Goal: Answer question/provide support: Share knowledge or assist other users

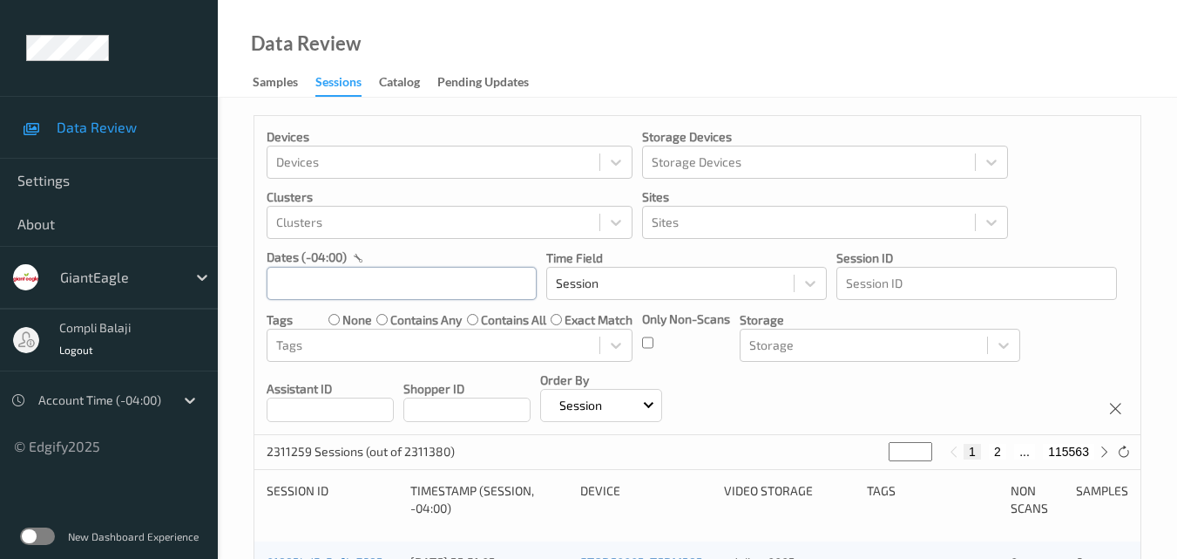
click at [388, 281] on input "text" at bounding box center [402, 283] width 270 height 33
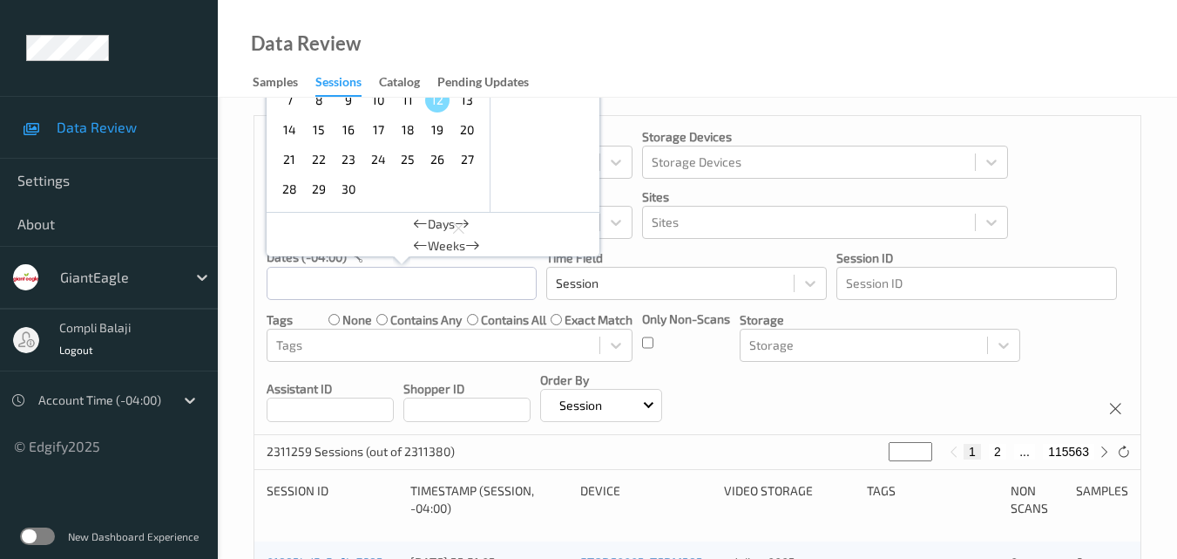
click at [321, 105] on span "8" at bounding box center [319, 100] width 24 height 24
type input "[DATE] 00:00 -> [DATE] 23:59"
click at [1069, 199] on div "Devices Devices Storage Devices Storage Devices Clusters Clusters Sites Sites d…" at bounding box center [697, 275] width 886 height 319
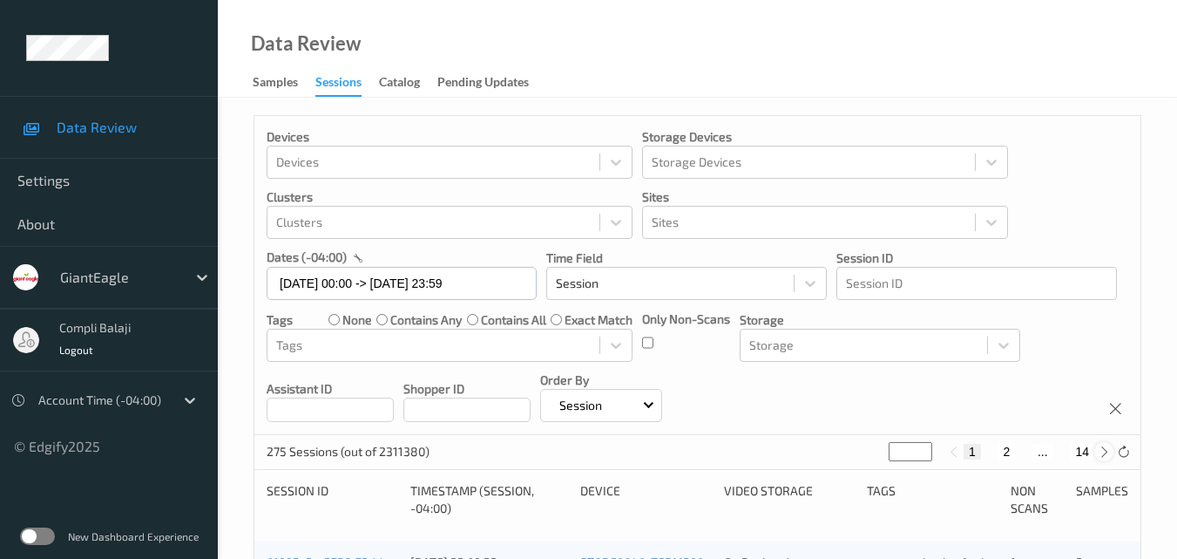
click at [1105, 451] on icon at bounding box center [1104, 451] width 13 height 13
type input "*"
click at [1105, 451] on icon at bounding box center [1104, 451] width 13 height 13
type input "*"
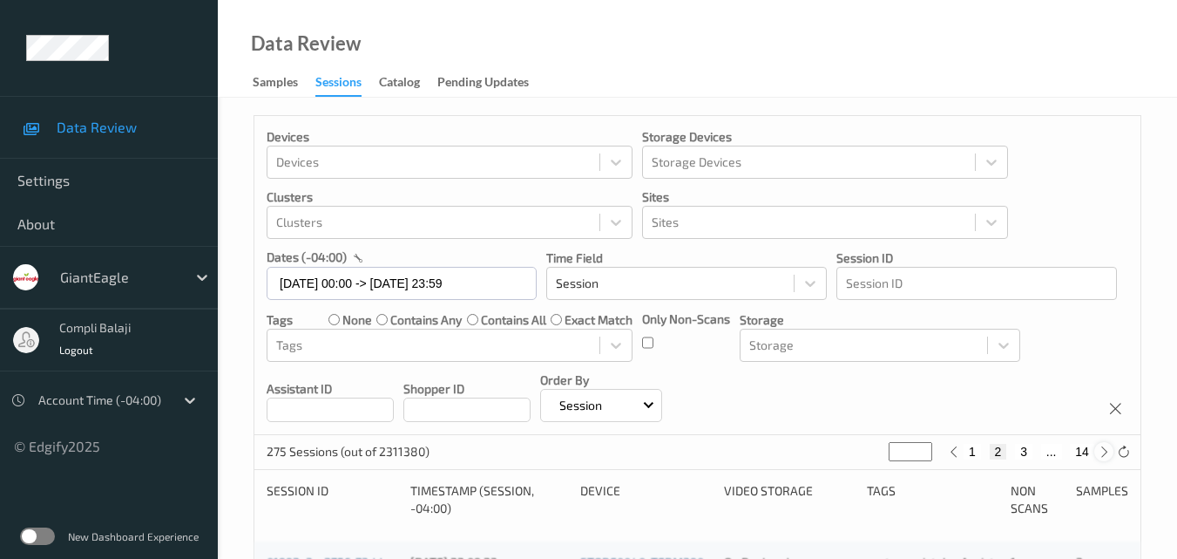
type input "*"
click at [1105, 451] on icon at bounding box center [1104, 451] width 13 height 13
type input "*"
click at [1105, 451] on icon at bounding box center [1104, 451] width 13 height 13
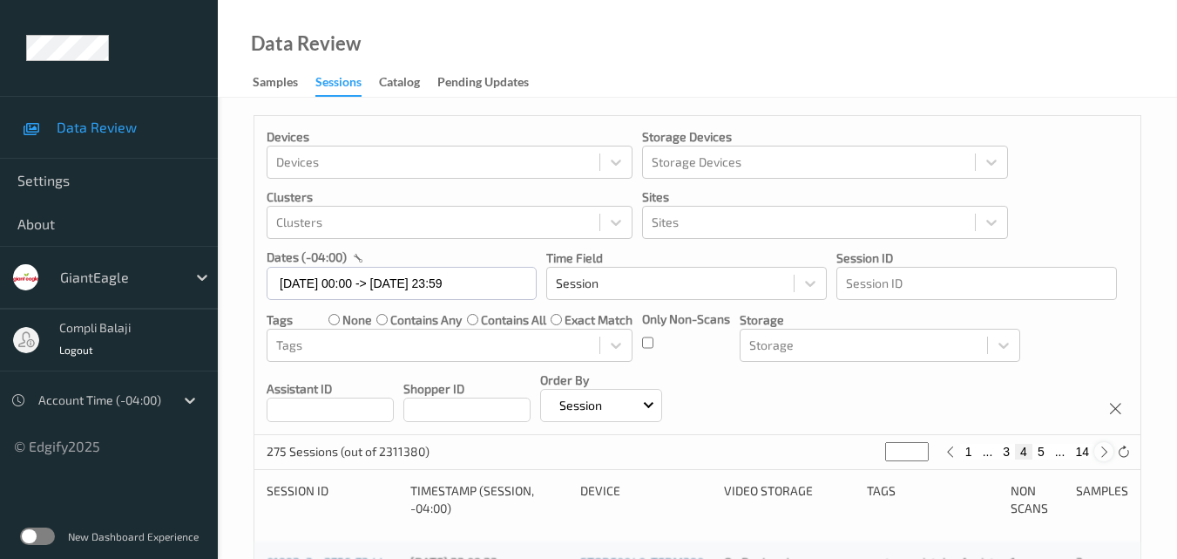
type input "*"
click at [1105, 451] on icon at bounding box center [1104, 451] width 13 height 13
type input "*"
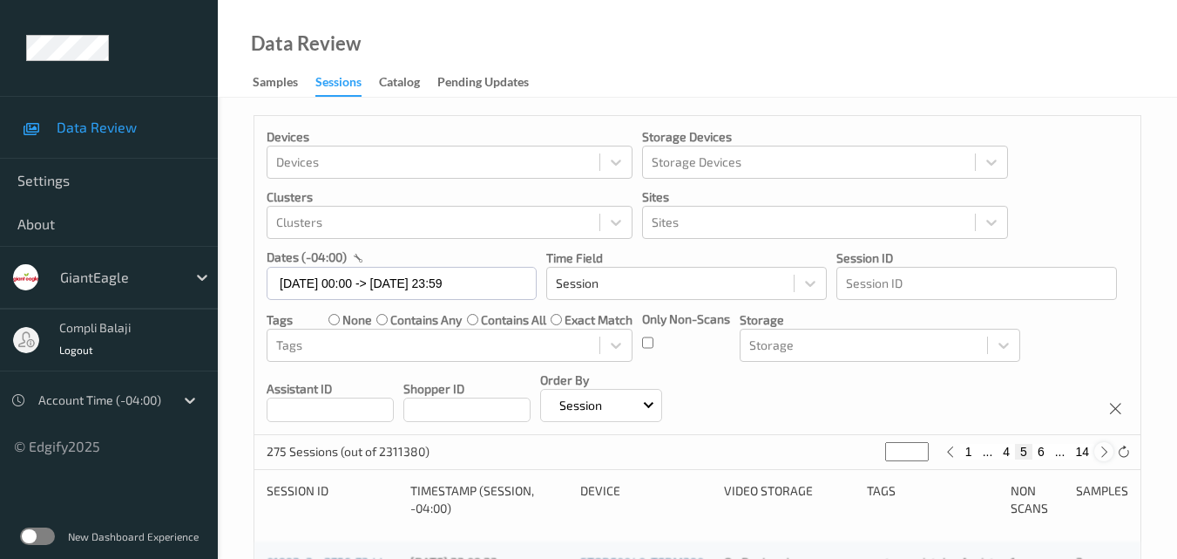
click at [1105, 451] on icon at bounding box center [1104, 451] width 13 height 13
type input "*"
click at [1105, 451] on icon at bounding box center [1104, 451] width 13 height 13
type input "*"
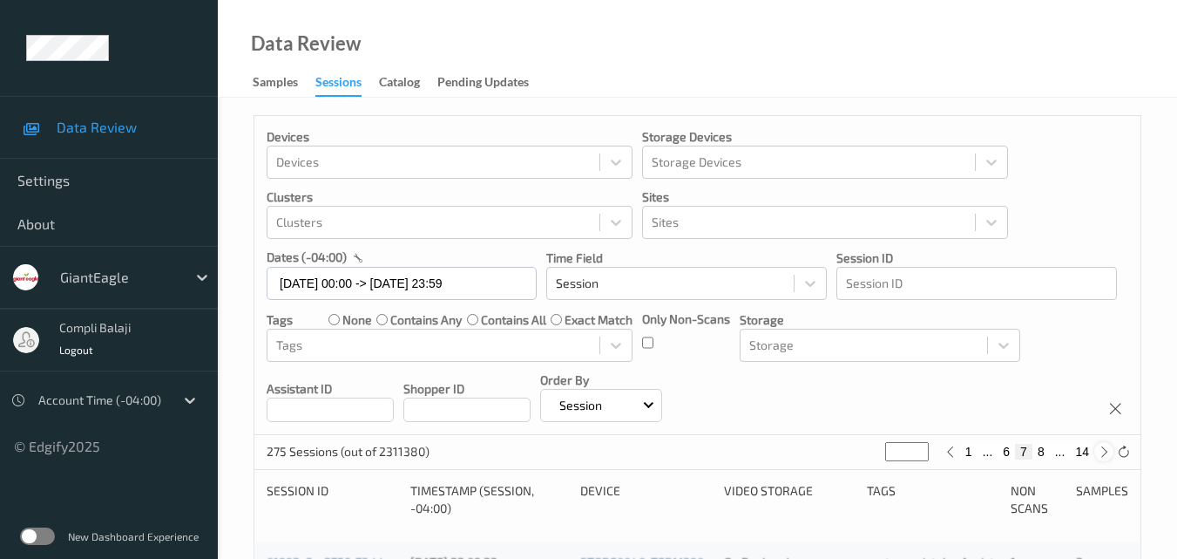
type input "*"
click at [1002, 457] on button "7" at bounding box center [1006, 452] width 17 height 16
type input "*"
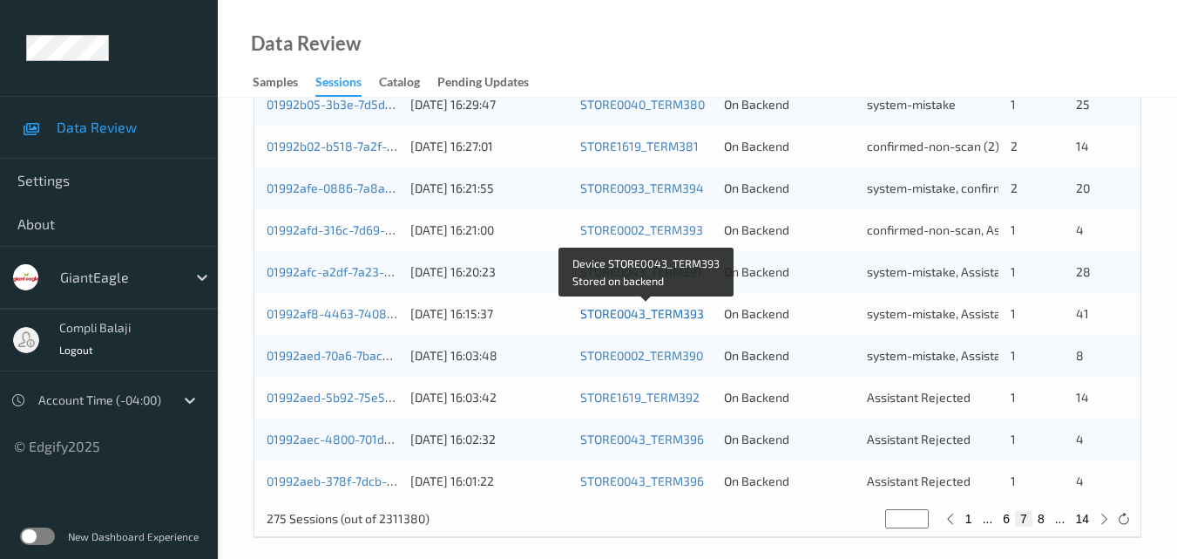
scroll to position [891, 0]
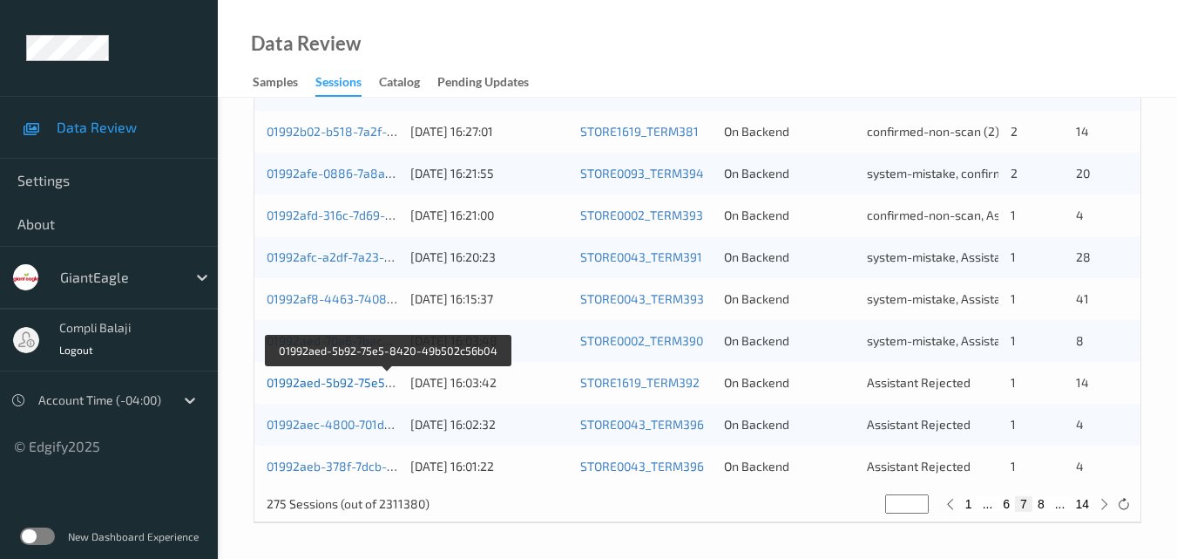
click at [361, 384] on link "01992aed-5b92-75e5-8420-49b502c56b04" at bounding box center [388, 382] width 243 height 15
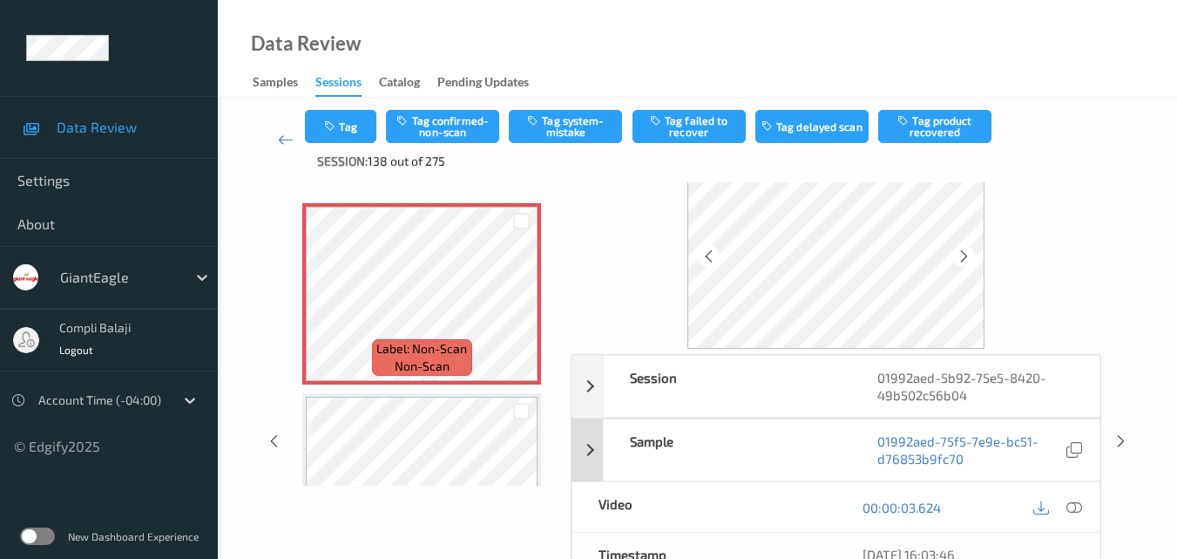
scroll to position [87, 0]
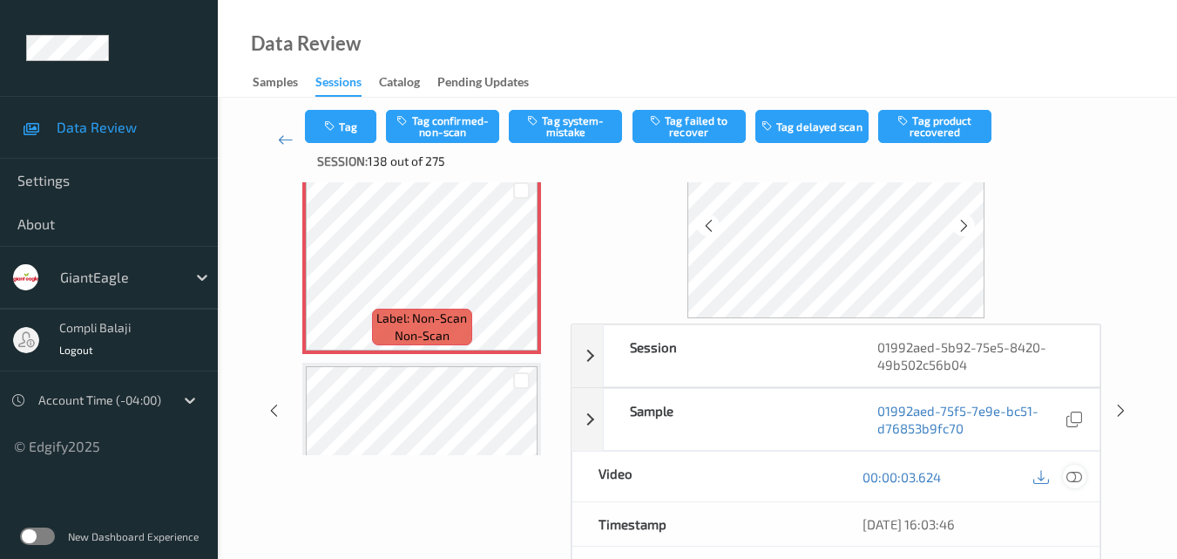
click at [1072, 478] on icon at bounding box center [1075, 476] width 16 height 16
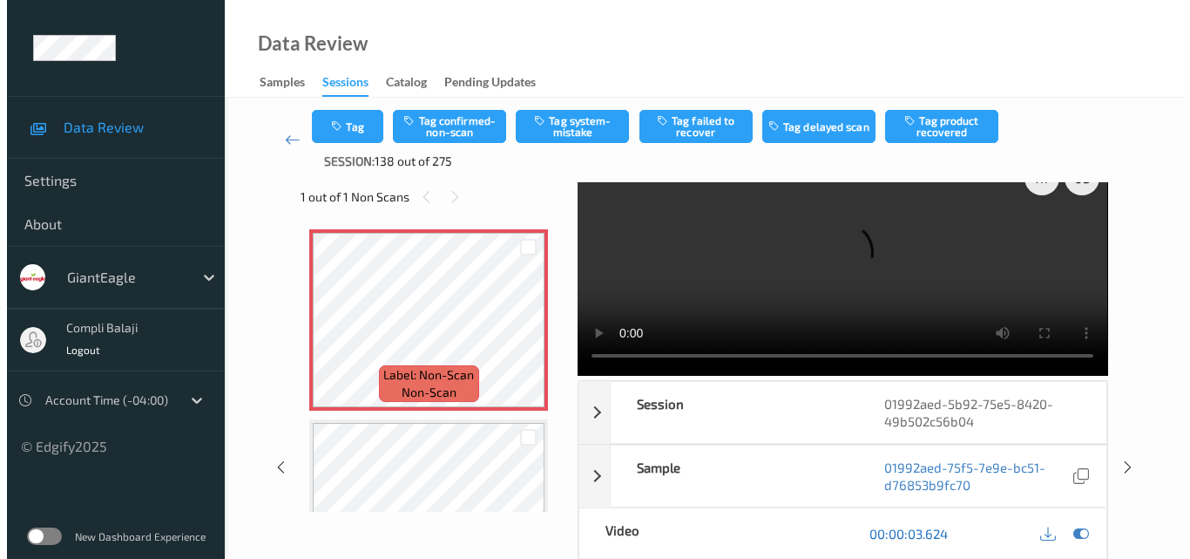
scroll to position [0, 0]
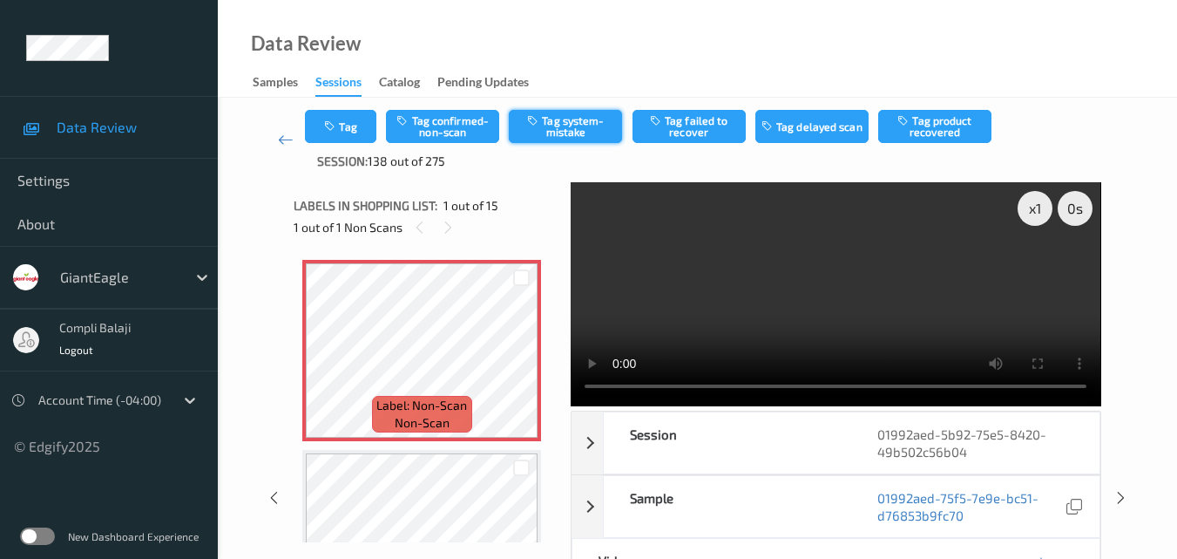
click at [583, 126] on button "Tag system-mistake" at bounding box center [565, 126] width 113 height 33
click at [349, 130] on button "Tag" at bounding box center [340, 126] width 71 height 33
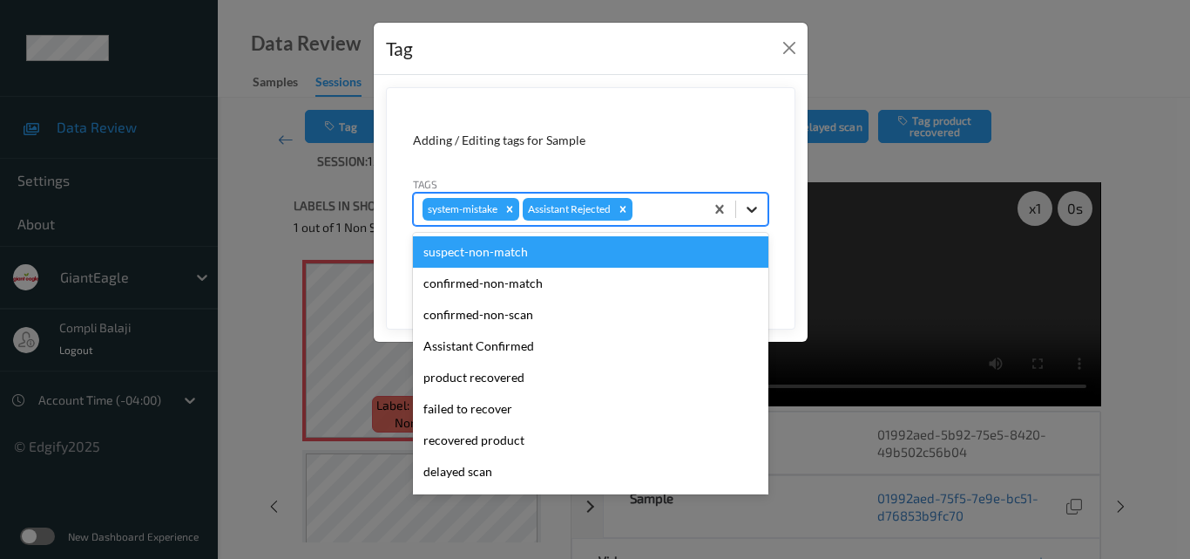
click at [756, 209] on icon at bounding box center [751, 208] width 17 height 17
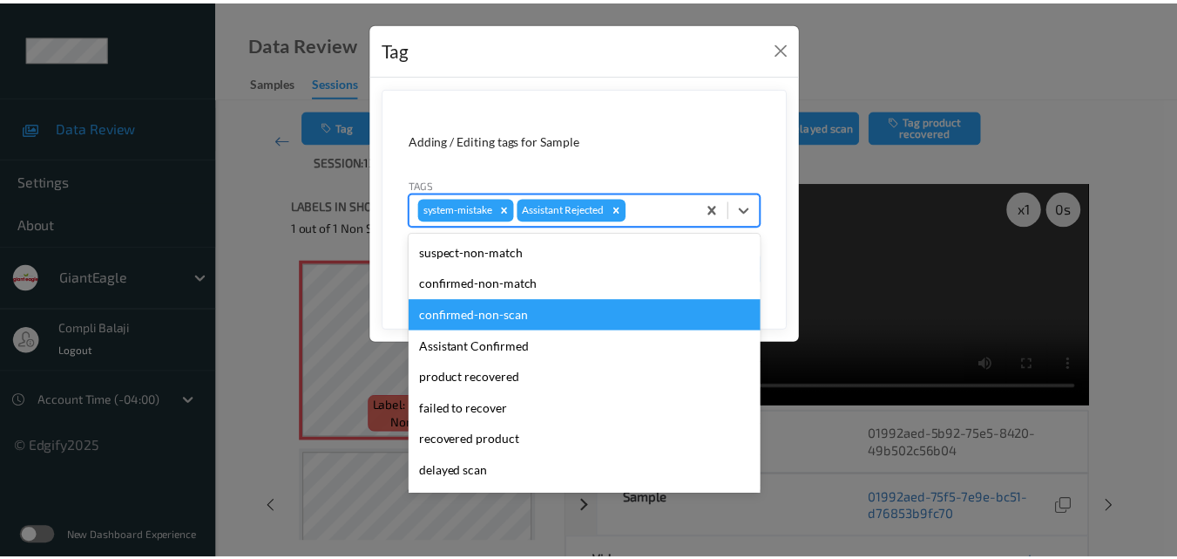
scroll to position [153, 0]
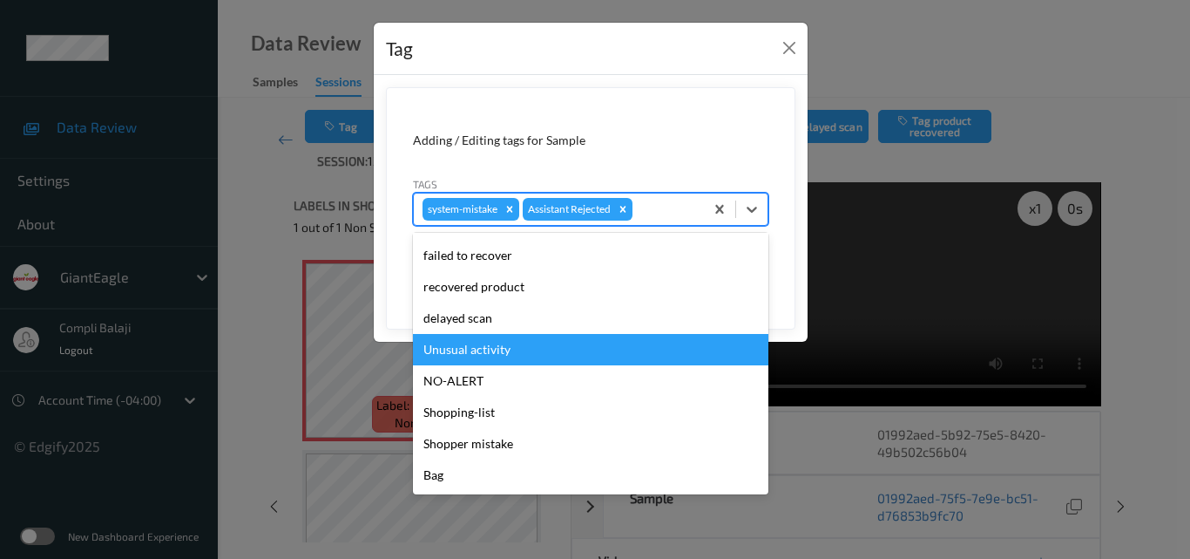
click at [482, 352] on div "Unusual activity" at bounding box center [591, 349] width 356 height 31
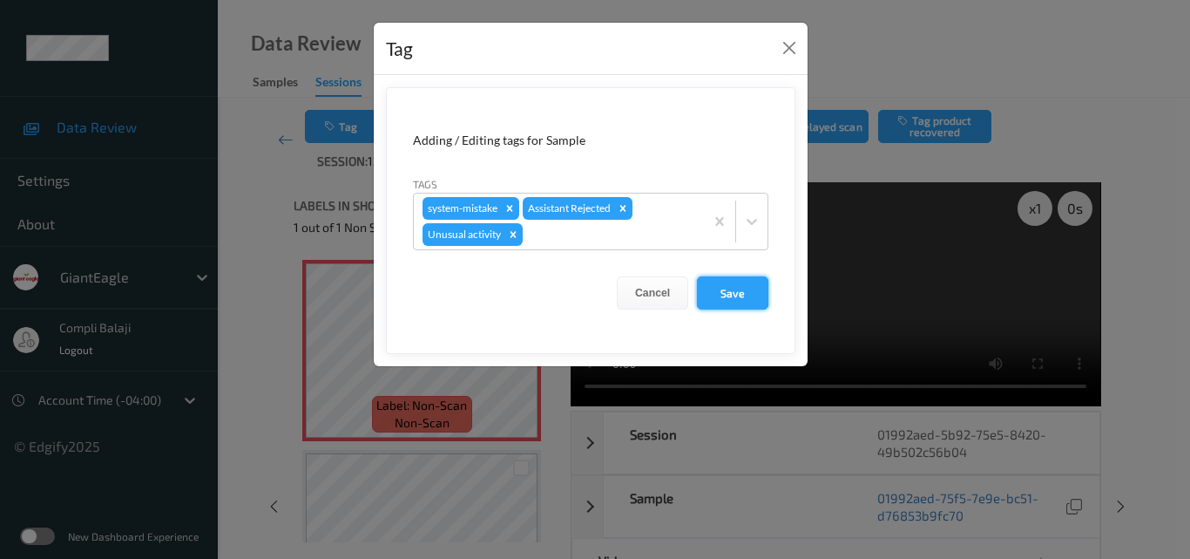
click at [735, 301] on button "Save" at bounding box center [732, 292] width 71 height 33
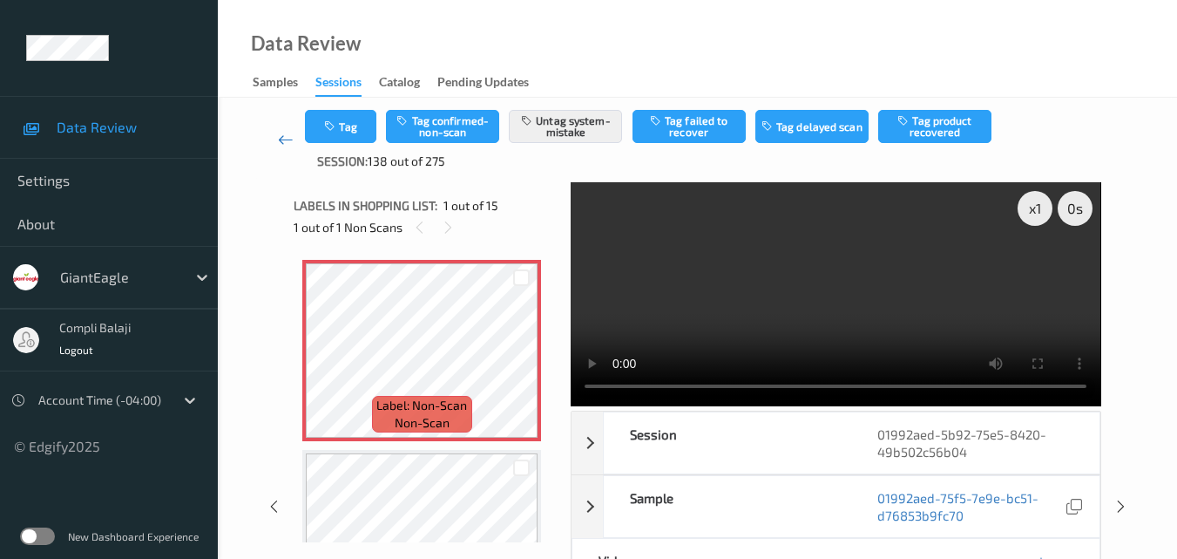
click at [278, 139] on icon at bounding box center [286, 139] width 16 height 17
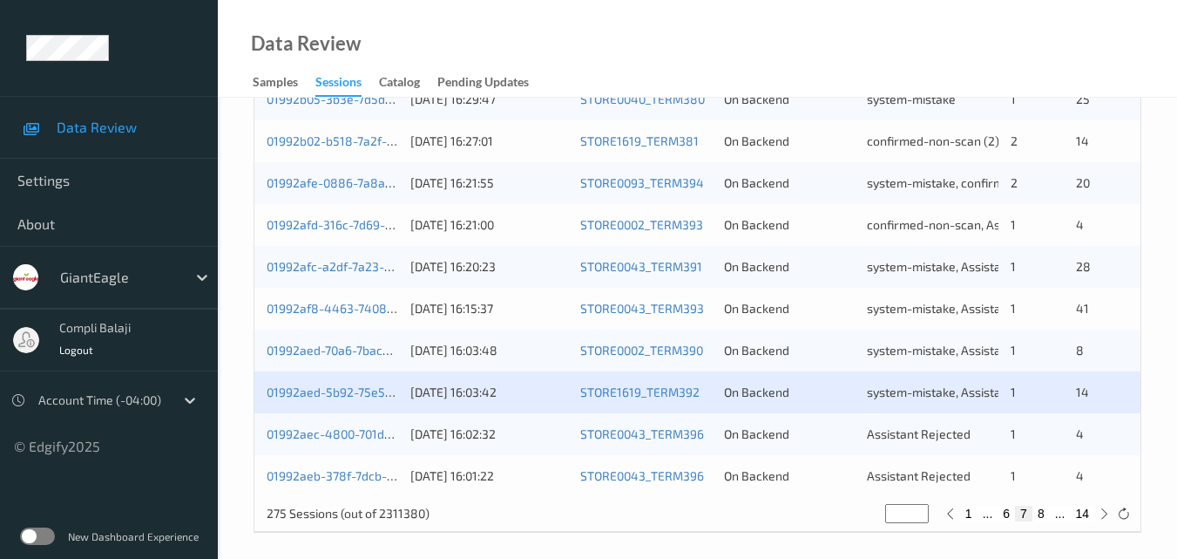
scroll to position [891, 0]
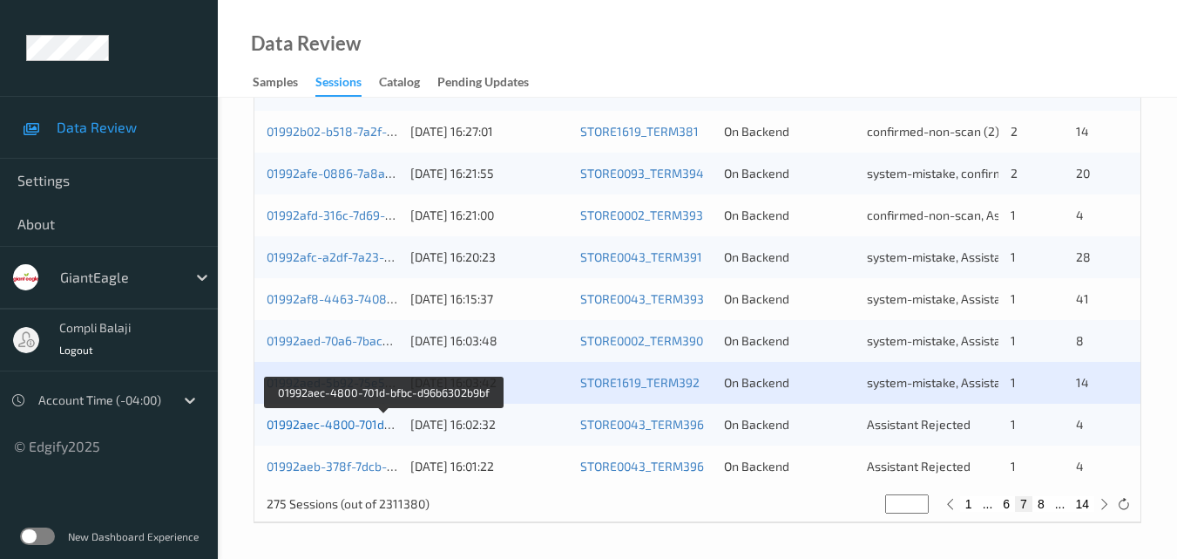
click at [341, 429] on link "01992aec-4800-701d-bfbc-d96b6302b9bf" at bounding box center [384, 424] width 234 height 15
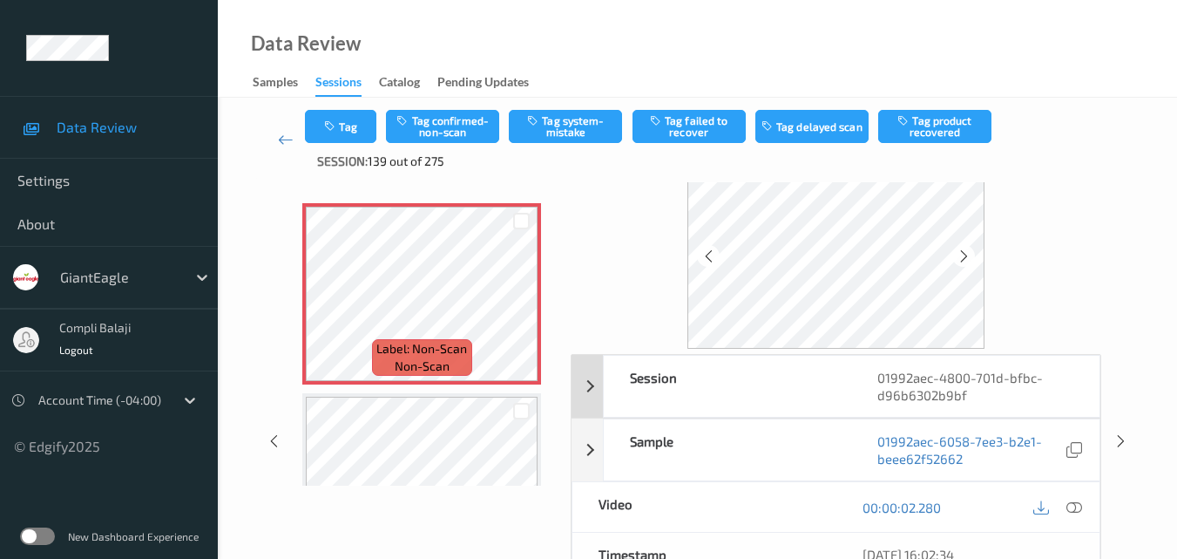
scroll to position [87, 0]
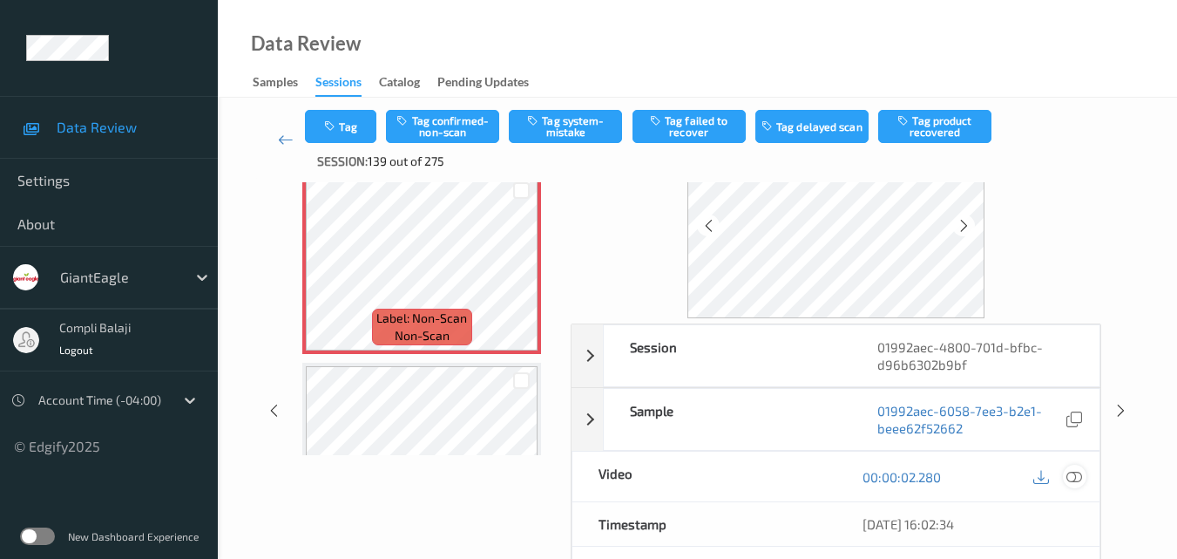
click at [1075, 475] on icon at bounding box center [1075, 476] width 16 height 16
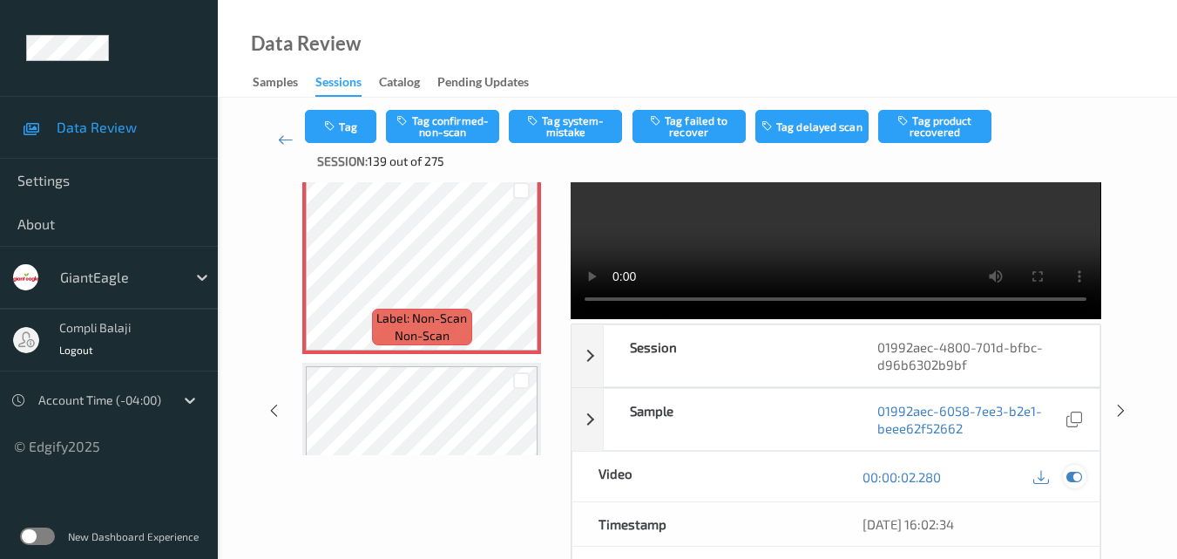
click at [1074, 482] on icon at bounding box center [1075, 477] width 16 height 16
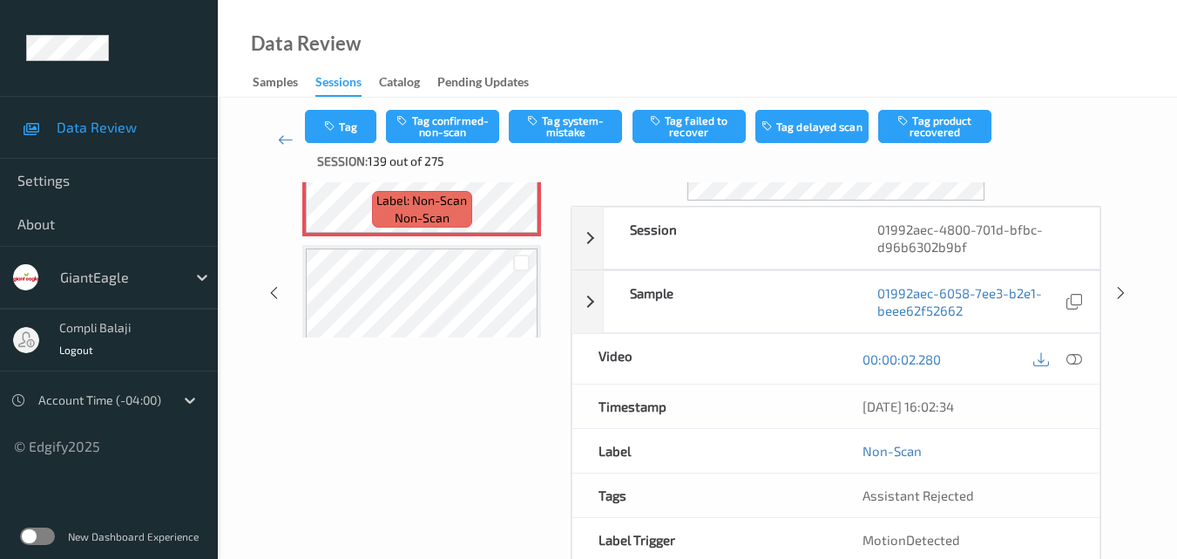
scroll to position [174, 0]
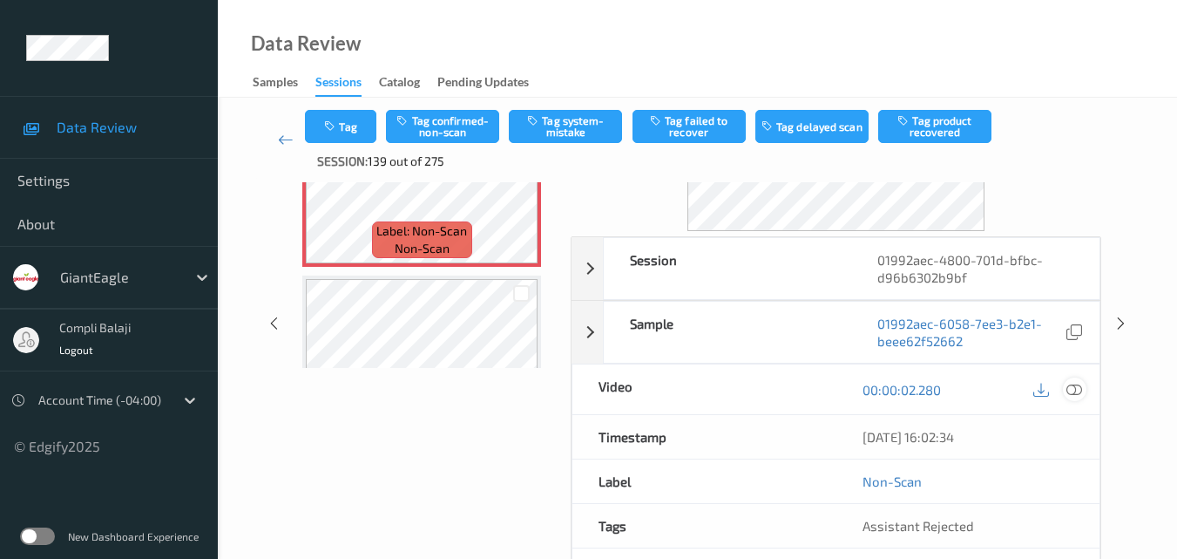
click at [1078, 389] on icon at bounding box center [1075, 389] width 16 height 16
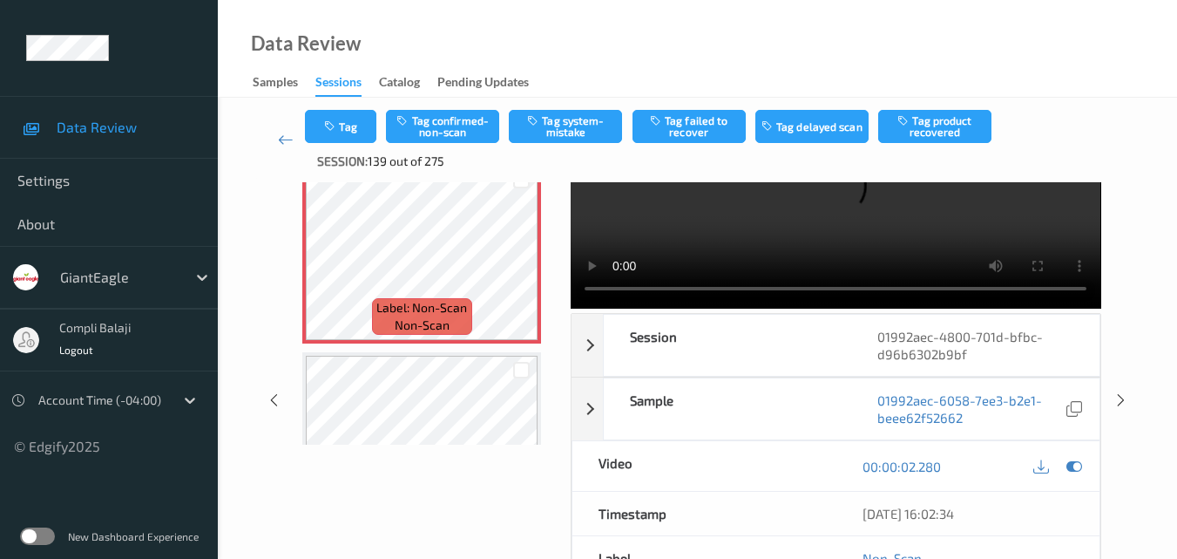
scroll to position [0, 0]
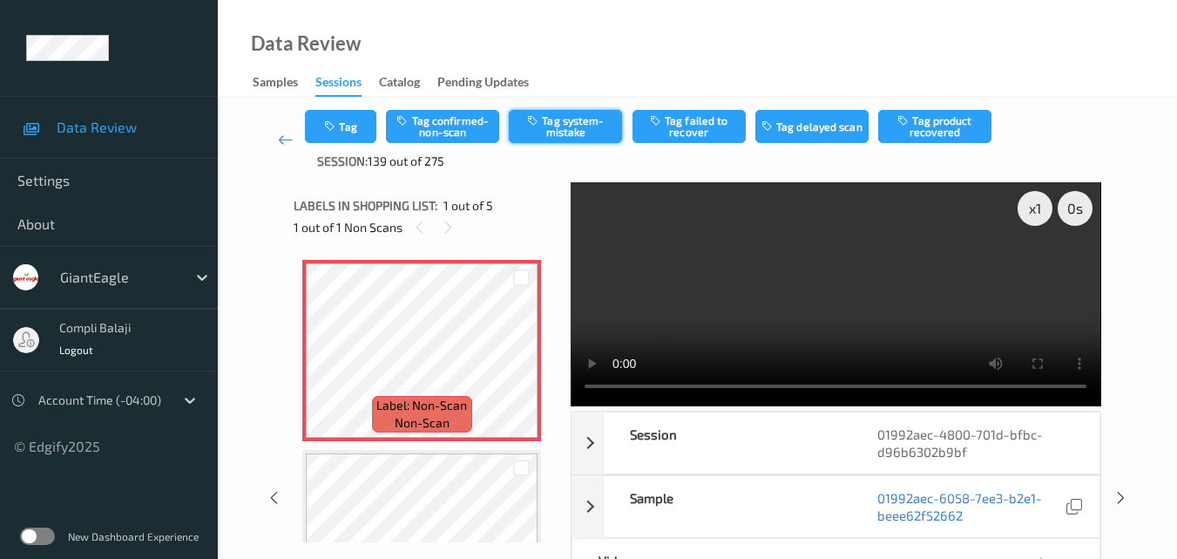
click at [593, 139] on button "Tag system-mistake" at bounding box center [565, 126] width 113 height 33
click at [281, 142] on icon at bounding box center [286, 139] width 16 height 17
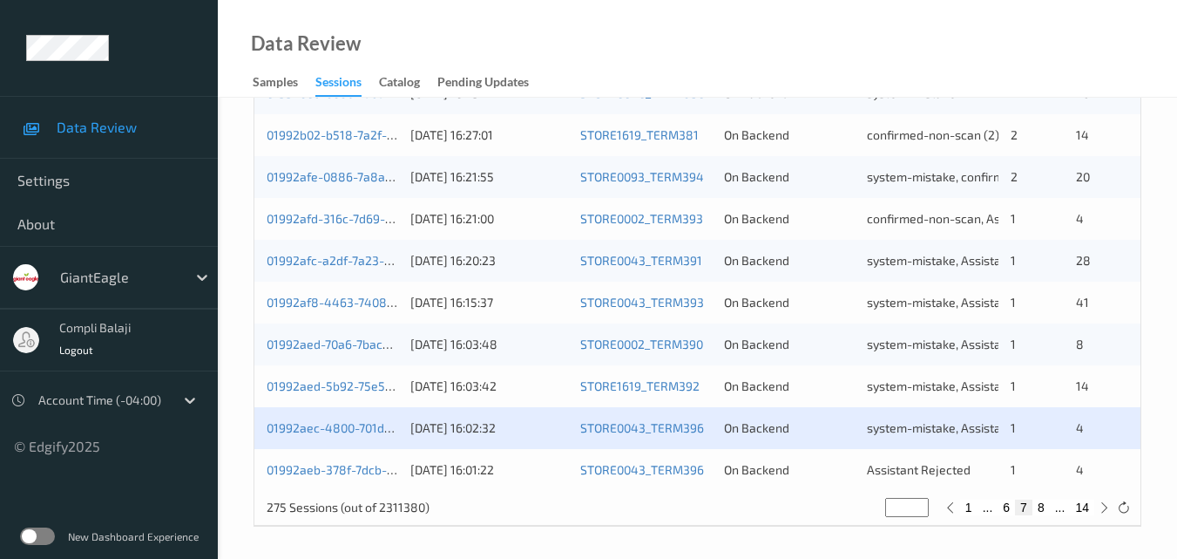
scroll to position [891, 0]
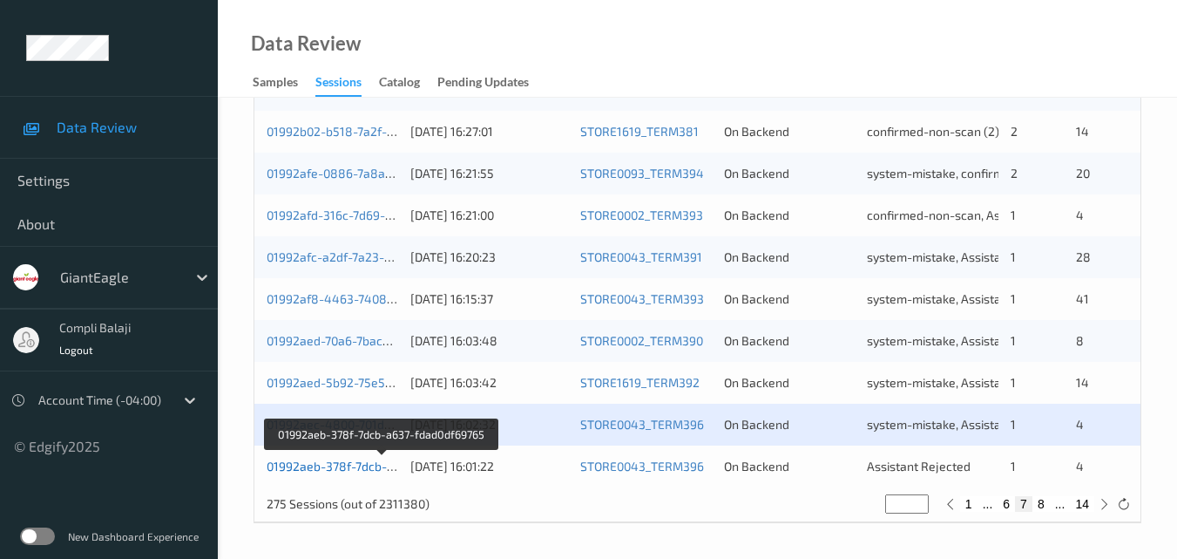
click at [369, 467] on link "01992aeb-378f-7dcb-a637-fdad0df69765" at bounding box center [382, 465] width 230 height 15
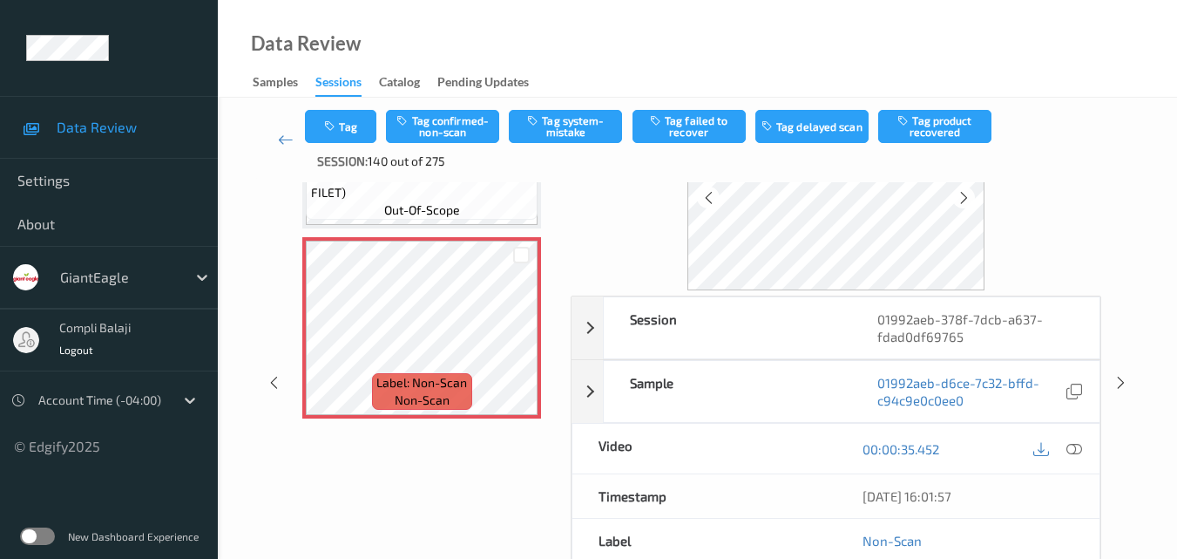
scroll to position [87, 0]
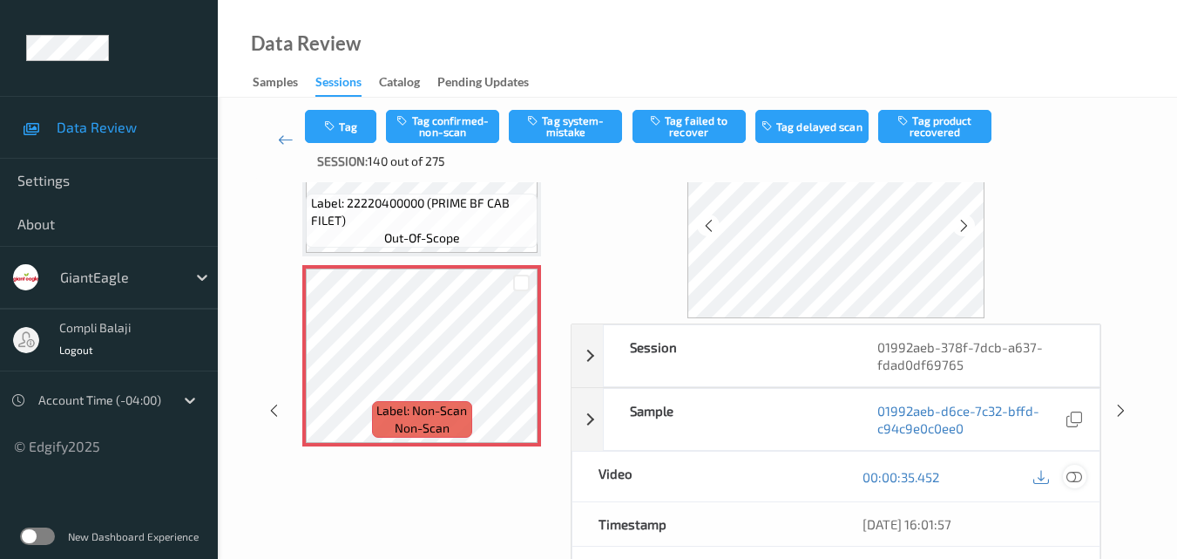
click at [1075, 473] on icon at bounding box center [1075, 476] width 16 height 16
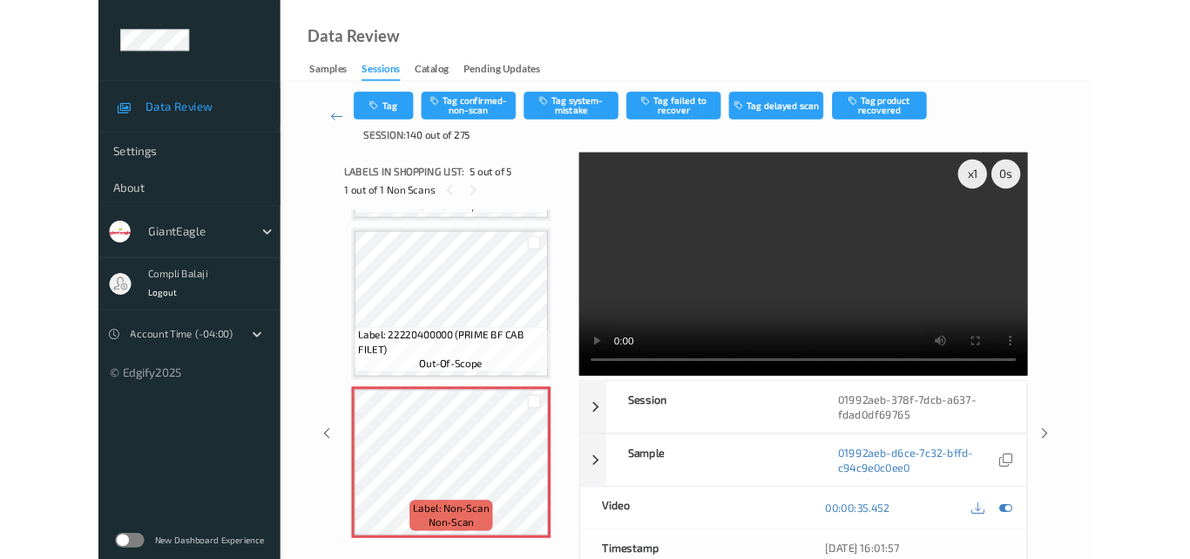
scroll to position [557, 0]
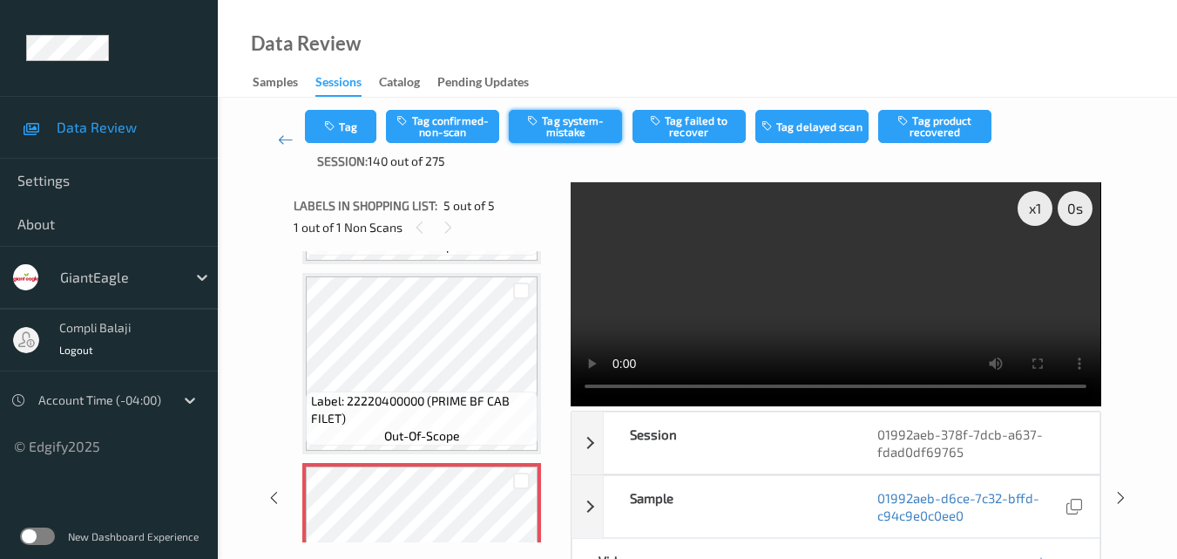
click at [587, 125] on button "Tag system-mistake" at bounding box center [565, 126] width 113 height 33
click at [354, 125] on button "Tag" at bounding box center [340, 126] width 71 height 33
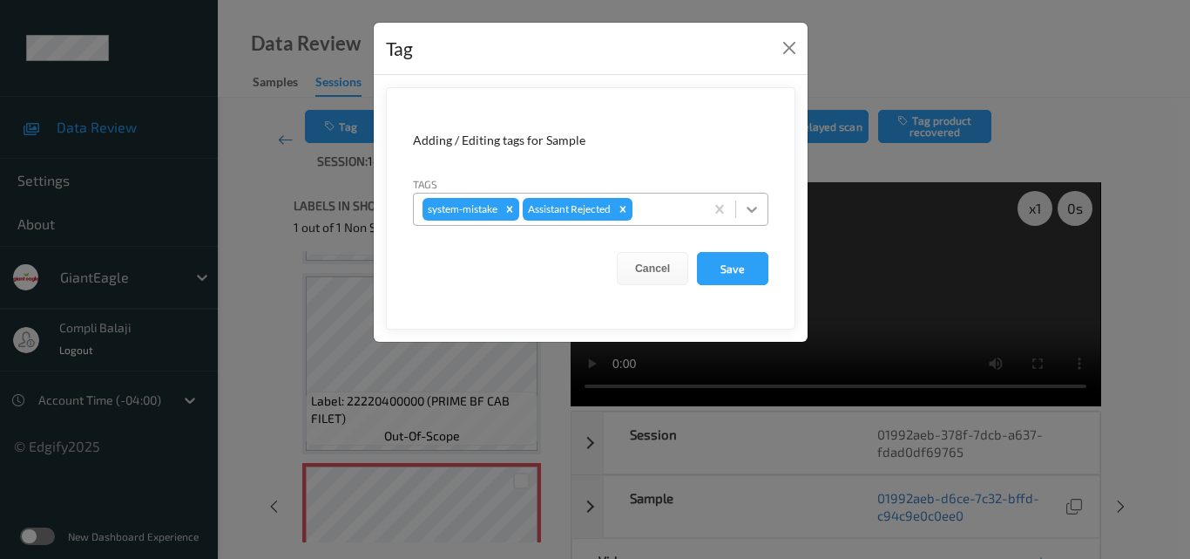
click at [749, 212] on icon at bounding box center [751, 208] width 17 height 17
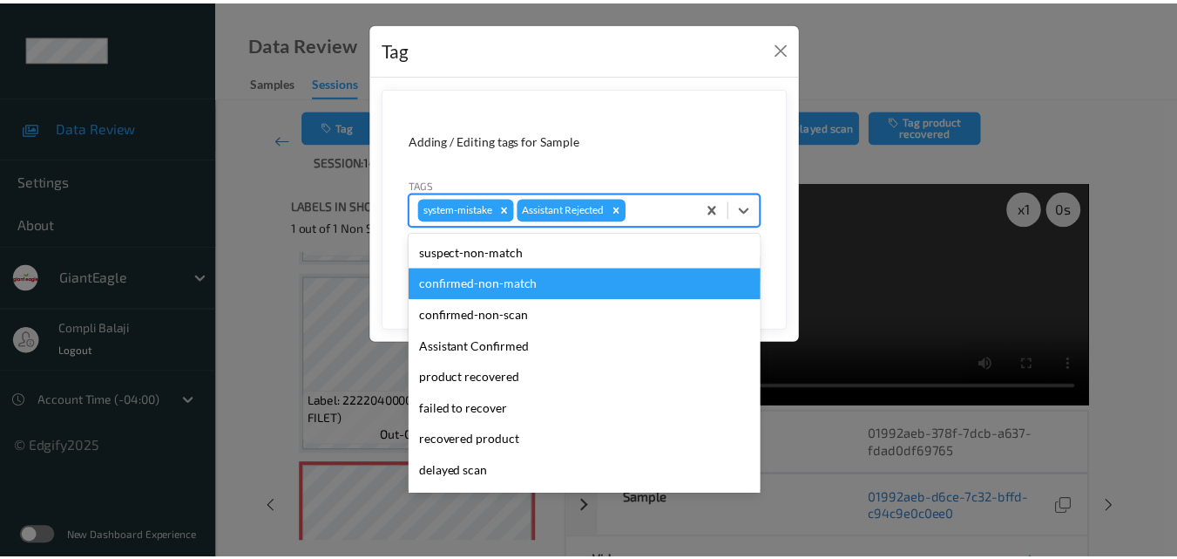
scroll to position [153, 0]
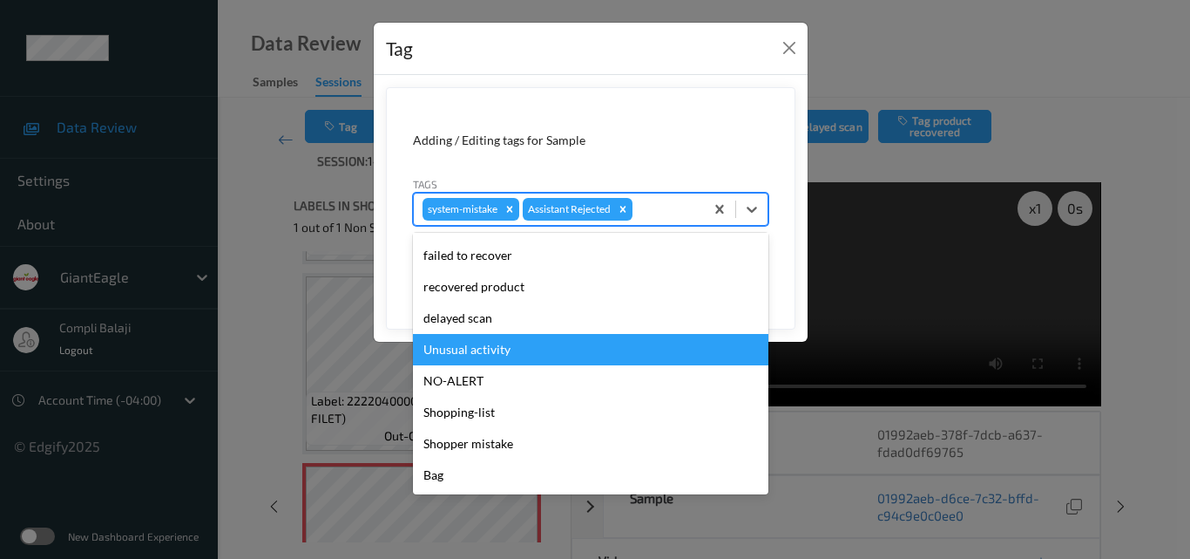
click at [482, 351] on div "Unusual activity" at bounding box center [591, 349] width 356 height 31
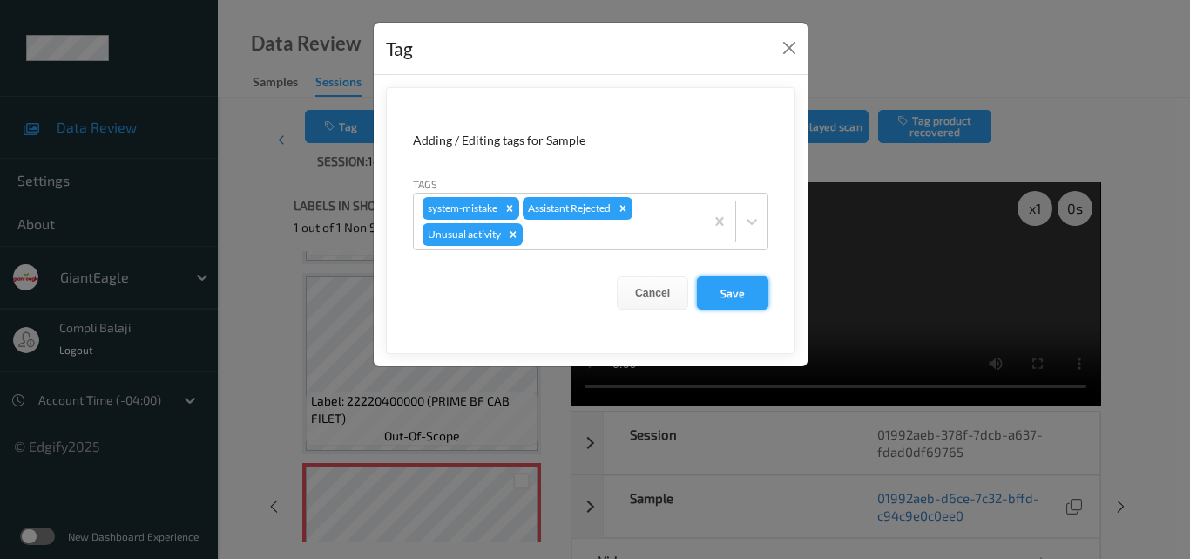
click at [728, 296] on button "Save" at bounding box center [732, 292] width 71 height 33
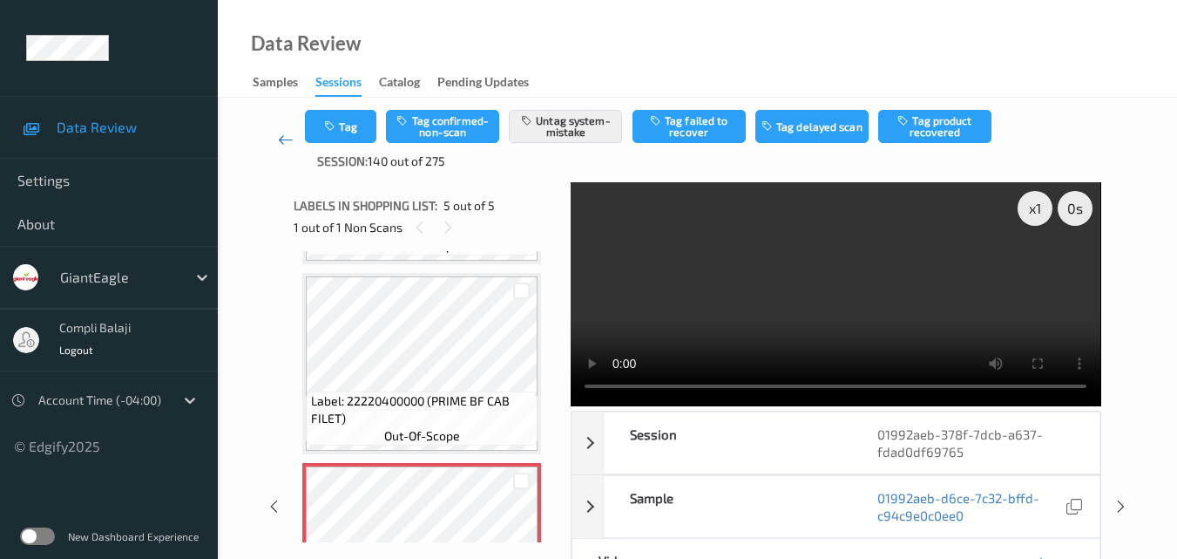
click at [279, 145] on icon at bounding box center [286, 139] width 16 height 17
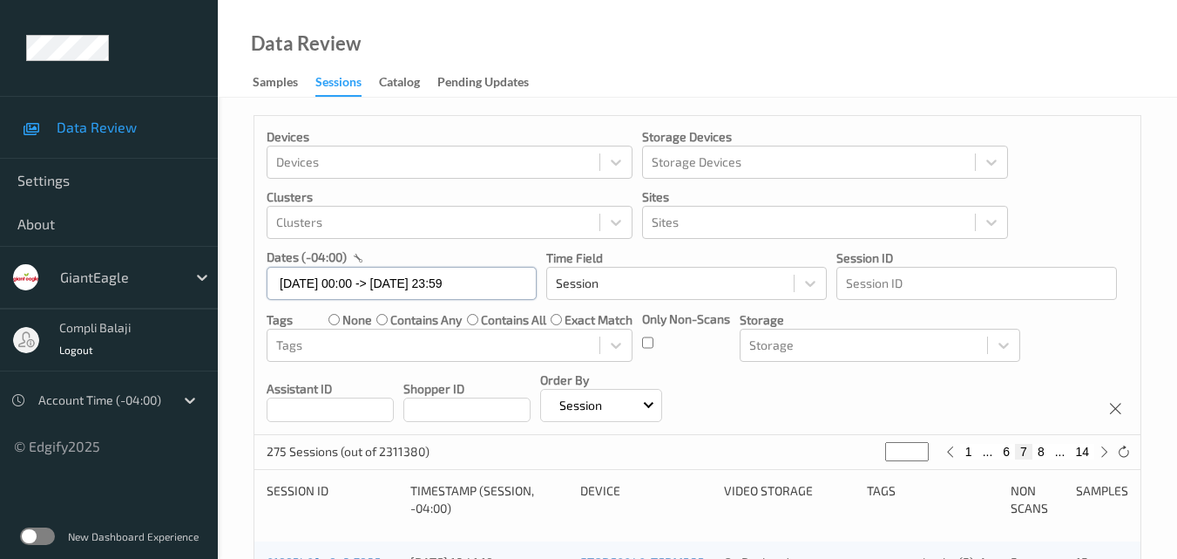
click at [500, 288] on input "08/09/2025 00:00 -> 08/09/2025 23:59" at bounding box center [402, 283] width 270 height 33
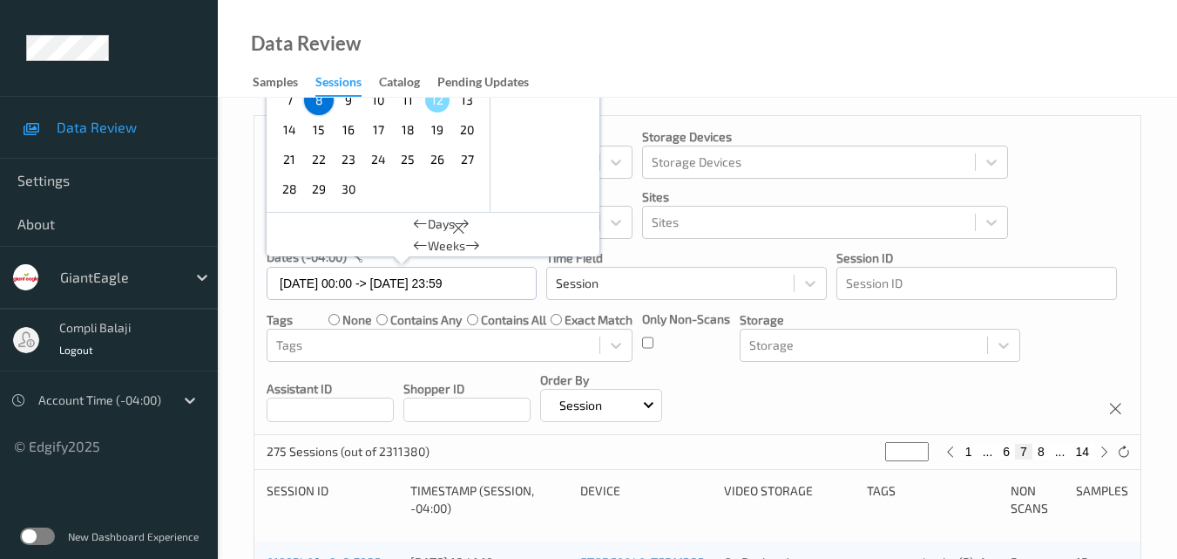
click at [347, 101] on span "9" at bounding box center [348, 100] width 24 height 24
type input "[DATE] 00:00"
type input "*"
click at [347, 101] on span "9" at bounding box center [348, 100] width 24 height 24
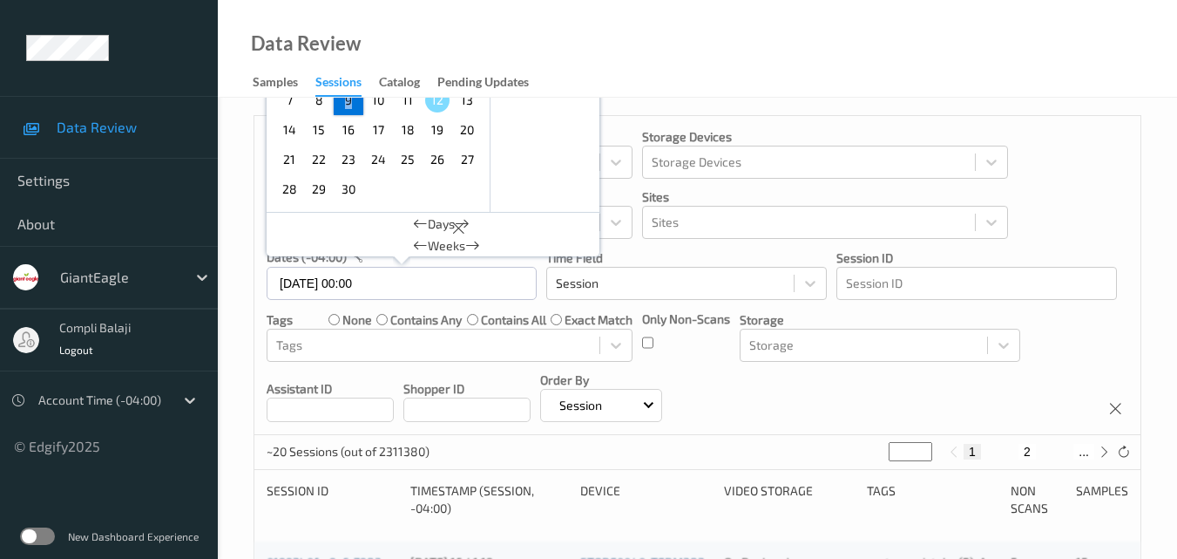
type input "[DATE] 00:00 -> [DATE] 23:59"
click at [1056, 44] on div "Data Review Samples Sessions Catalog Pending Updates" at bounding box center [697, 49] width 959 height 98
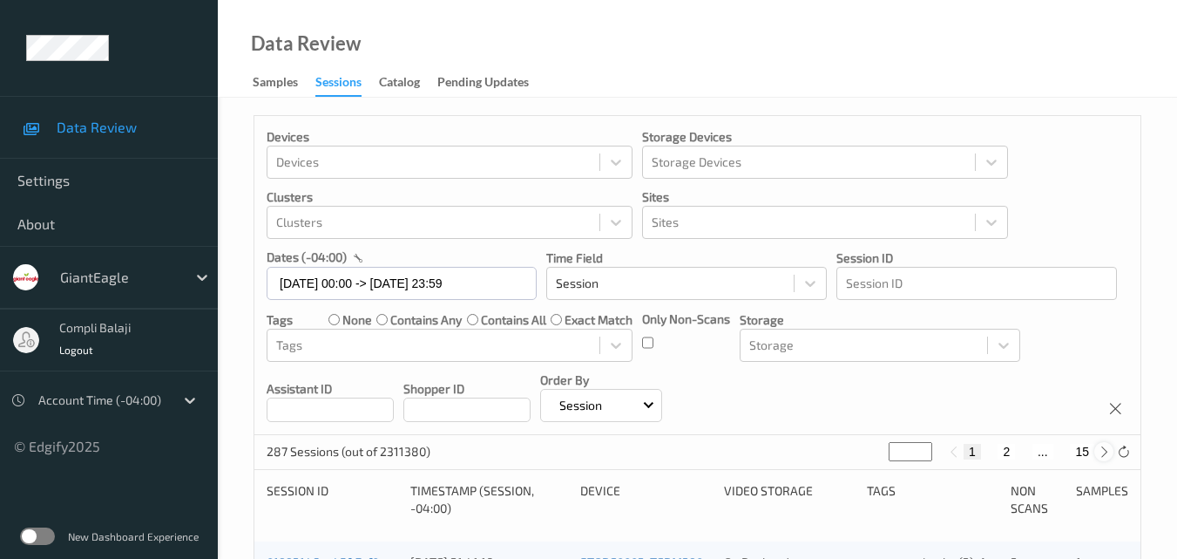
click at [1101, 452] on icon at bounding box center [1104, 451] width 13 height 13
type input "*"
click at [1101, 454] on icon at bounding box center [1104, 451] width 13 height 13
type input "*"
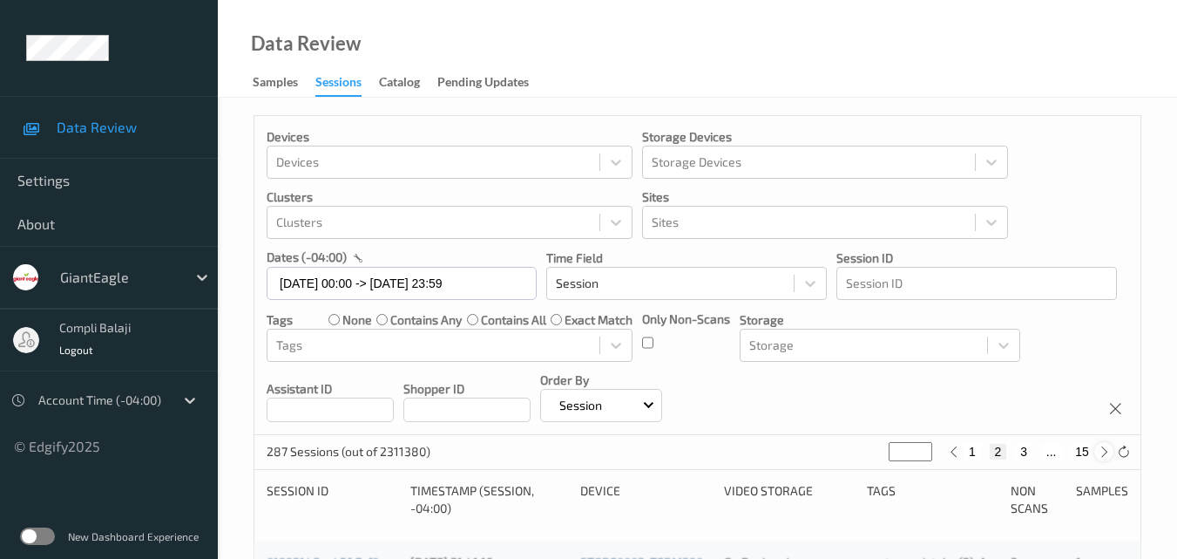
type input "*"
click at [1101, 454] on icon at bounding box center [1104, 451] width 13 height 13
type input "*"
click at [1101, 454] on icon at bounding box center [1104, 451] width 13 height 13
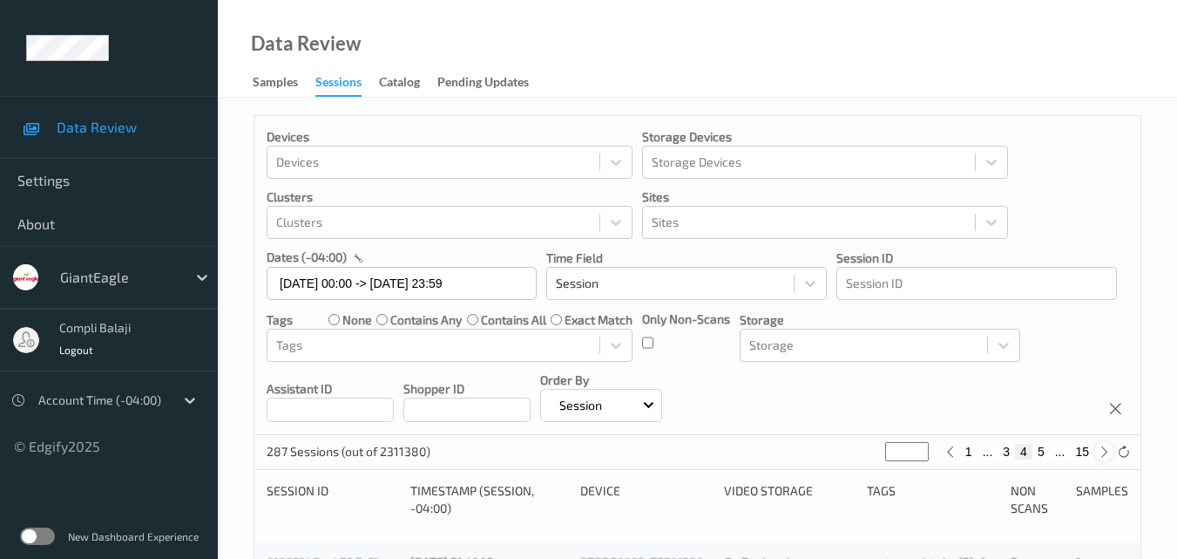
type input "*"
click at [1101, 454] on icon at bounding box center [1104, 451] width 13 height 13
type input "*"
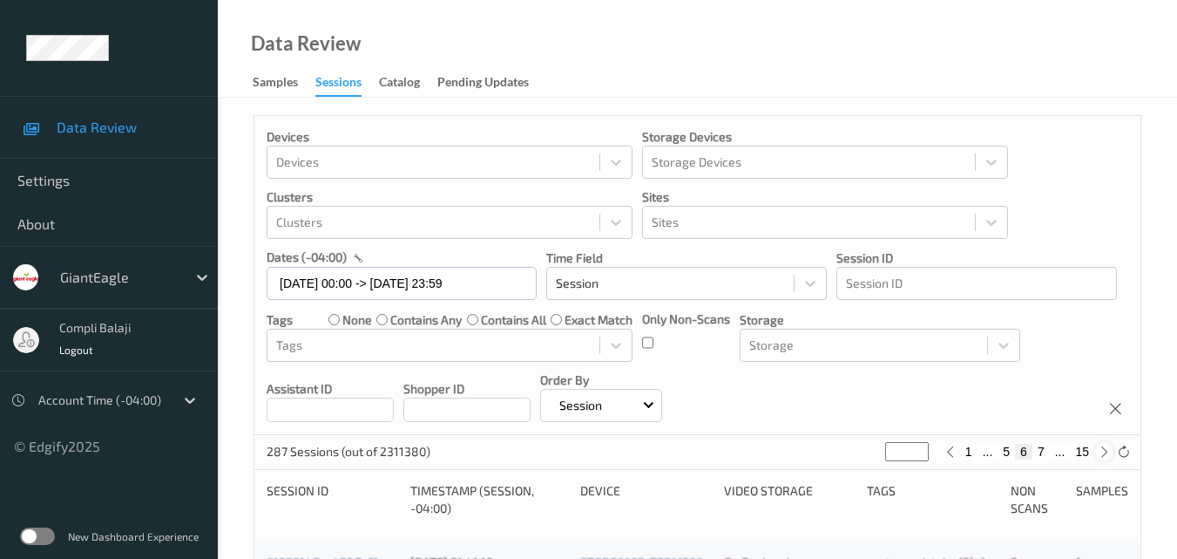
click at [1100, 454] on icon at bounding box center [1104, 451] width 13 height 13
type input "*"
click at [1099, 452] on icon at bounding box center [1104, 451] width 13 height 13
type input "*"
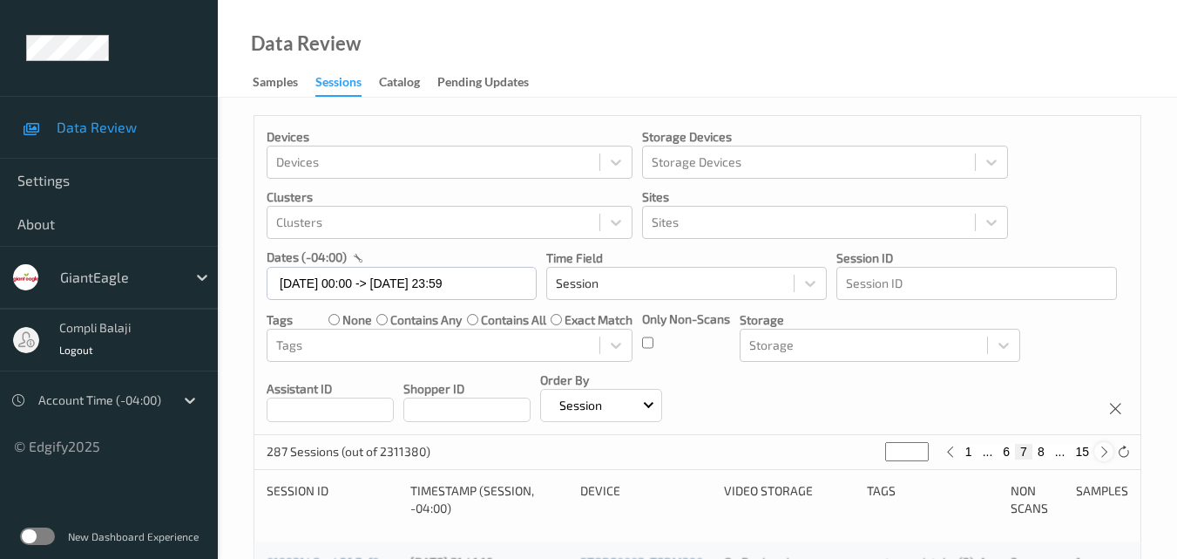
type input "*"
click at [1099, 452] on icon at bounding box center [1104, 451] width 13 height 13
type input "*"
click at [1099, 452] on icon at bounding box center [1104, 451] width 13 height 13
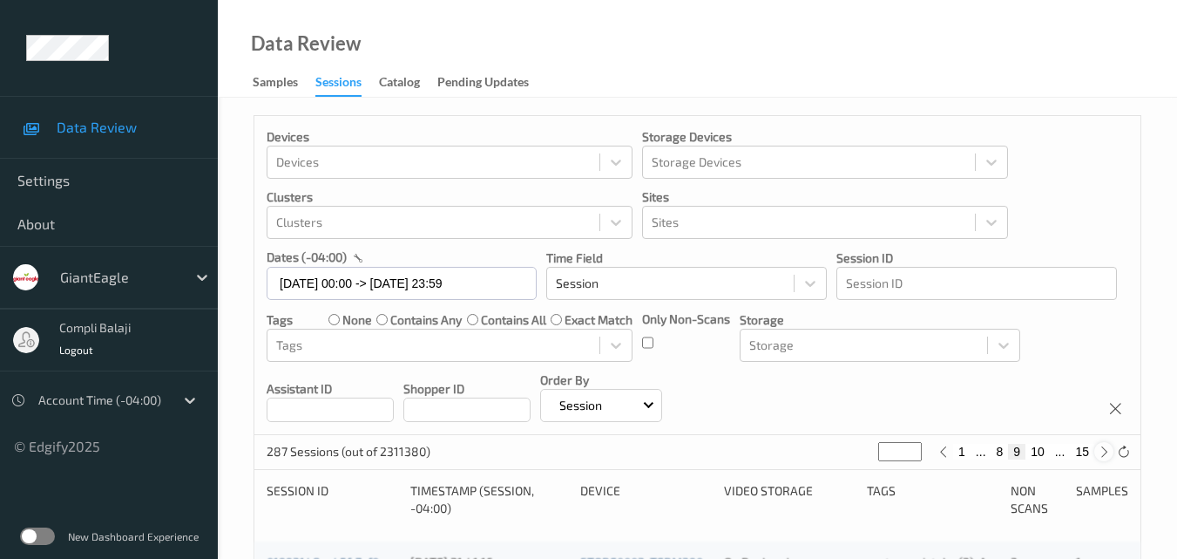
type input "**"
click at [1099, 452] on icon at bounding box center [1104, 451] width 13 height 13
type input "**"
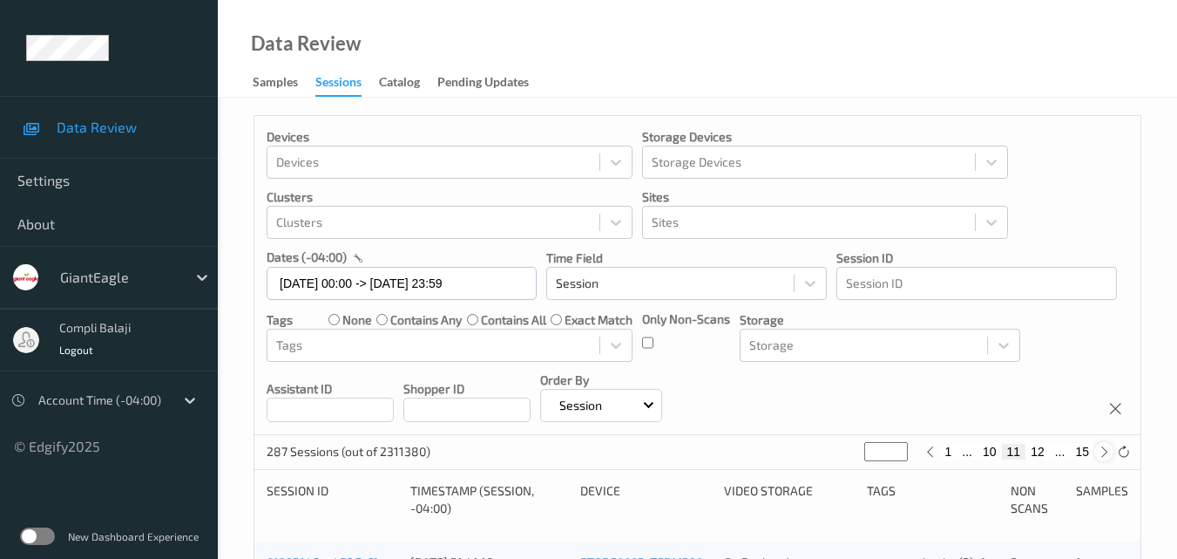
click at [1099, 452] on icon at bounding box center [1104, 451] width 13 height 13
type input "**"
click at [1043, 451] on button "13" at bounding box center [1038, 452] width 24 height 16
type input "**"
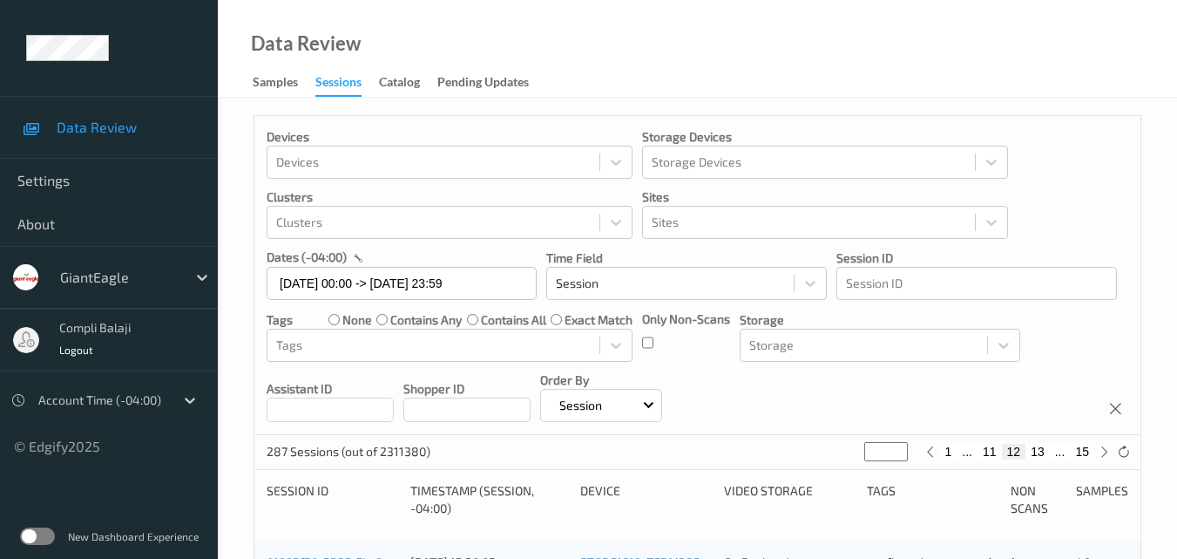
type input "**"
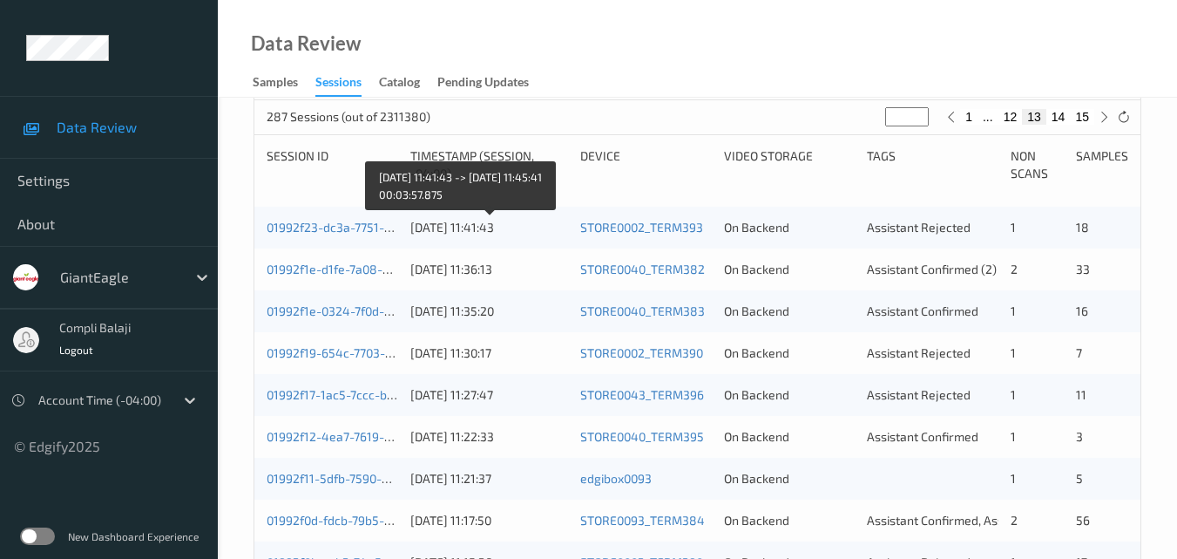
scroll to position [349, 0]
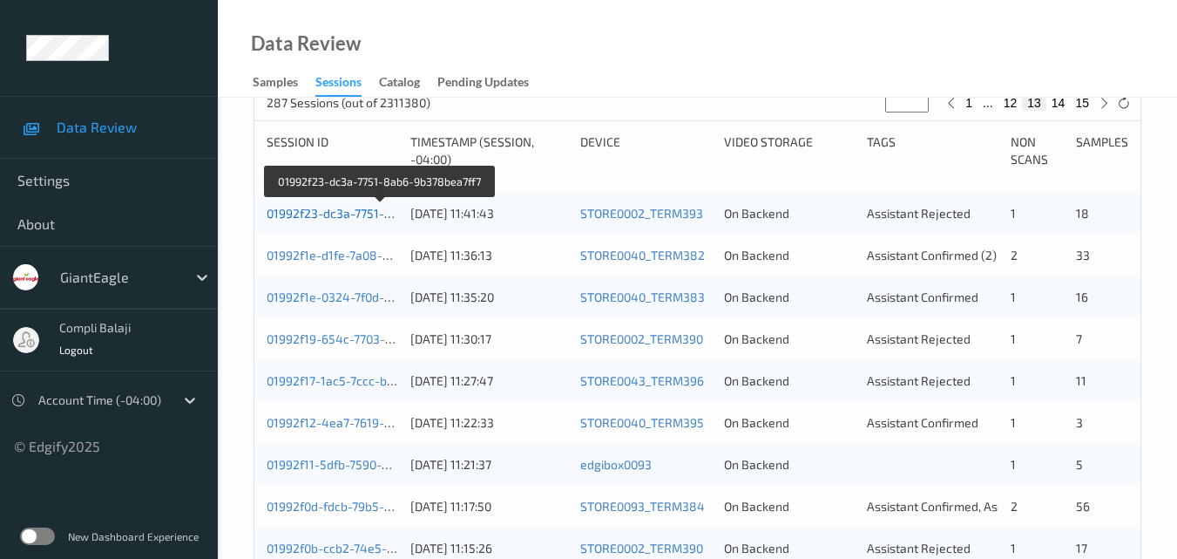
click at [323, 217] on link "01992f23-dc3a-7751-8ab6-9b378bea7ff7" at bounding box center [381, 213] width 228 height 15
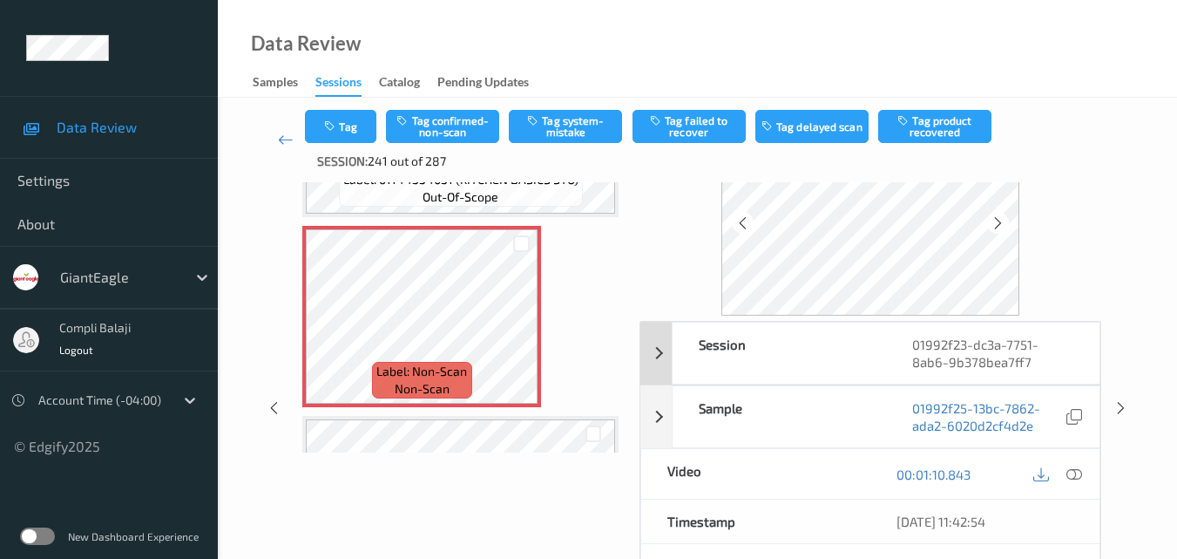
scroll to position [174, 0]
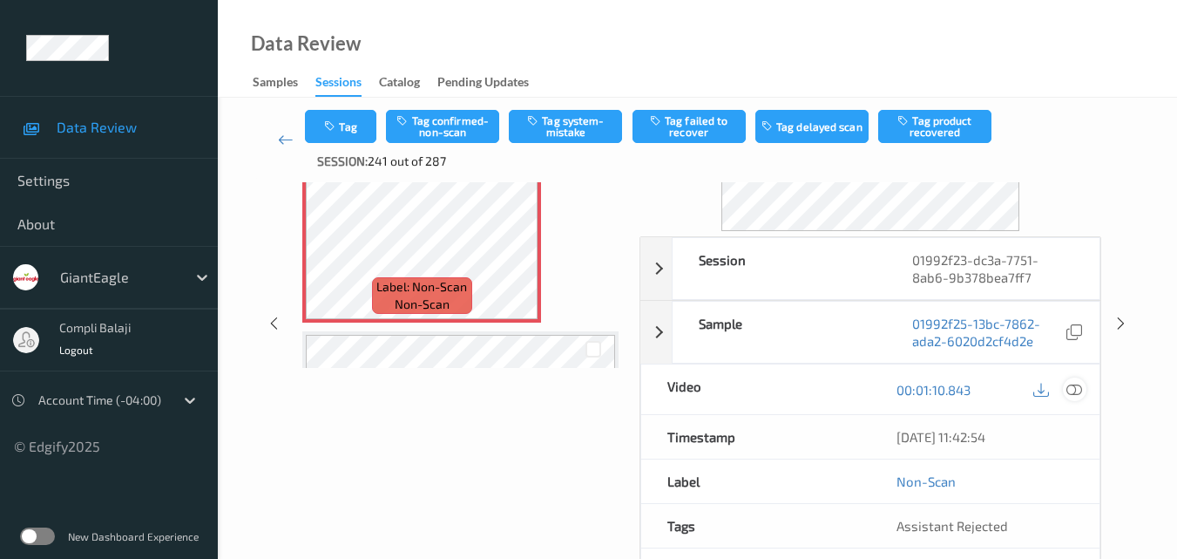
click at [1080, 389] on icon at bounding box center [1075, 389] width 16 height 16
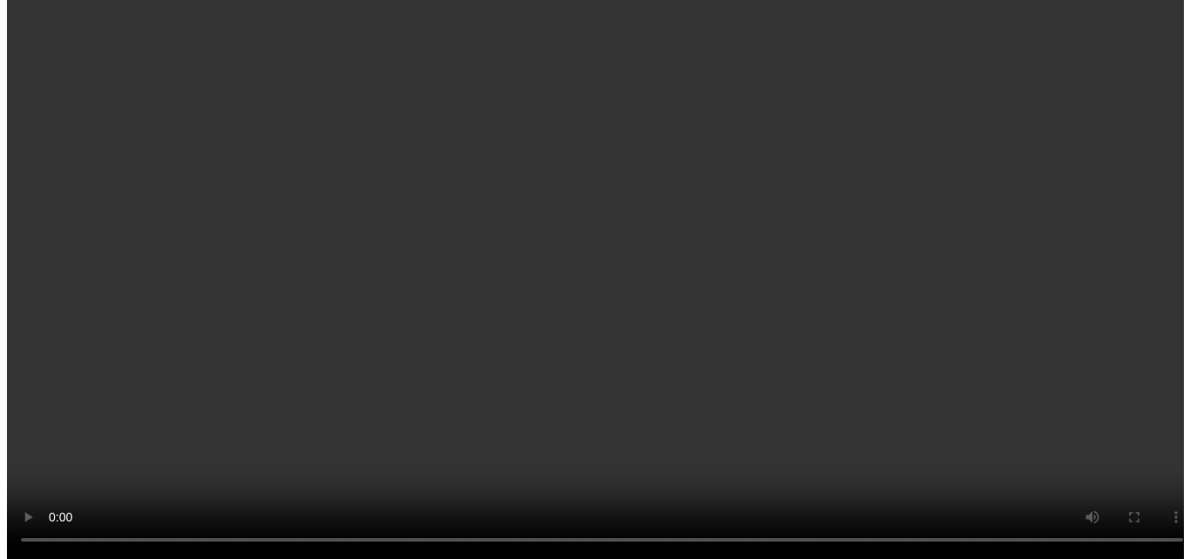
scroll to position [411, 0]
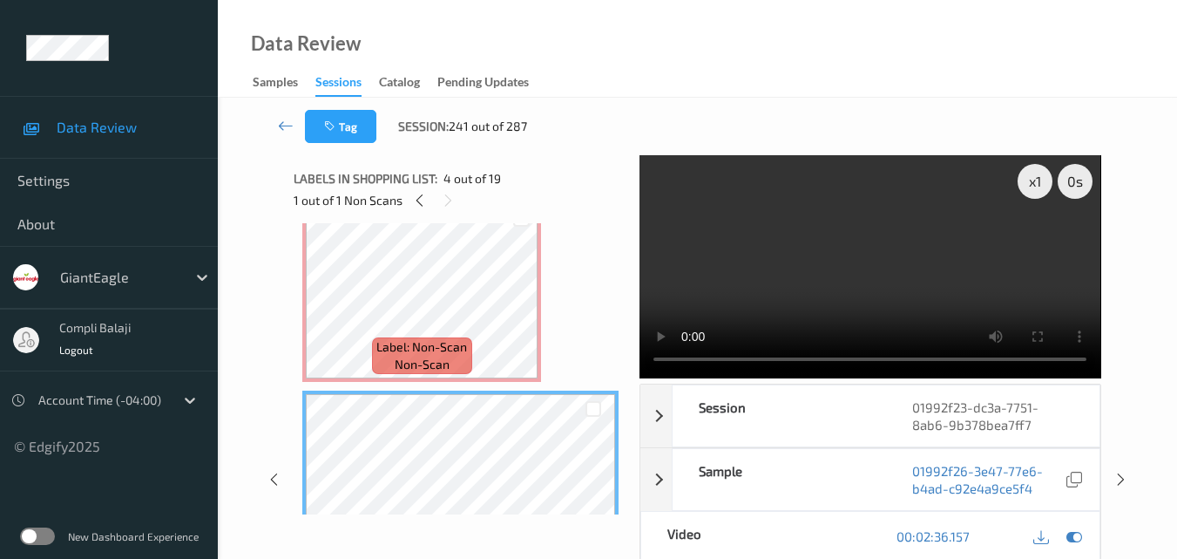
click at [771, 85] on div "Data Review Samples Sessions Catalog Pending Updates" at bounding box center [697, 49] width 959 height 98
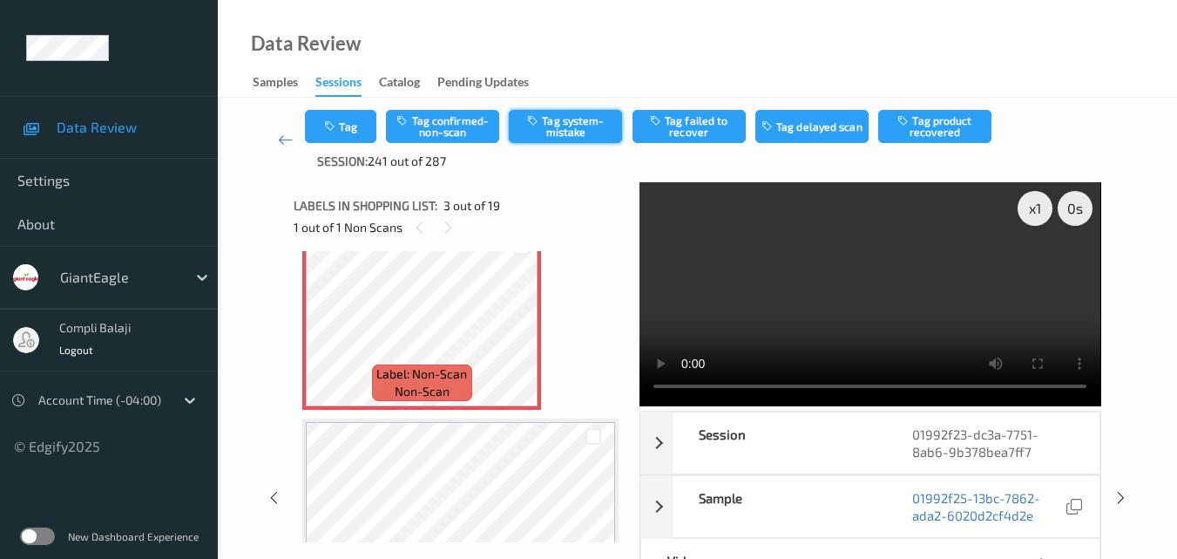
click at [578, 136] on button "Tag system-mistake" at bounding box center [565, 126] width 113 height 33
click at [354, 125] on button "Tag" at bounding box center [340, 126] width 71 height 33
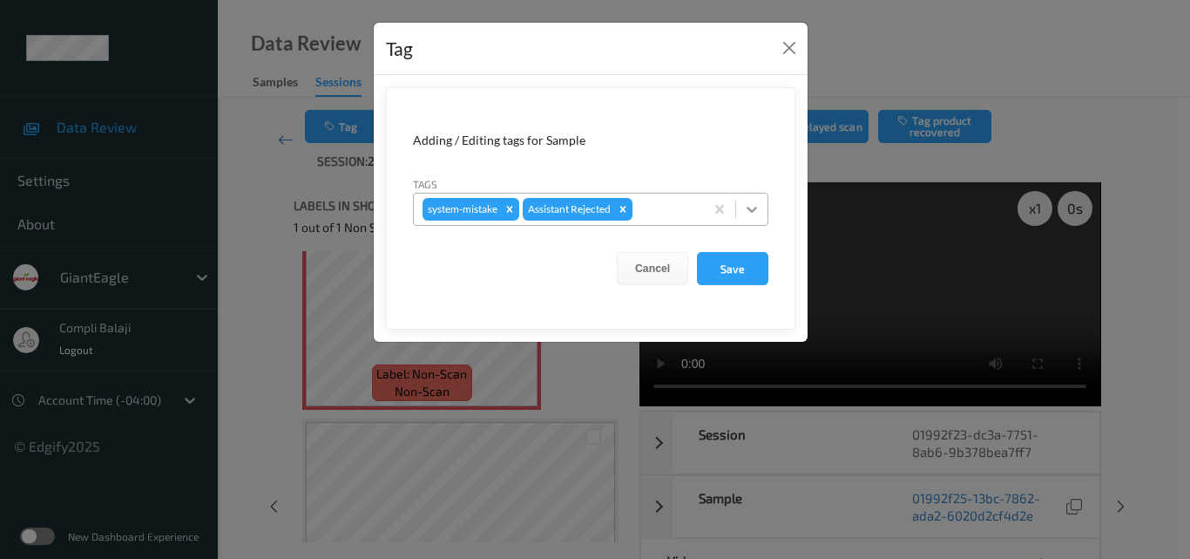
click at [750, 205] on icon at bounding box center [751, 208] width 17 height 17
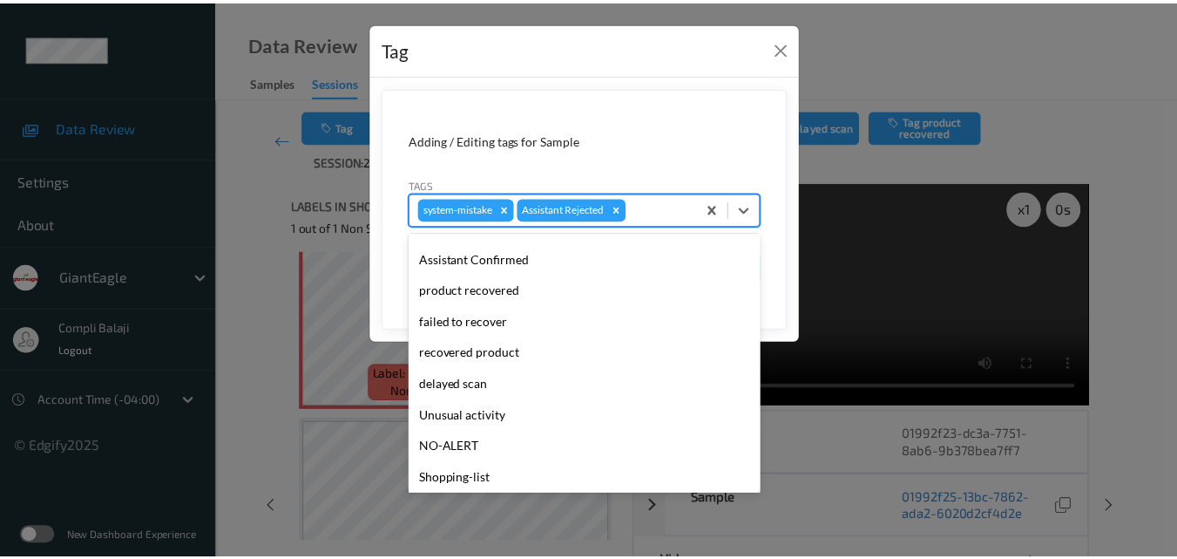
scroll to position [153, 0]
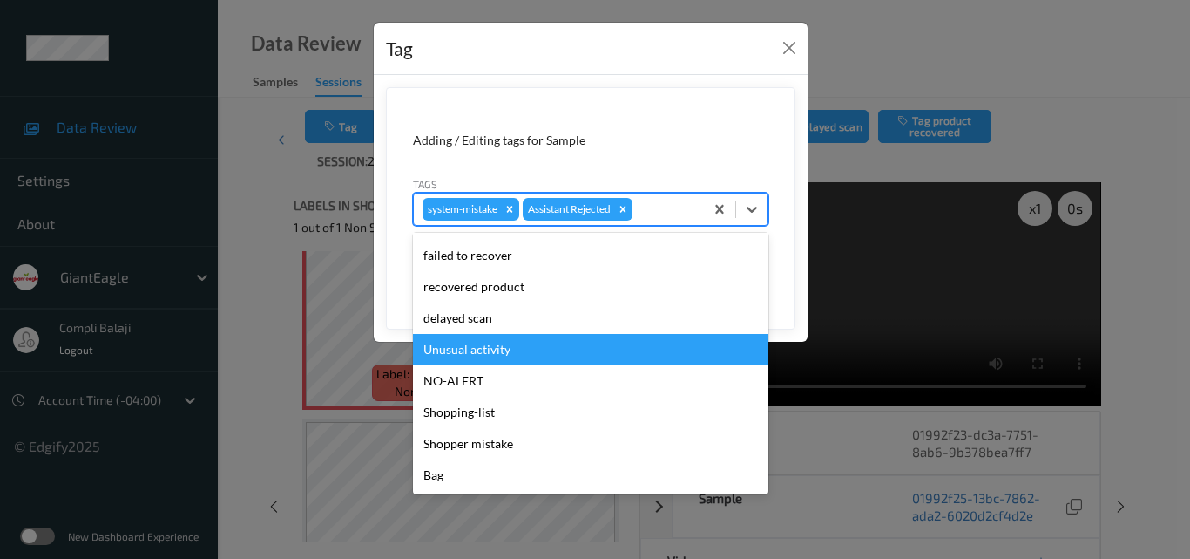
drag, startPoint x: 517, startPoint y: 356, endPoint x: 627, endPoint y: 306, distance: 120.5
click at [517, 356] on div "Unusual activity" at bounding box center [591, 349] width 356 height 31
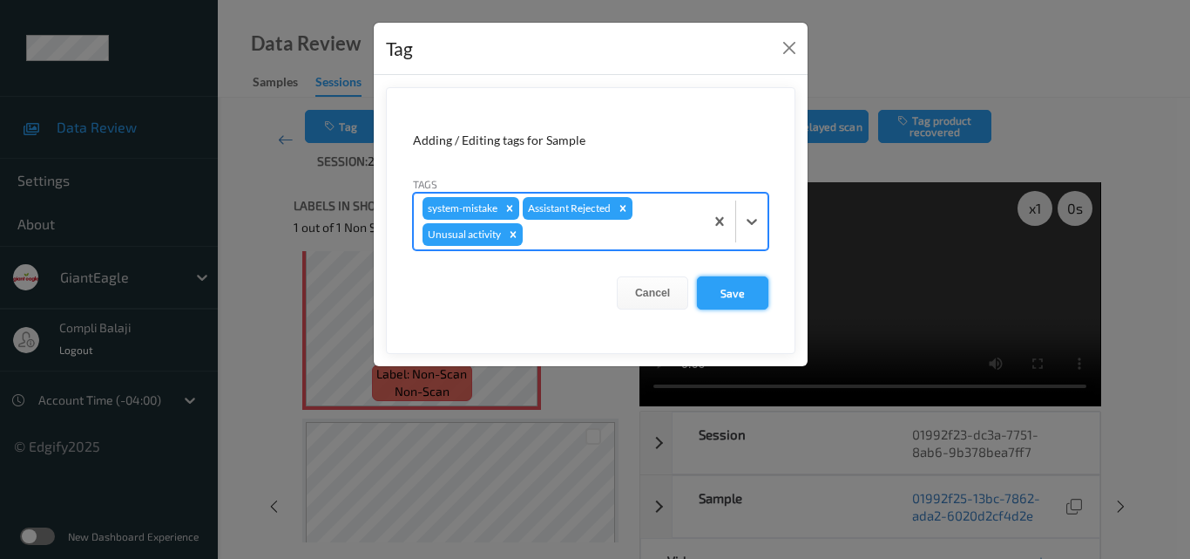
click at [733, 292] on button "Save" at bounding box center [732, 292] width 71 height 33
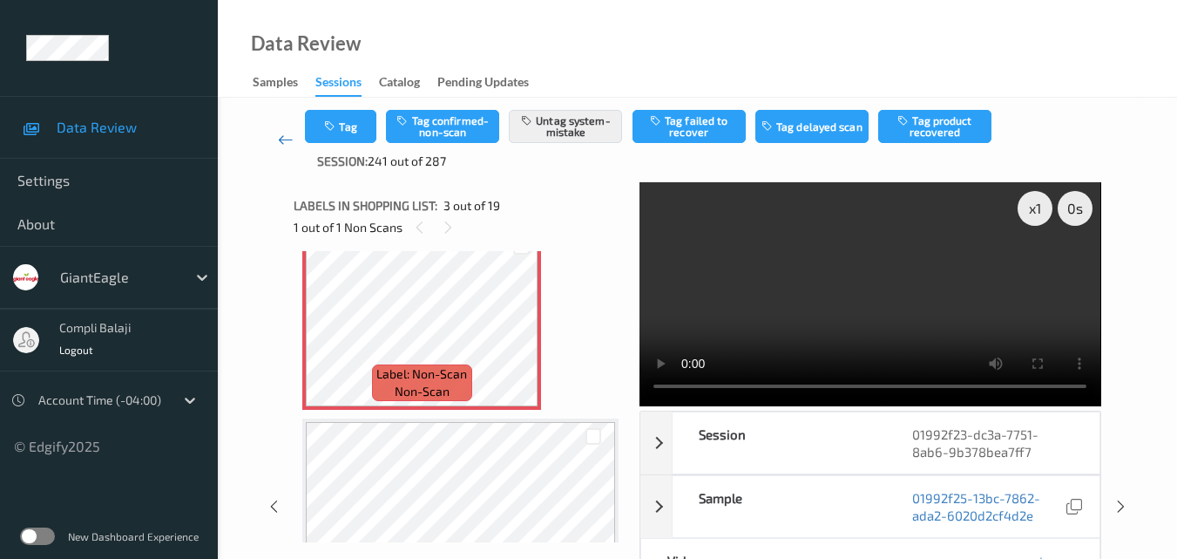
click at [286, 146] on icon at bounding box center [286, 139] width 16 height 17
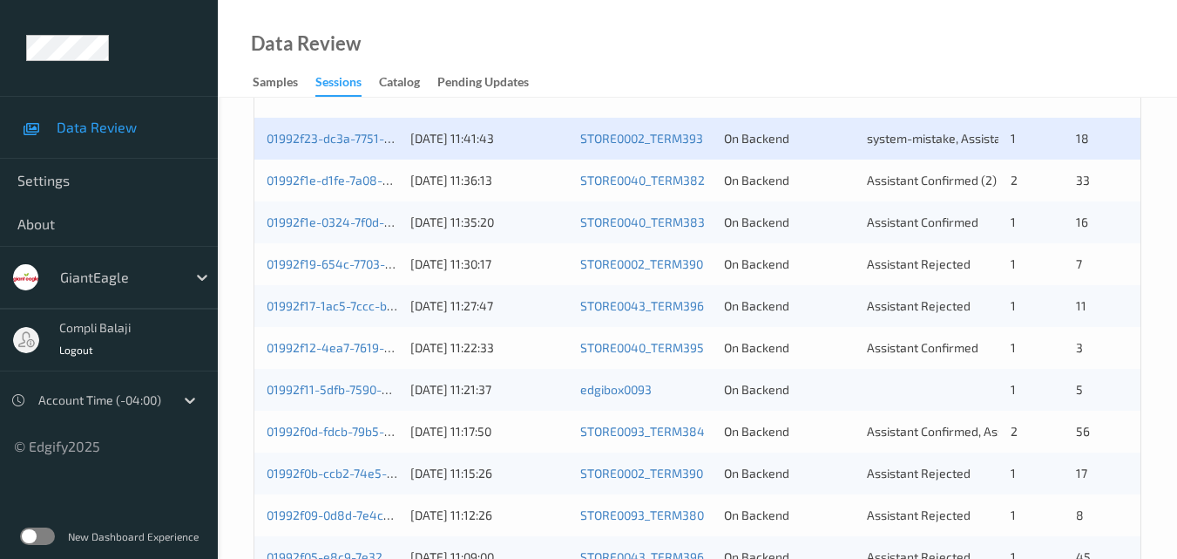
scroll to position [436, 0]
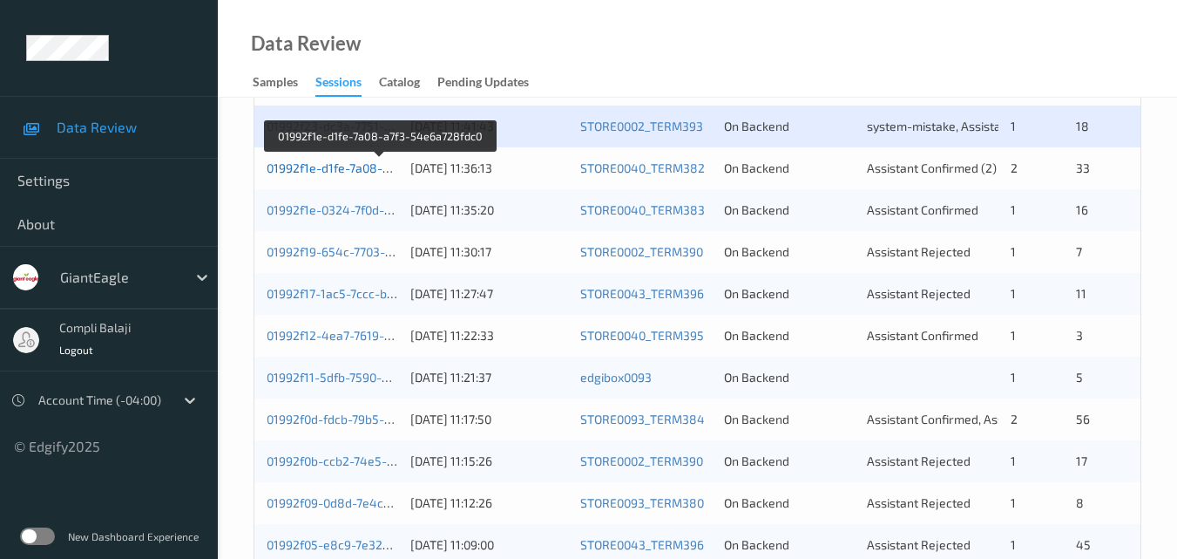
click at [368, 173] on link "01992f1e-d1fe-7a08-a7f3-54e6a728fdc0" at bounding box center [380, 167] width 227 height 15
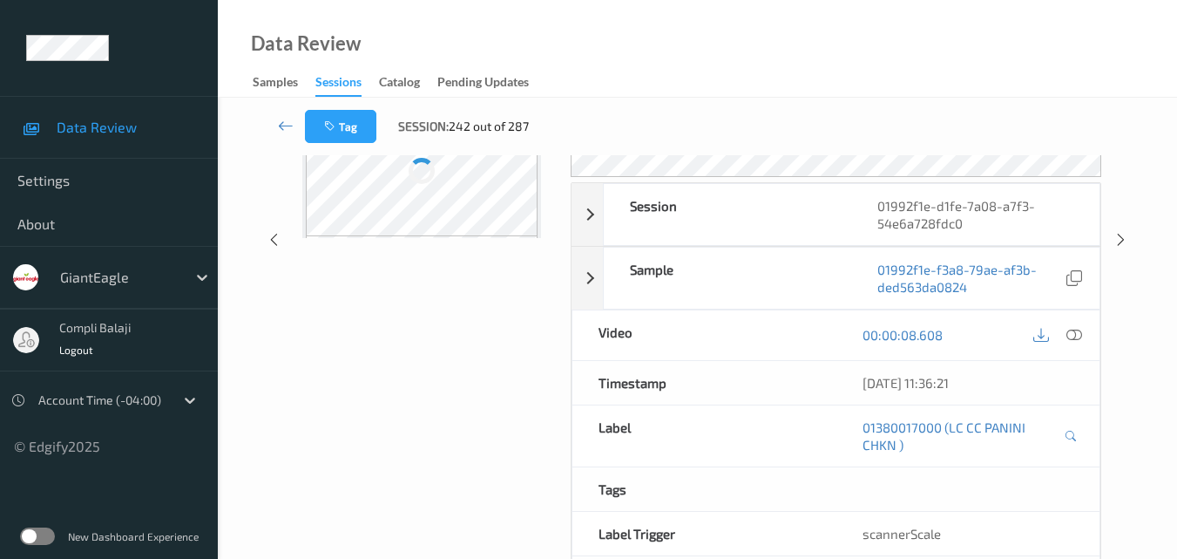
scroll to position [93, 0]
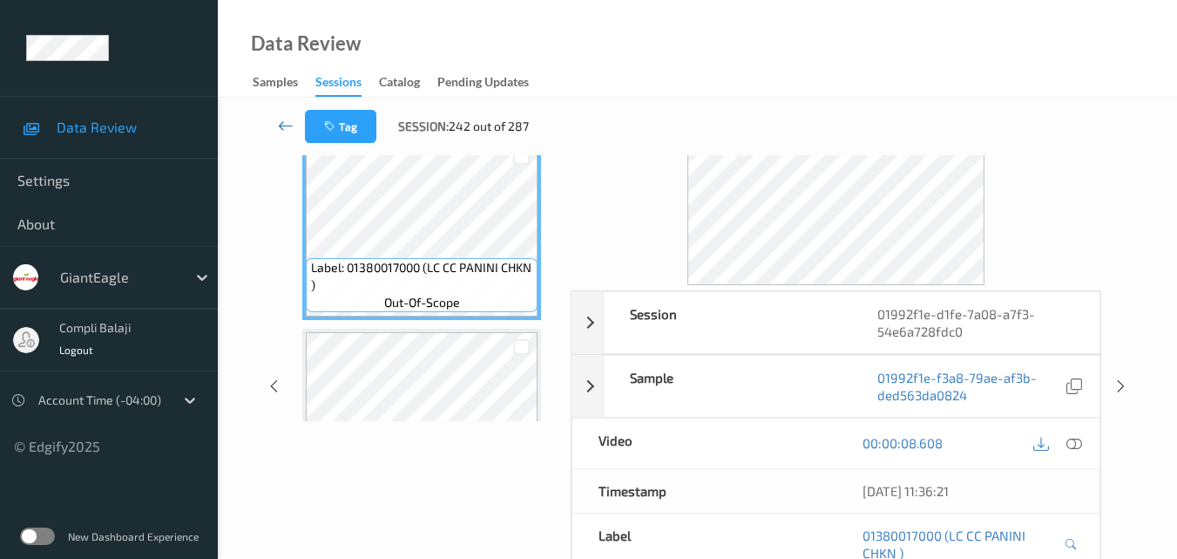
click at [282, 129] on icon at bounding box center [286, 125] width 16 height 17
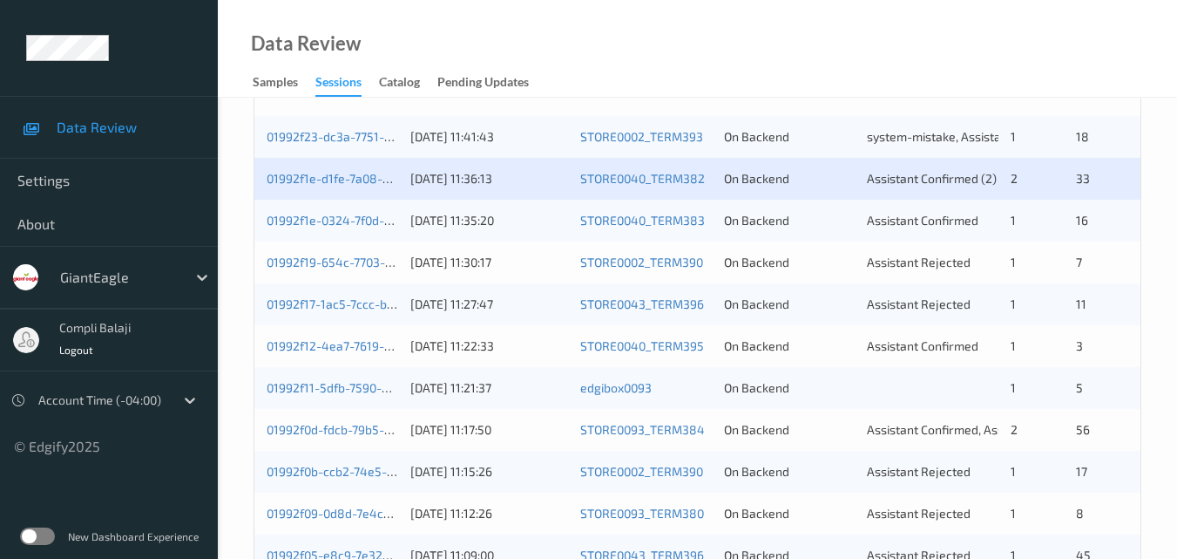
scroll to position [436, 0]
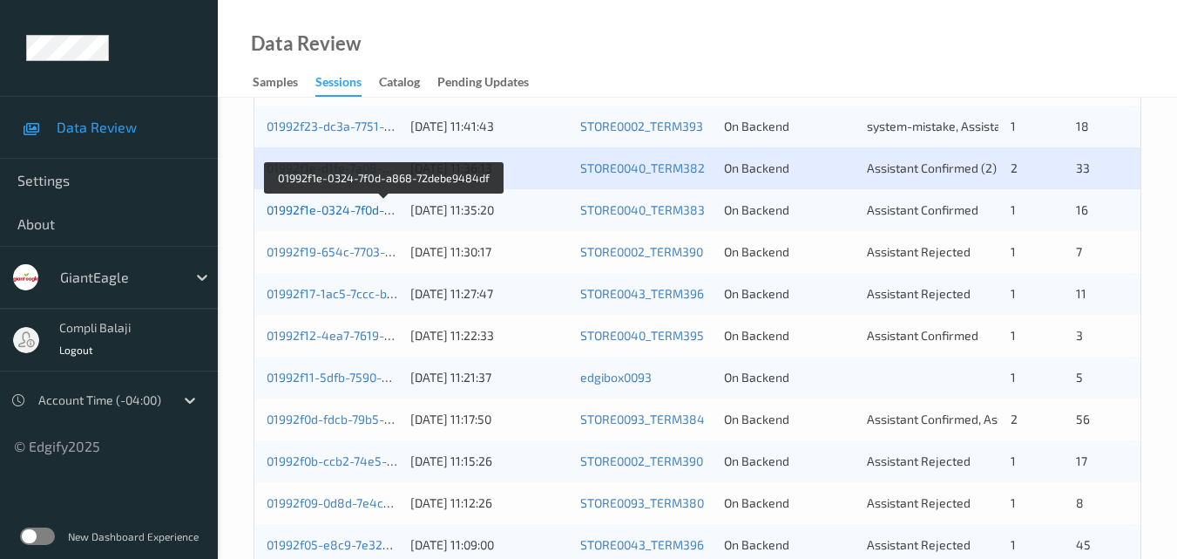
click at [342, 212] on link "01992f1e-0324-7f0d-a868-72debe9484df" at bounding box center [384, 209] width 234 height 15
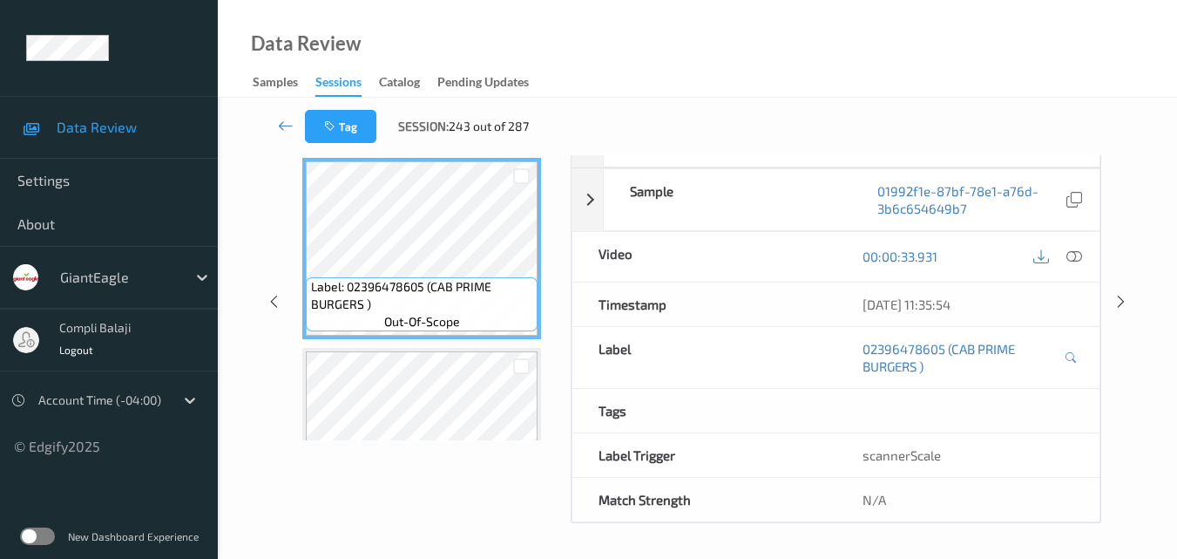
scroll to position [280, 0]
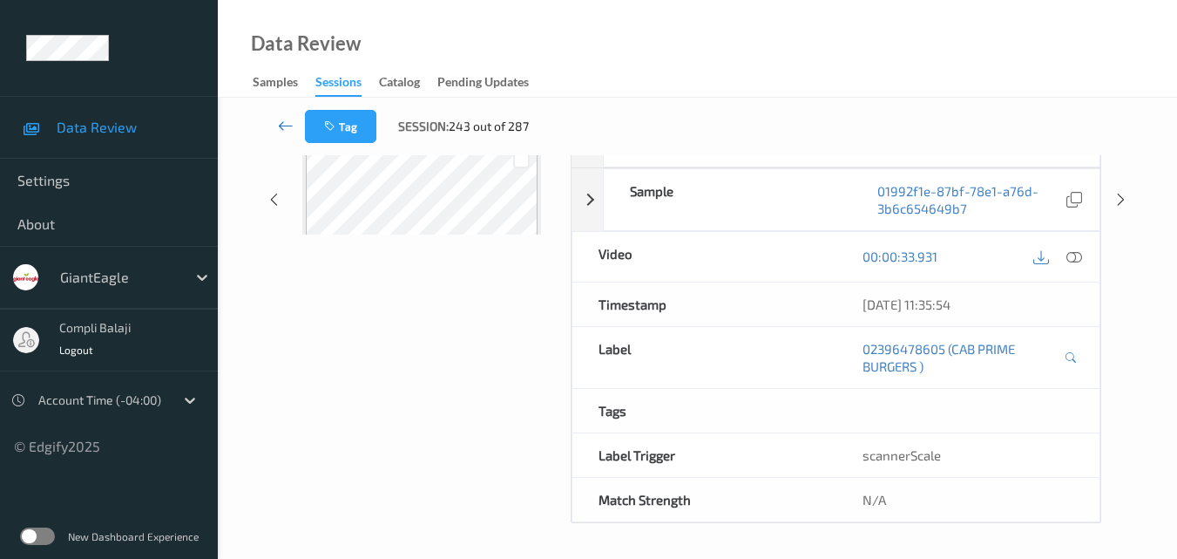
click at [283, 130] on icon at bounding box center [286, 125] width 16 height 17
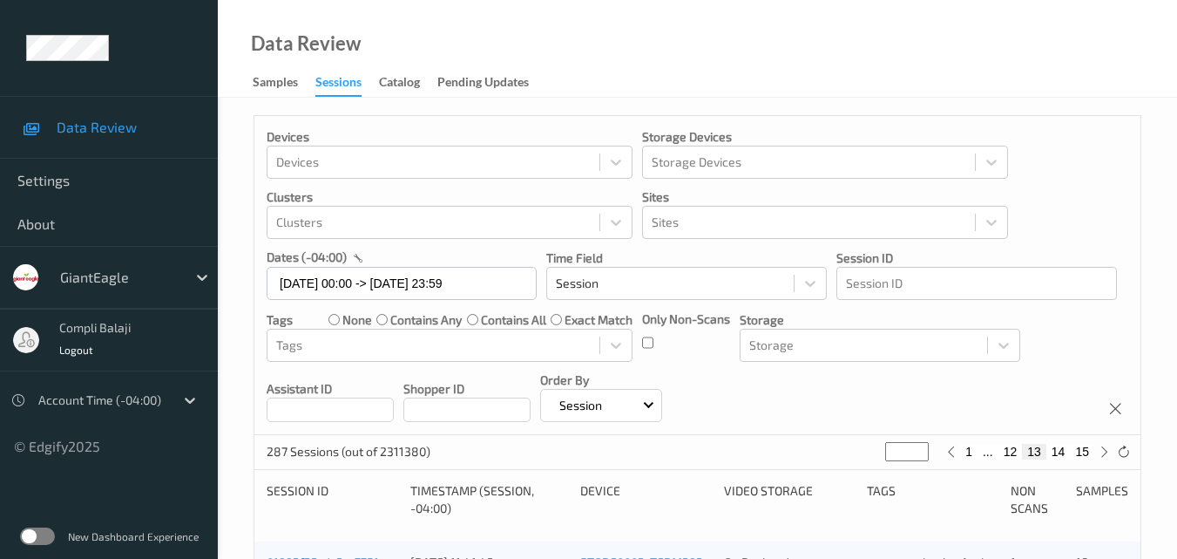
scroll to position [349, 0]
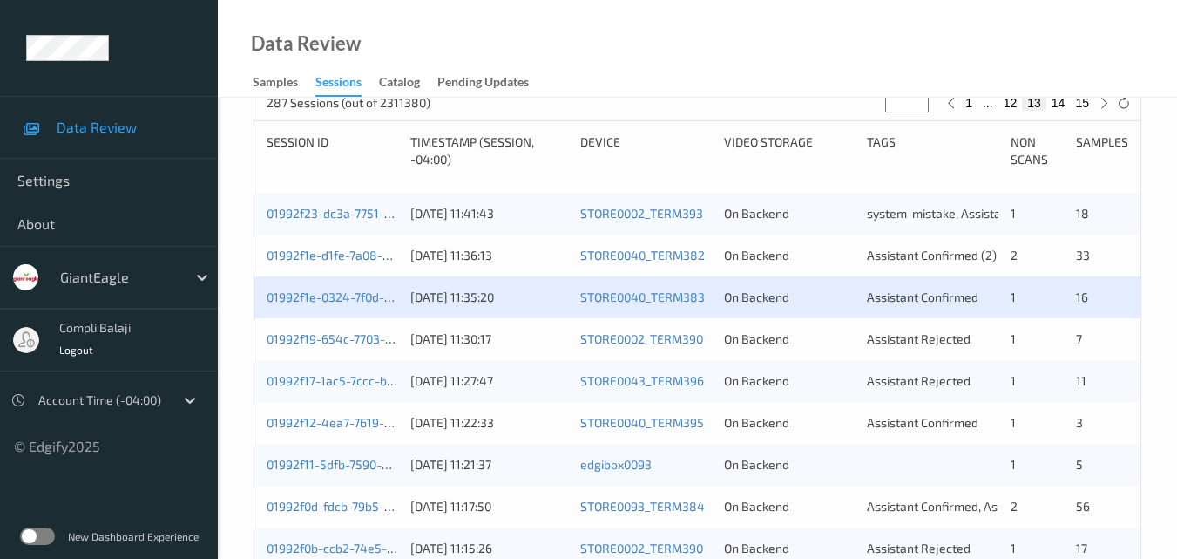
click at [337, 347] on div "01992f19-654c-7703-80b7-77abdc8da1b0" at bounding box center [333, 338] width 132 height 17
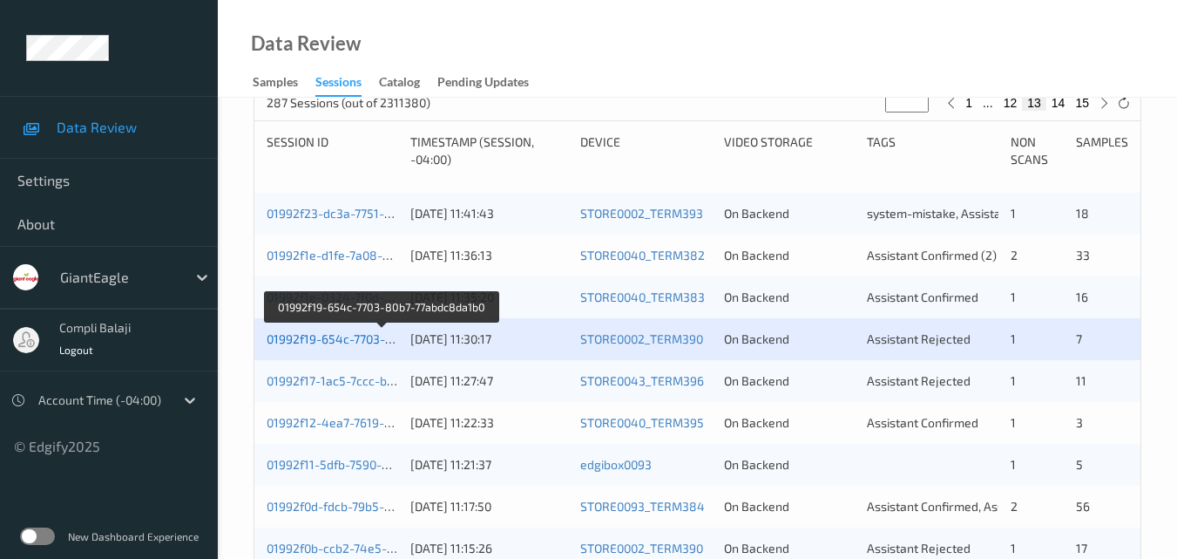
click at [351, 343] on link "01992f19-654c-7703-80b7-77abdc8da1b0" at bounding box center [382, 338] width 231 height 15
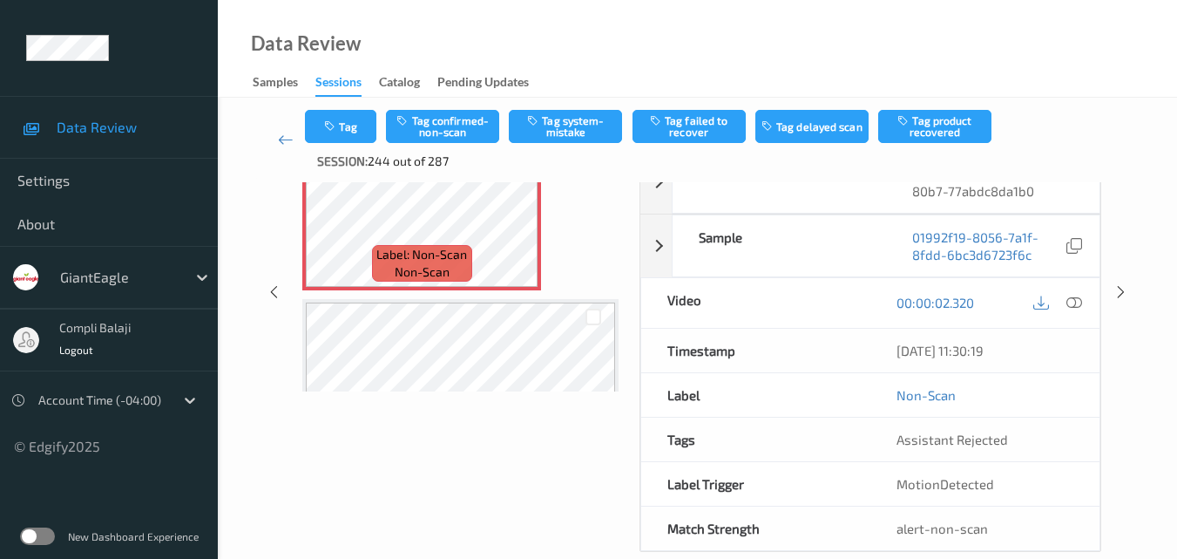
scroll to position [180, 0]
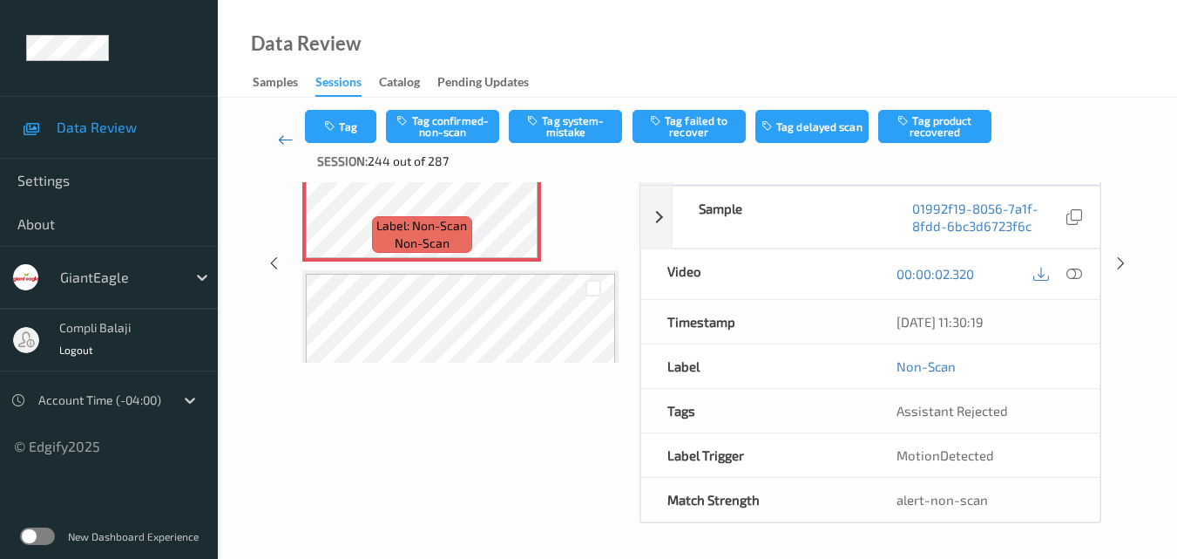
click at [283, 144] on icon at bounding box center [286, 139] width 16 height 17
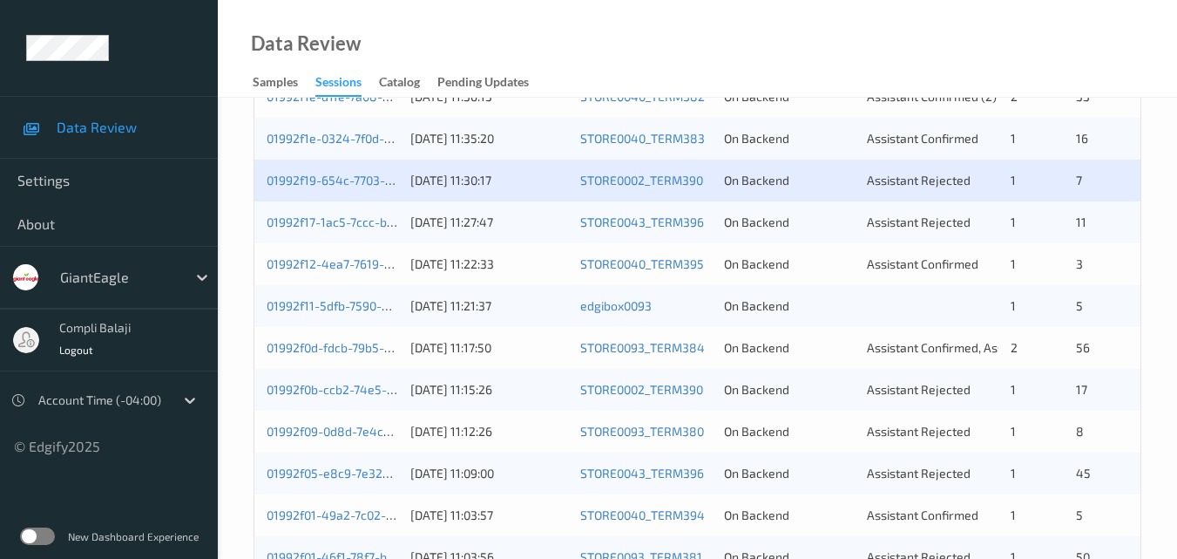
scroll to position [349, 0]
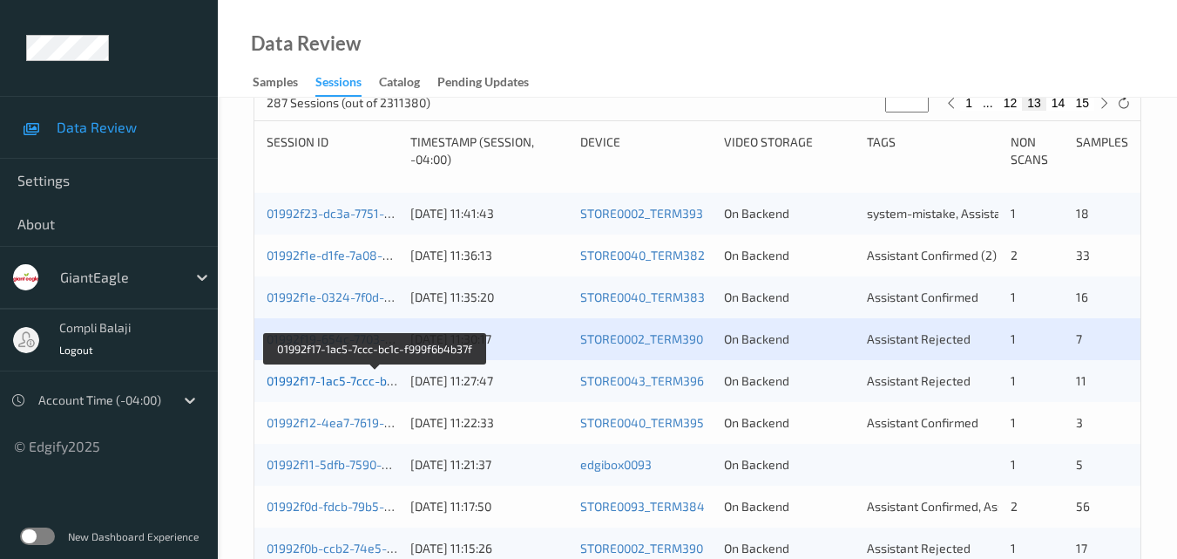
click at [355, 383] on link "01992f17-1ac5-7ccc-bc1c-f999f6b4b37f" at bounding box center [376, 380] width 219 height 15
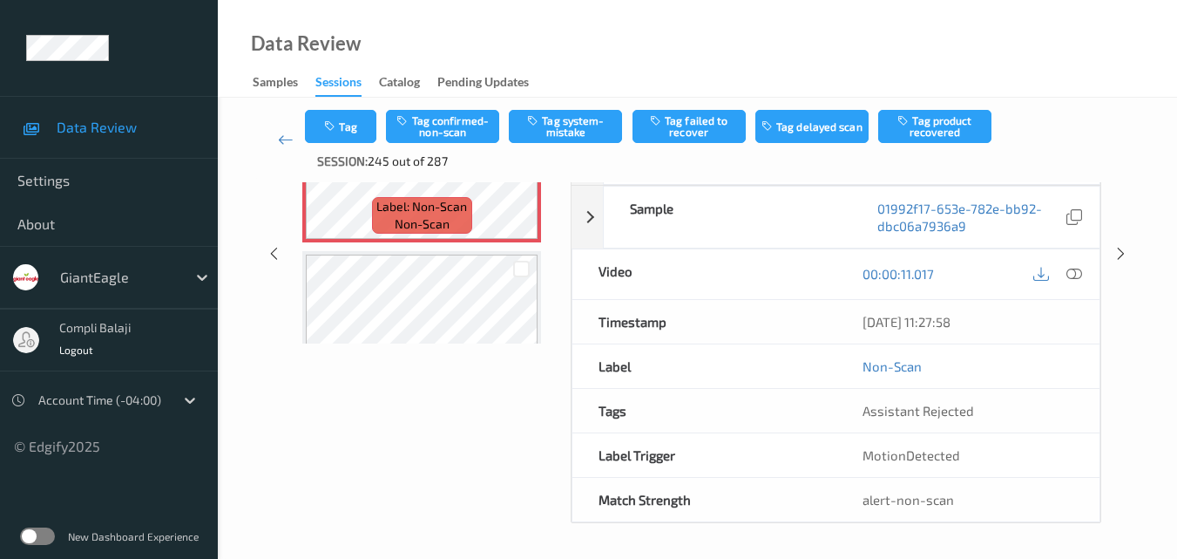
scroll to position [199, 0]
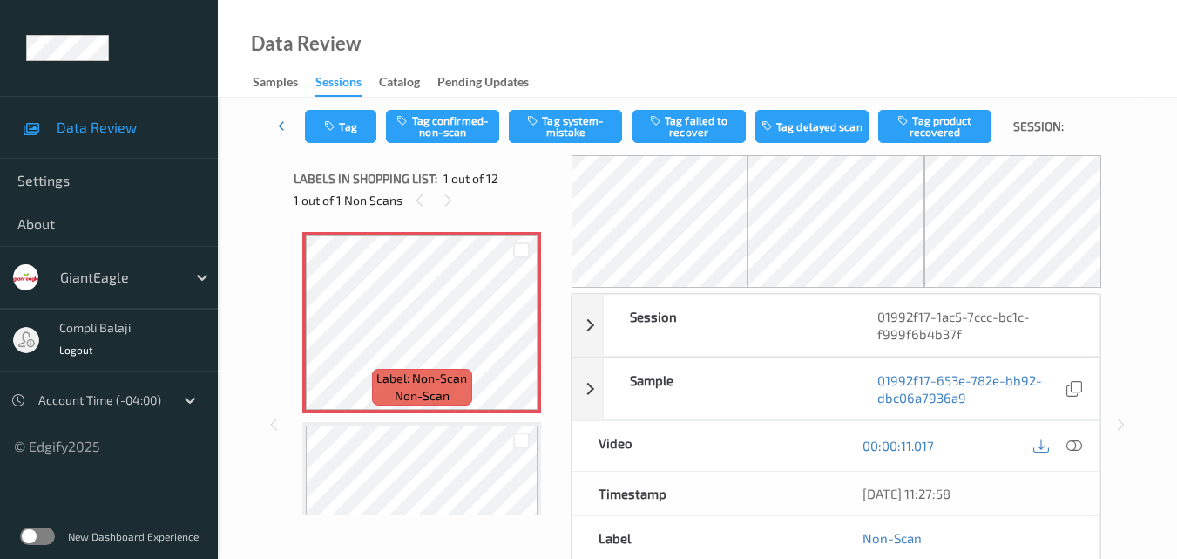
click at [281, 125] on icon at bounding box center [286, 125] width 16 height 17
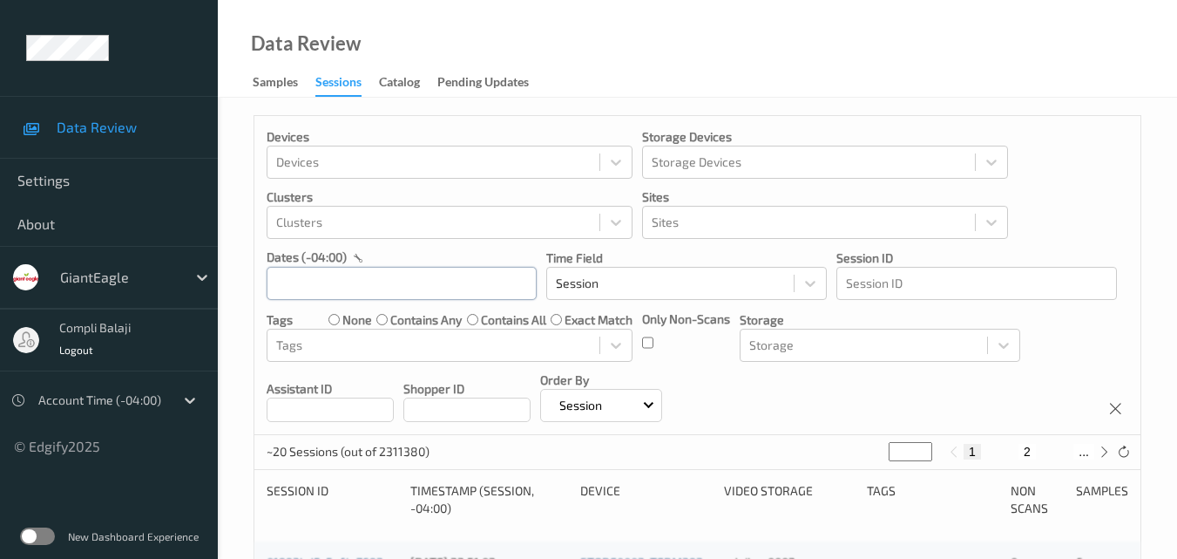
click at [447, 282] on input "text" at bounding box center [402, 283] width 270 height 33
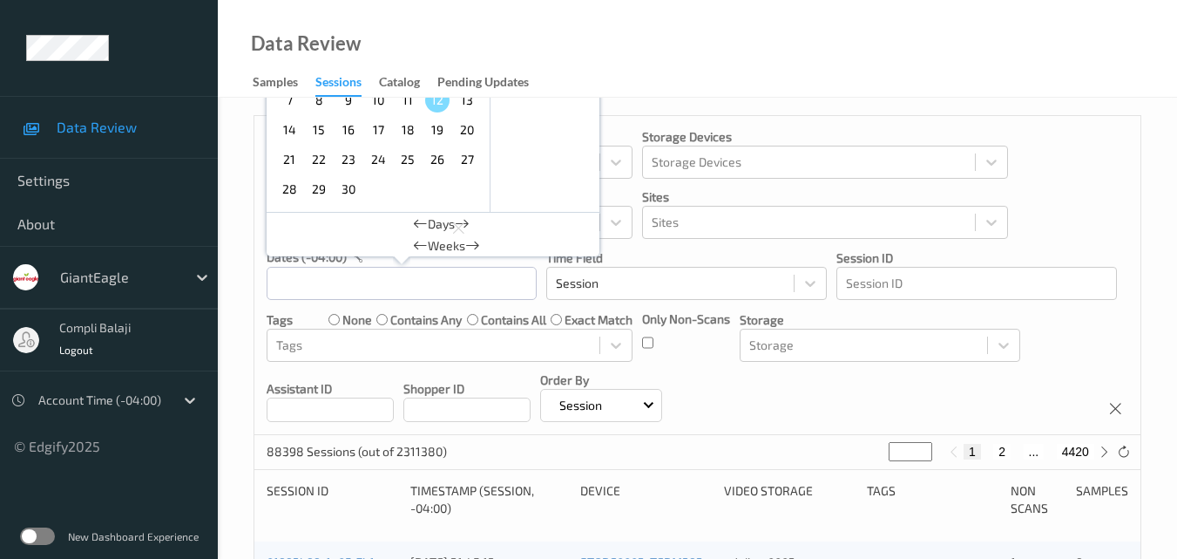
click at [351, 104] on span "9" at bounding box center [348, 100] width 24 height 24
type input "[DATE] 00:00 -> [DATE] 23:59"
click at [1086, 198] on div "Devices Devices Storage Devices Storage Devices Clusters Clusters Sites Sites d…" at bounding box center [697, 275] width 886 height 319
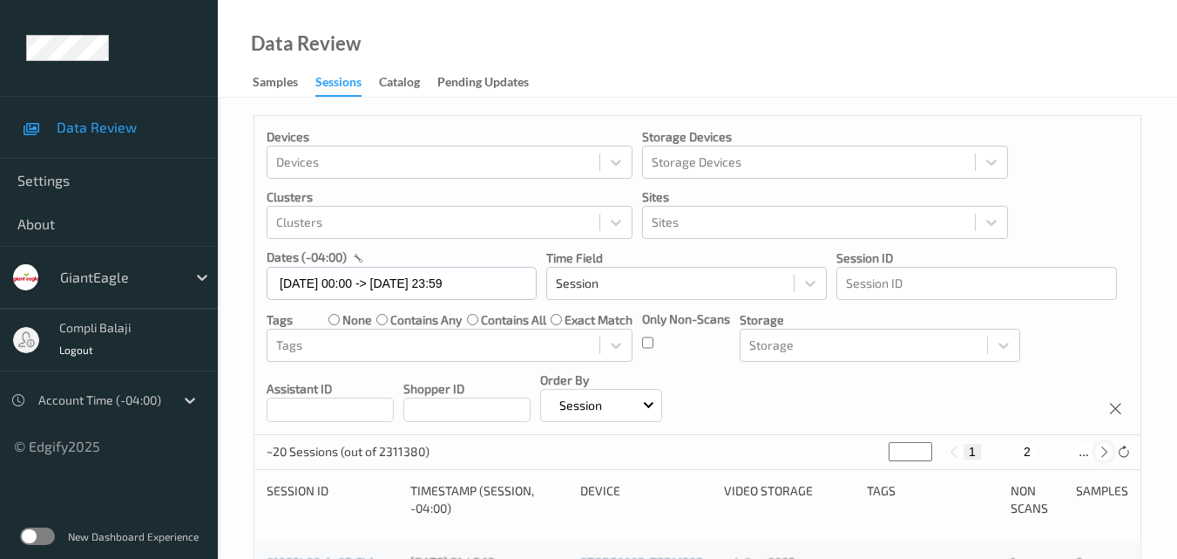
click at [1100, 457] on icon at bounding box center [1104, 451] width 13 height 13
type input "*"
click at [1100, 457] on icon at bounding box center [1104, 451] width 13 height 13
type input "*"
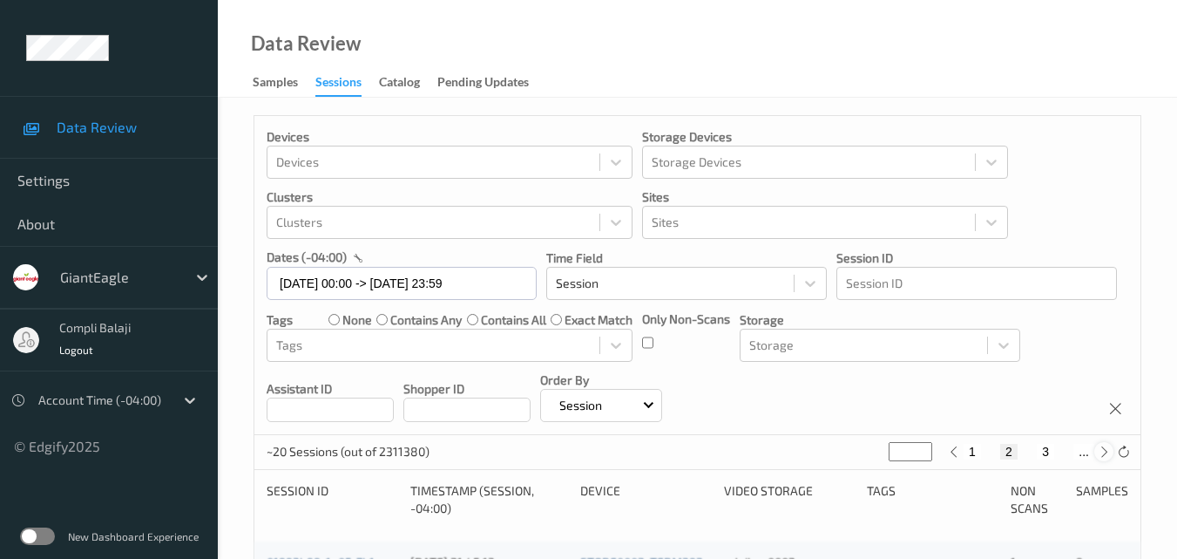
type input "*"
click at [1100, 457] on icon at bounding box center [1104, 451] width 13 height 13
type input "*"
click at [1100, 457] on icon at bounding box center [1104, 451] width 13 height 13
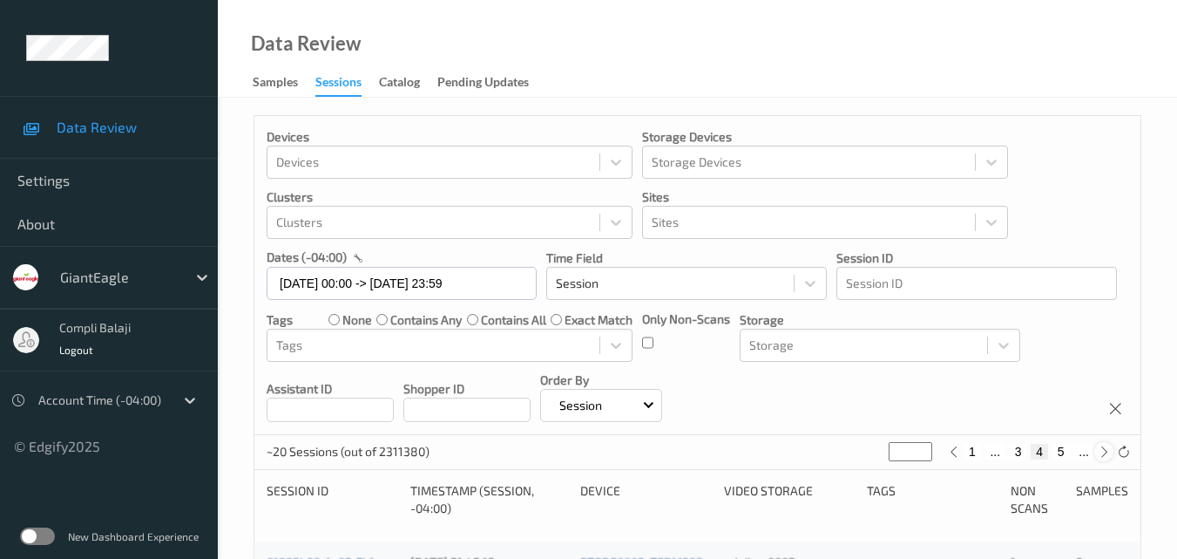
type input "*"
click at [1100, 457] on icon at bounding box center [1104, 451] width 13 height 13
type input "*"
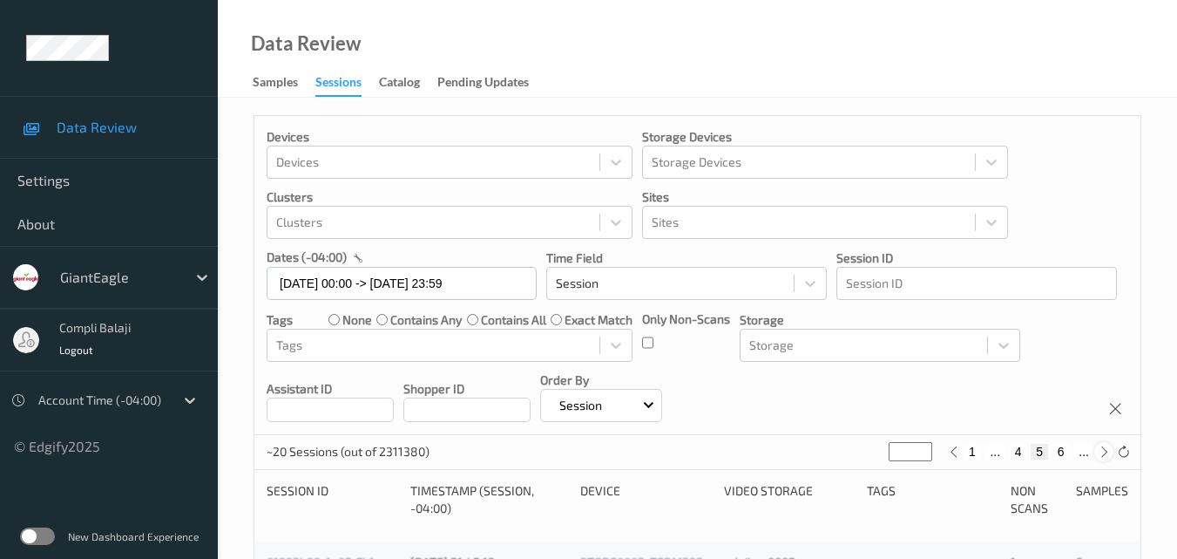
click at [1099, 457] on icon at bounding box center [1104, 451] width 13 height 13
type input "*"
click at [1099, 457] on icon at bounding box center [1104, 451] width 13 height 13
type input "*"
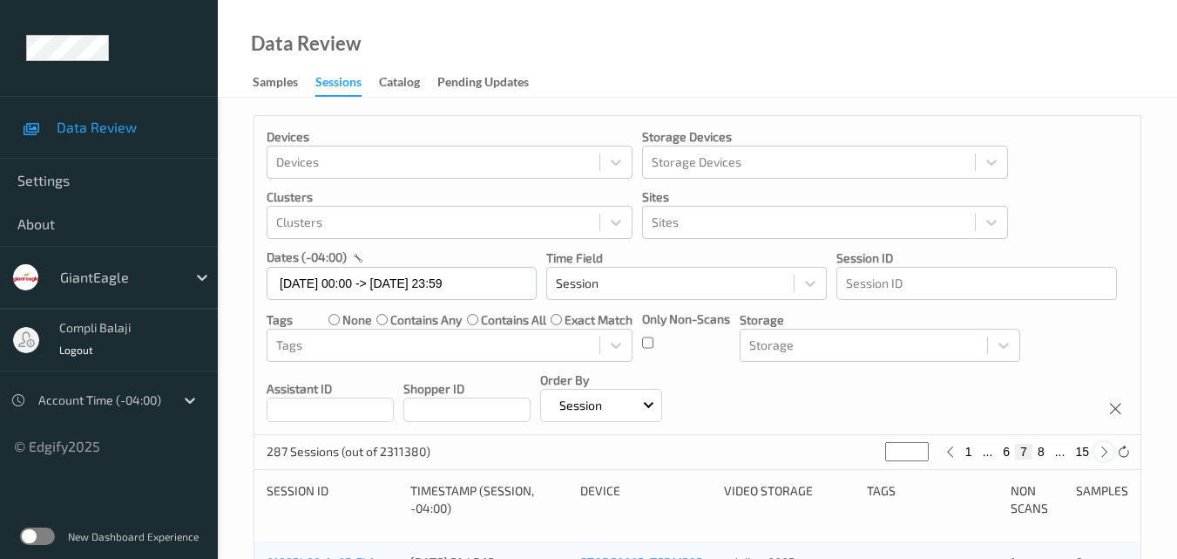
type input "*"
click at [1099, 457] on icon at bounding box center [1104, 451] width 13 height 13
type input "*"
click at [1099, 457] on icon at bounding box center [1104, 451] width 13 height 13
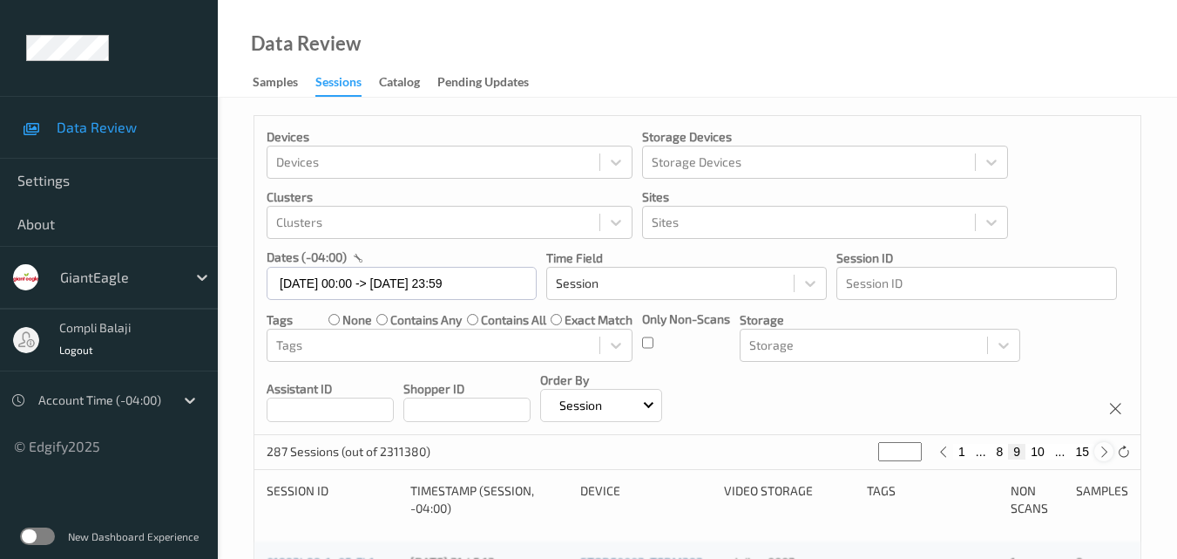
type input "**"
click at [1099, 457] on icon at bounding box center [1104, 451] width 13 height 13
type input "**"
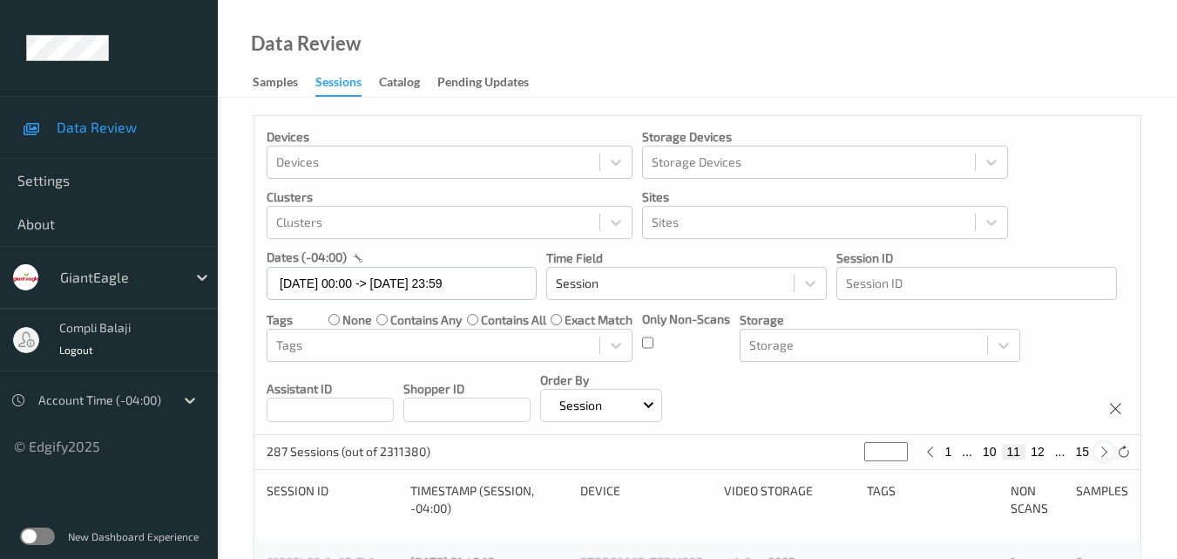
click at [1099, 457] on icon at bounding box center [1104, 451] width 13 height 13
type input "**"
click at [1044, 453] on button "13" at bounding box center [1038, 452] width 24 height 16
type input "**"
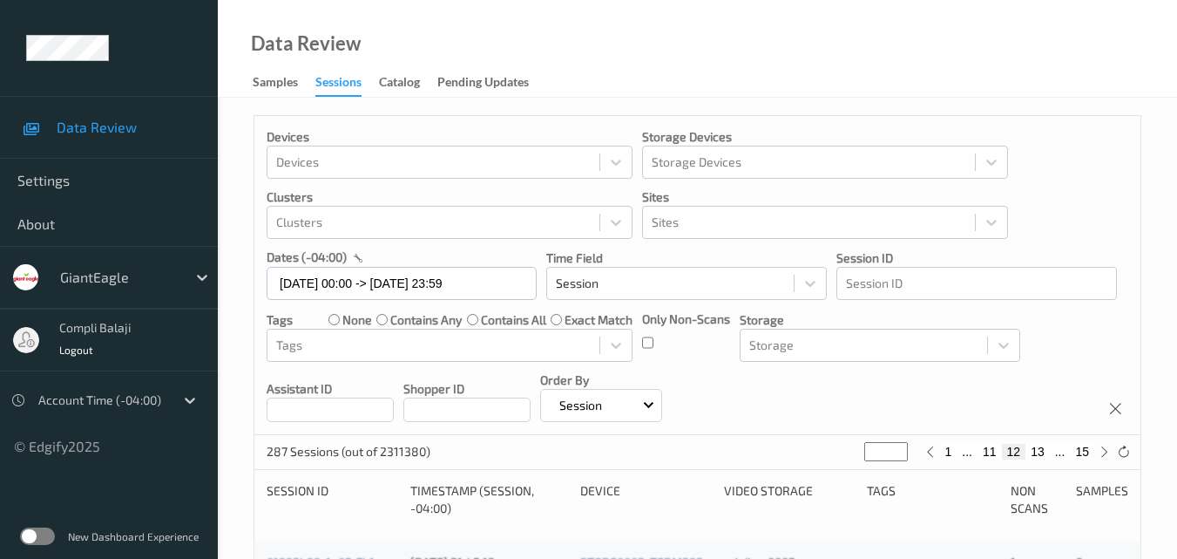
type input "**"
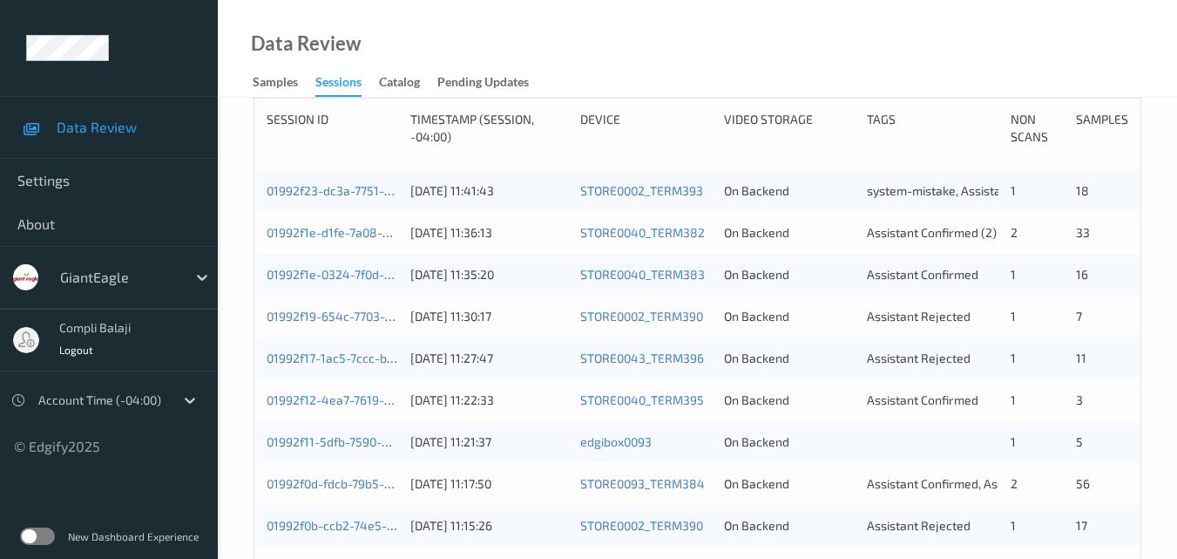
scroll to position [436, 0]
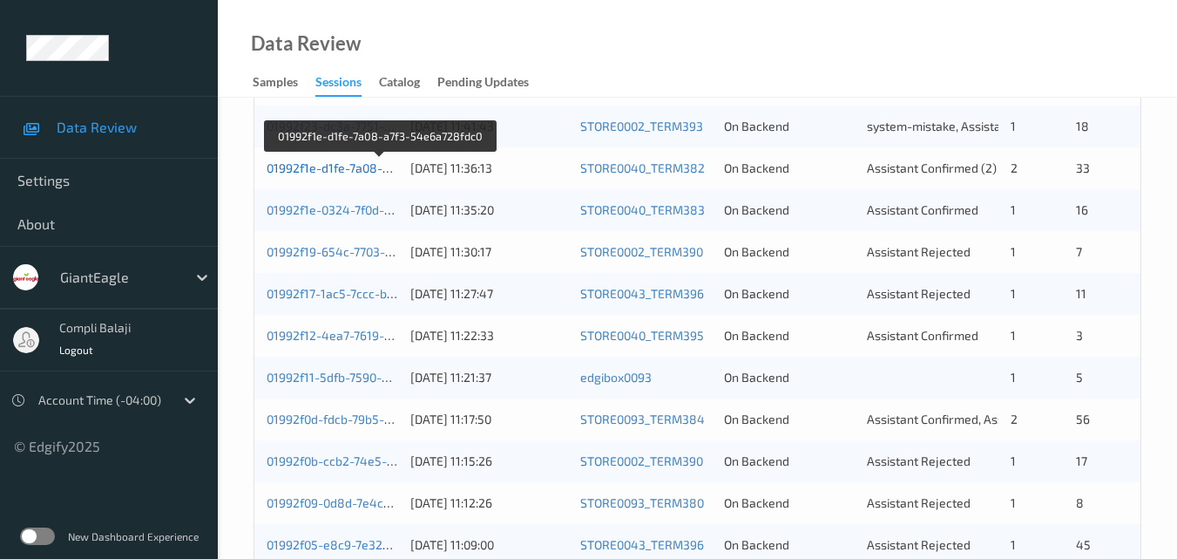
click at [349, 173] on link "01992f1e-d1fe-7a08-a7f3-54e6a728fdc0" at bounding box center [380, 167] width 227 height 15
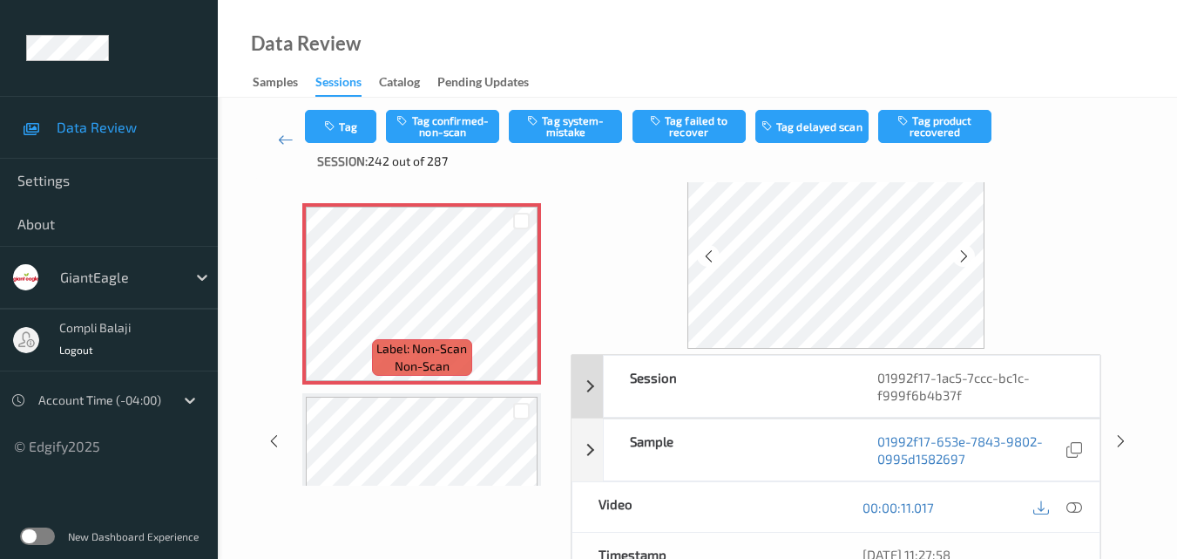
scroll to position [87, 0]
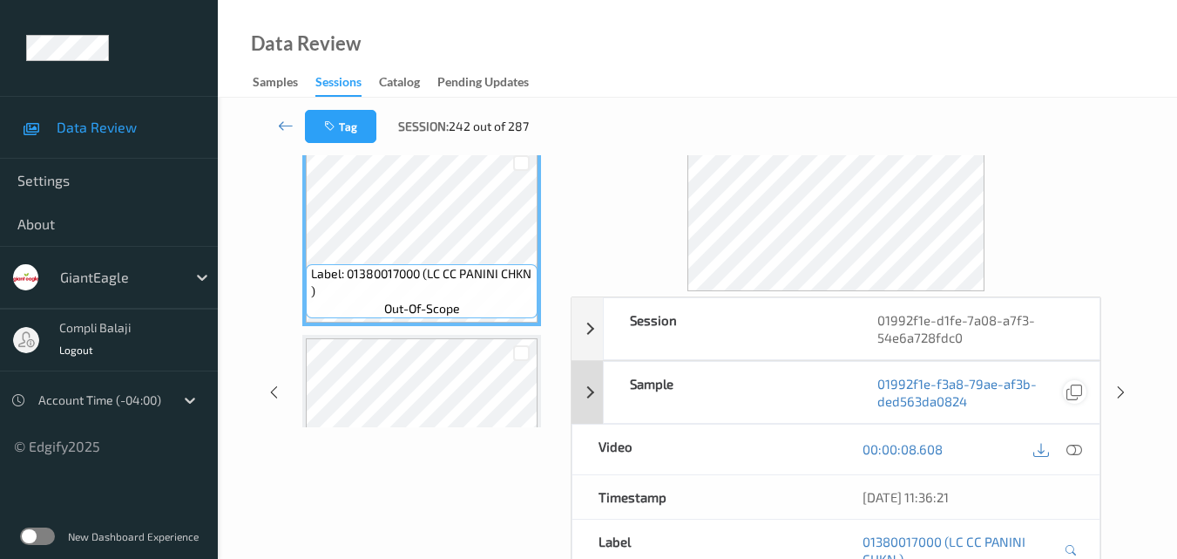
click at [1071, 478] on div "[DATE] 11:36:21" at bounding box center [968, 497] width 263 height 44
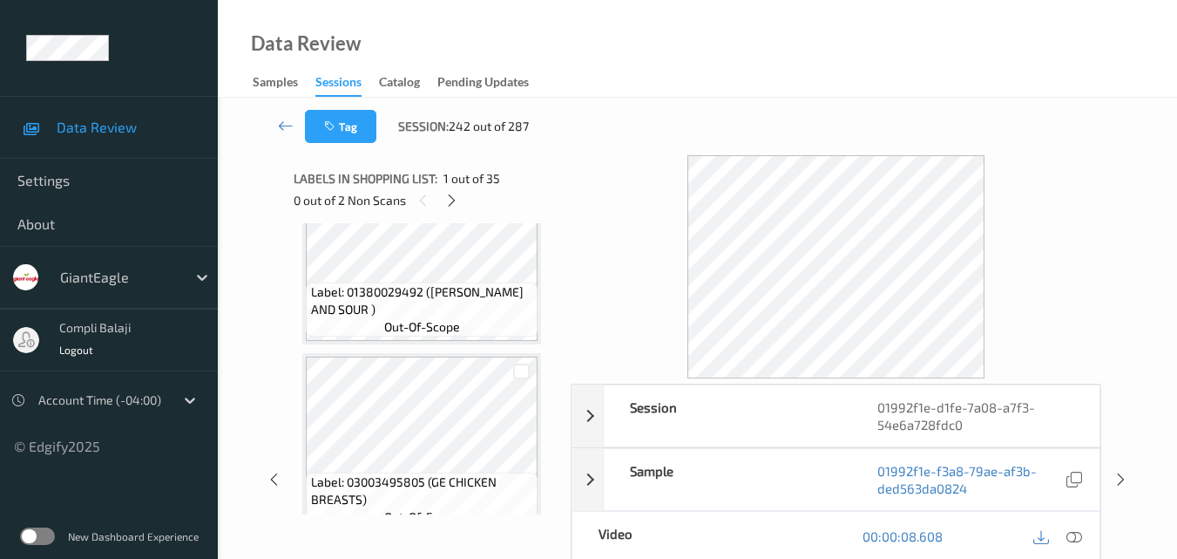
scroll to position [0, 0]
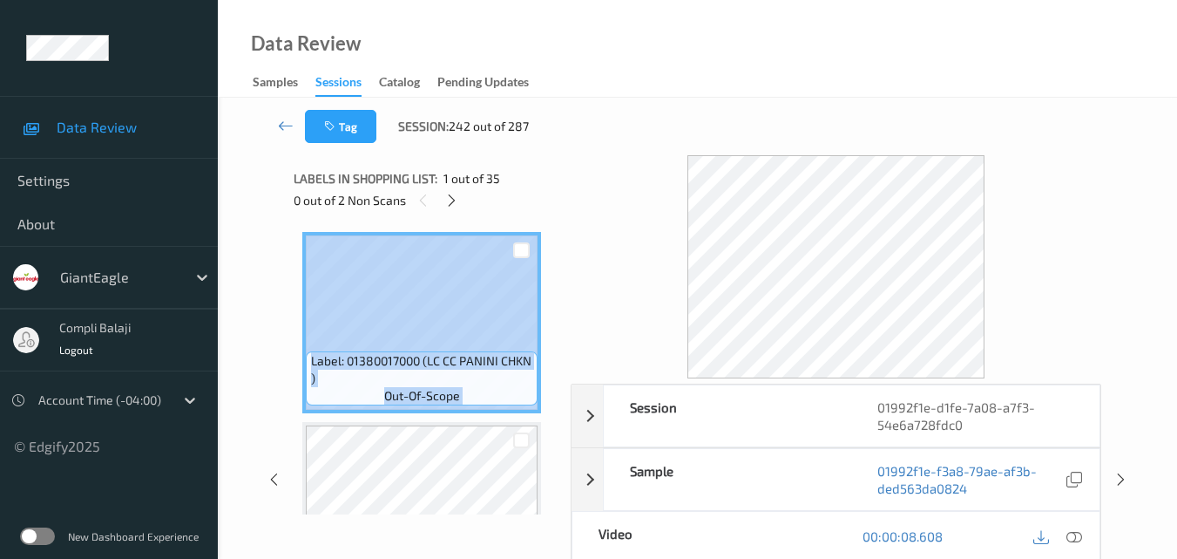
drag, startPoint x: 549, startPoint y: 229, endPoint x: 554, endPoint y: 254, distance: 25.8
click at [554, 254] on div "Label: 01380017000 (LC CC PANINI CHKN ) out-of-scope Label: 01380004719 (LC CC …" at bounding box center [426, 368] width 265 height 291
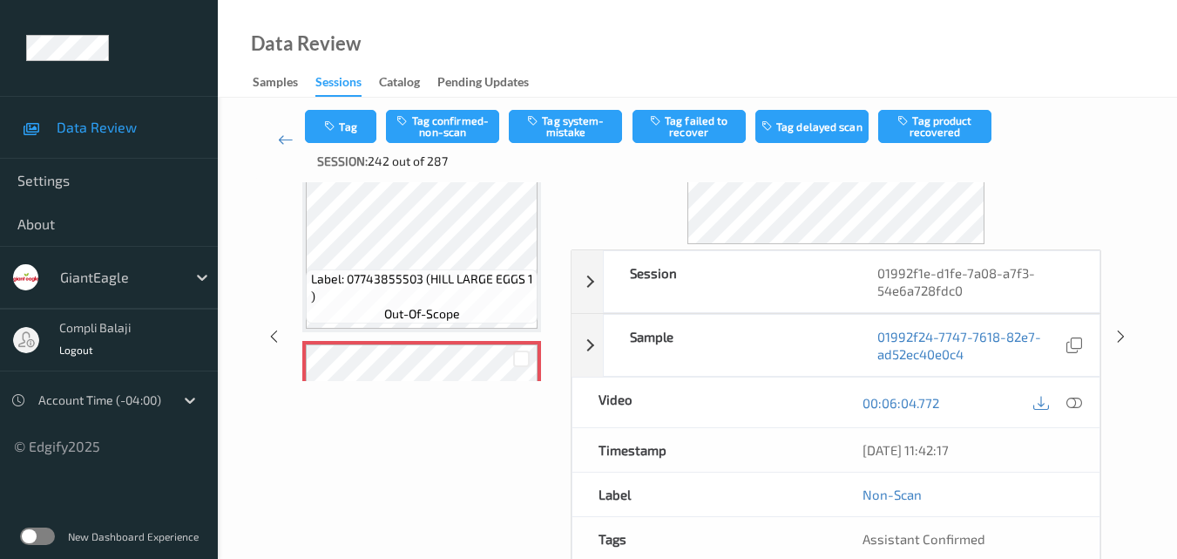
scroll to position [174, 0]
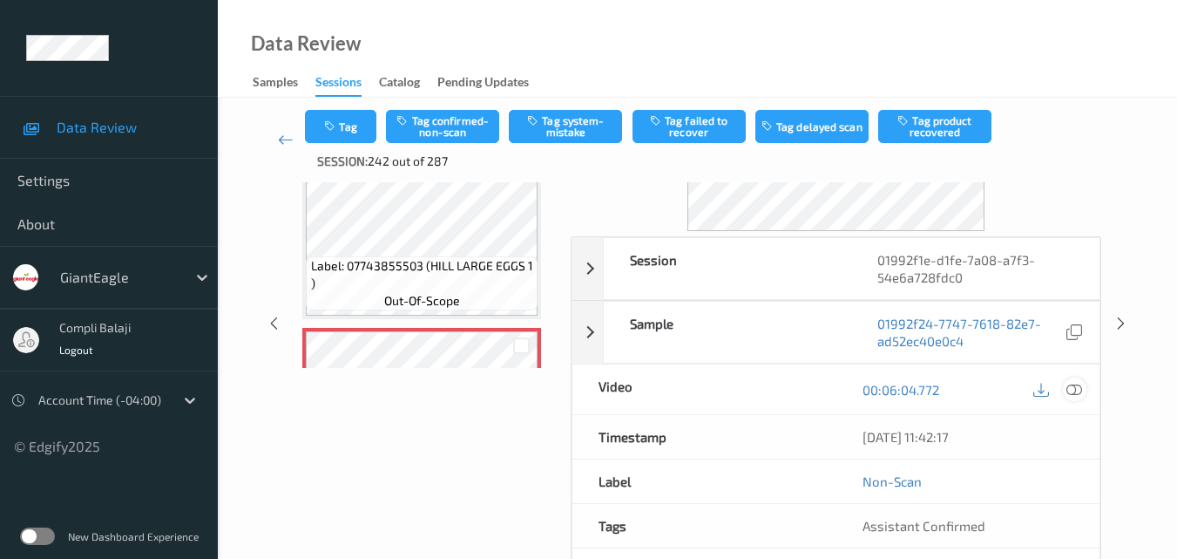
click at [1077, 390] on icon at bounding box center [1075, 389] width 16 height 16
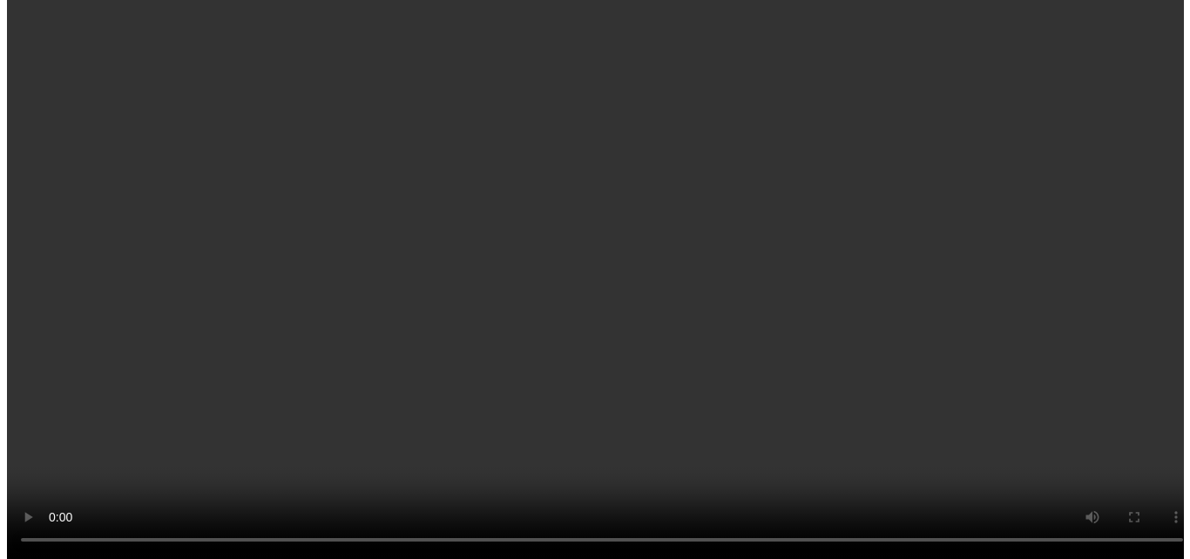
scroll to position [4230, 0]
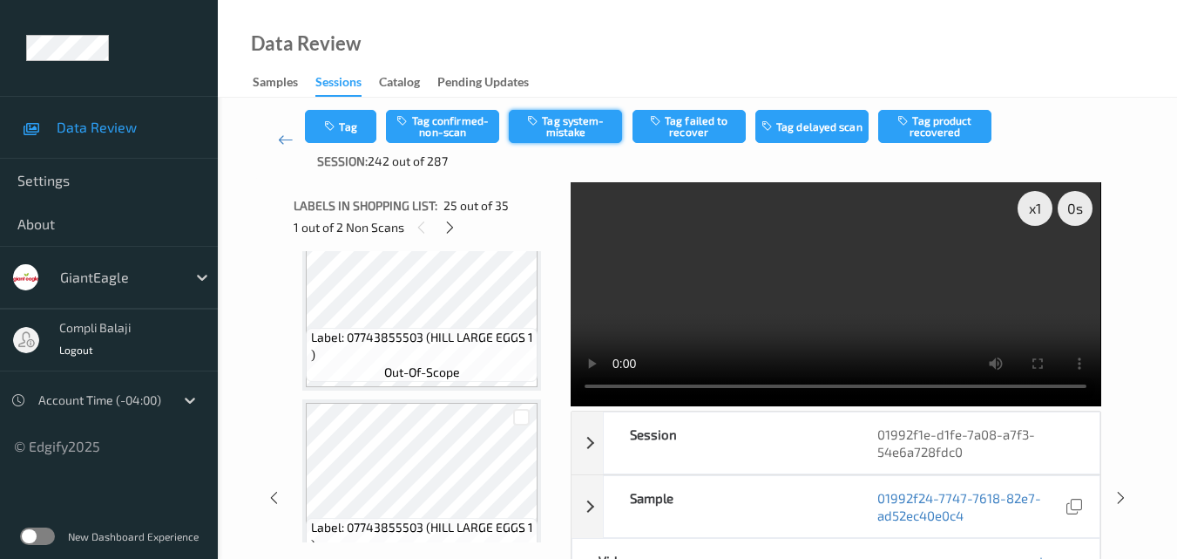
click at [596, 125] on button "Tag system-mistake" at bounding box center [565, 126] width 113 height 33
click at [354, 130] on button "Tag" at bounding box center [340, 126] width 71 height 33
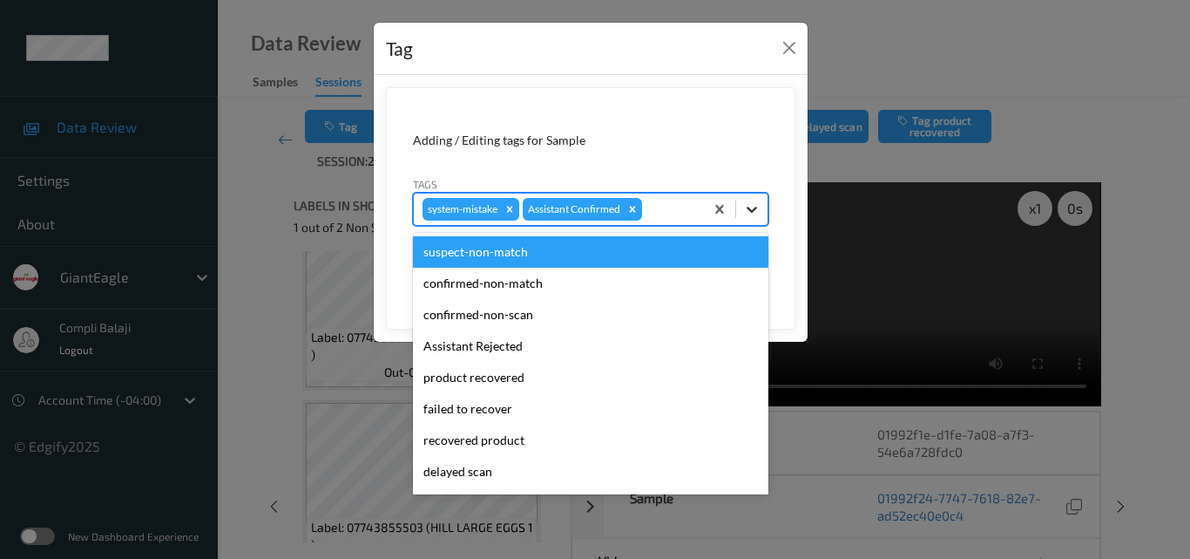
click at [757, 204] on icon at bounding box center [751, 208] width 17 height 17
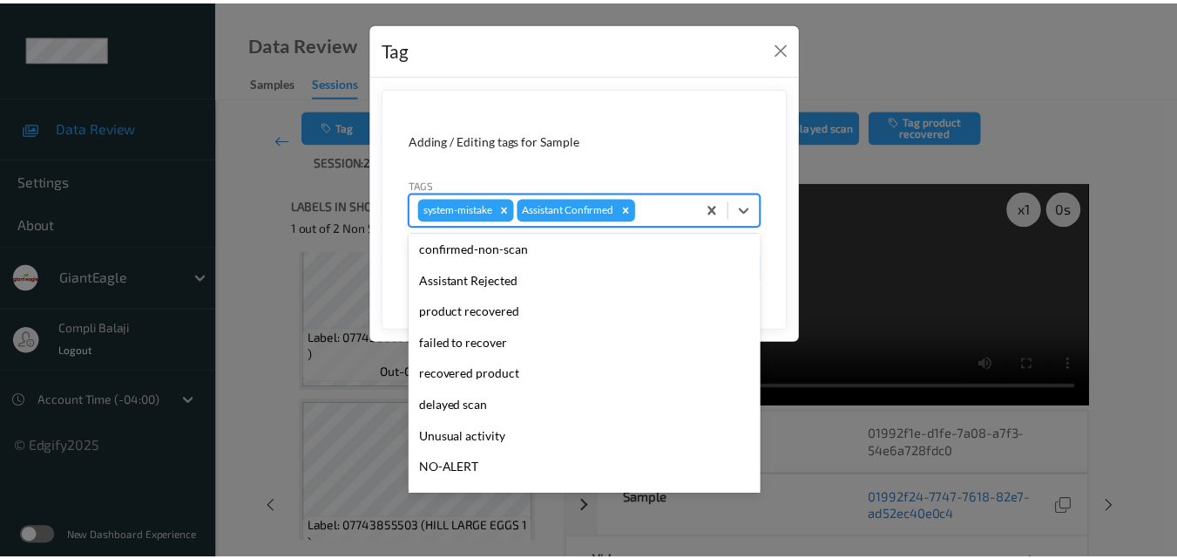
scroll to position [153, 0]
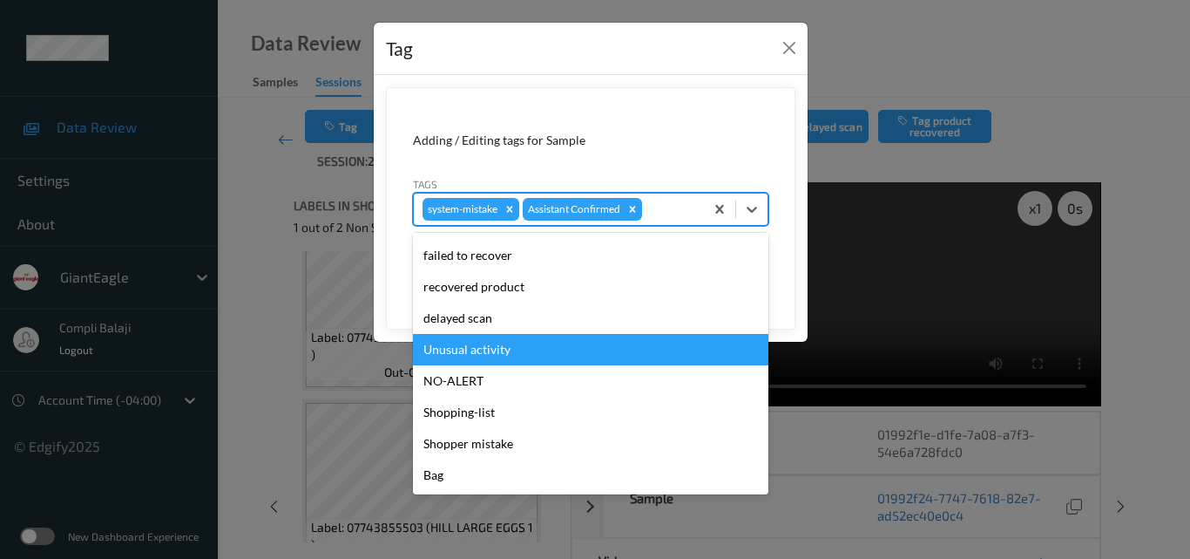
drag, startPoint x: 500, startPoint y: 350, endPoint x: 510, endPoint y: 343, distance: 11.9
click at [500, 351] on div "Unusual activity" at bounding box center [591, 349] width 356 height 31
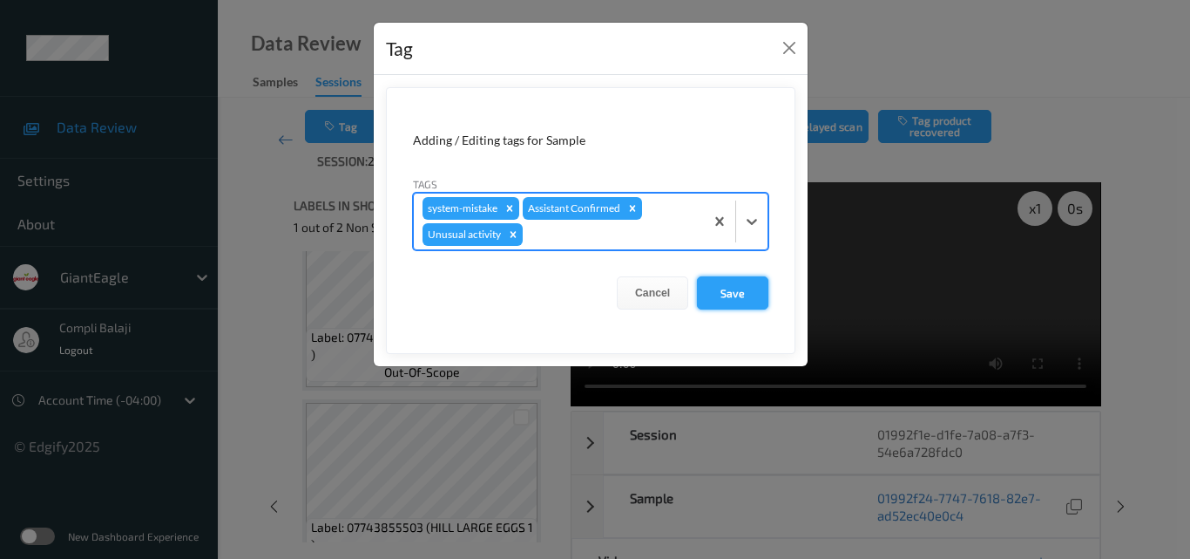
click at [732, 294] on button "Save" at bounding box center [732, 292] width 71 height 33
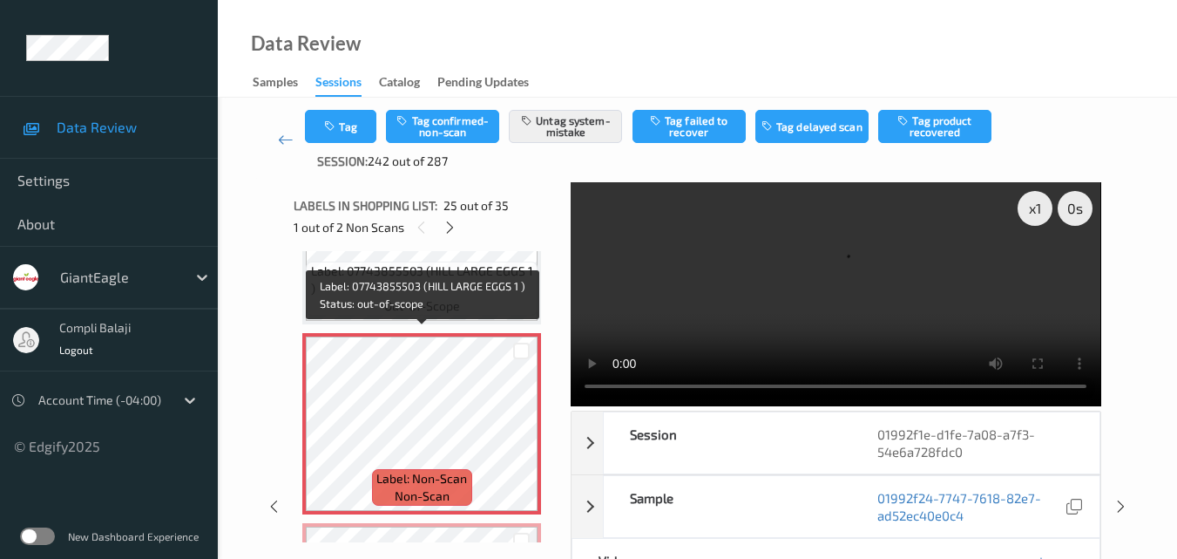
scroll to position [4491, 0]
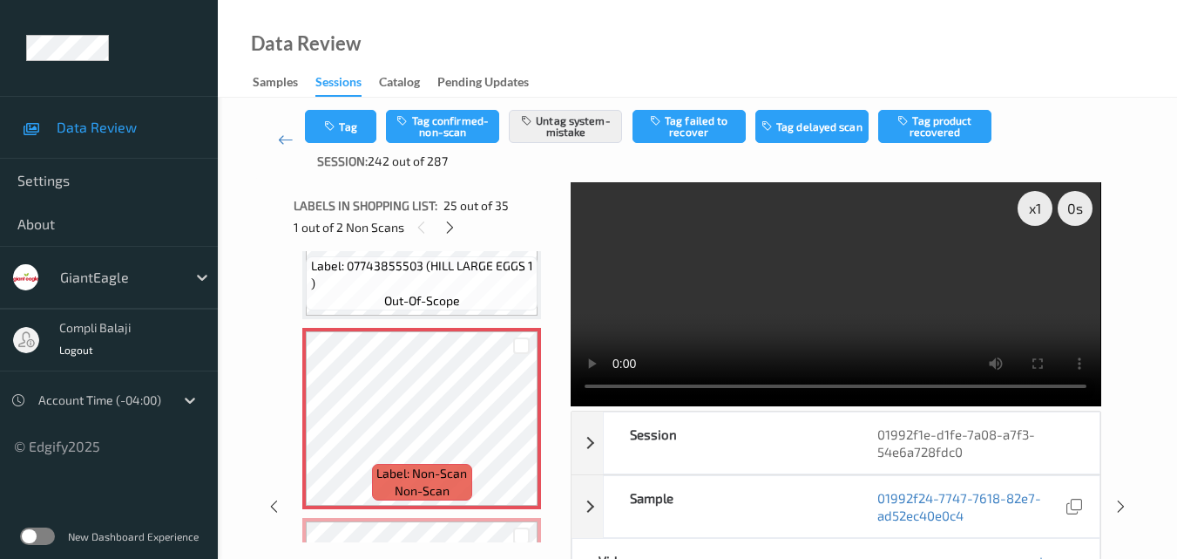
click at [810, 64] on div "Data Review Samples Sessions Catalog Pending Updates" at bounding box center [697, 49] width 959 height 98
click at [815, 56] on div "Data Review Samples Sessions Catalog Pending Updates" at bounding box center [697, 49] width 959 height 98
click at [790, 307] on video at bounding box center [836, 293] width 530 height 223
click at [771, 317] on video at bounding box center [836, 293] width 530 height 223
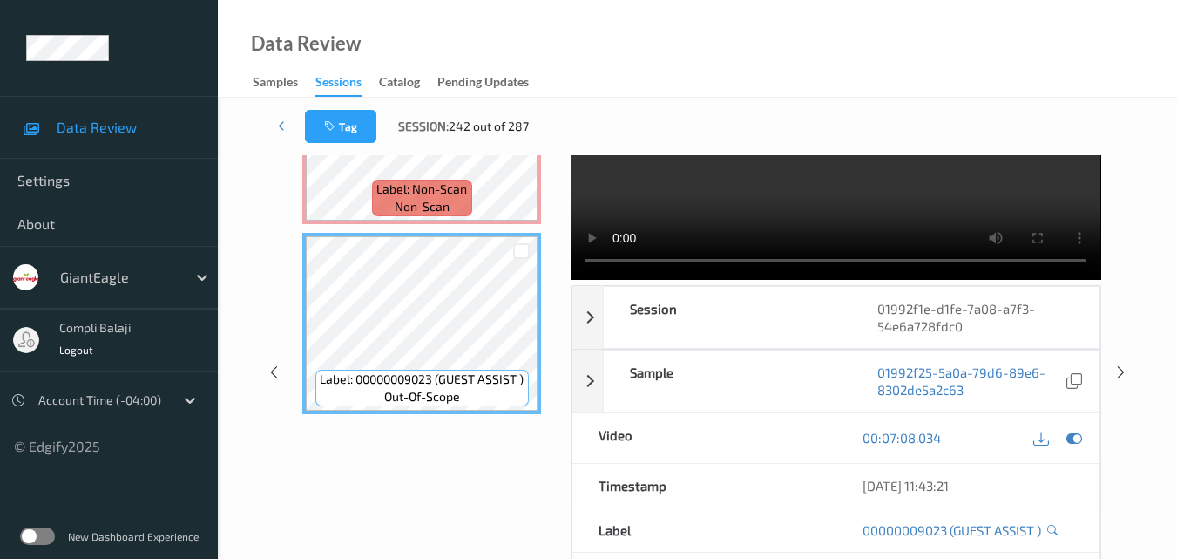
scroll to position [0, 0]
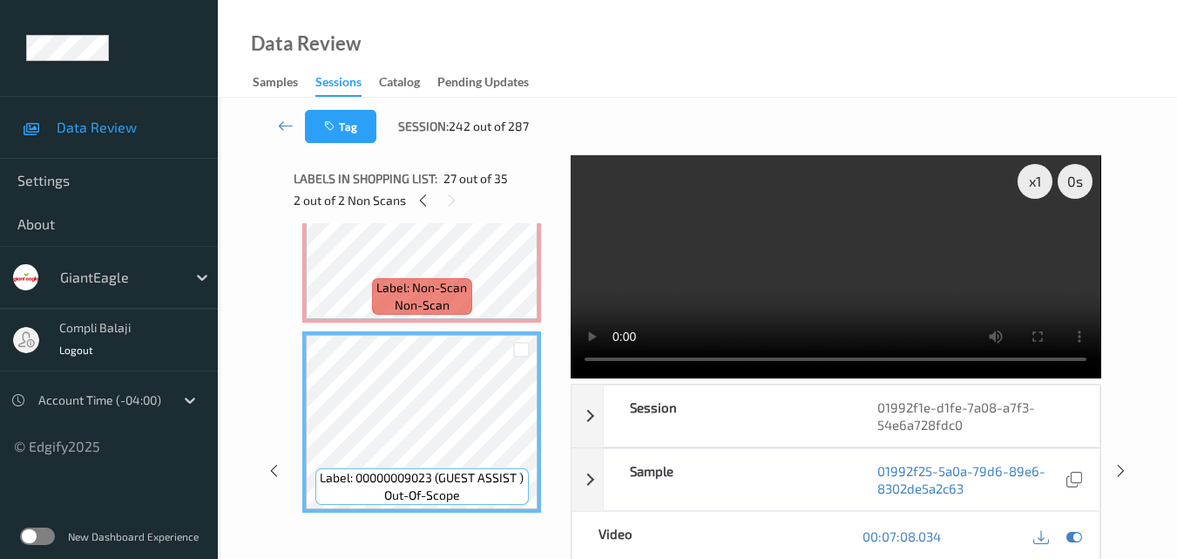
click at [1137, 265] on div "x 1 0 s Session 01992f1e-d1fe-7a08-a7f3-54e6a728fdc0 Session ID 01992f1e-d1fe-7…" at bounding box center [698, 470] width 888 height 630
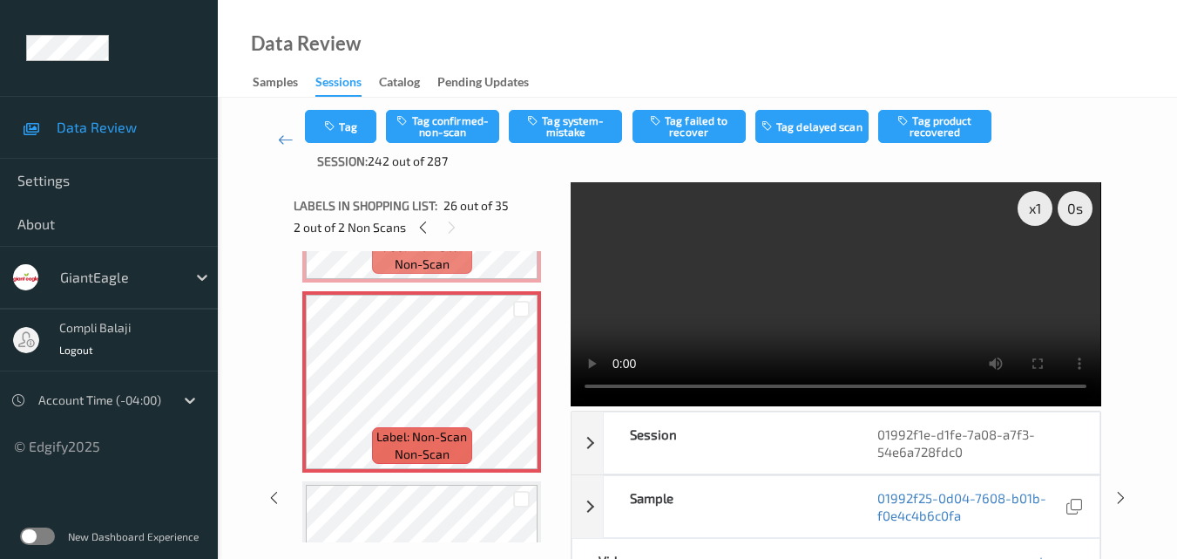
scroll to position [4631, 0]
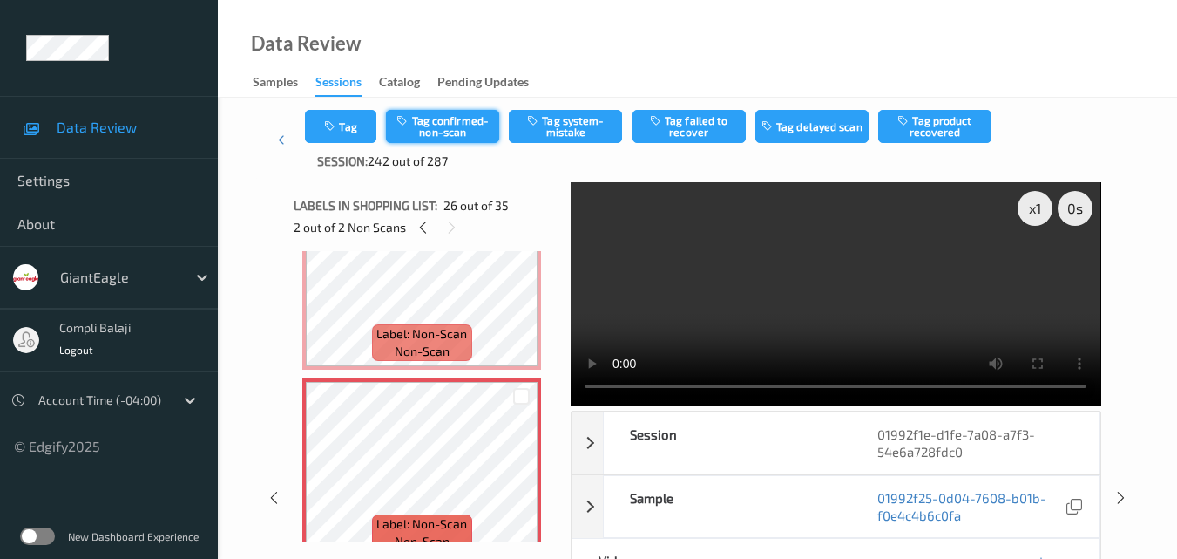
click at [463, 126] on button "Tag confirmed-non-scan" at bounding box center [442, 126] width 113 height 33
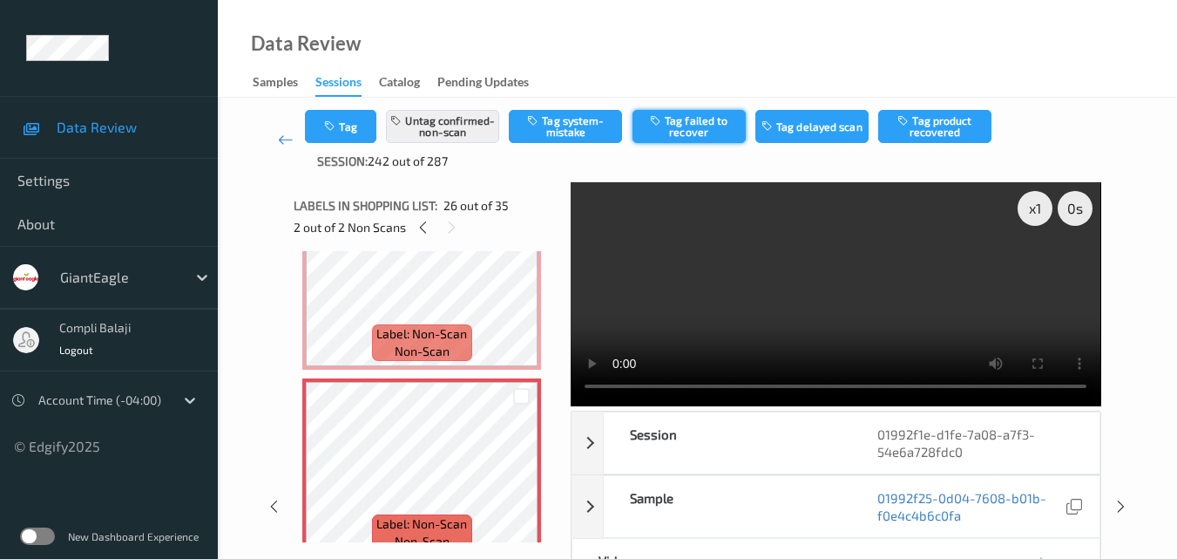
click at [693, 133] on button "Tag failed to recover" at bounding box center [689, 126] width 113 height 33
click at [282, 140] on icon at bounding box center [286, 139] width 16 height 17
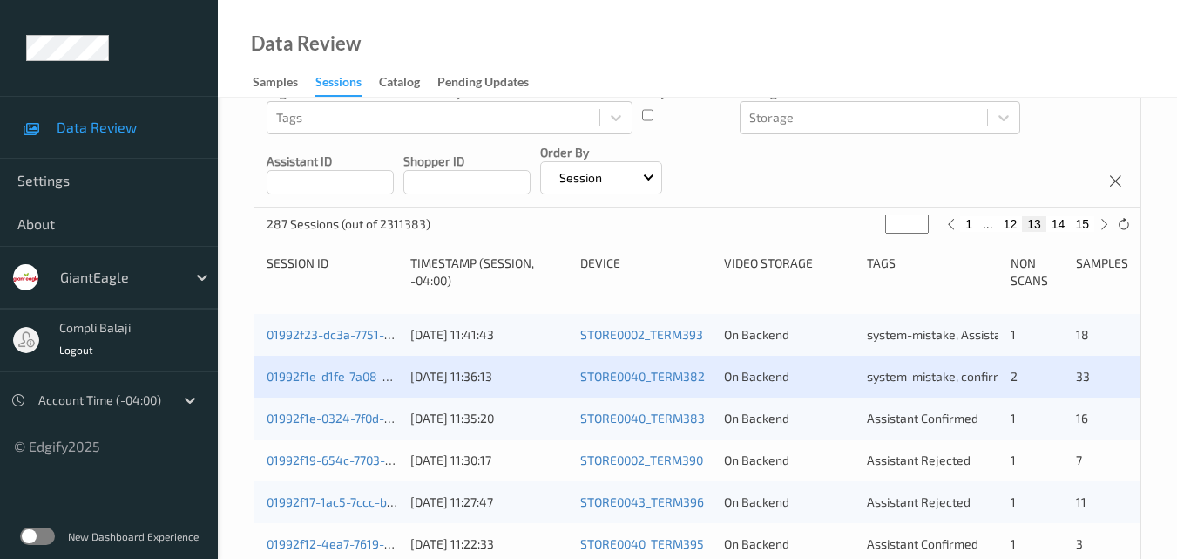
scroll to position [349, 0]
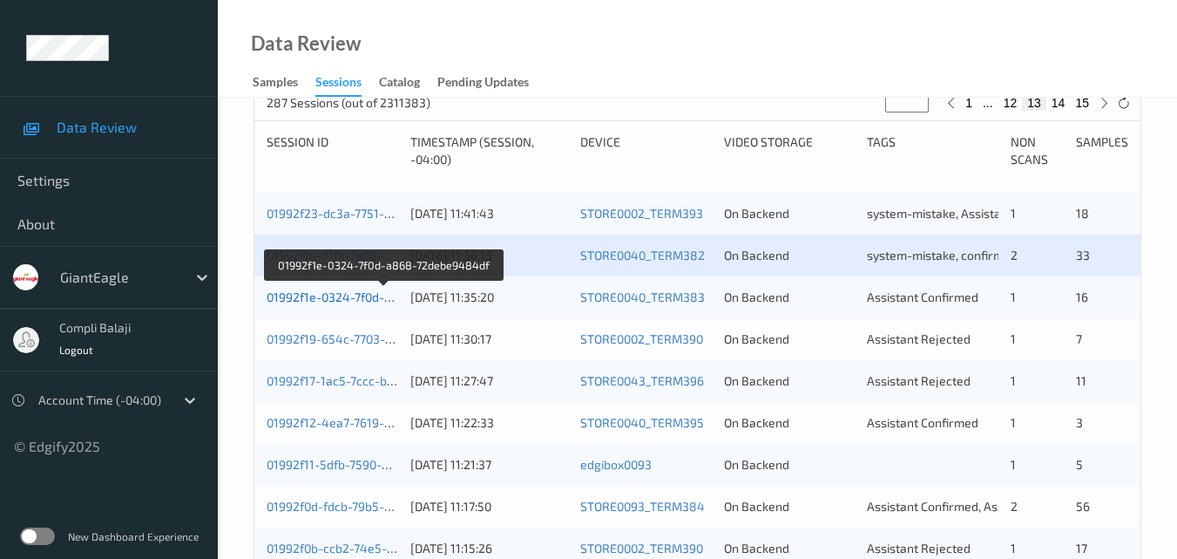
click at [365, 303] on link "01992f1e-0324-7f0d-a868-72debe9484df" at bounding box center [384, 296] width 234 height 15
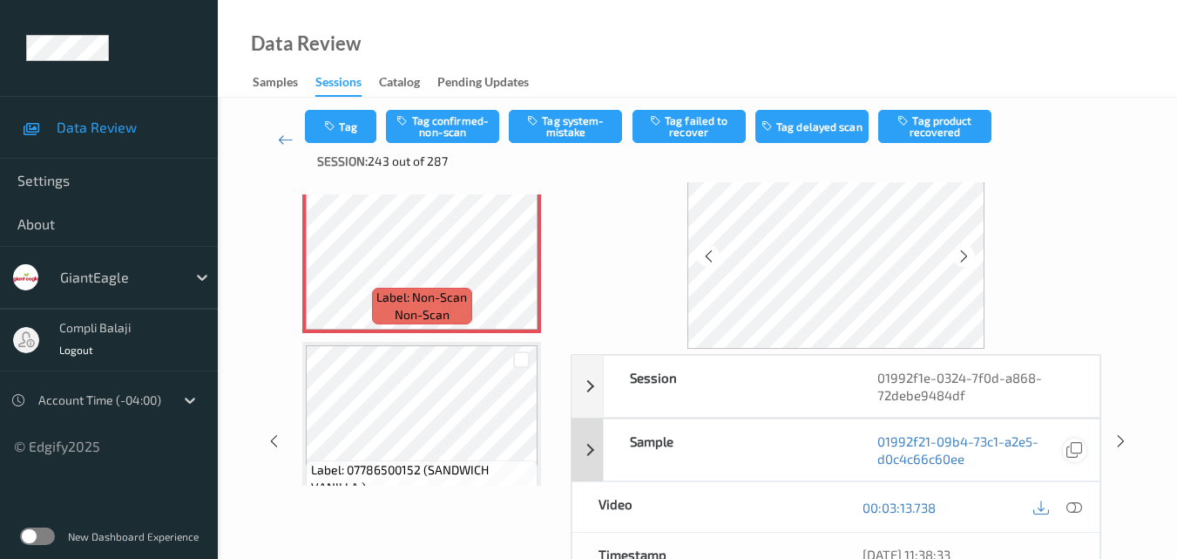
scroll to position [87, 0]
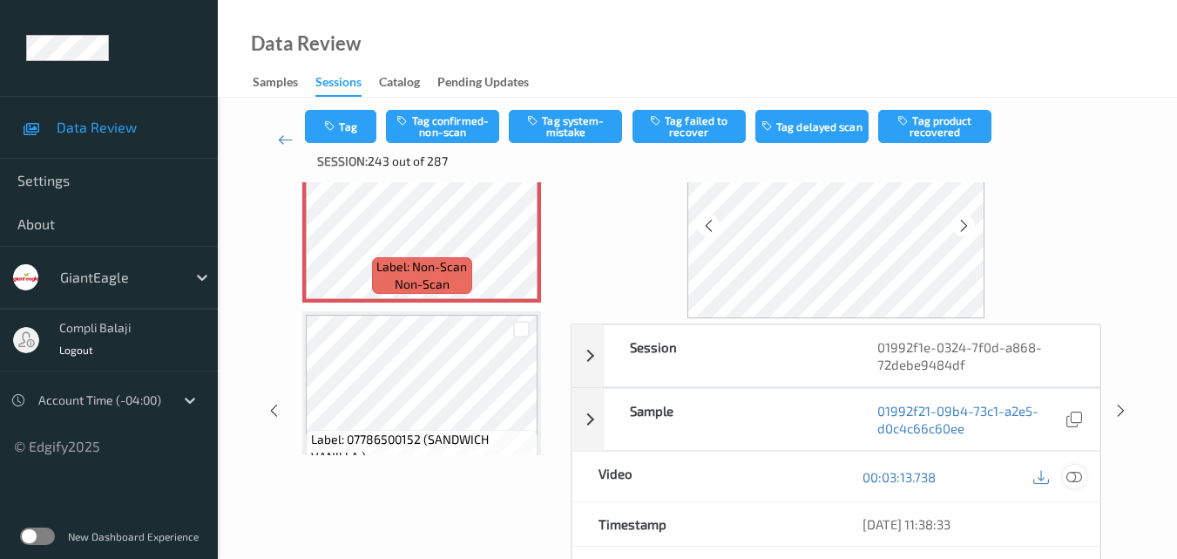
click at [1080, 477] on icon at bounding box center [1075, 476] width 16 height 16
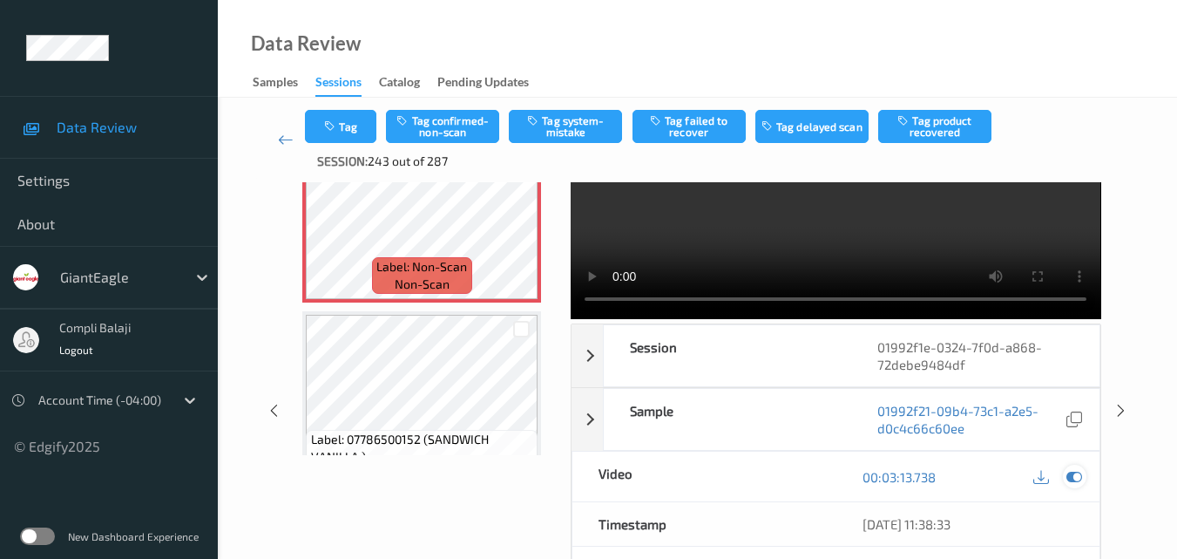
click at [1075, 474] on icon at bounding box center [1075, 477] width 16 height 16
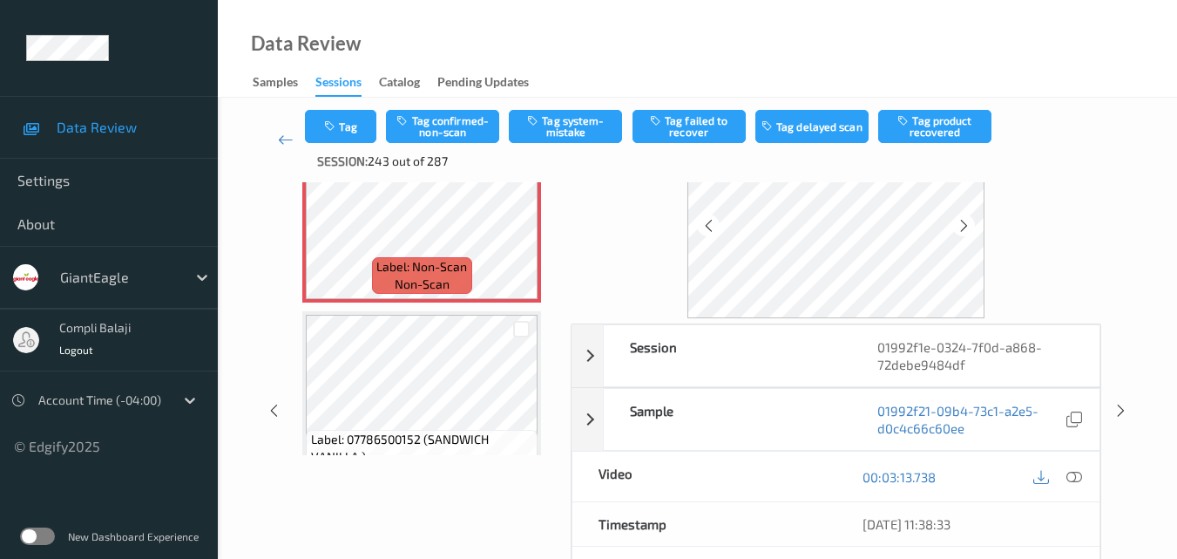
click at [1088, 474] on div "00:03:13.738" at bounding box center [968, 476] width 263 height 50
click at [1080, 475] on icon at bounding box center [1075, 476] width 16 height 16
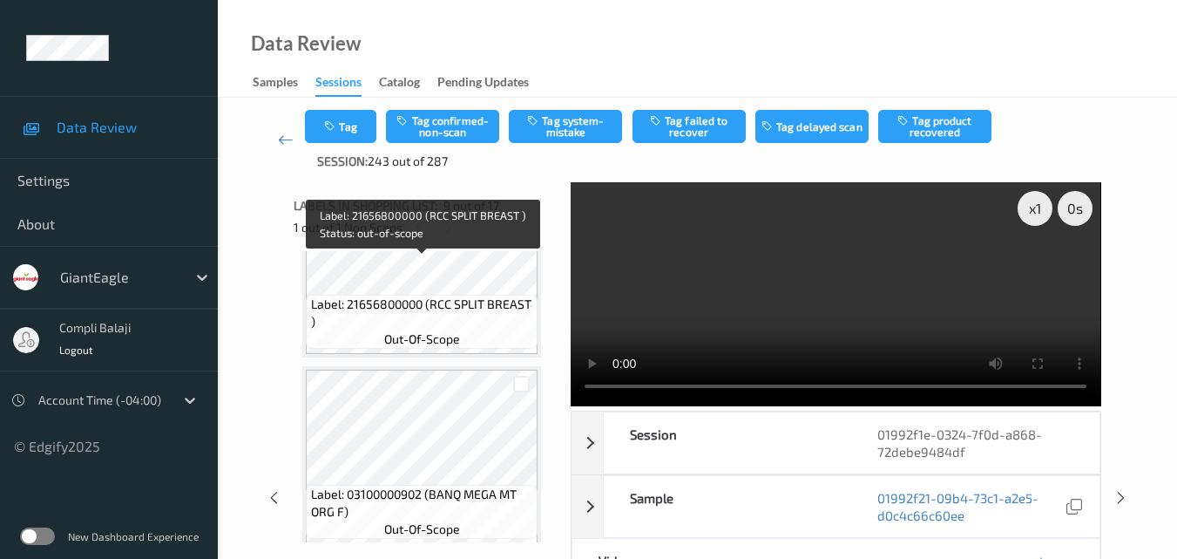
scroll to position [1397, 0]
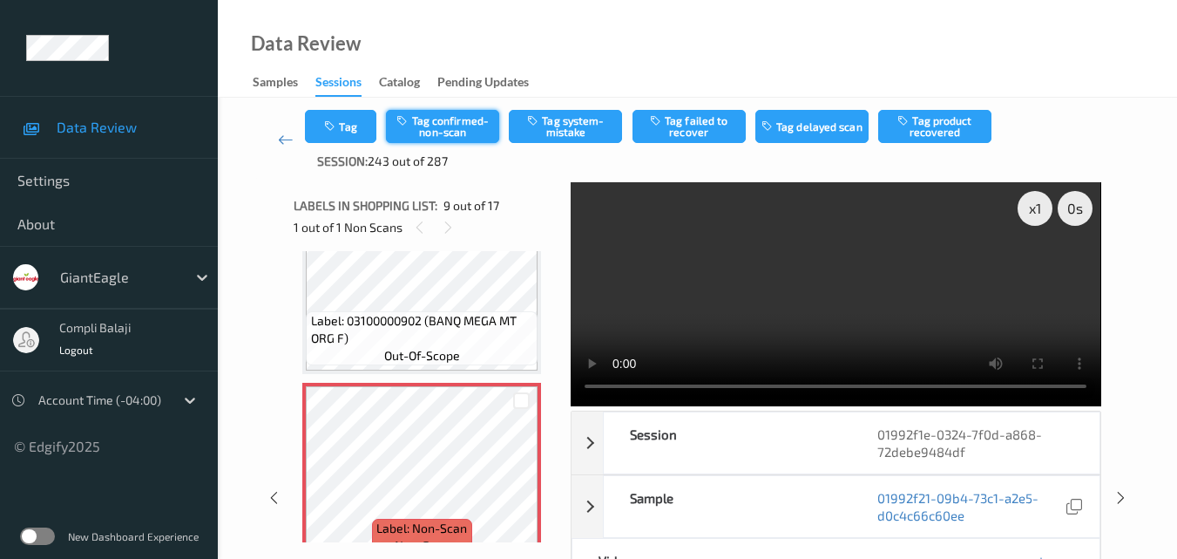
click at [437, 127] on button "Tag confirmed-non-scan" at bounding box center [442, 126] width 113 height 33
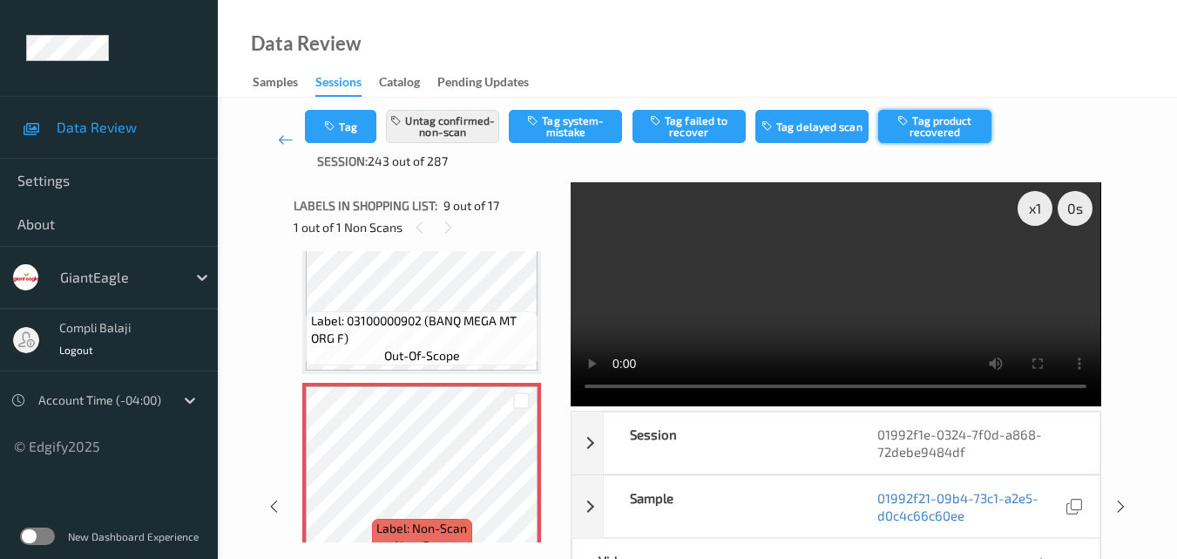
click at [964, 133] on button "Tag product recovered" at bounding box center [934, 126] width 113 height 33
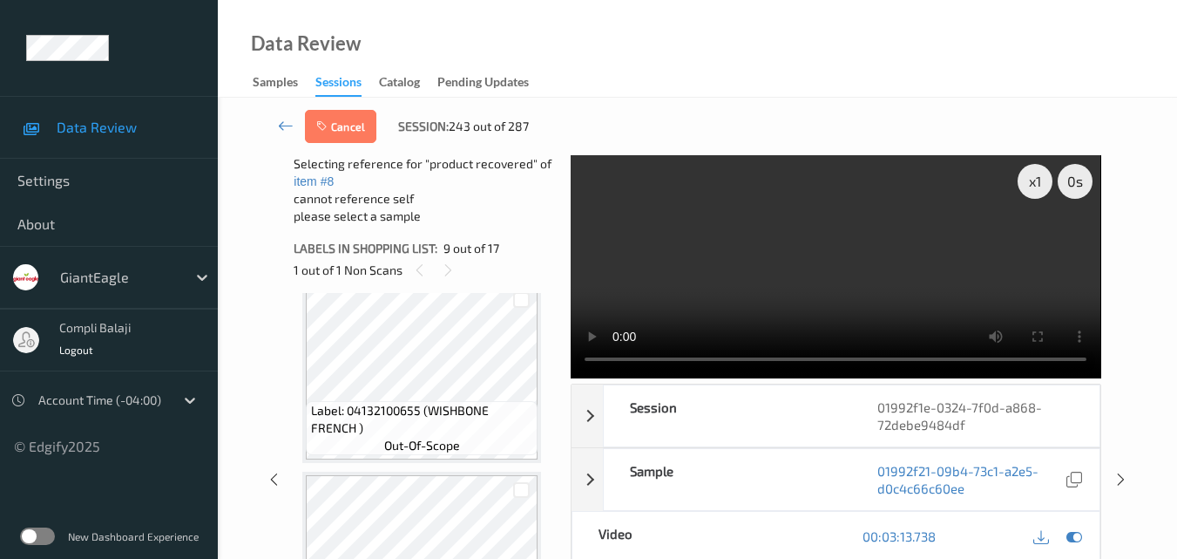
scroll to position [1833, 0]
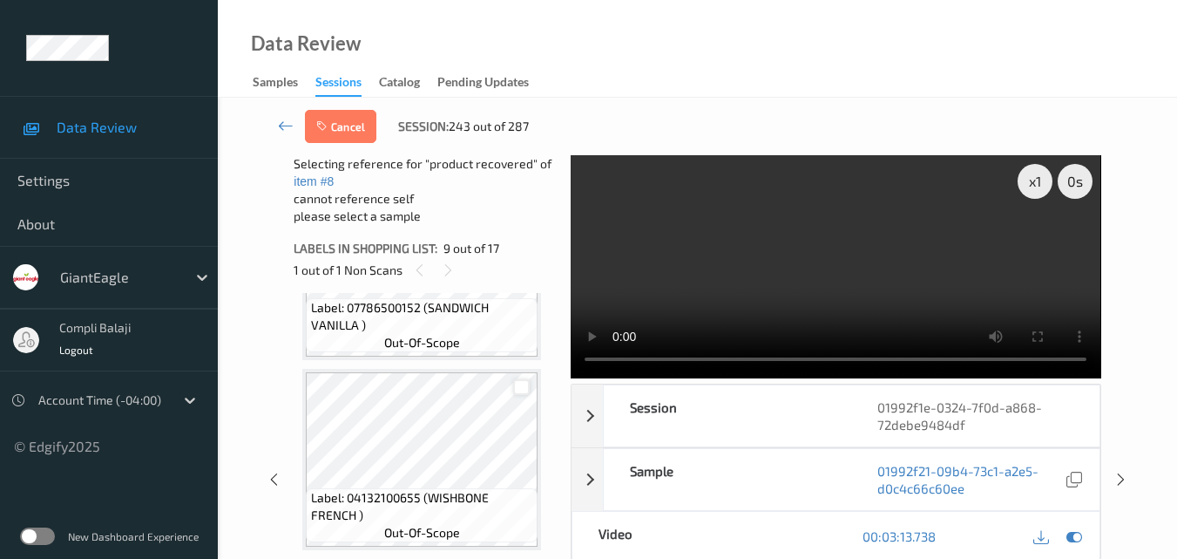
click at [523, 385] on div at bounding box center [521, 387] width 17 height 17
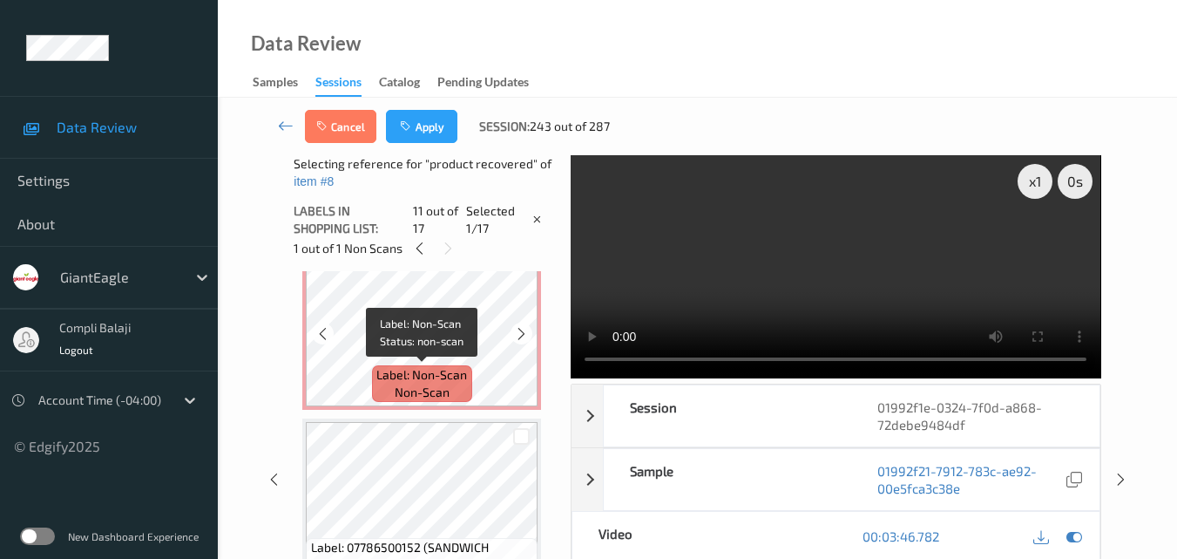
scroll to position [1484, 0]
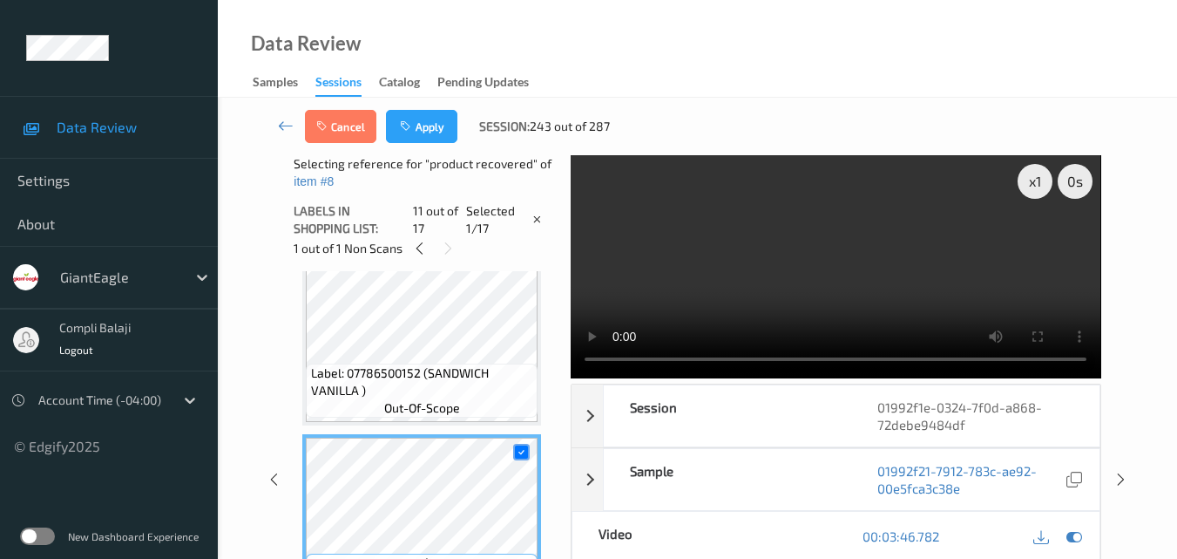
drag, startPoint x: 416, startPoint y: 127, endPoint x: 620, endPoint y: 153, distance: 206.4
click at [417, 132] on button "Apply" at bounding box center [421, 126] width 71 height 33
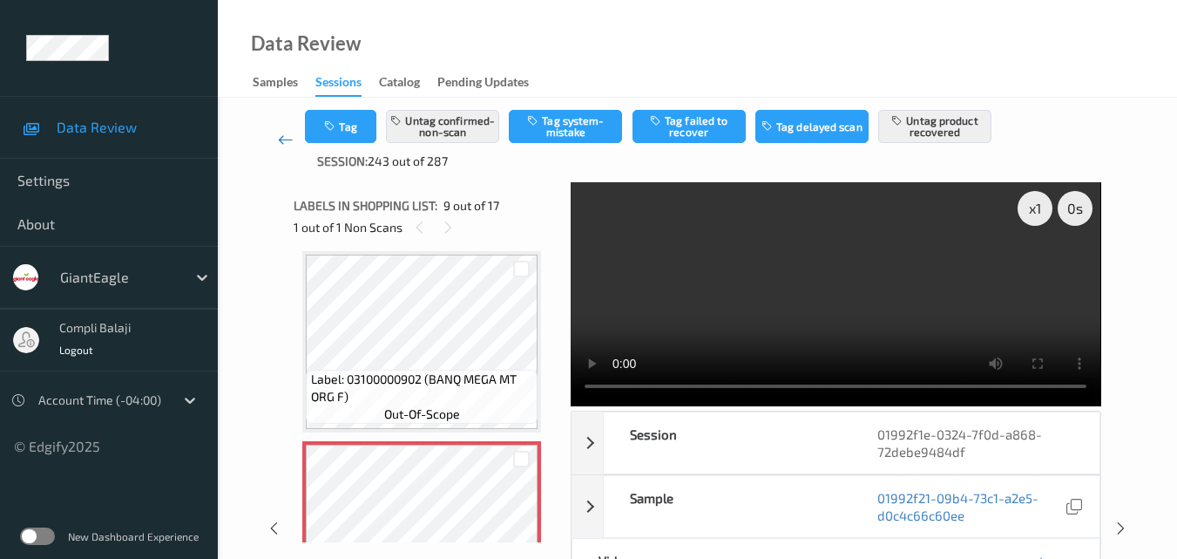
click at [281, 140] on icon at bounding box center [286, 139] width 16 height 17
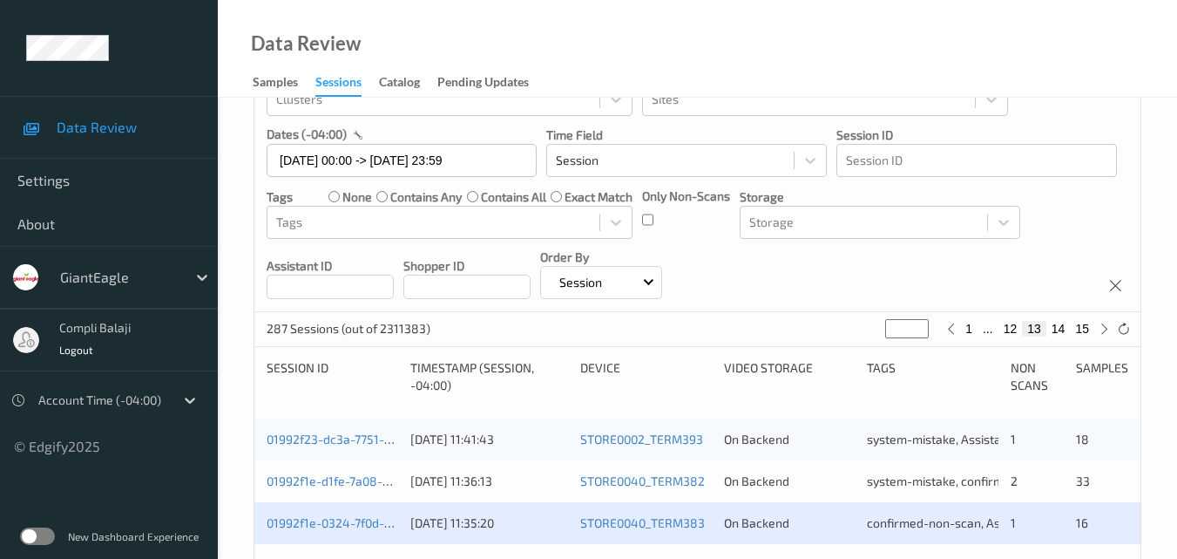
scroll to position [261, 0]
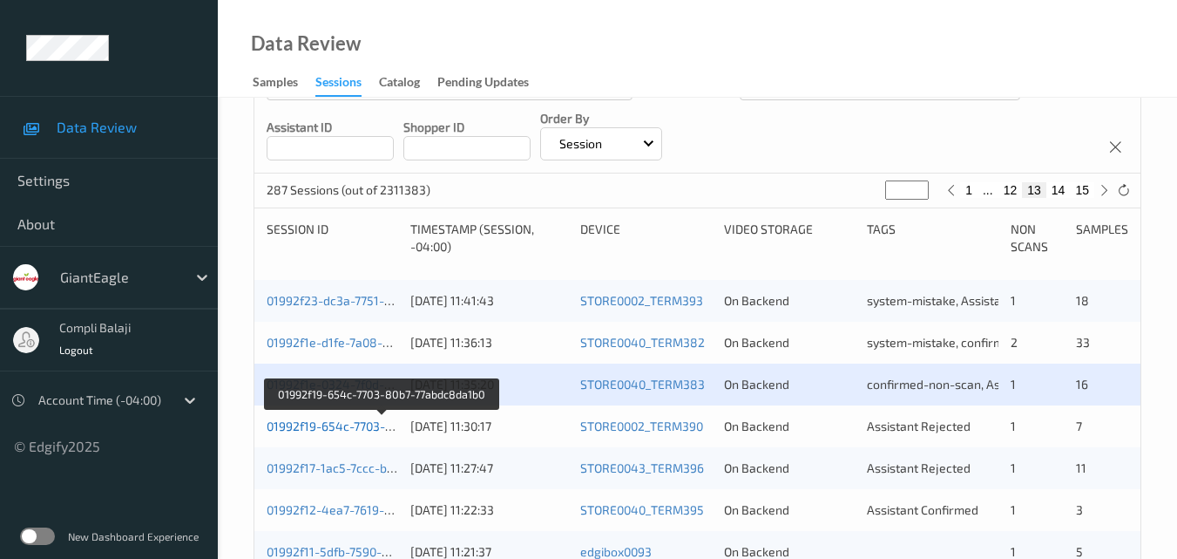
click at [342, 430] on link "01992f19-654c-7703-80b7-77abdc8da1b0" at bounding box center [382, 425] width 231 height 15
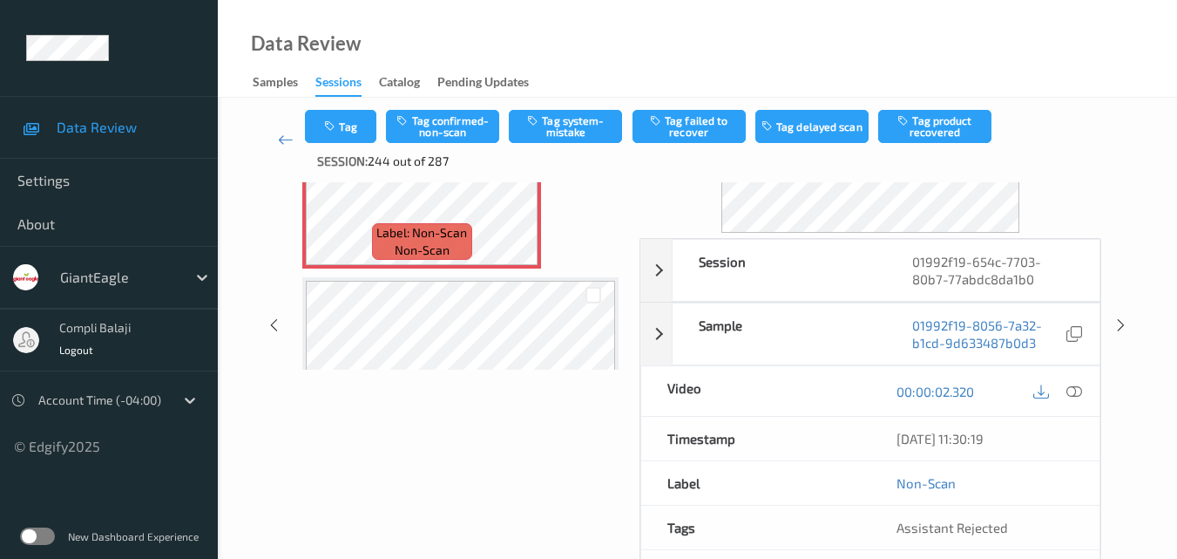
scroll to position [180, 0]
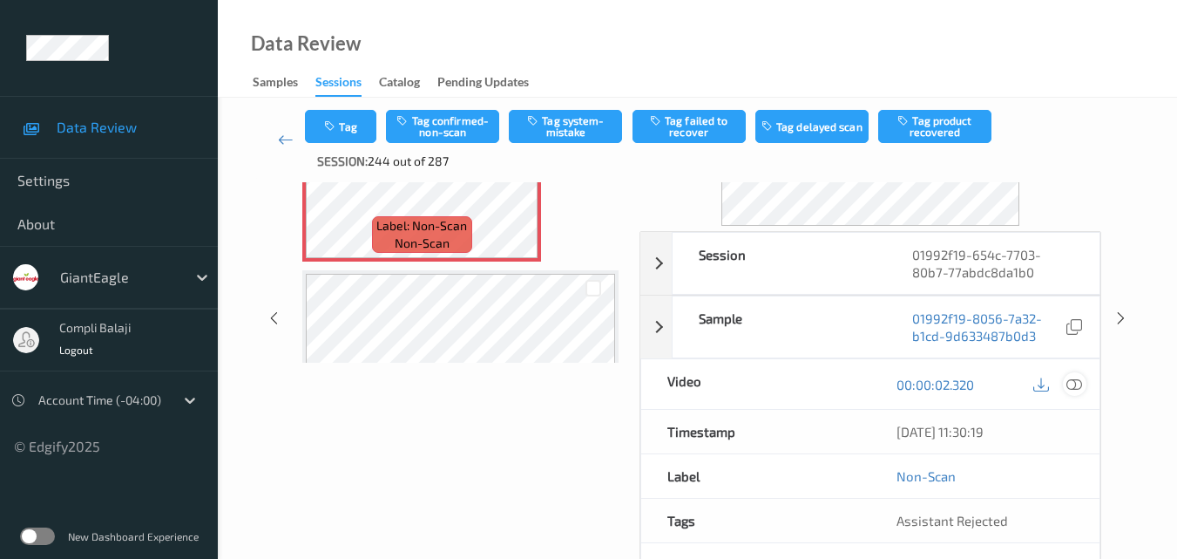
click at [1070, 385] on icon at bounding box center [1075, 384] width 16 height 16
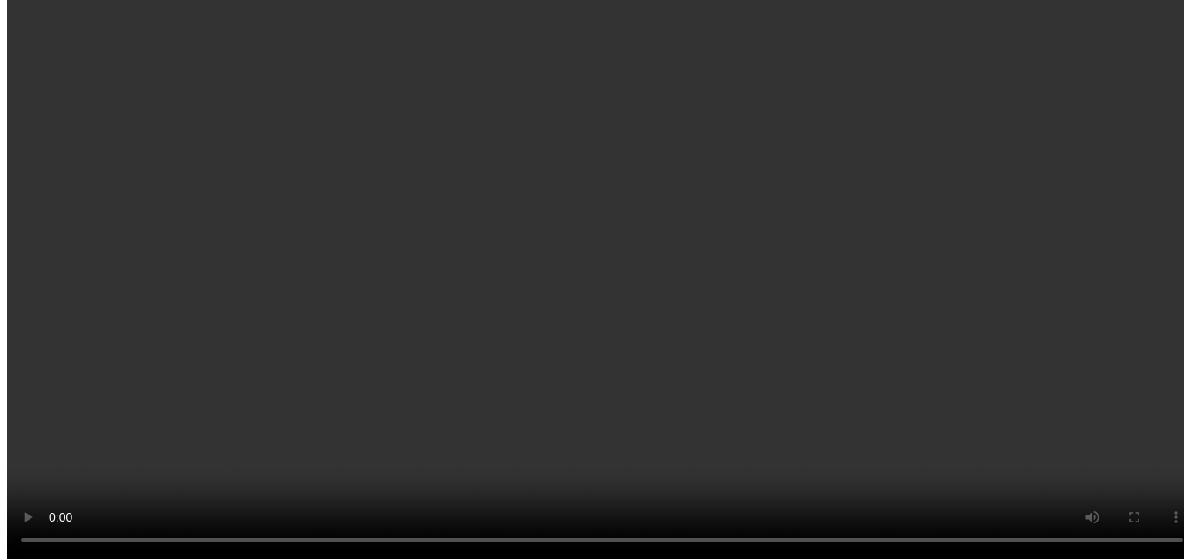
scroll to position [0, 0]
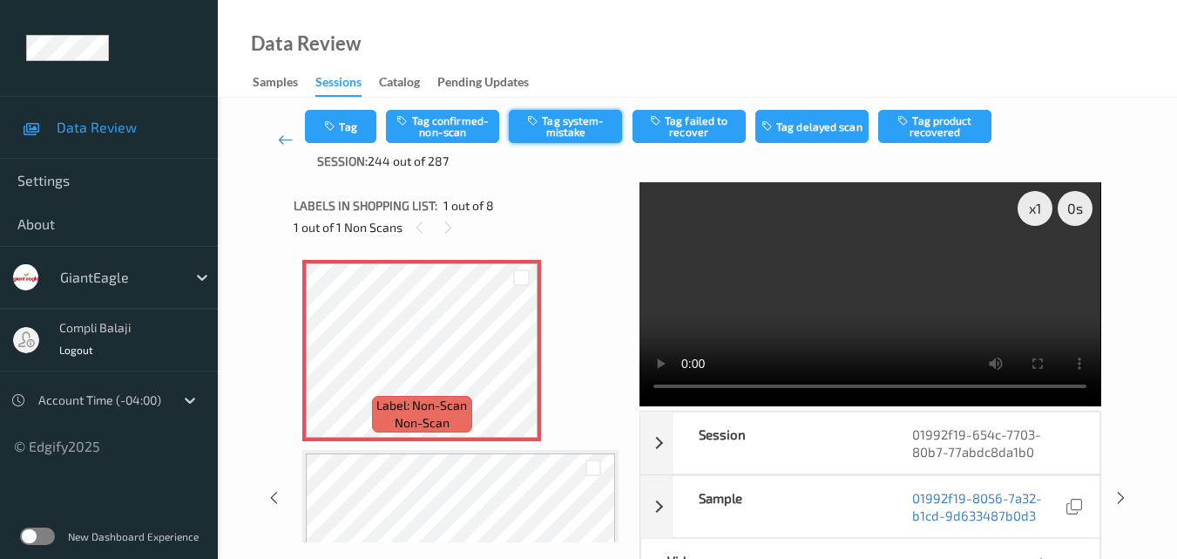
click at [573, 128] on button "Tag system-mistake" at bounding box center [565, 126] width 113 height 33
click at [355, 121] on button "Tag" at bounding box center [340, 126] width 71 height 33
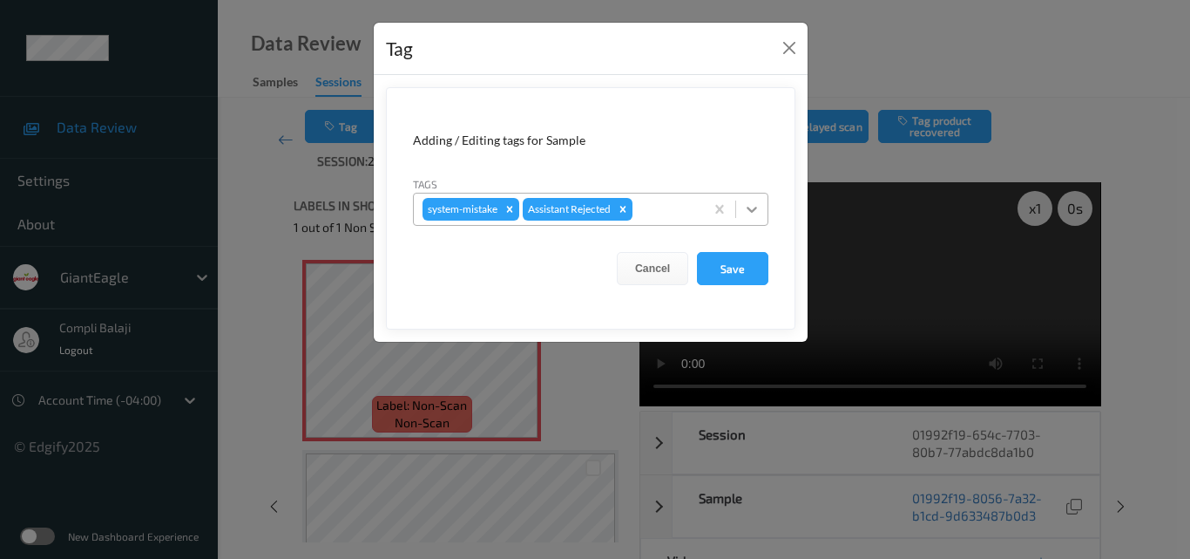
click at [753, 207] on icon at bounding box center [751, 208] width 17 height 17
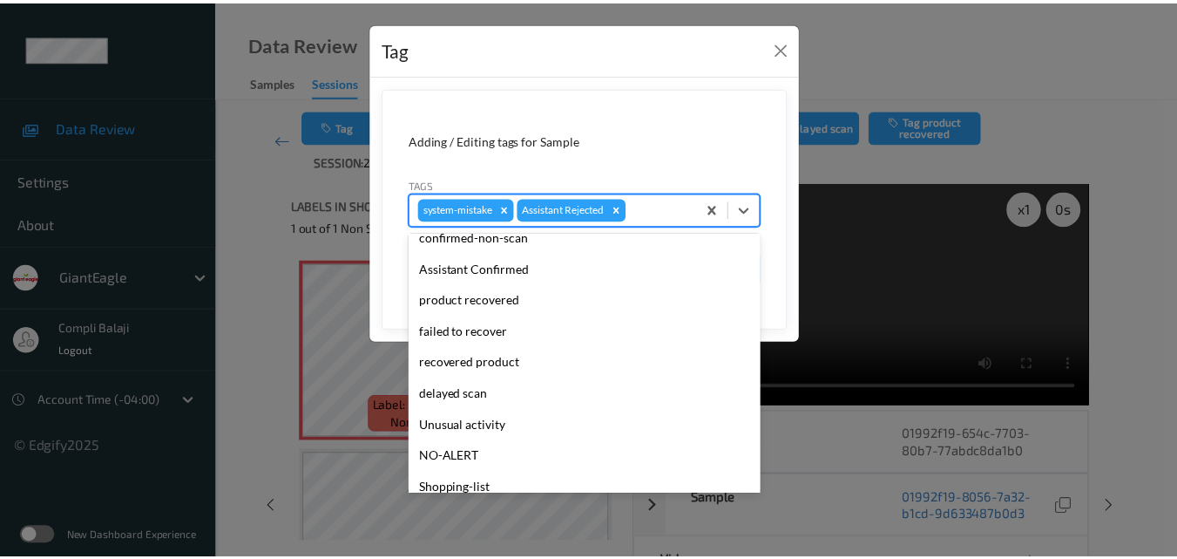
scroll to position [153, 0]
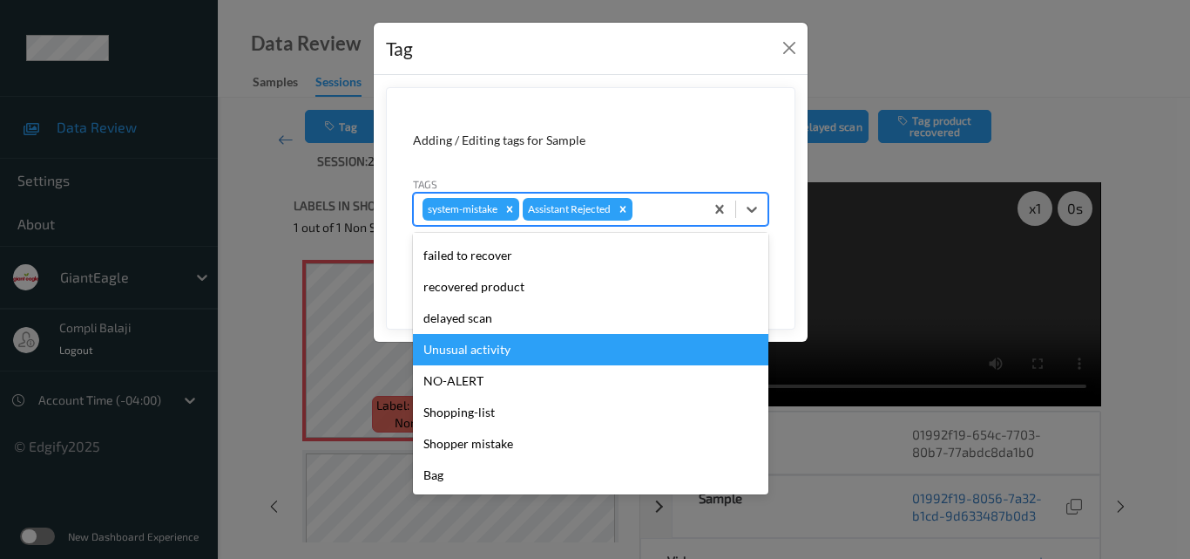
click at [485, 347] on div "Unusual activity" at bounding box center [591, 349] width 356 height 31
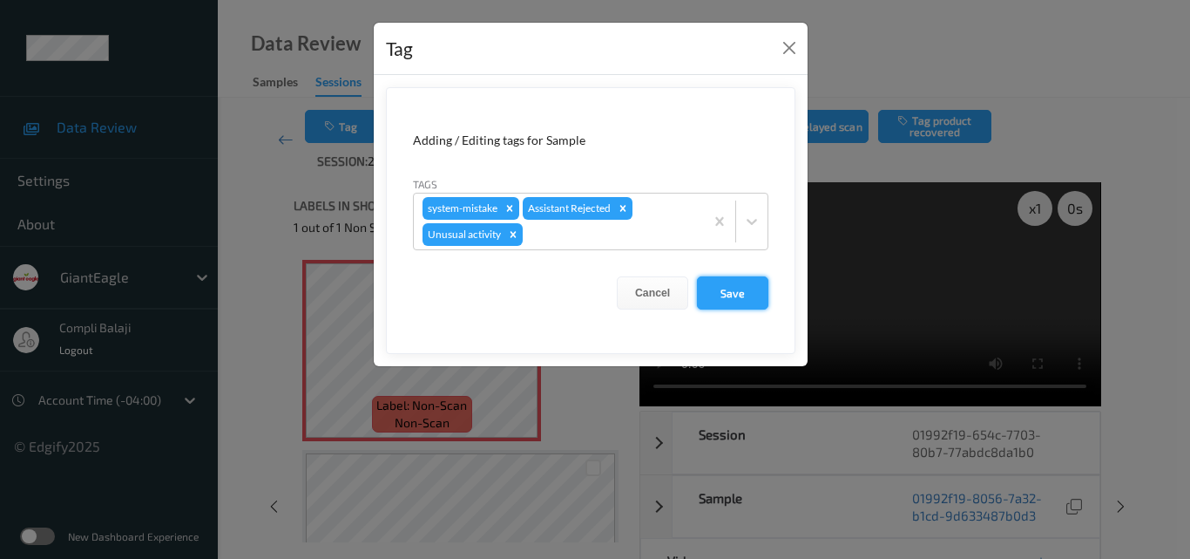
click at [736, 295] on button "Save" at bounding box center [732, 292] width 71 height 33
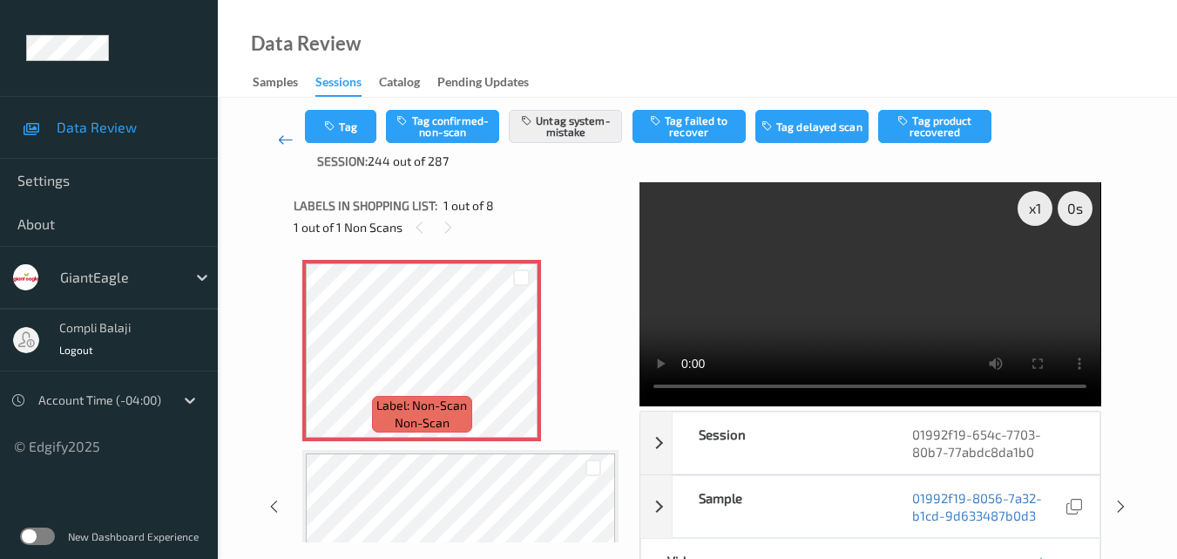
click at [279, 142] on icon at bounding box center [286, 139] width 16 height 17
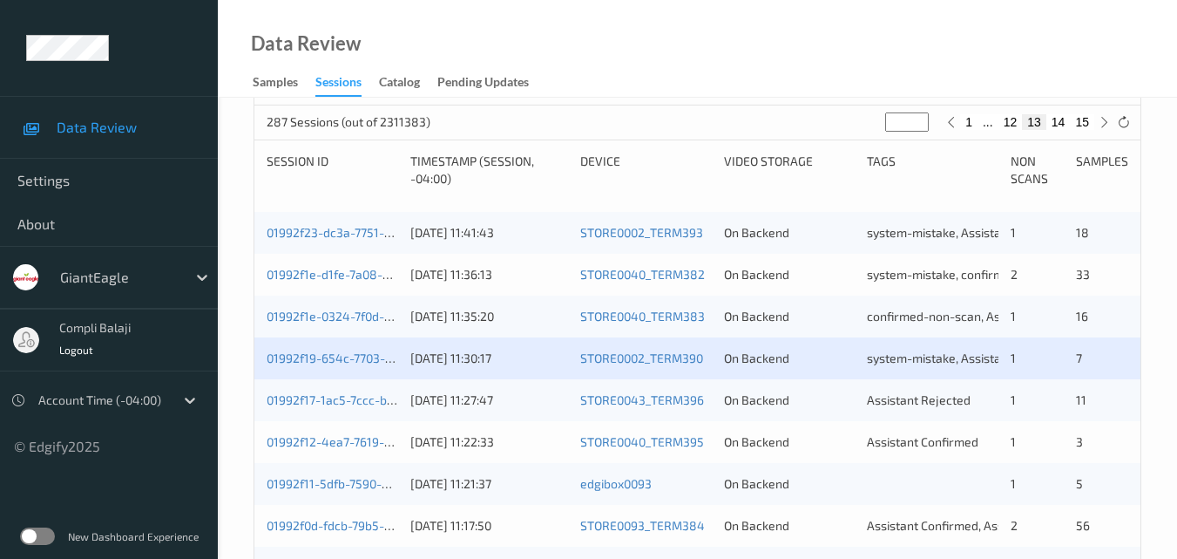
scroll to position [349, 0]
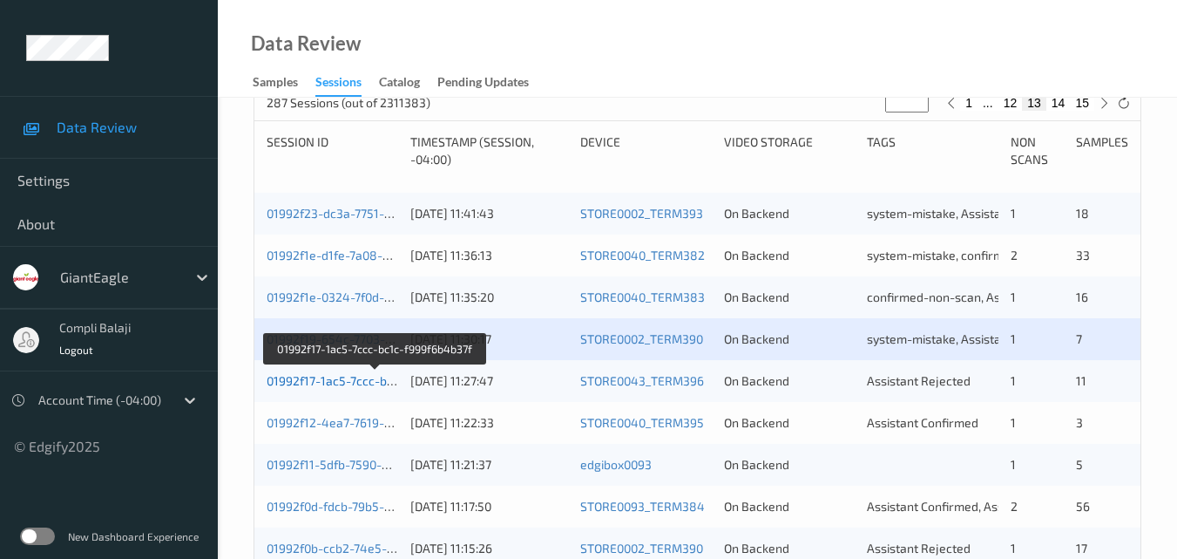
click at [345, 385] on link "01992f17-1ac5-7ccc-bc1c-f999f6b4b37f" at bounding box center [376, 380] width 219 height 15
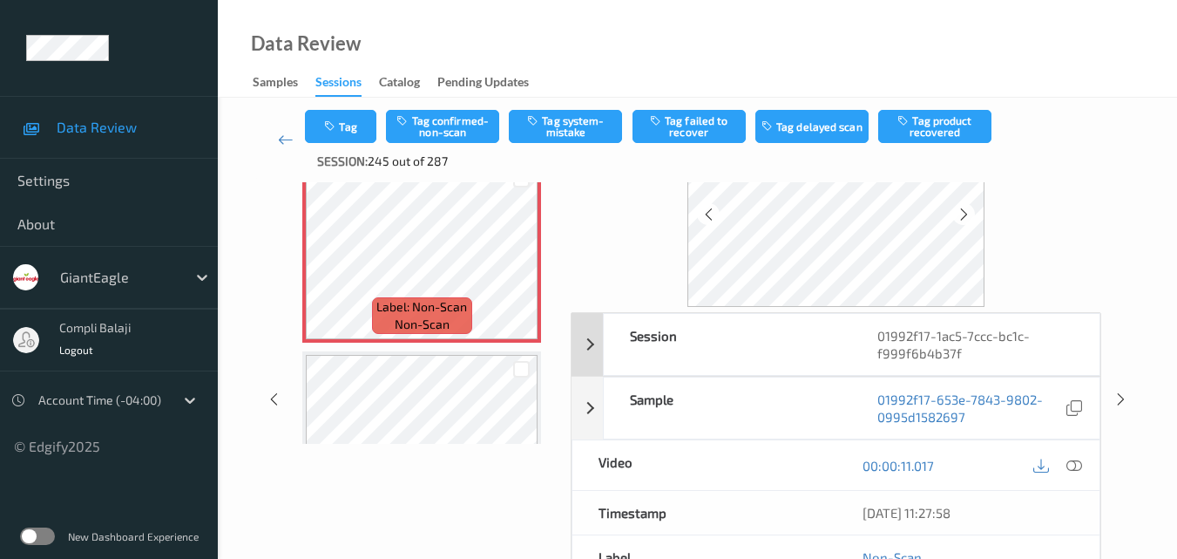
scroll to position [199, 0]
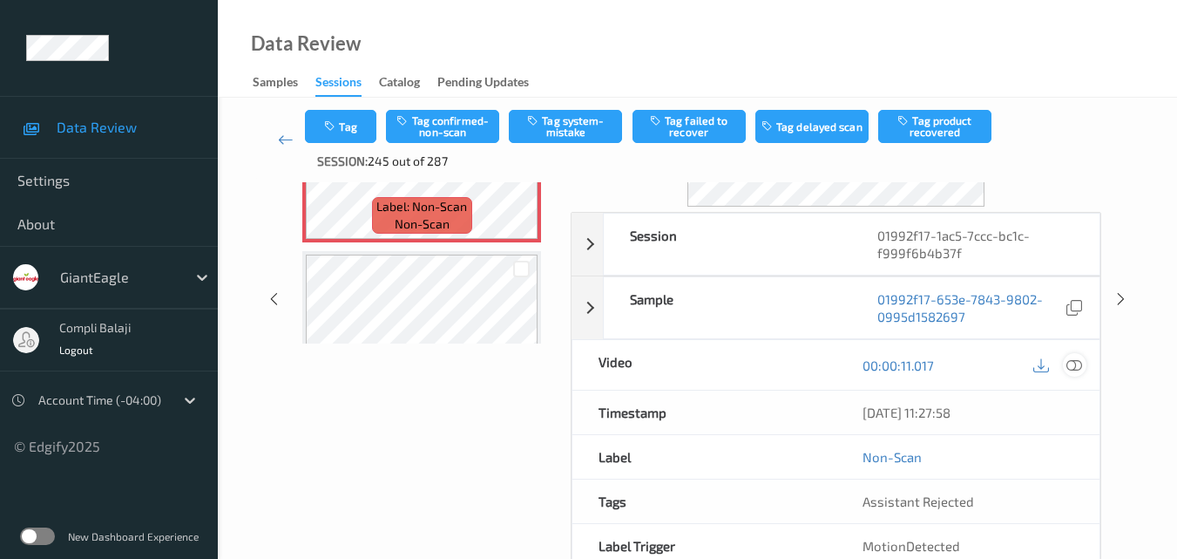
click at [1080, 367] on icon at bounding box center [1075, 364] width 16 height 16
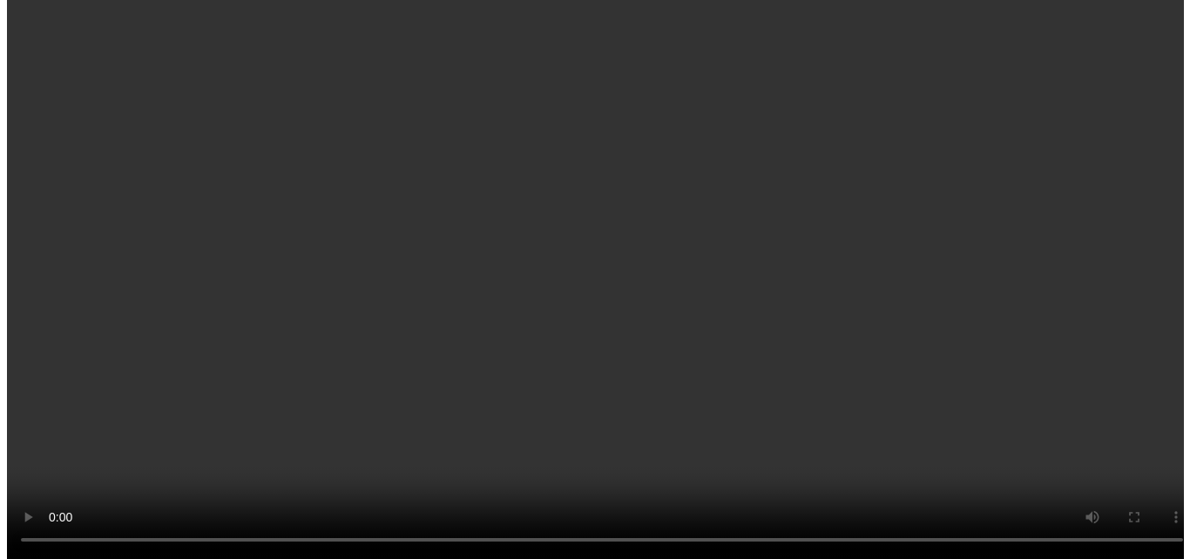
scroll to position [0, 0]
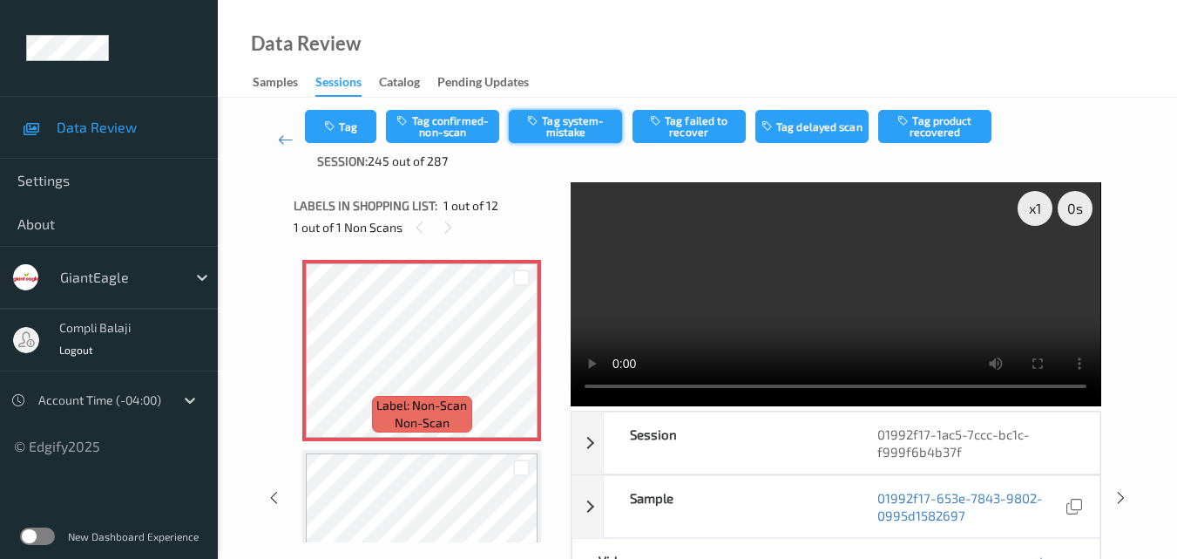
click at [571, 125] on button "Tag system-mistake" at bounding box center [565, 126] width 113 height 33
click at [580, 125] on button "Tag system-mistake" at bounding box center [565, 126] width 113 height 33
drag, startPoint x: 826, startPoint y: 61, endPoint x: 811, endPoint y: 71, distance: 17.6
click at [826, 61] on div "Data Review Samples Sessions Catalog Pending Updates" at bounding box center [697, 49] width 959 height 98
click at [568, 127] on button "Tag system-mistake" at bounding box center [565, 126] width 113 height 33
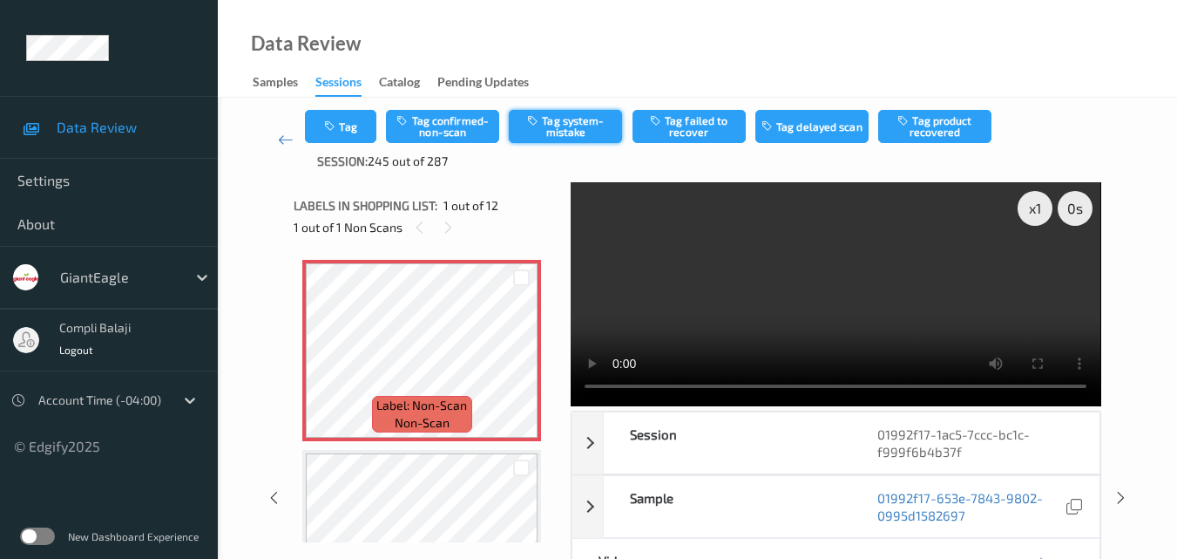
click at [566, 125] on button "Tag system-mistake" at bounding box center [565, 126] width 113 height 33
click at [566, 133] on button "Tag system-mistake" at bounding box center [565, 126] width 113 height 33
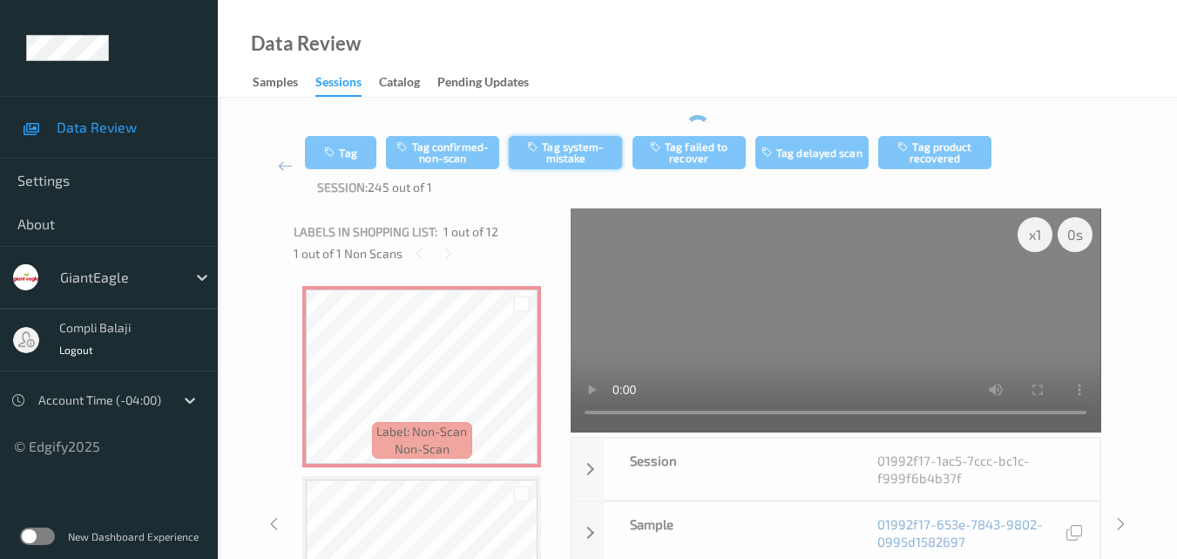
click at [566, 127] on div "Tag Tag confirmed-non-scan Tag system-mistake Tag failed to recover Tag delayed…" at bounding box center [698, 166] width 888 height 85
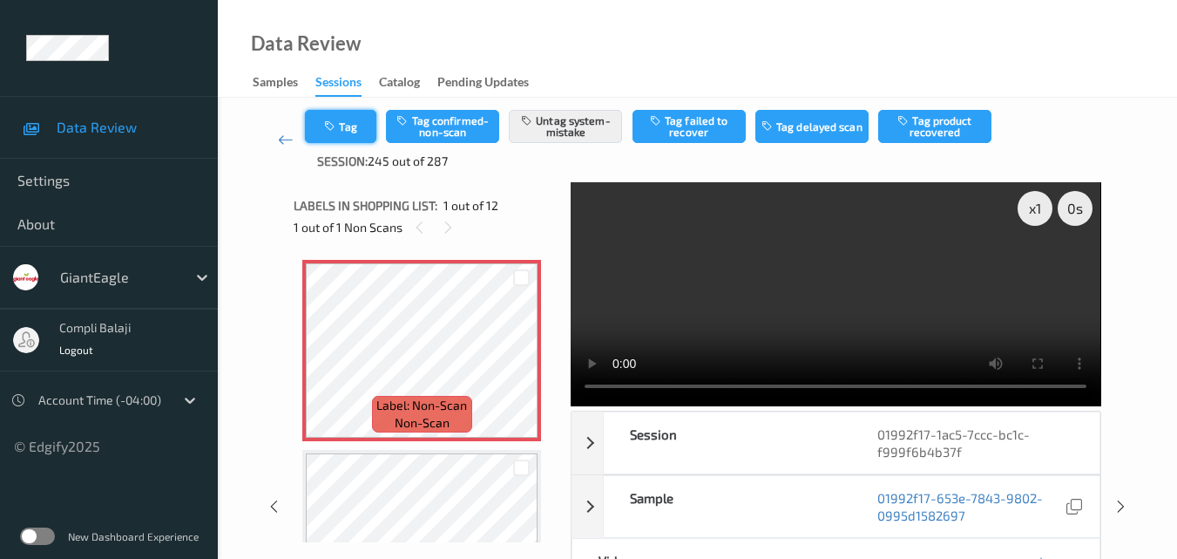
click at [350, 129] on button "Tag" at bounding box center [340, 126] width 71 height 33
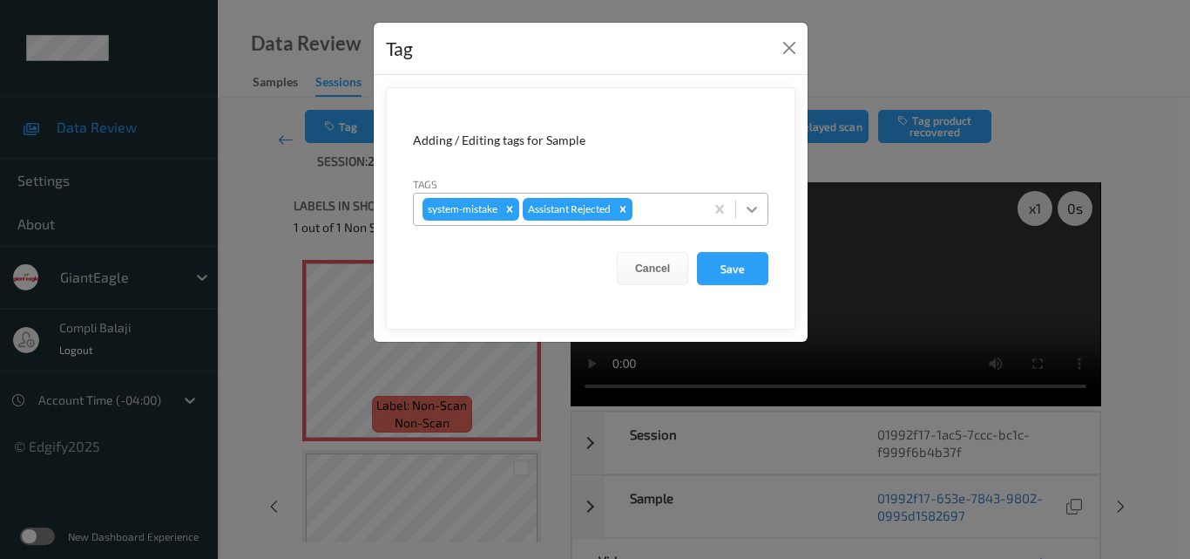
click at [756, 208] on icon at bounding box center [752, 210] width 10 height 6
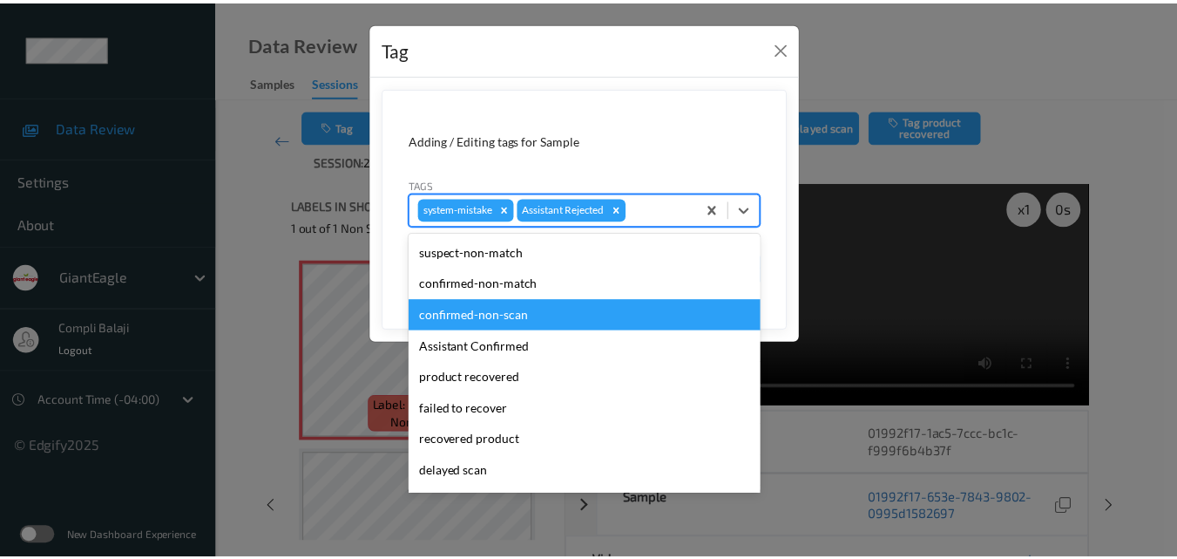
scroll to position [87, 0]
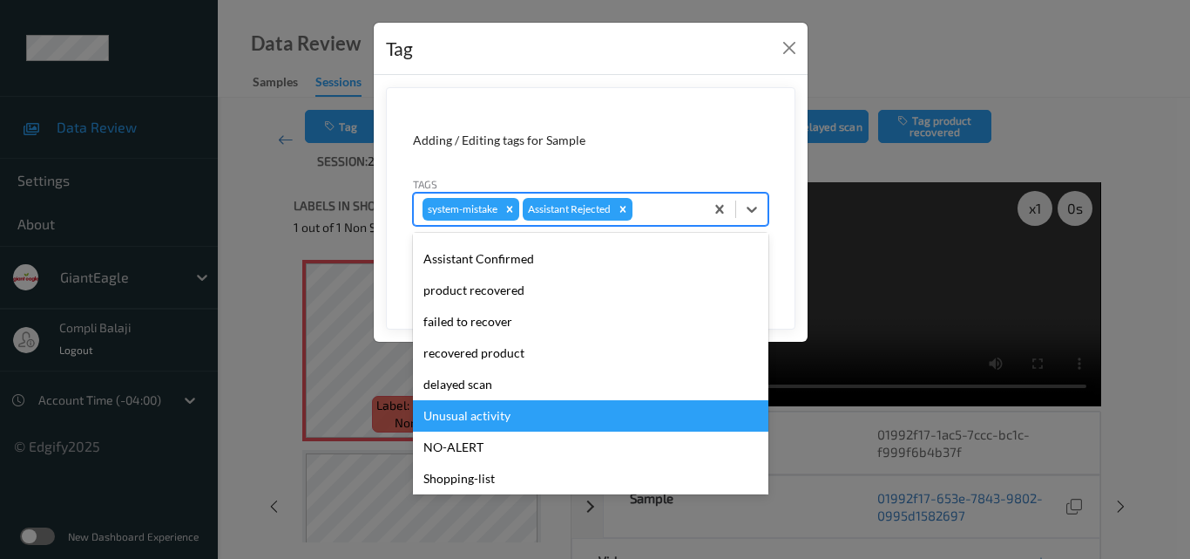
click at [511, 422] on div "Unusual activity" at bounding box center [591, 415] width 356 height 31
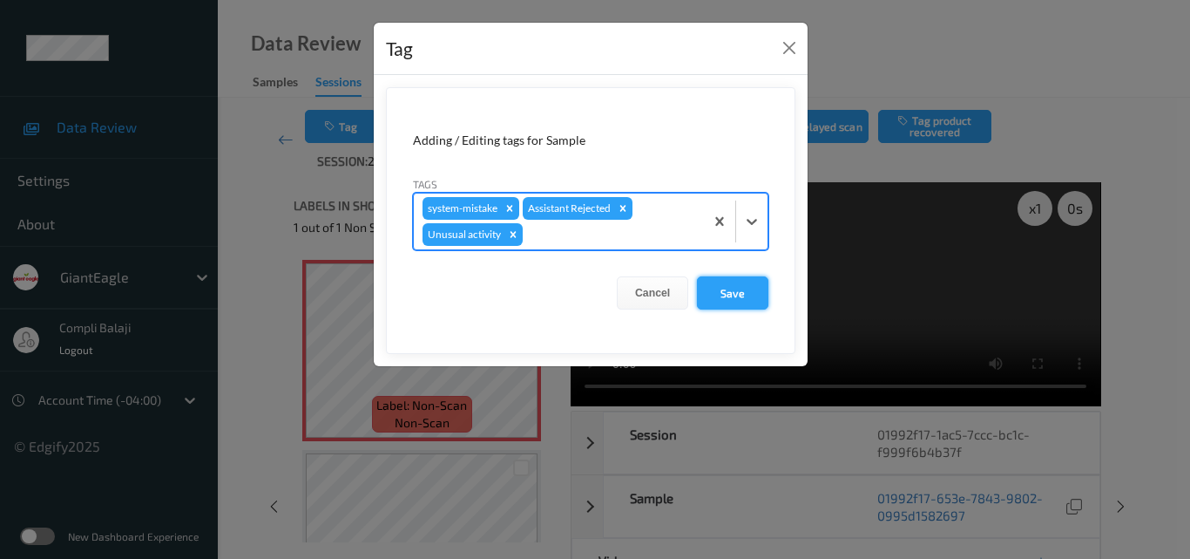
click at [745, 295] on button "Save" at bounding box center [732, 292] width 71 height 33
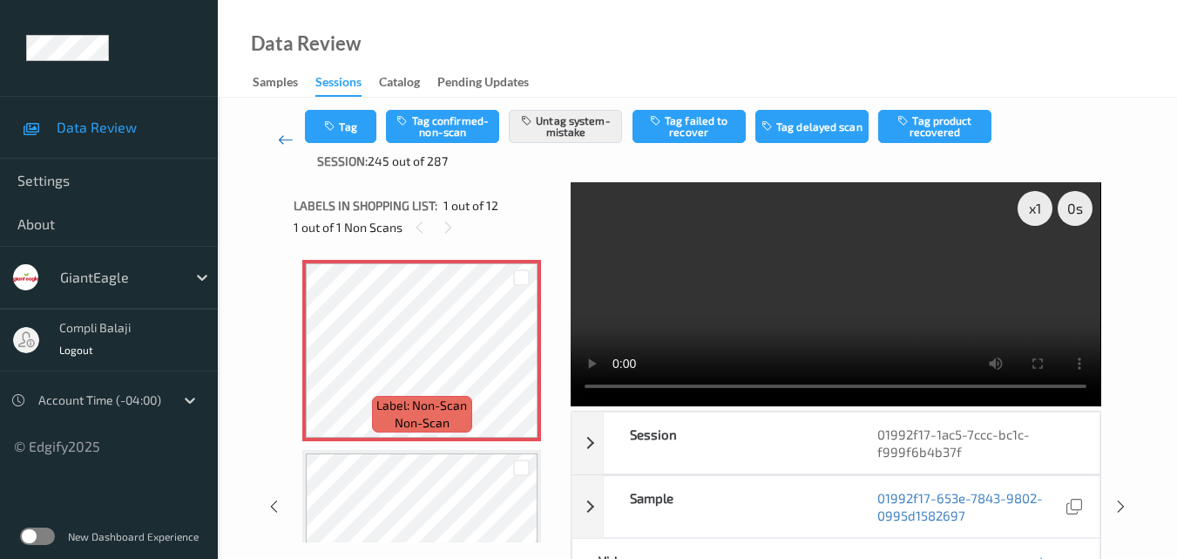
click at [281, 144] on icon at bounding box center [286, 139] width 16 height 17
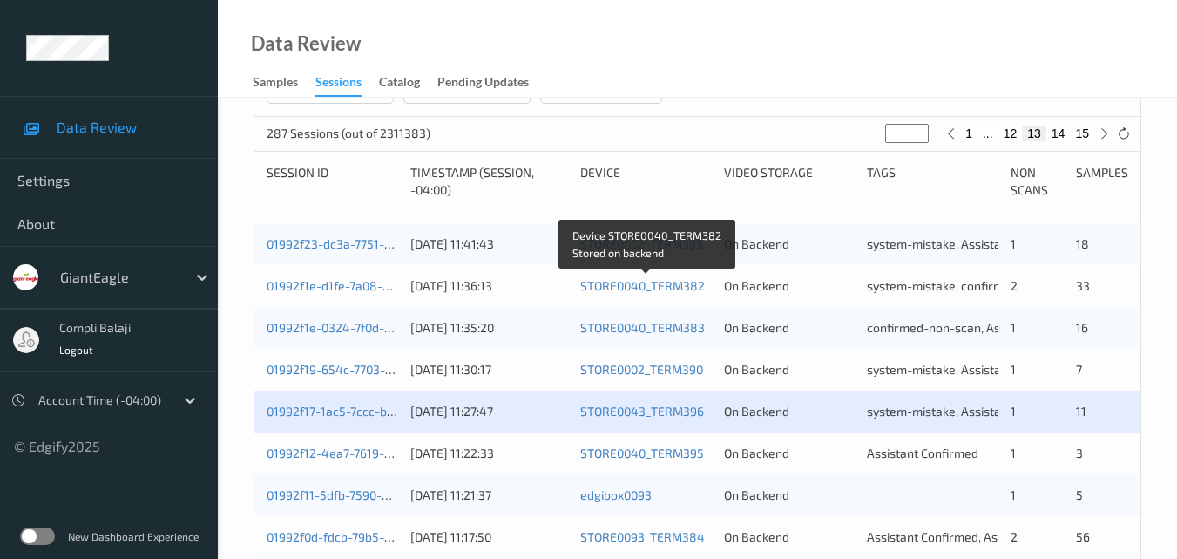
scroll to position [349, 0]
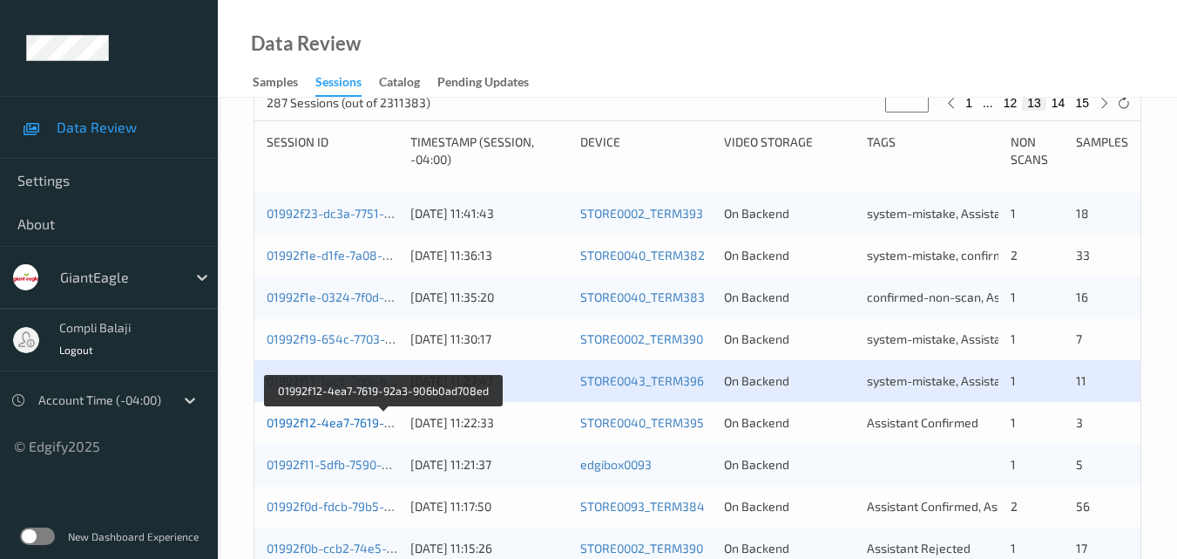
click at [356, 424] on link "01992f12-4ea7-7619-92a3-906b0ad708ed" at bounding box center [384, 422] width 234 height 15
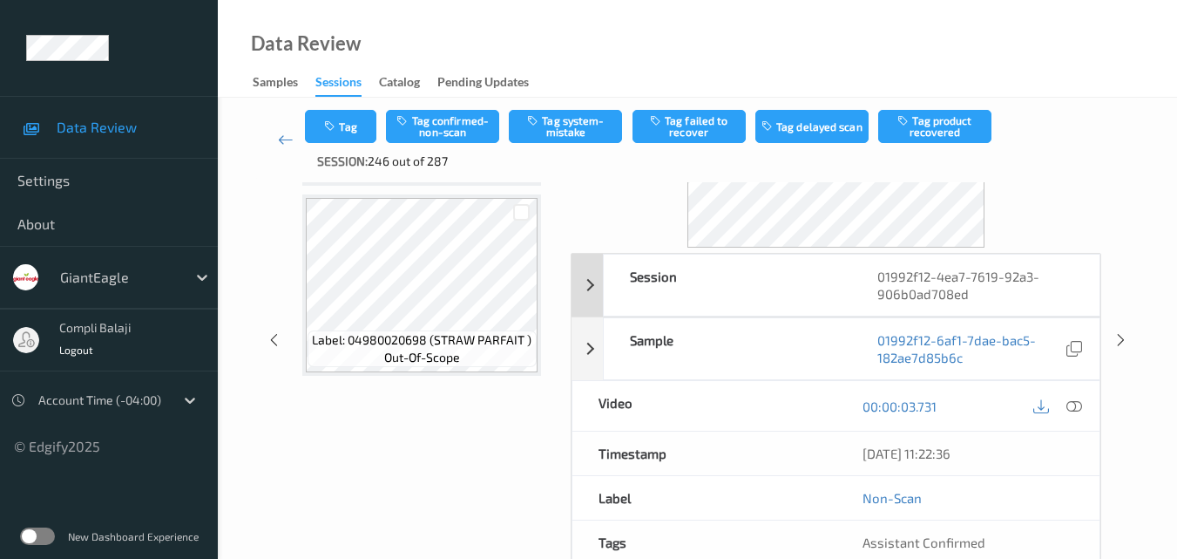
scroll to position [174, 0]
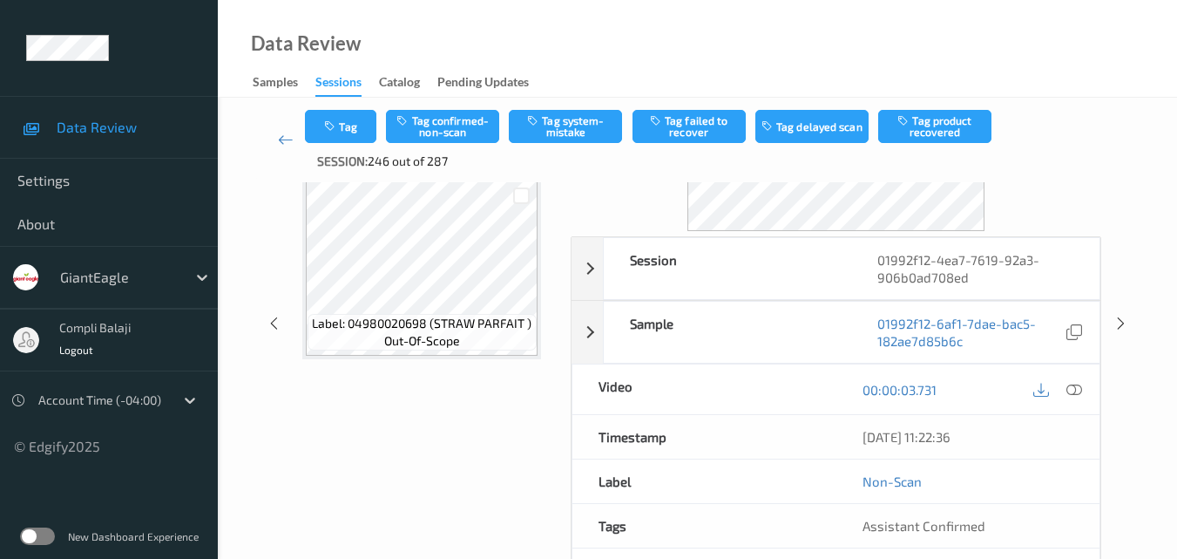
click at [1074, 388] on icon at bounding box center [1075, 389] width 16 height 16
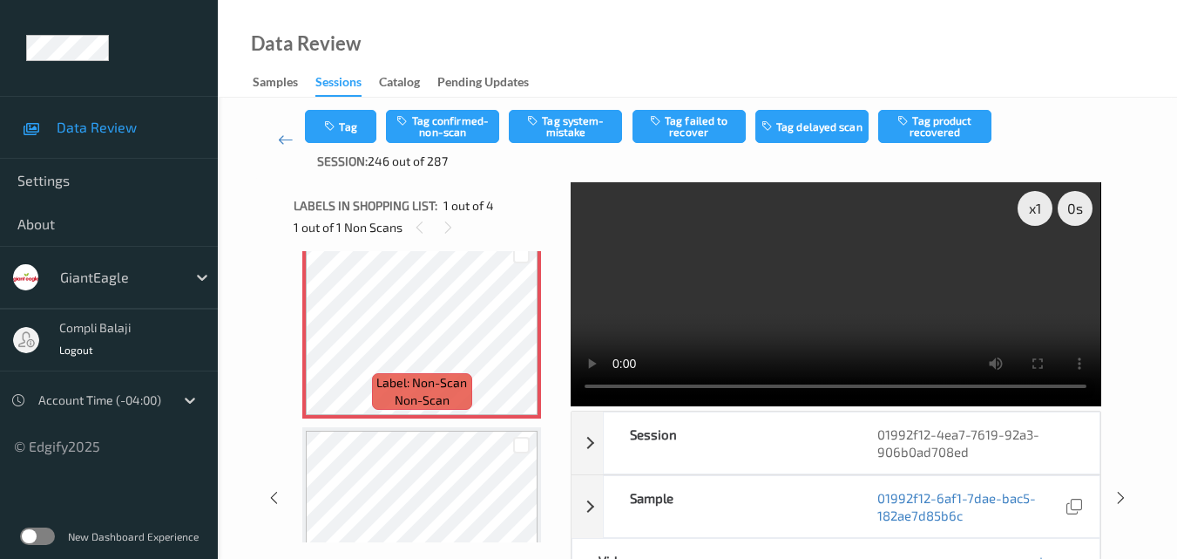
scroll to position [0, 0]
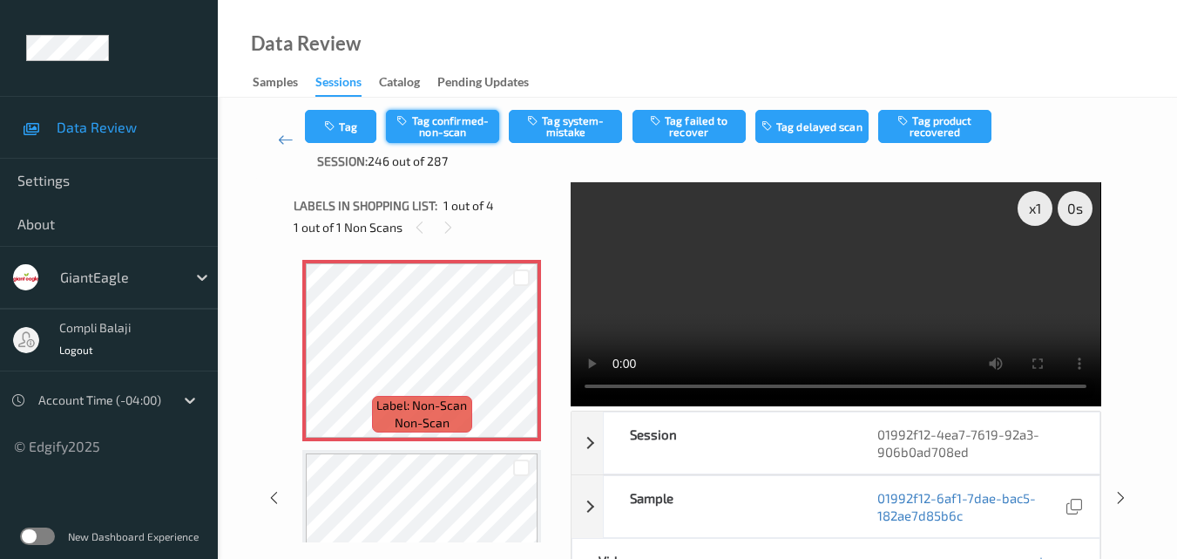
click at [435, 126] on button "Tag confirmed-non-scan" at bounding box center [442, 126] width 113 height 33
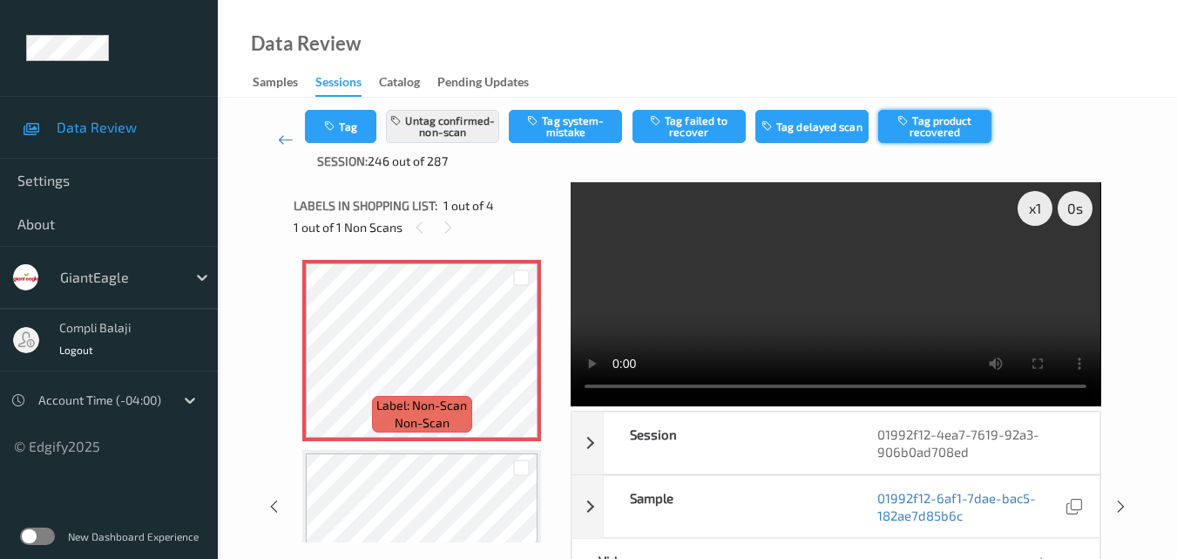
click at [937, 132] on button "Tag product recovered" at bounding box center [934, 126] width 113 height 33
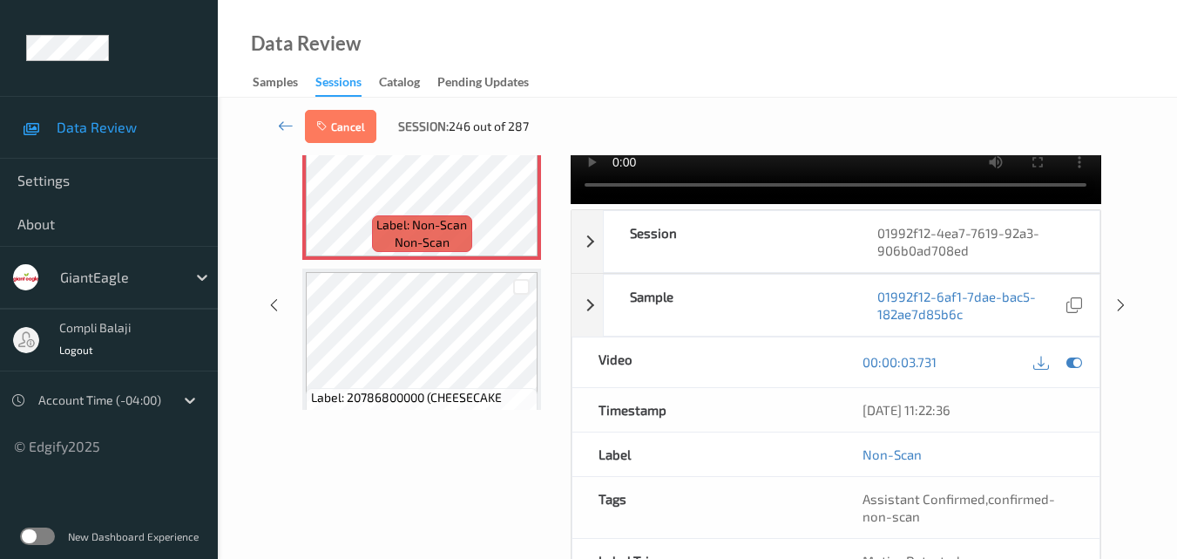
scroll to position [42, 0]
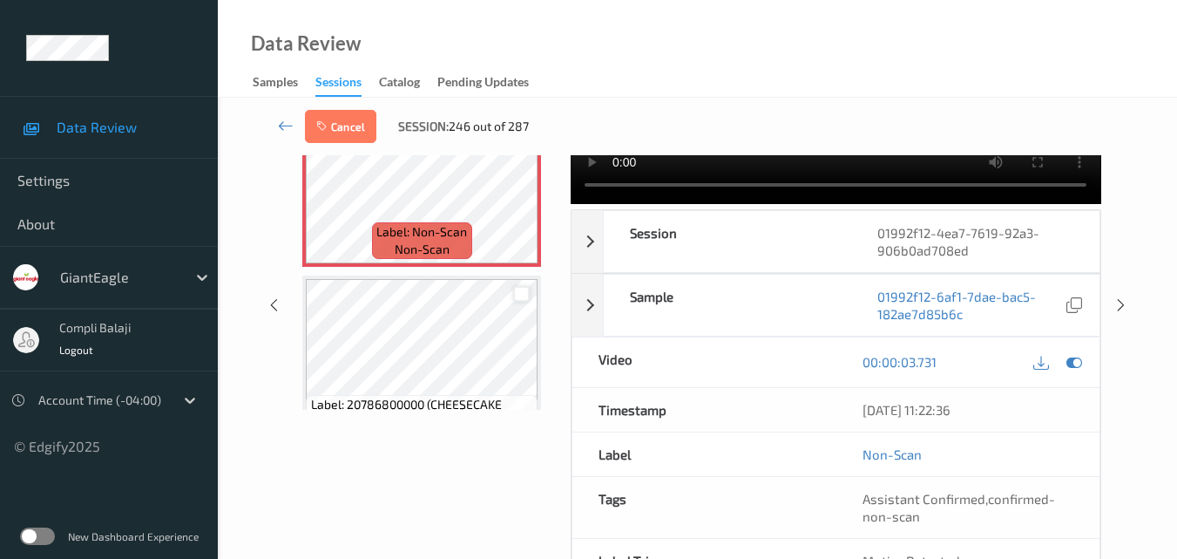
click at [518, 295] on div at bounding box center [521, 294] width 17 height 17
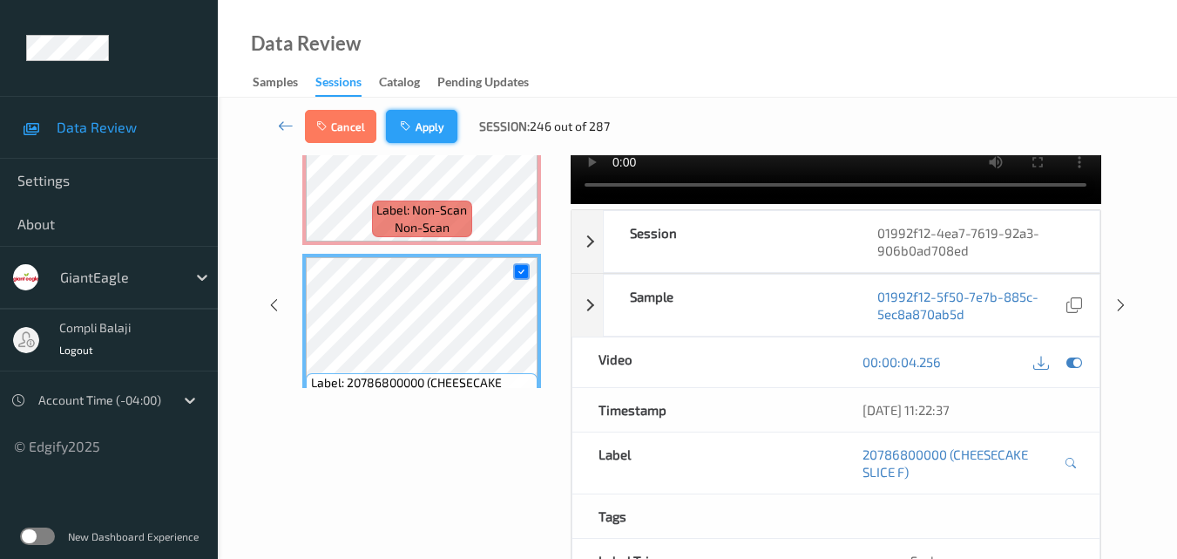
click at [441, 128] on button "Apply" at bounding box center [421, 126] width 71 height 33
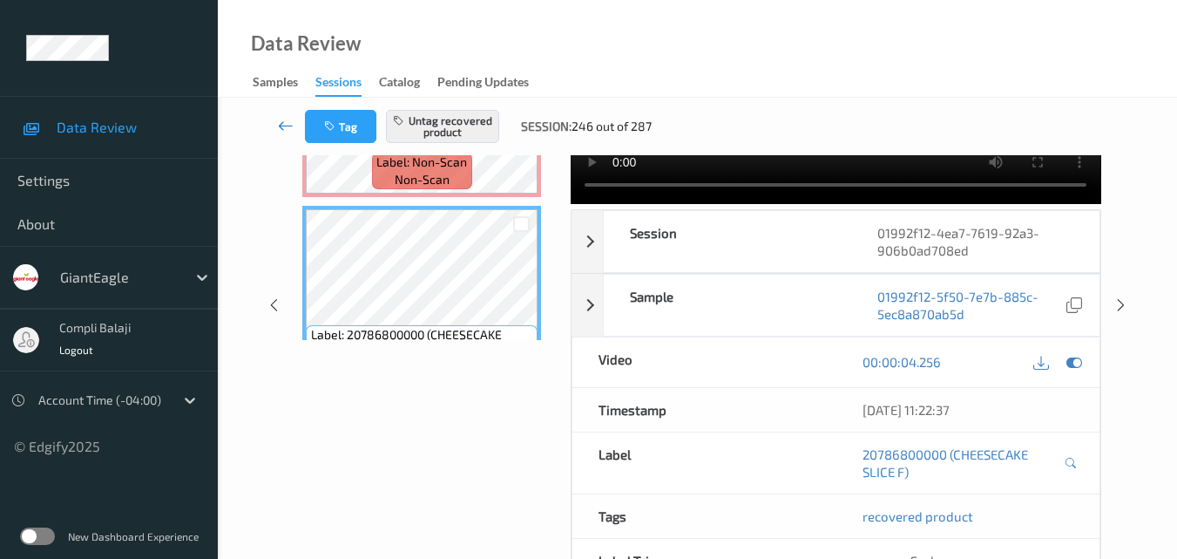
click at [279, 128] on icon at bounding box center [286, 125] width 16 height 17
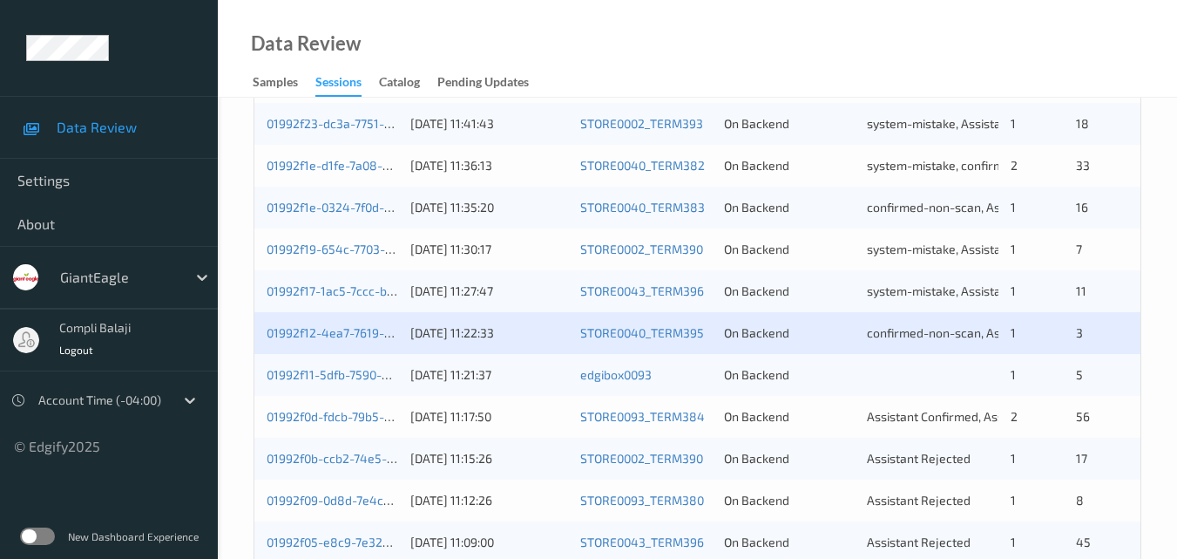
scroll to position [523, 0]
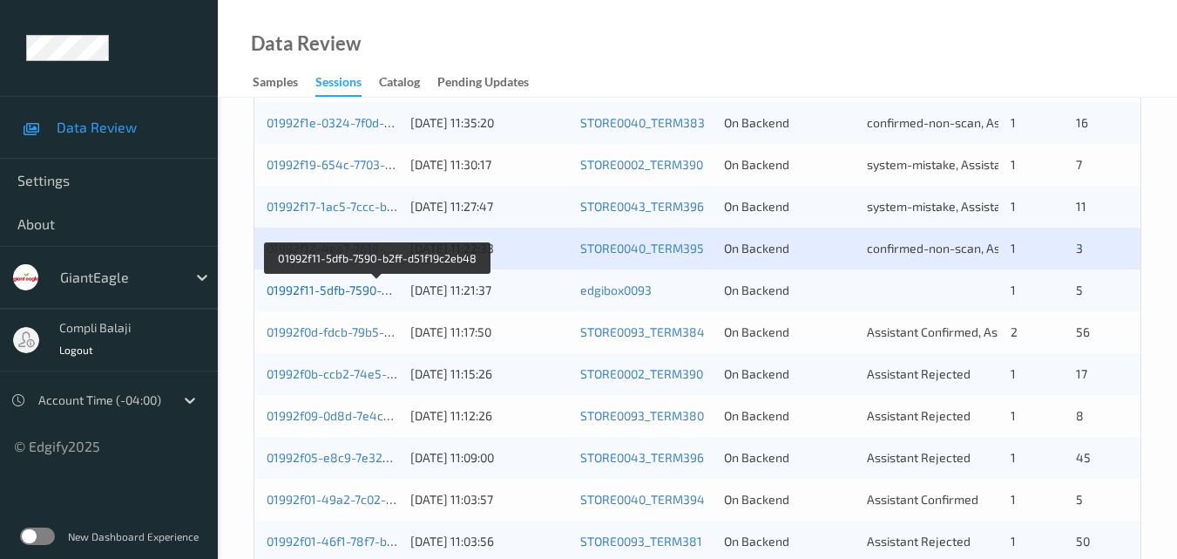
click at [363, 294] on link "01992f11-5dfb-7590-b2ff-d51f19c2eb48" at bounding box center [377, 289] width 221 height 15
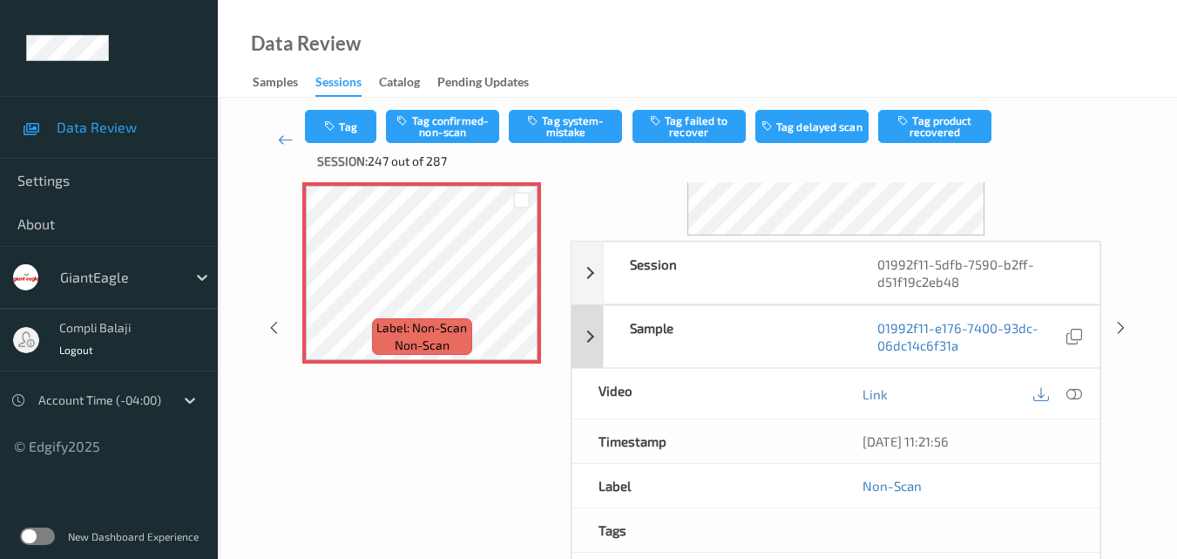
scroll to position [174, 0]
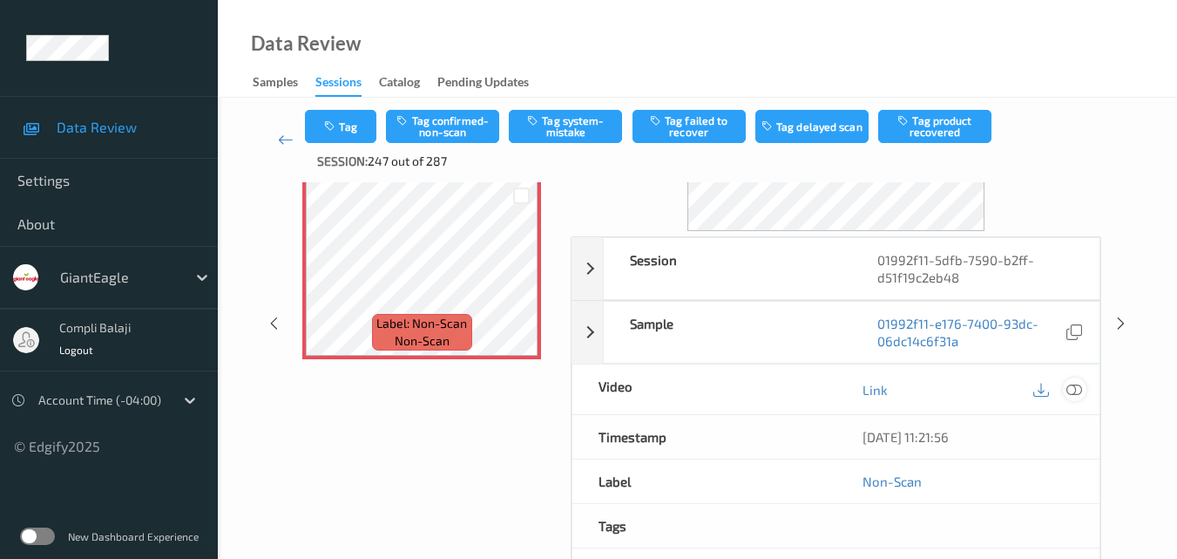
click at [1068, 386] on icon at bounding box center [1075, 389] width 16 height 16
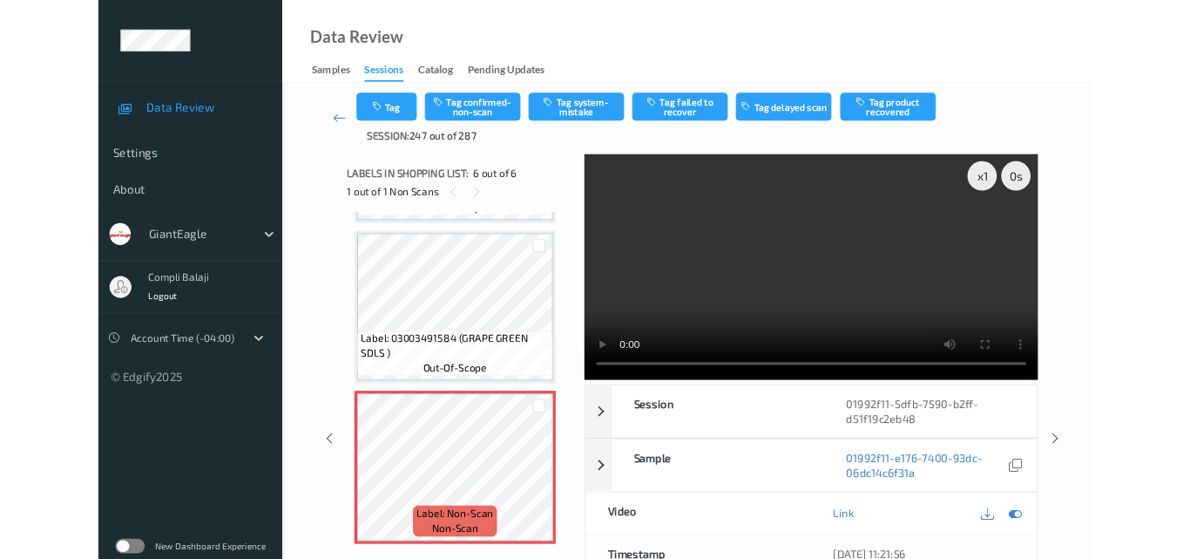
scroll to position [747, 0]
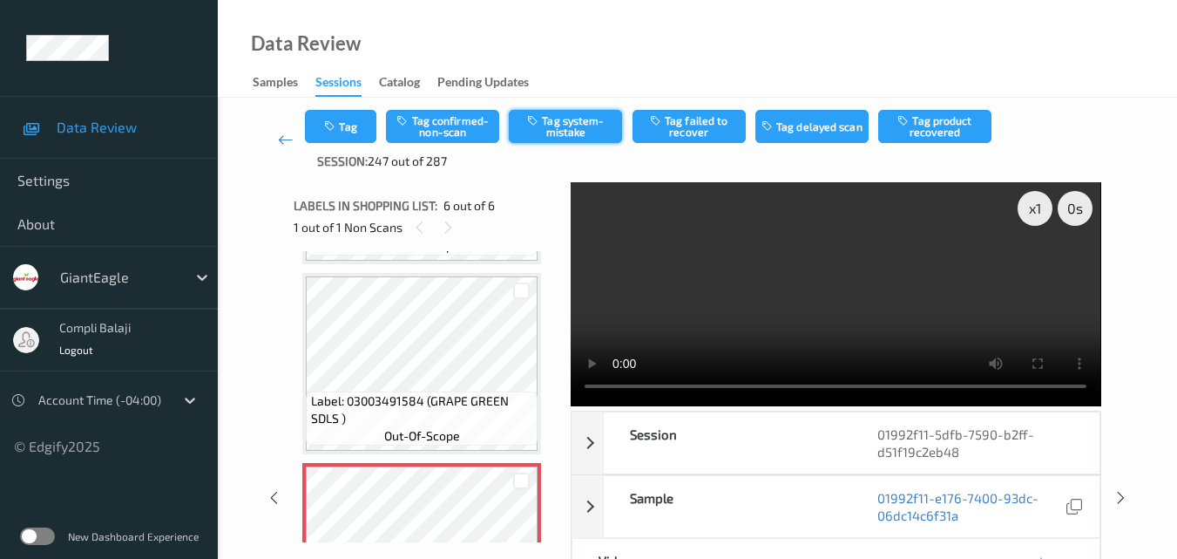
click at [583, 125] on button "Tag system-mistake" at bounding box center [565, 126] width 113 height 33
click at [361, 131] on button "Tag" at bounding box center [340, 126] width 71 height 33
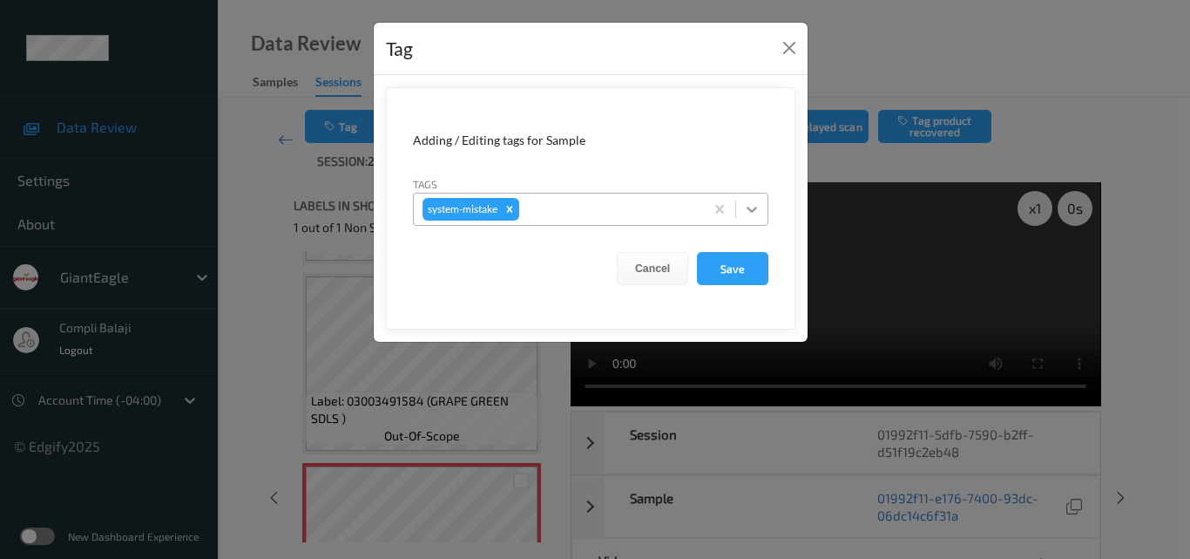
click at [758, 209] on icon at bounding box center [751, 208] width 17 height 17
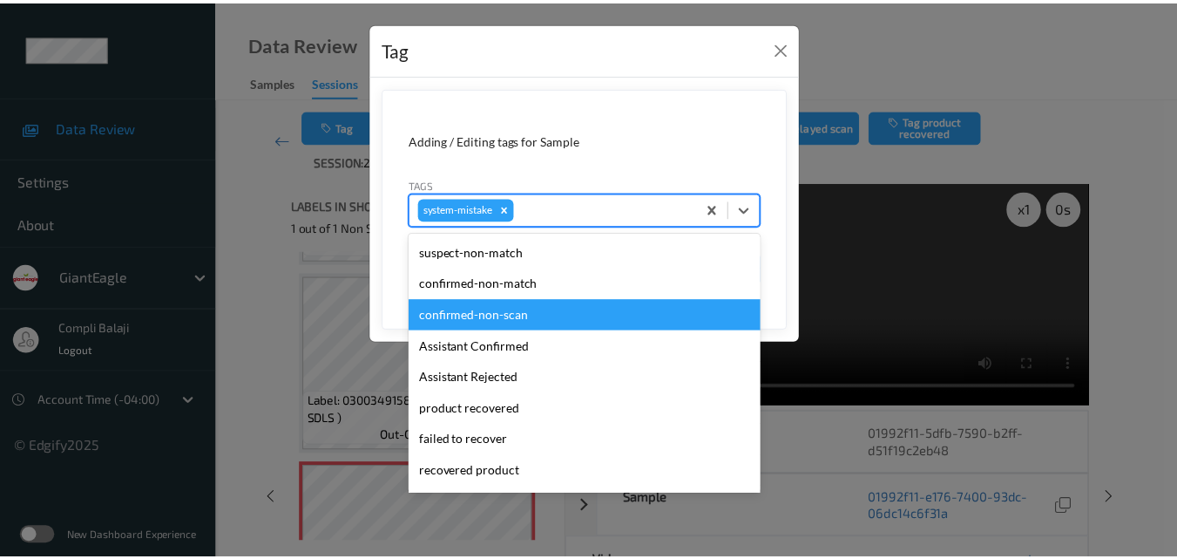
scroll to position [174, 0]
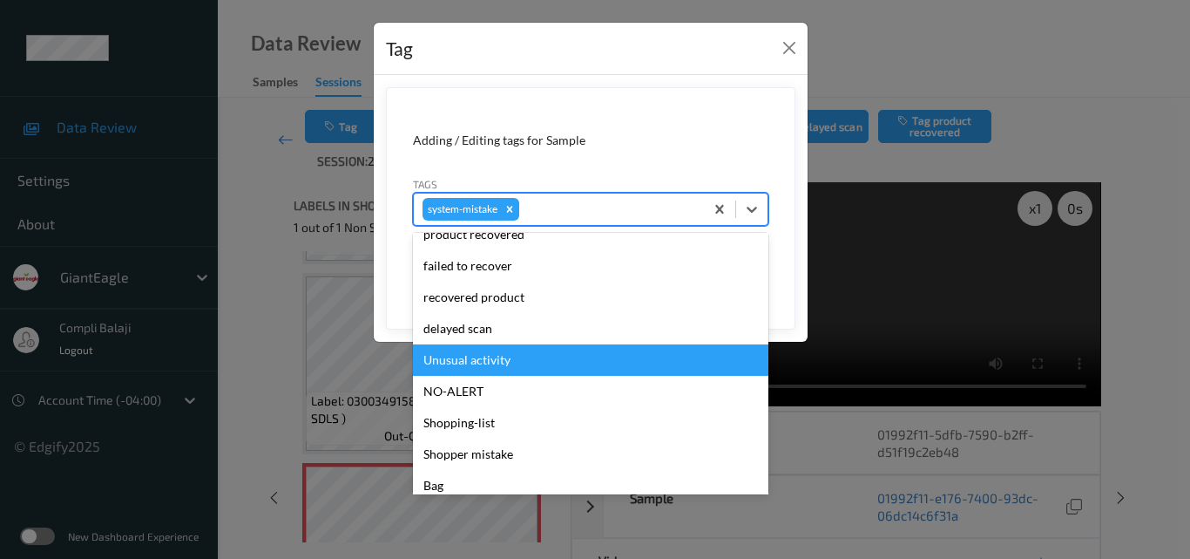
click at [501, 363] on div "Unusual activity" at bounding box center [591, 359] width 356 height 31
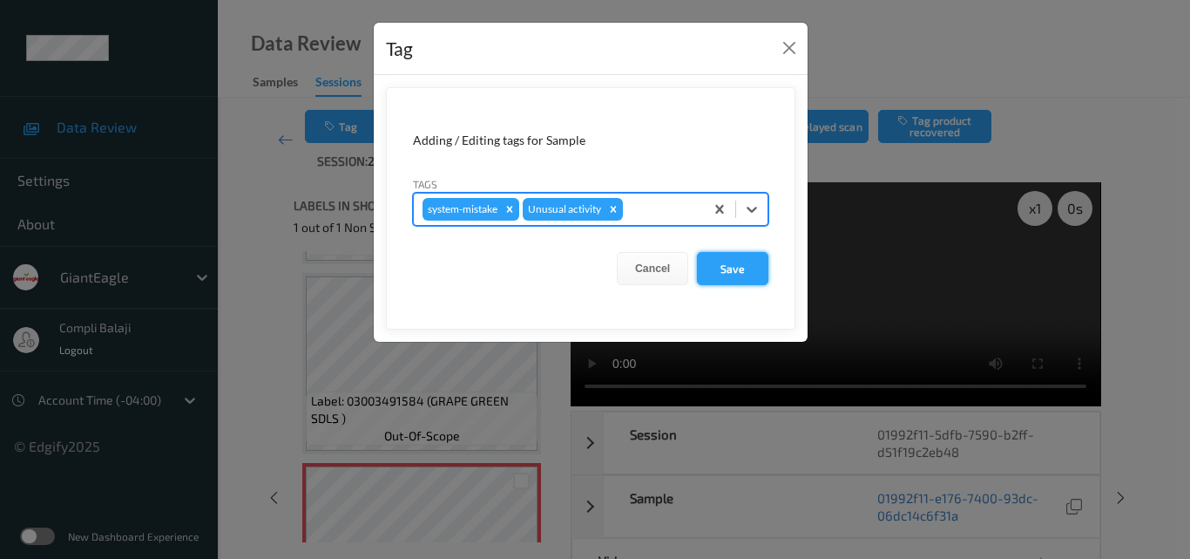
click at [749, 267] on button "Save" at bounding box center [732, 268] width 71 height 33
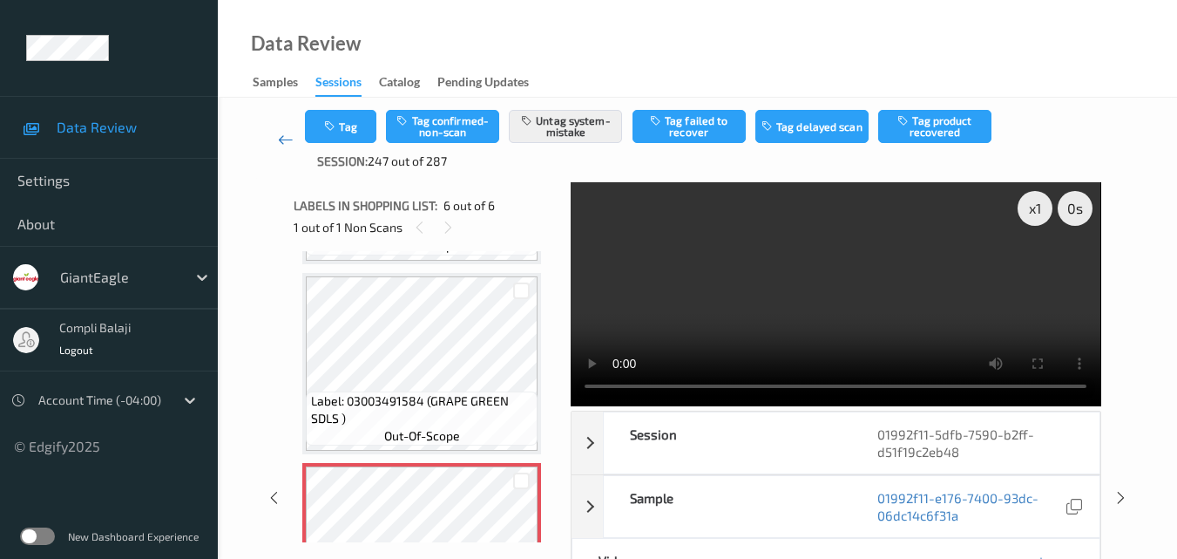
click at [282, 139] on icon at bounding box center [286, 139] width 16 height 17
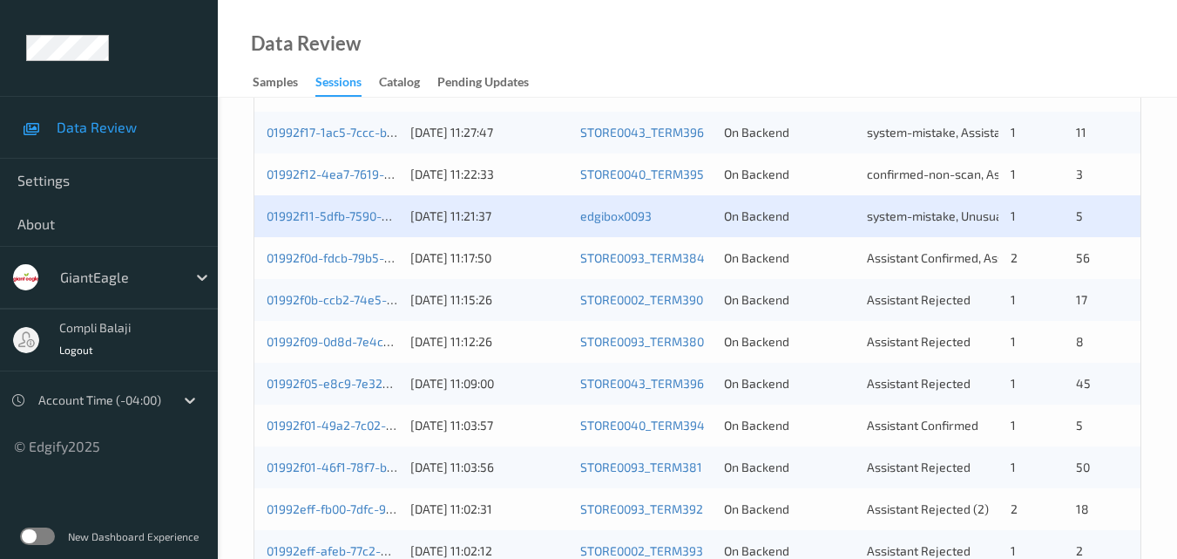
scroll to position [610, 0]
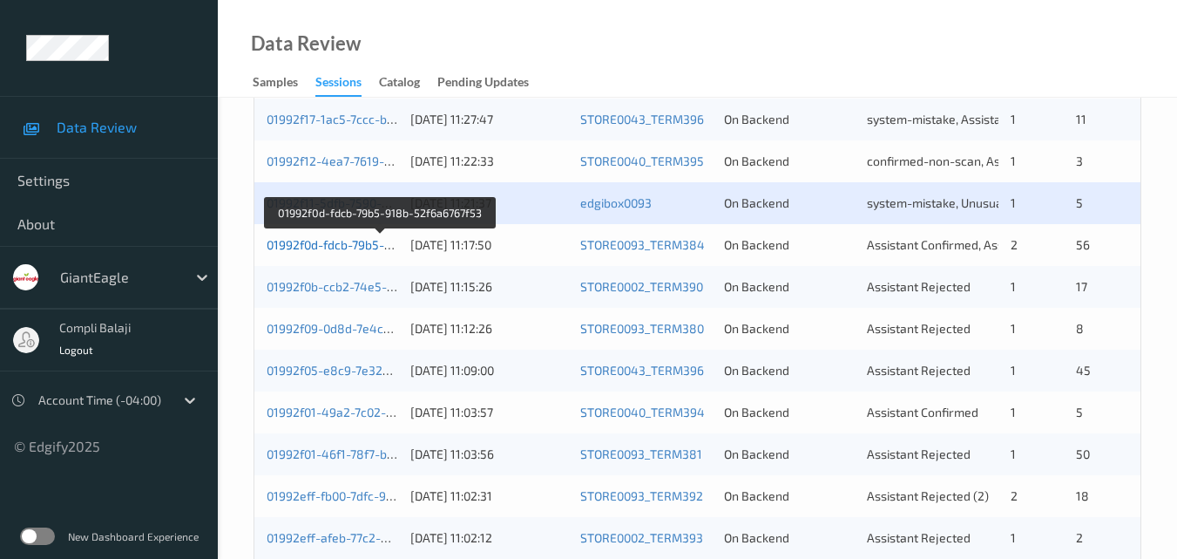
click at [357, 247] on link "01992f0d-fdcb-79b5-918b-52f6a6767f53" at bounding box center [380, 244] width 227 height 15
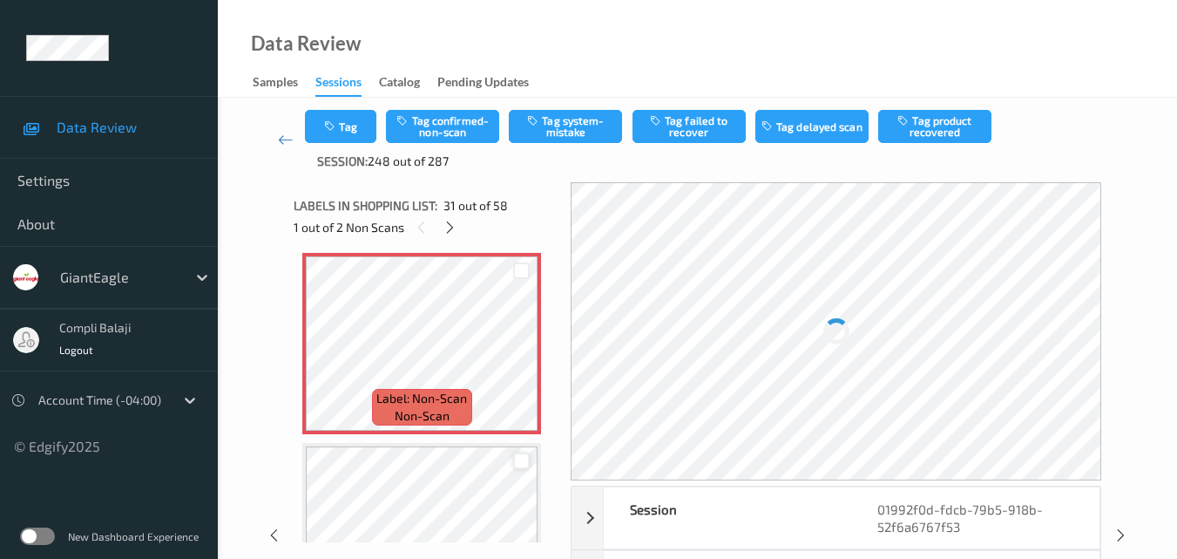
scroll to position [5616, 0]
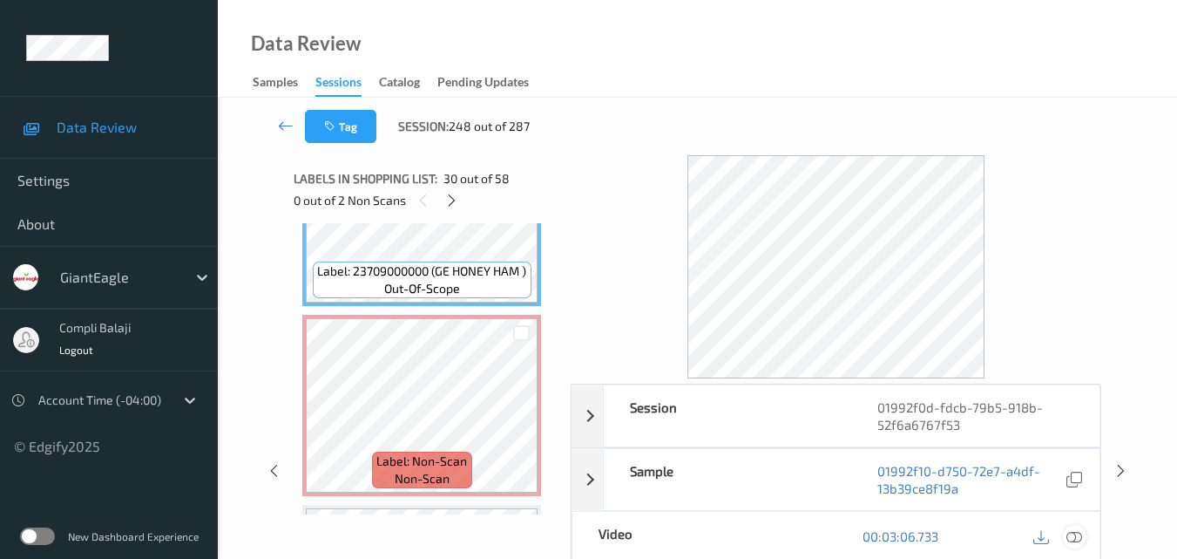
click at [1076, 539] on icon at bounding box center [1075, 536] width 16 height 16
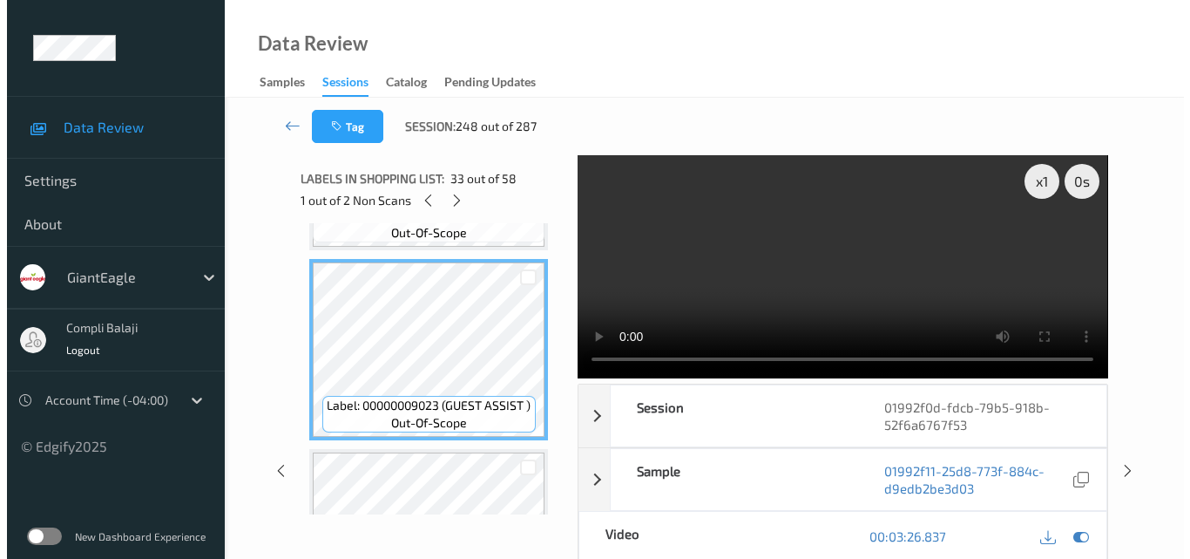
scroll to position [5791, 0]
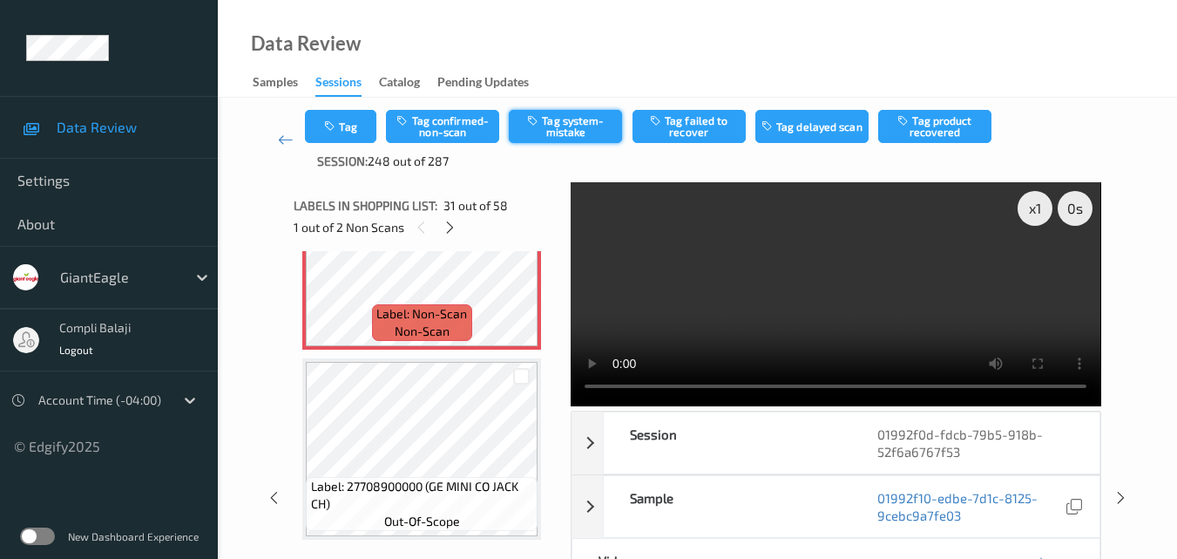
click at [580, 121] on button "Tag system-mistake" at bounding box center [565, 126] width 113 height 33
click at [359, 125] on button "Tag" at bounding box center [340, 126] width 71 height 33
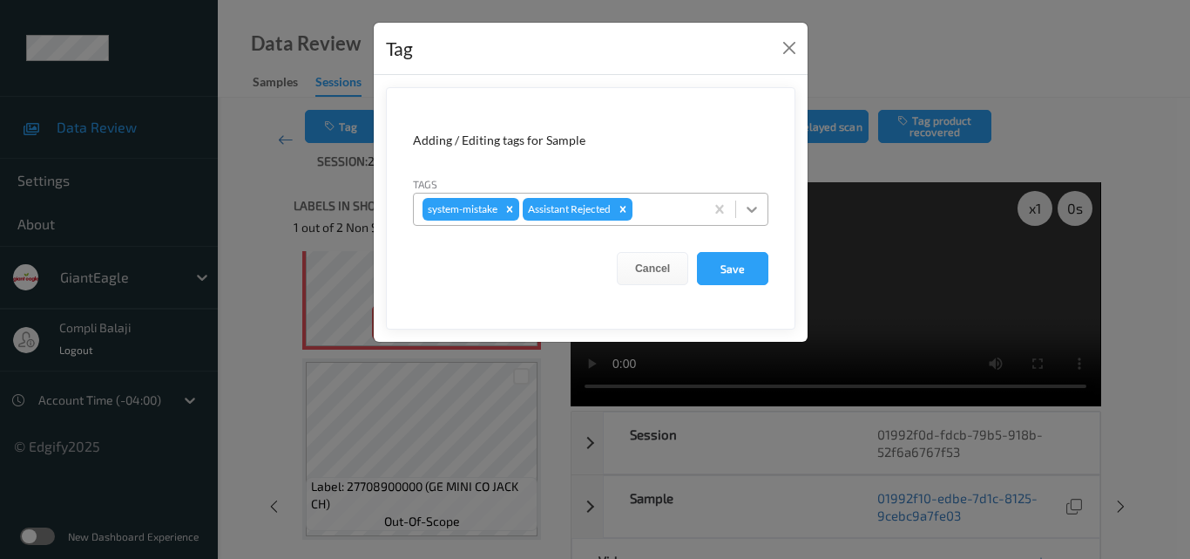
click at [752, 208] on icon at bounding box center [751, 208] width 17 height 17
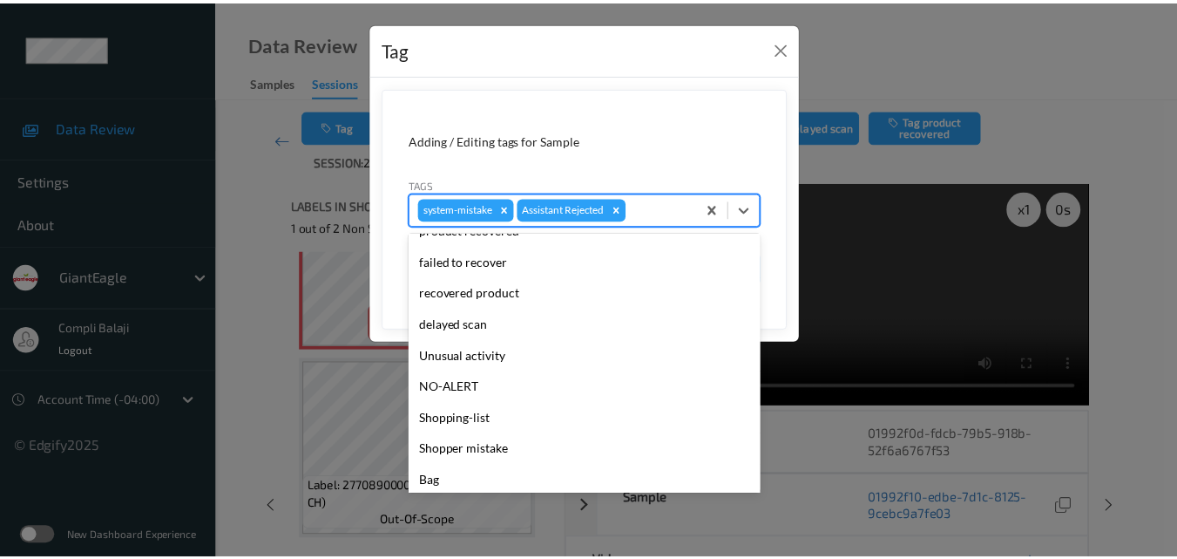
scroll to position [153, 0]
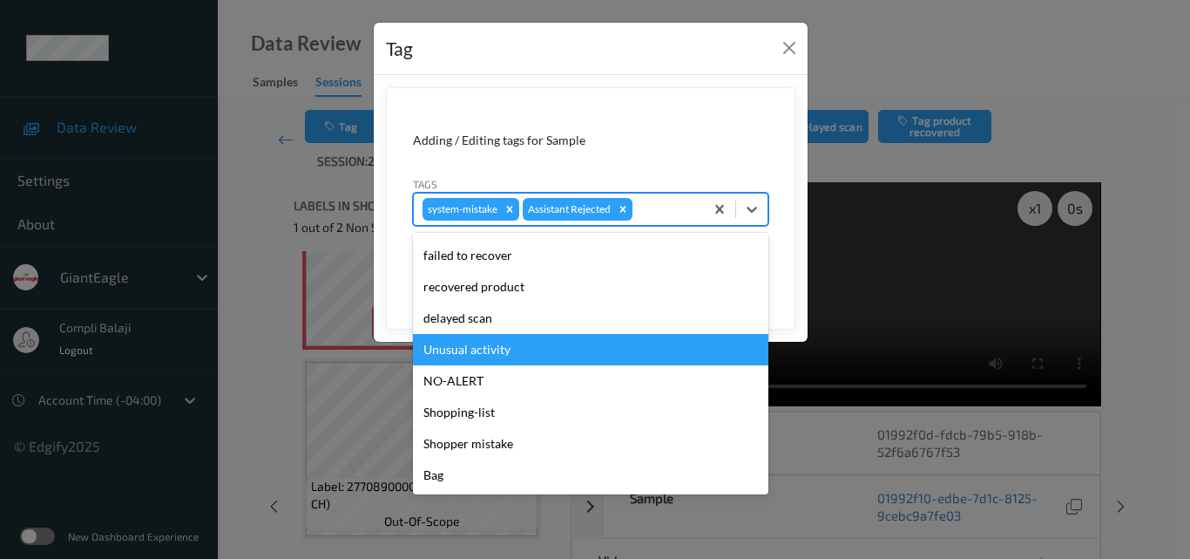
click at [489, 358] on div "Unusual activity" at bounding box center [591, 349] width 356 height 31
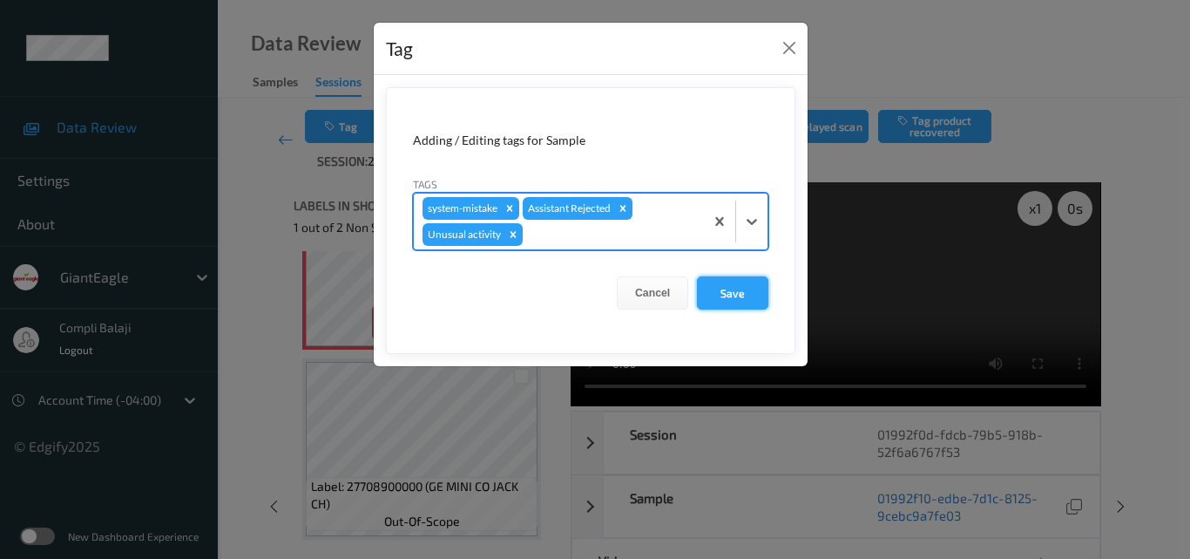
click at [736, 295] on button "Save" at bounding box center [732, 292] width 71 height 33
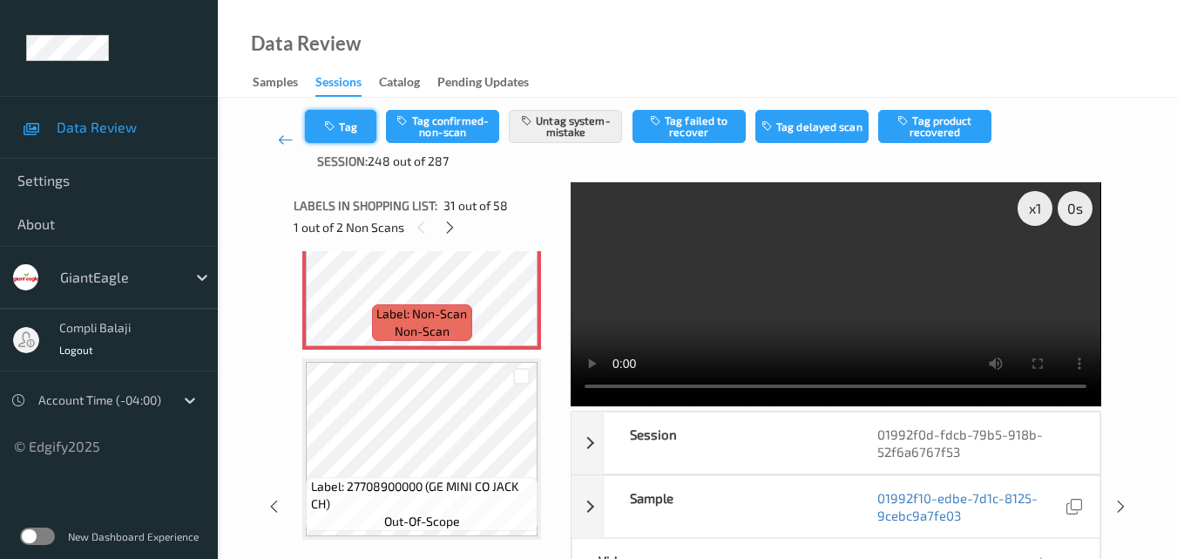
click at [363, 130] on button "Tag" at bounding box center [340, 126] width 71 height 33
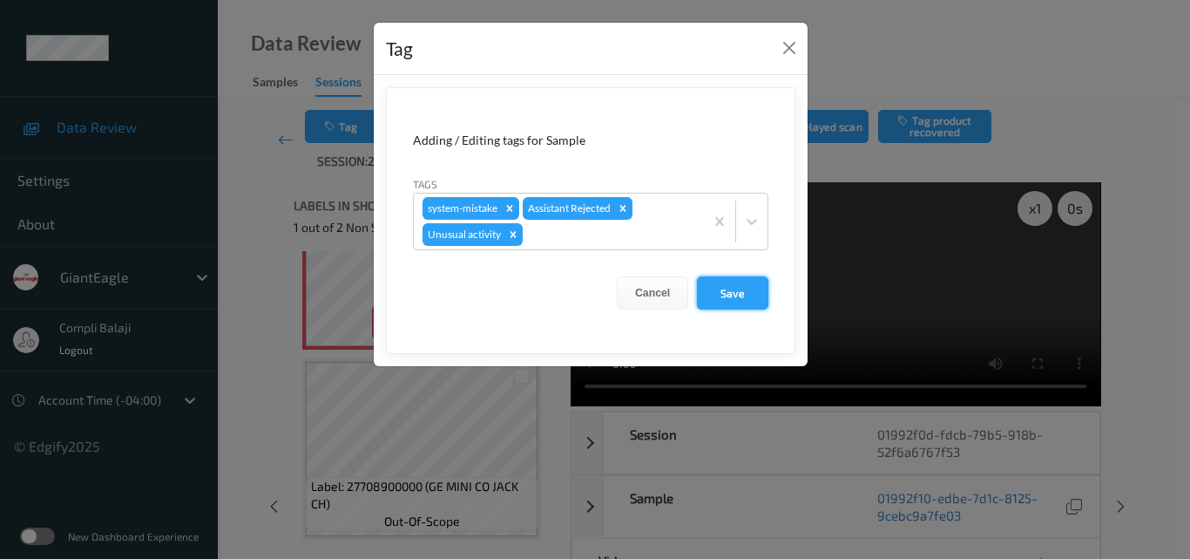
click at [743, 295] on button "Save" at bounding box center [732, 292] width 71 height 33
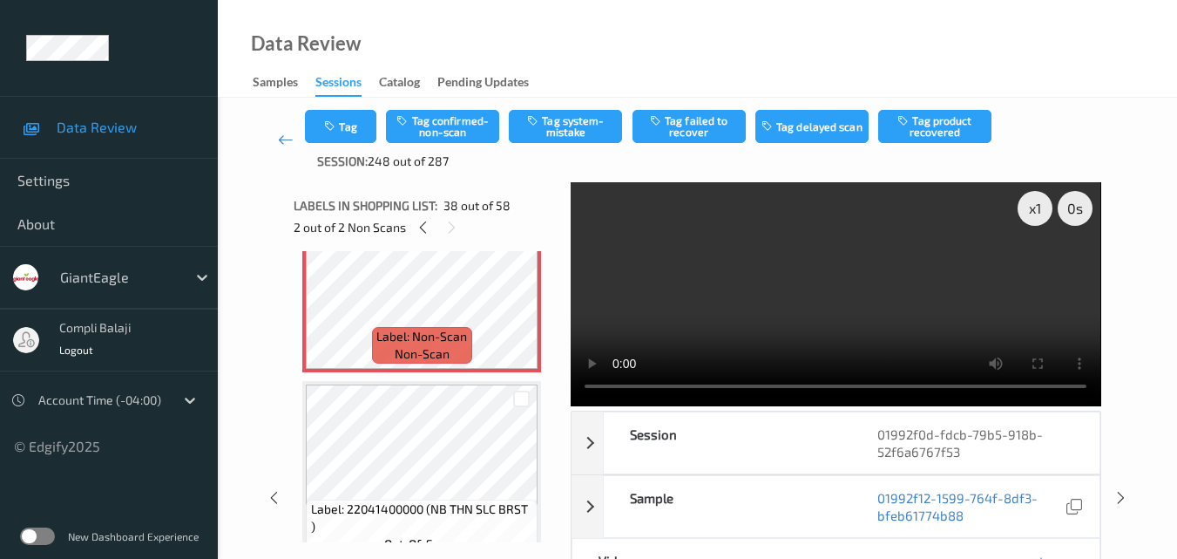
scroll to position [6924, 0]
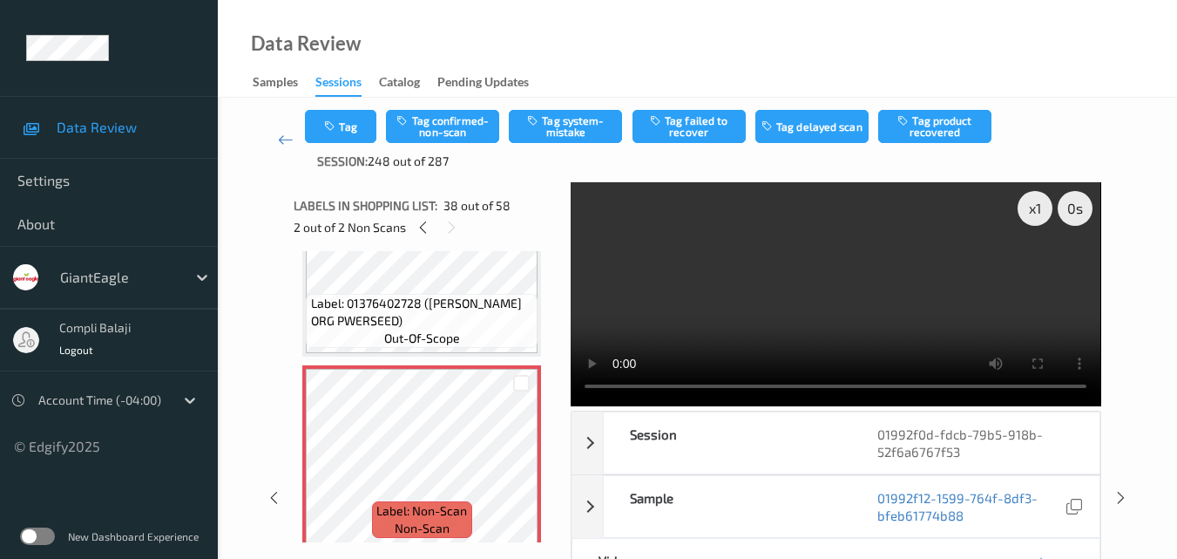
click at [827, 57] on div "Data Review Samples Sessions Catalog Pending Updates" at bounding box center [697, 49] width 959 height 98
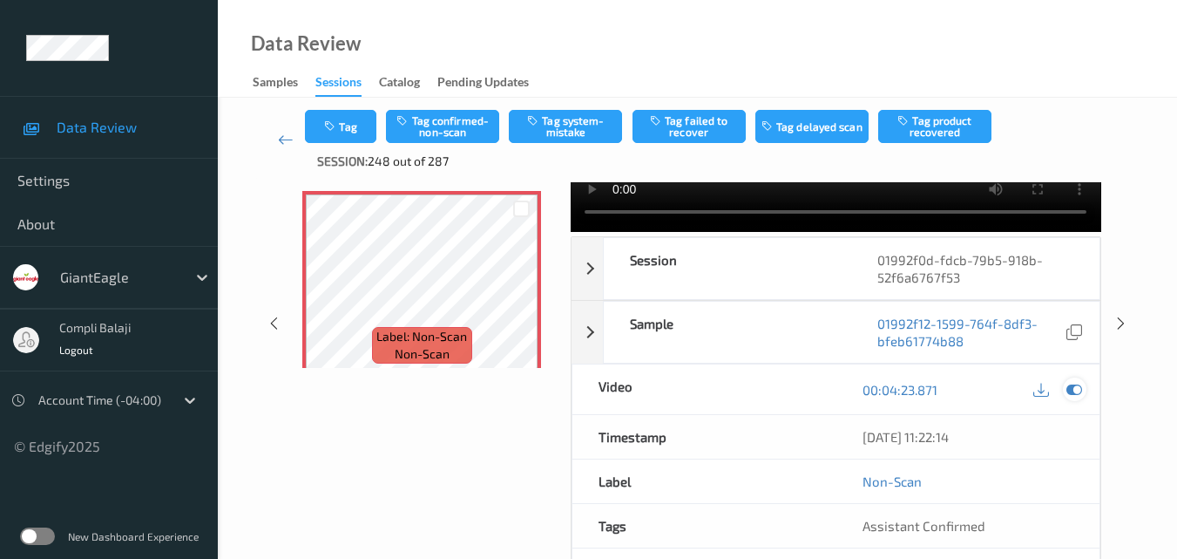
click at [1073, 388] on icon at bounding box center [1075, 390] width 16 height 16
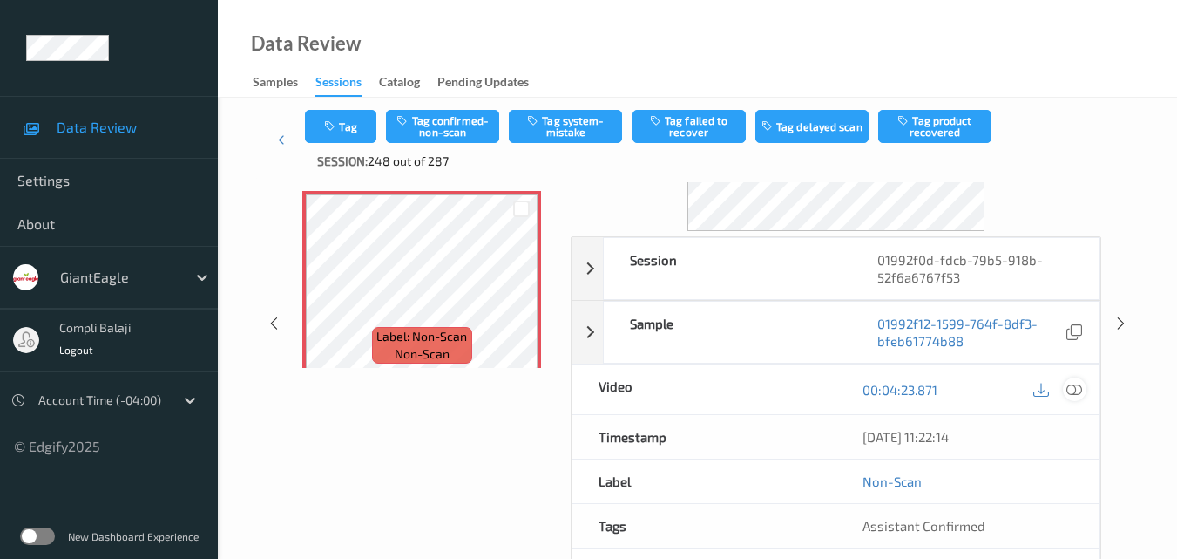
click at [1082, 386] on icon at bounding box center [1075, 389] width 16 height 16
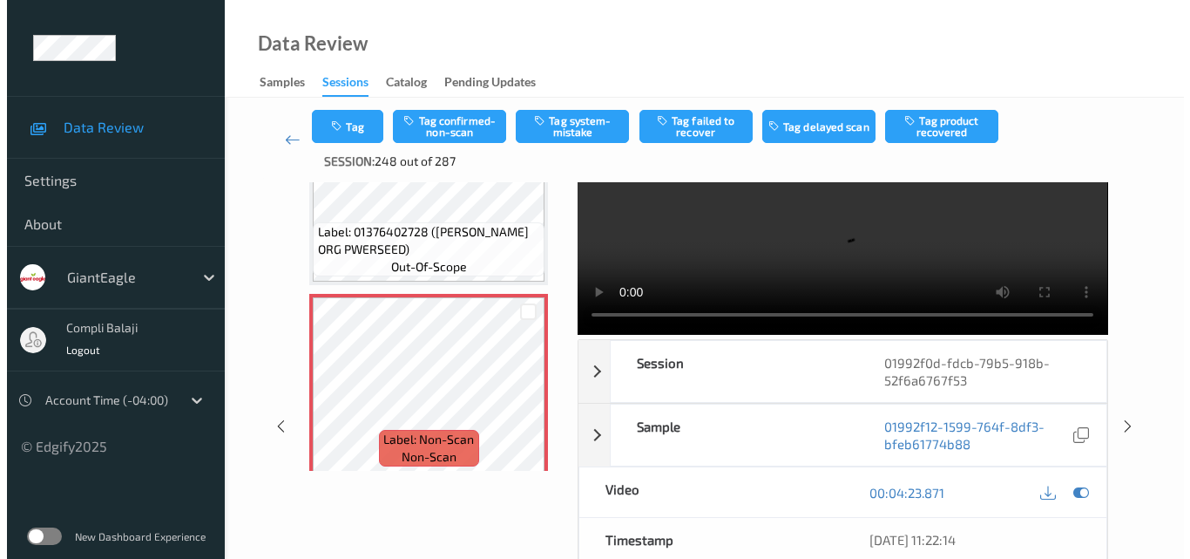
scroll to position [0, 0]
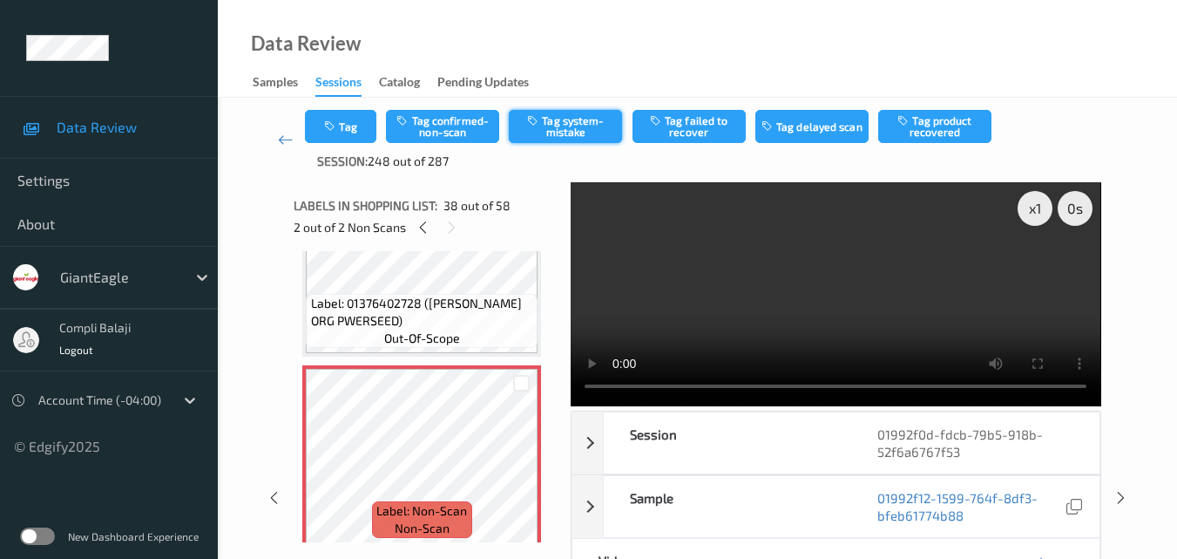
drag, startPoint x: 570, startPoint y: 130, endPoint x: 580, endPoint y: 166, distance: 37.2
click at [570, 131] on button "Tag system-mistake" at bounding box center [565, 126] width 113 height 33
click at [581, 132] on button "Tag system-mistake" at bounding box center [565, 126] width 113 height 33
click at [843, 539] on div "00:04:23.871" at bounding box center [968, 564] width 263 height 50
click at [359, 127] on button "Tag" at bounding box center [340, 126] width 71 height 33
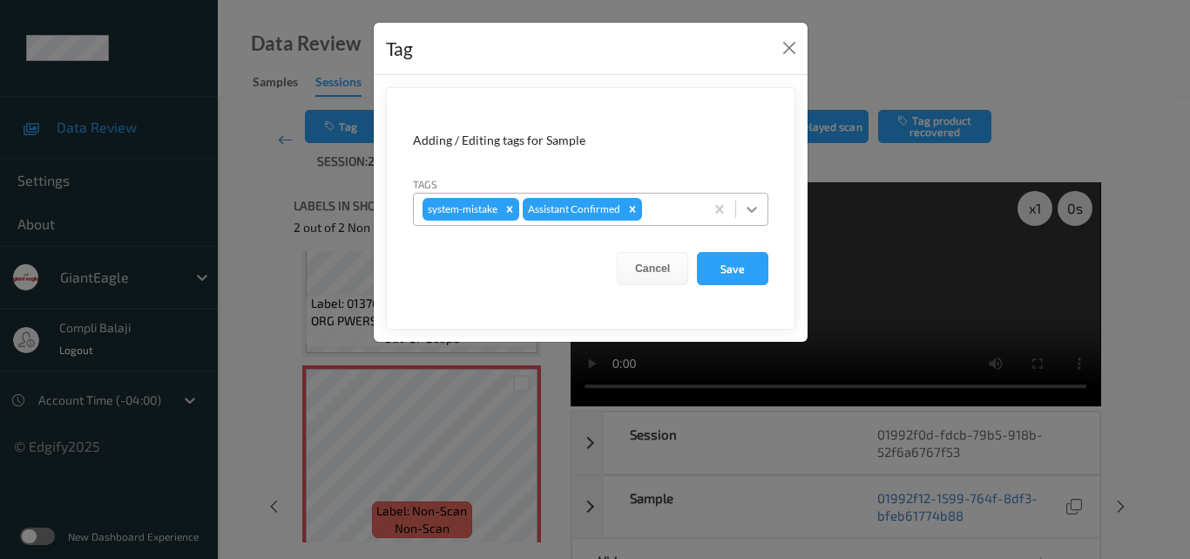
click at [753, 211] on icon at bounding box center [752, 210] width 10 height 6
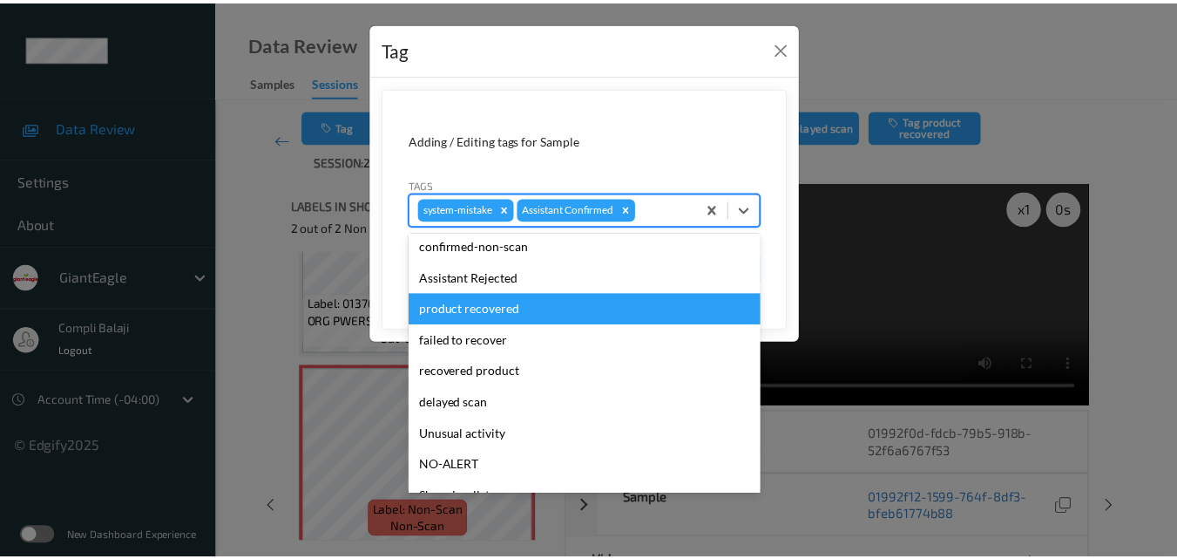
scroll to position [153, 0]
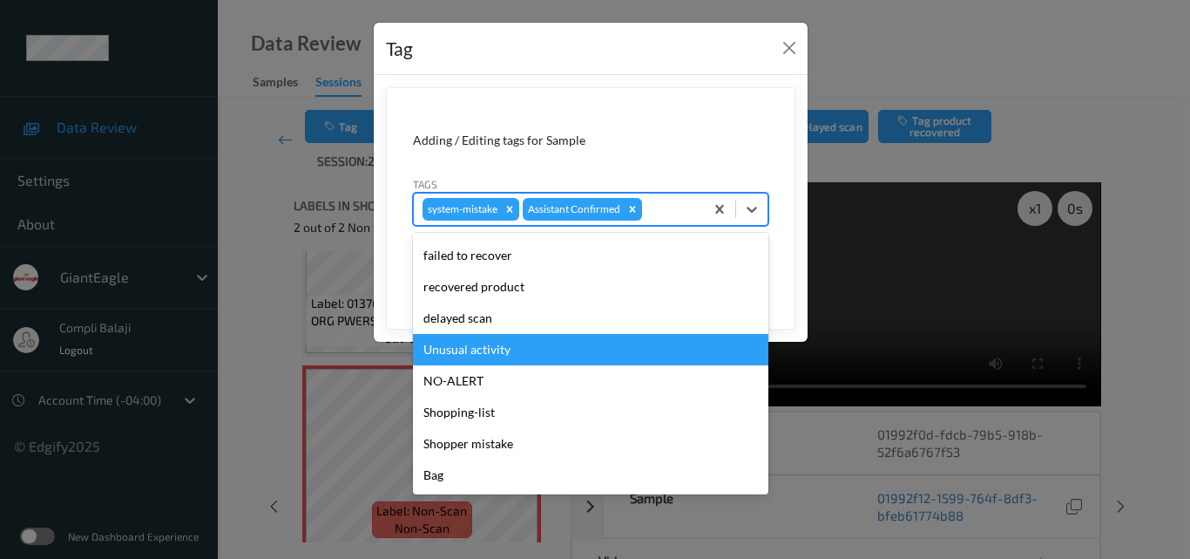
click at [479, 349] on div "Unusual activity" at bounding box center [591, 349] width 356 height 31
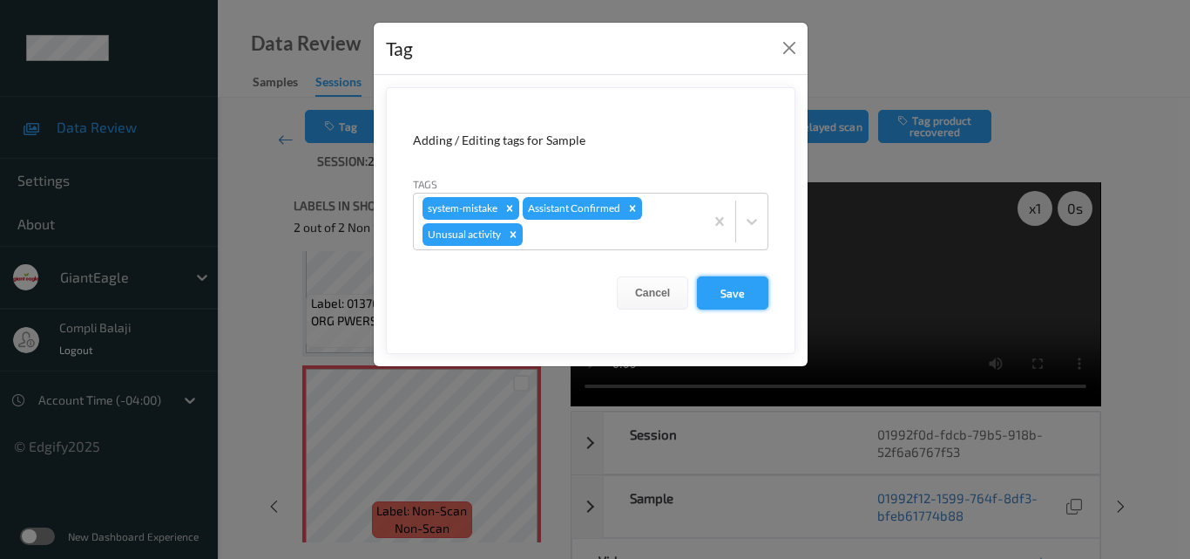
click at [730, 301] on button "Save" at bounding box center [732, 292] width 71 height 33
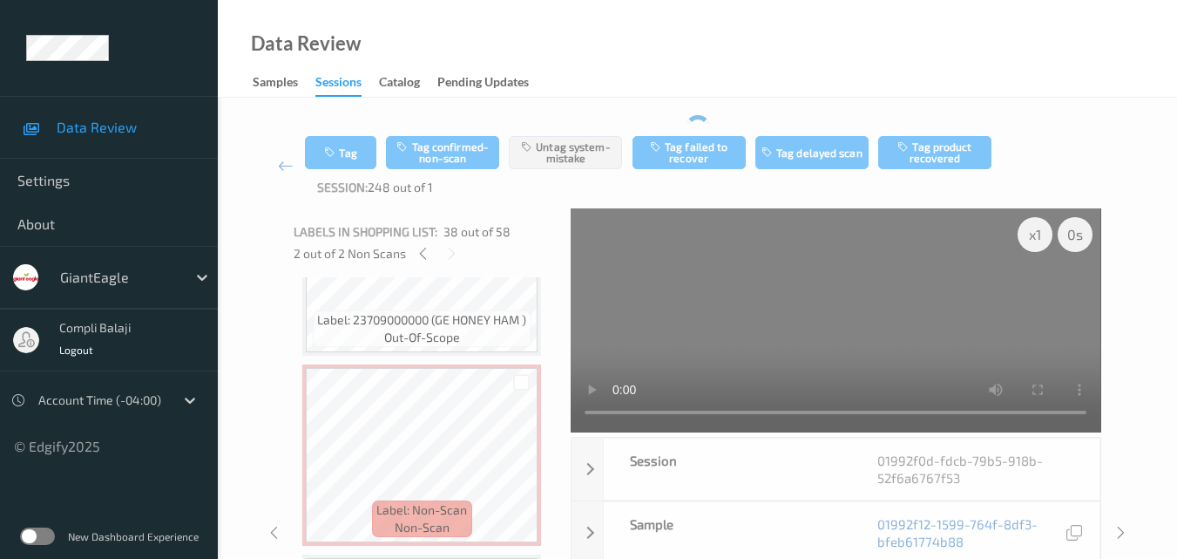
scroll to position [5616, 0]
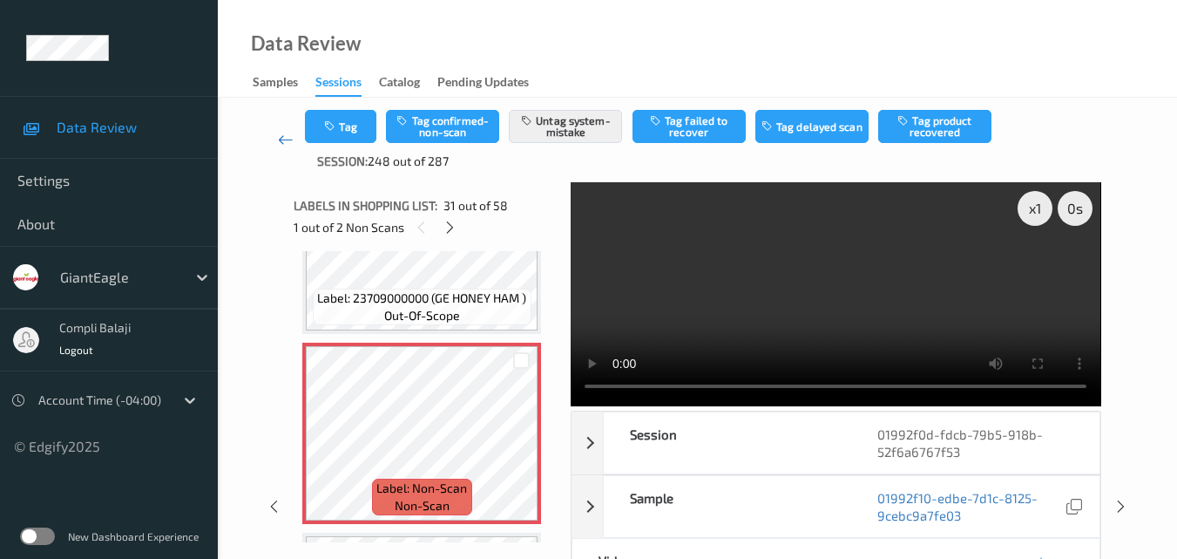
click at [284, 139] on icon at bounding box center [286, 139] width 16 height 17
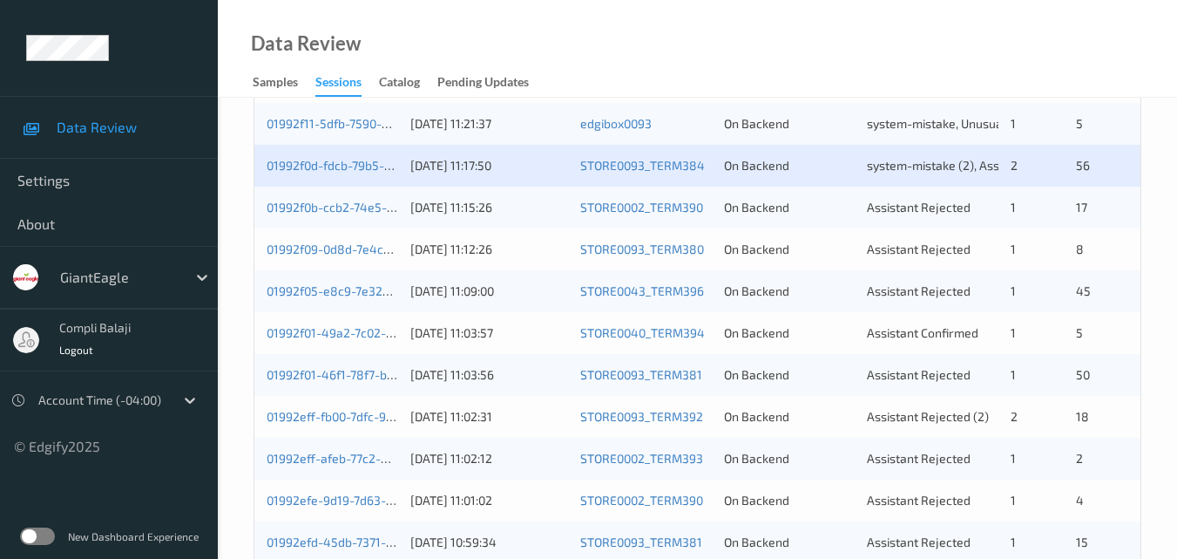
scroll to position [697, 0]
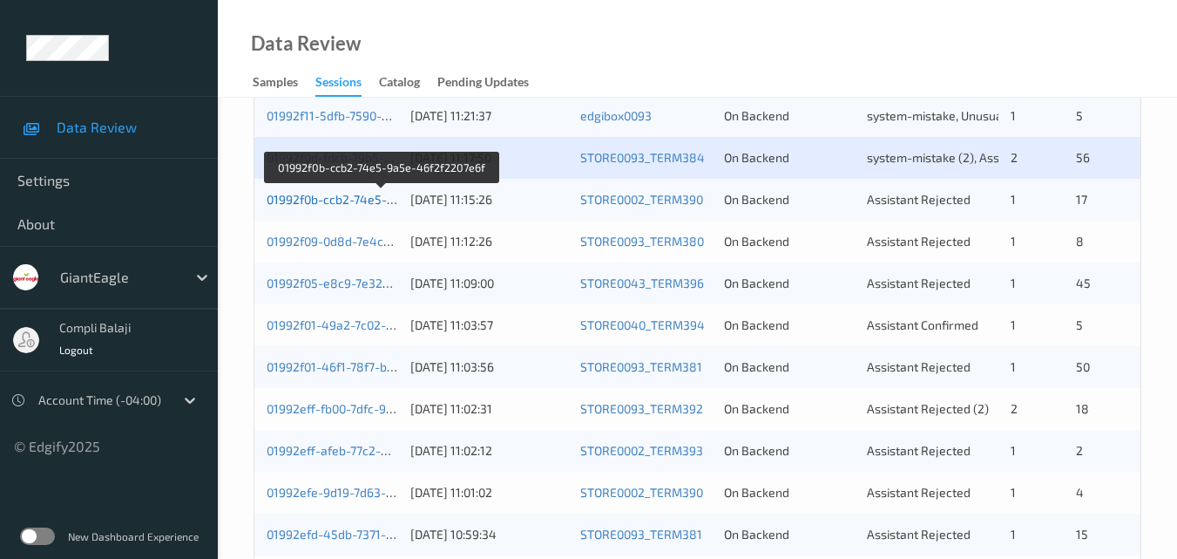
click at [348, 200] on link "01992f0b-ccb2-74e5-9a5e-46f2f2207e6f" at bounding box center [381, 199] width 229 height 15
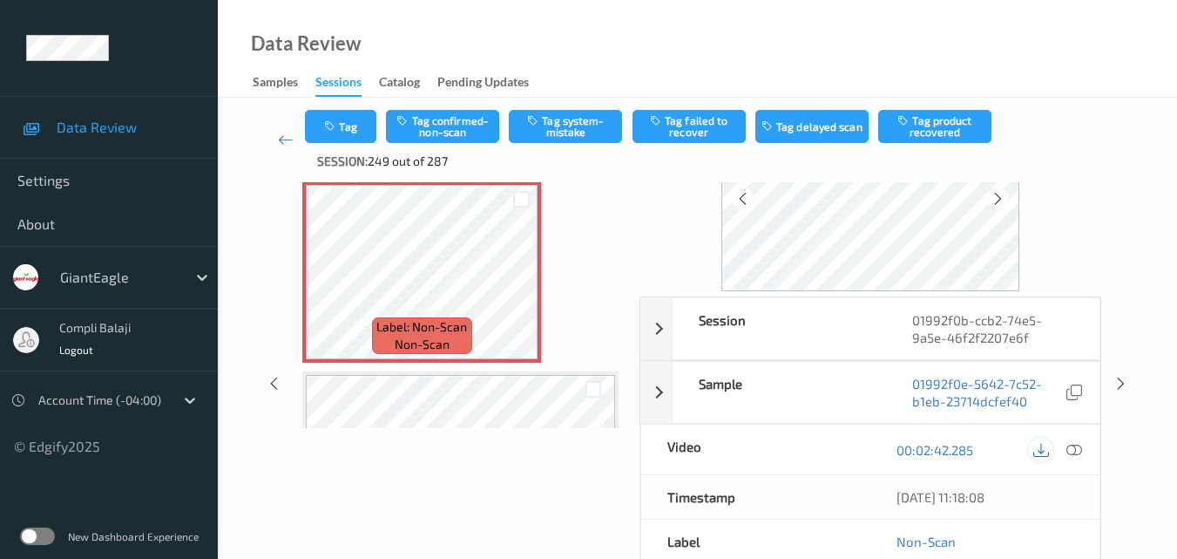
scroll to position [87, 0]
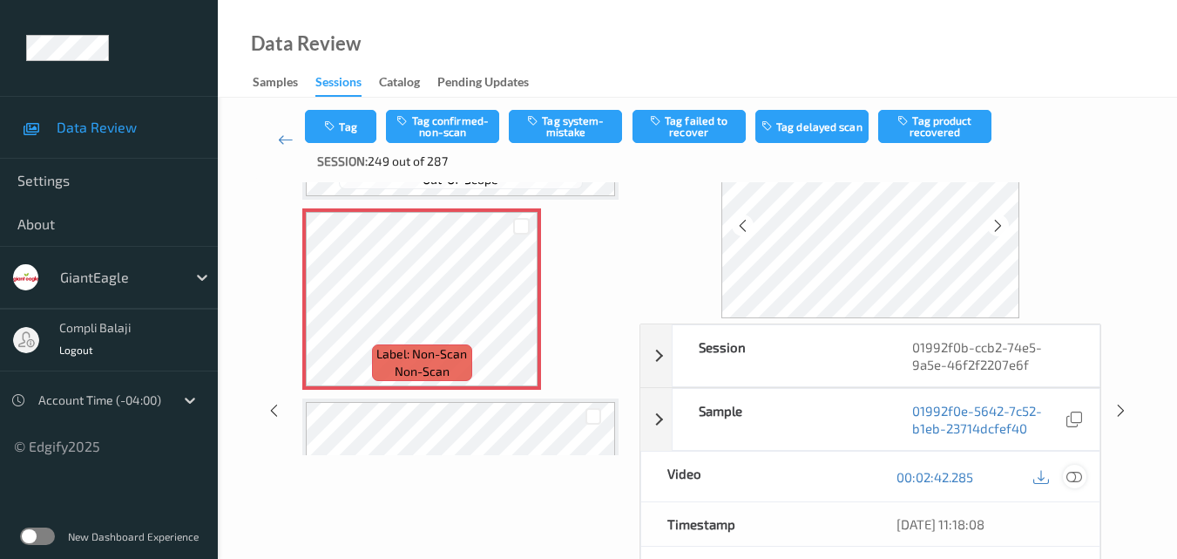
click at [1078, 475] on icon at bounding box center [1075, 476] width 16 height 16
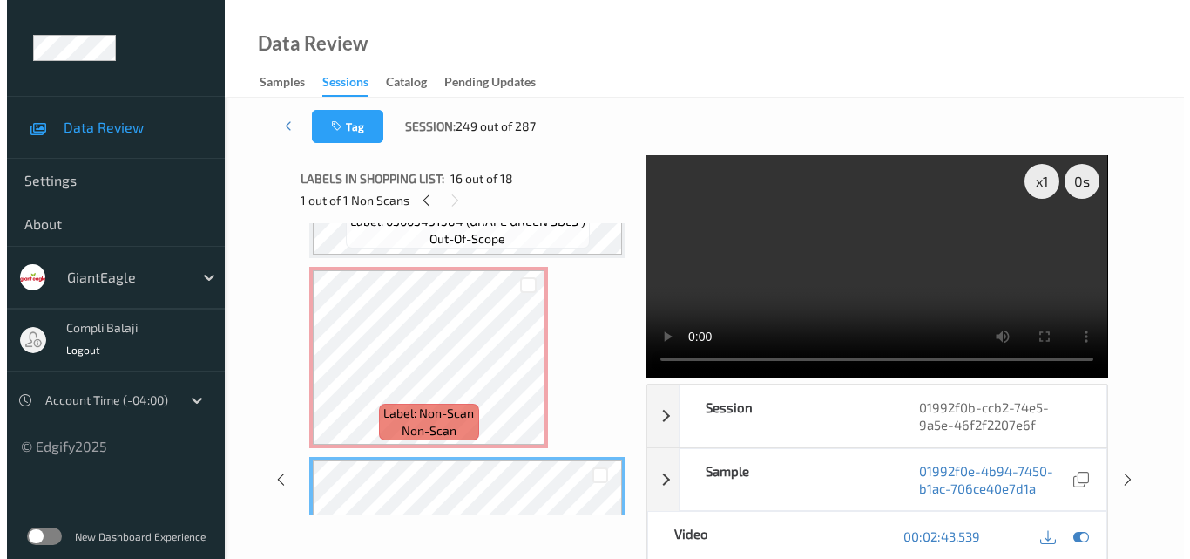
scroll to position [2624, 0]
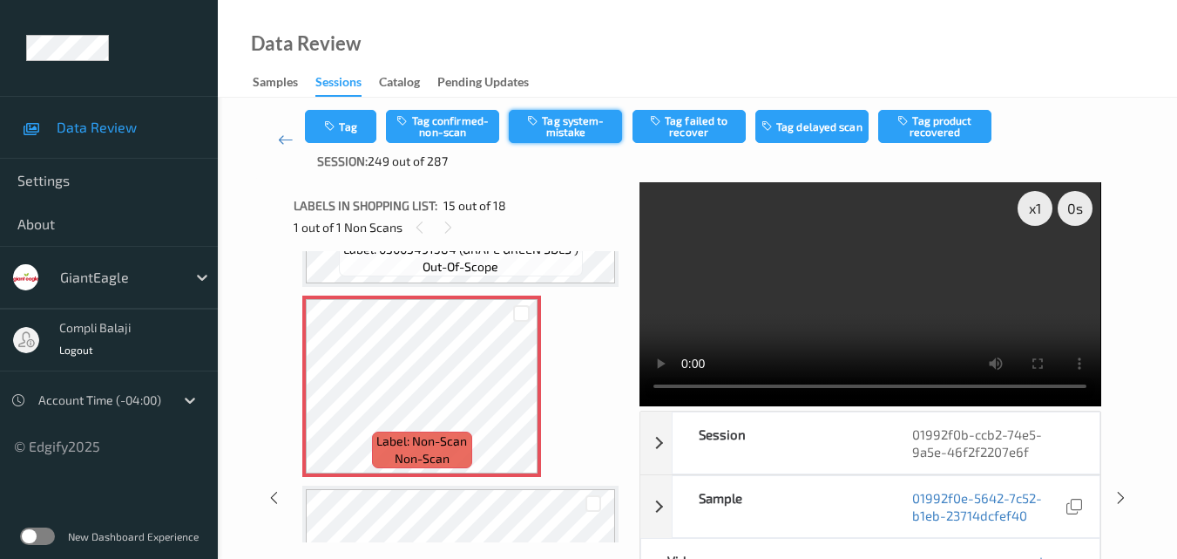
click at [561, 133] on button "Tag system-mistake" at bounding box center [565, 126] width 113 height 33
click at [354, 127] on button "Tag" at bounding box center [340, 126] width 71 height 33
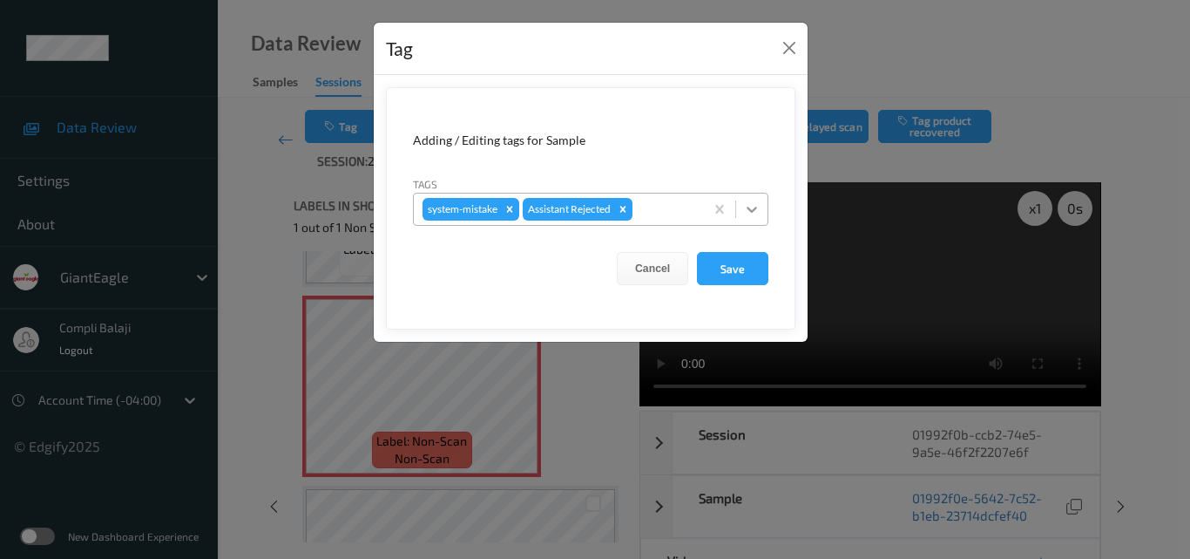
click at [745, 207] on icon at bounding box center [751, 208] width 17 height 17
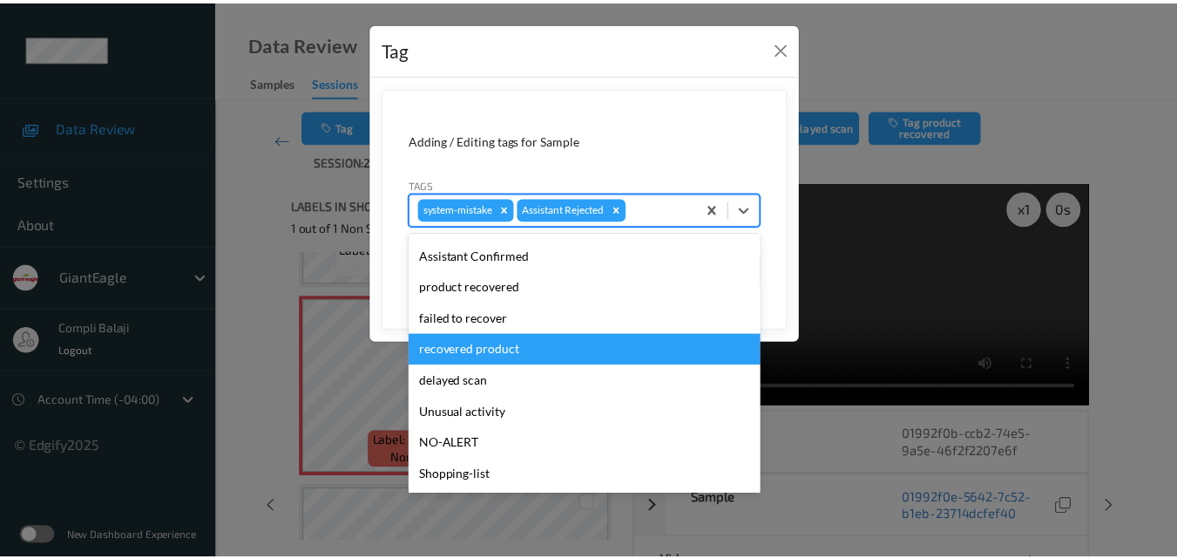
scroll to position [153, 0]
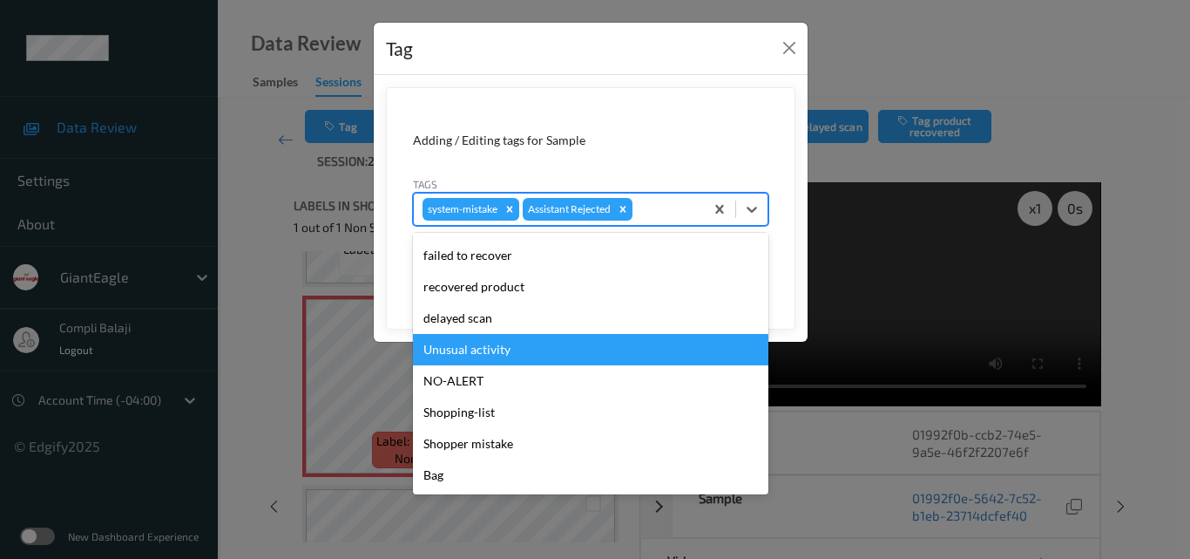
click at [509, 349] on div "Unusual activity" at bounding box center [591, 349] width 356 height 31
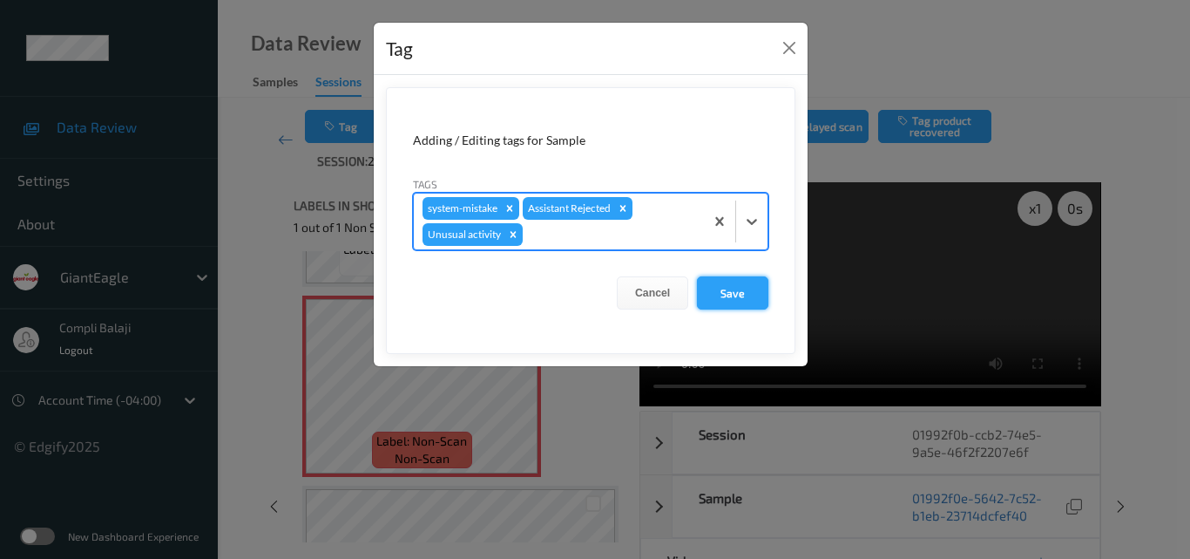
click at [747, 292] on button "Save" at bounding box center [732, 292] width 71 height 33
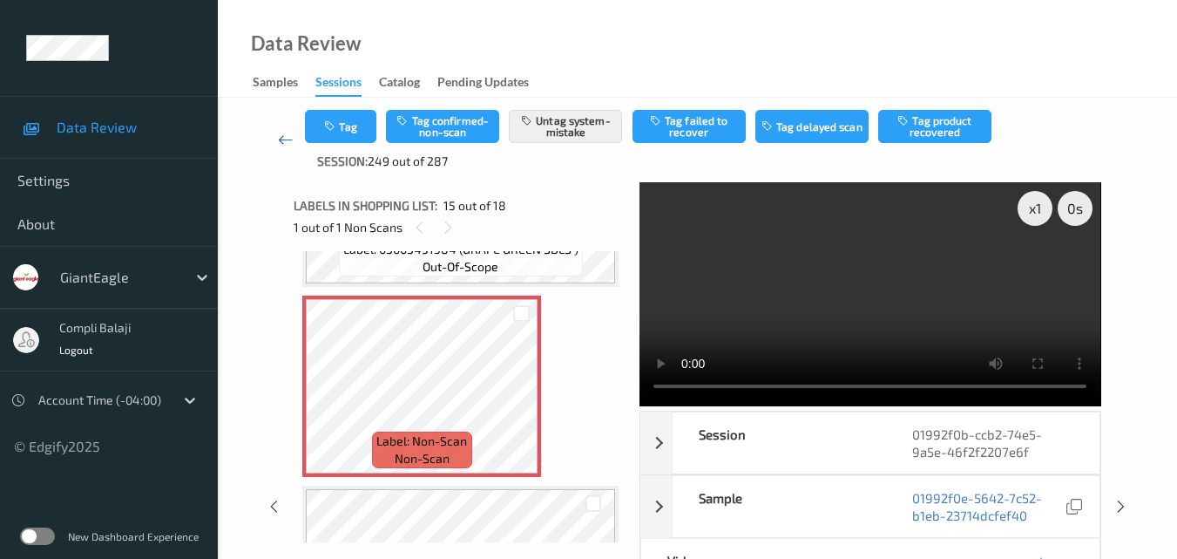
click at [281, 136] on icon at bounding box center [286, 139] width 16 height 17
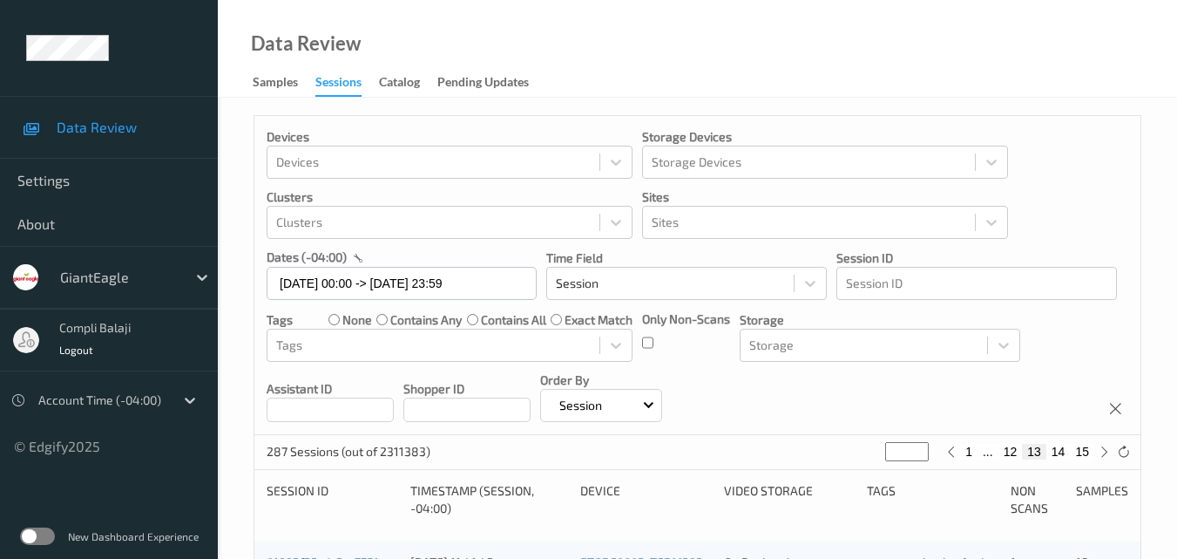
scroll to position [523, 0]
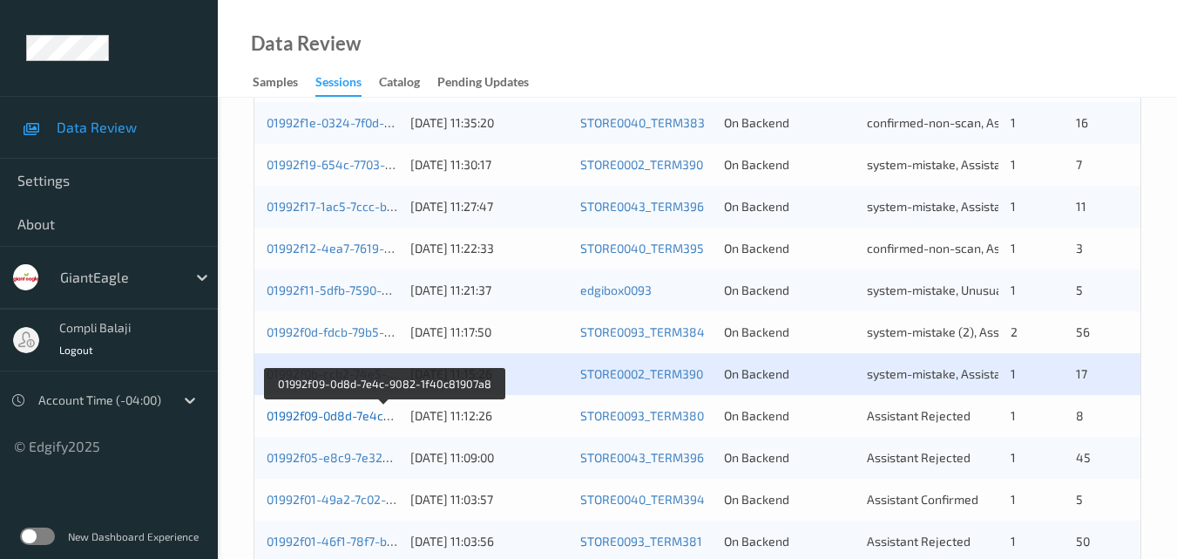
click at [327, 418] on link "01992f09-0d8d-7e4c-9082-1f40c81907a8" at bounding box center [384, 415] width 234 height 15
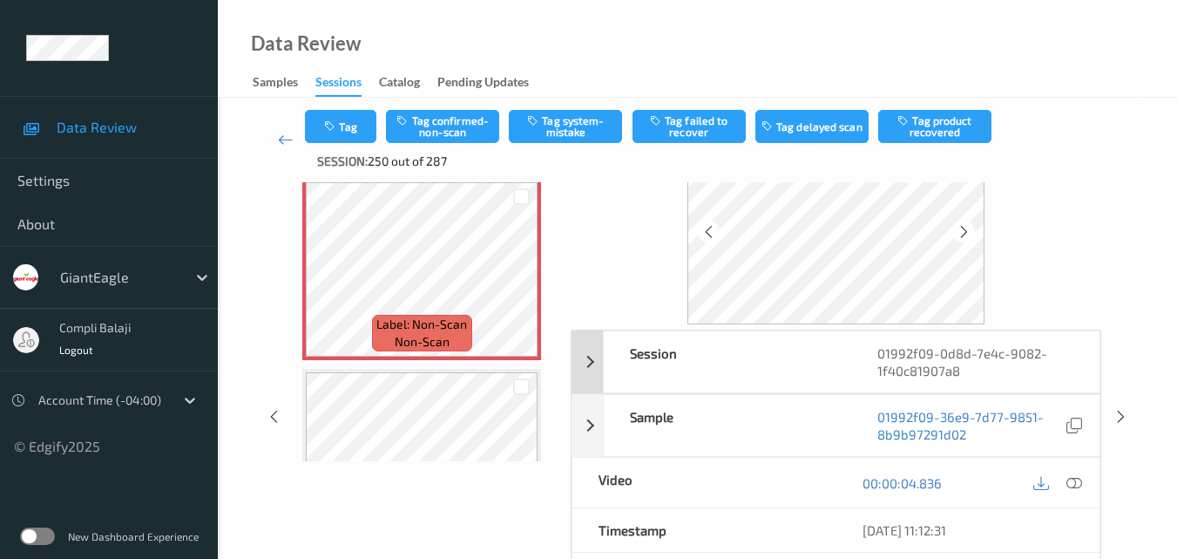
scroll to position [112, 0]
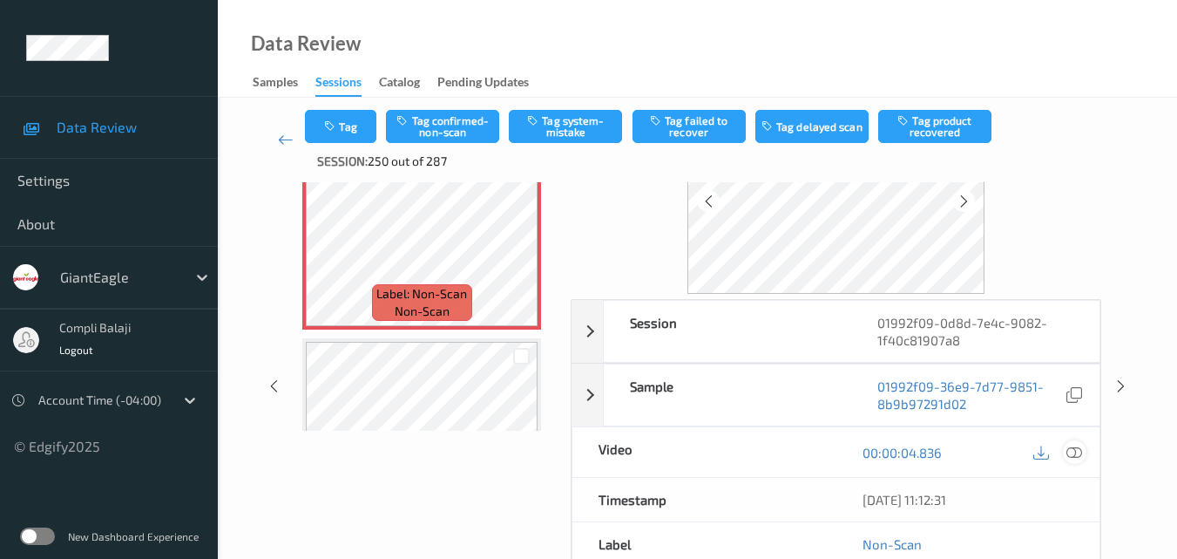
click at [1068, 448] on icon at bounding box center [1075, 452] width 16 height 16
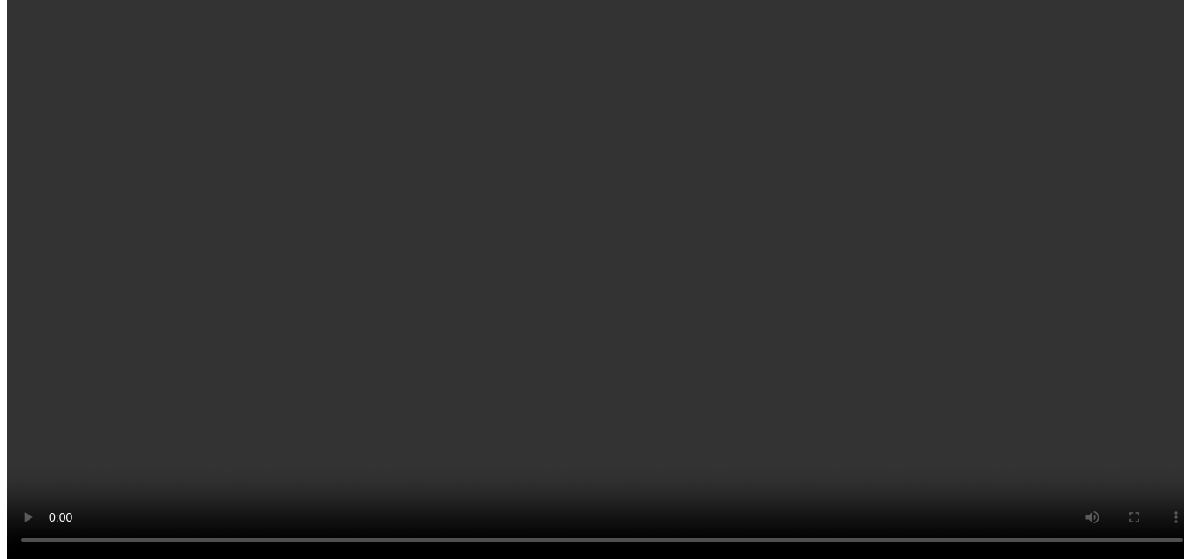
scroll to position [0, 0]
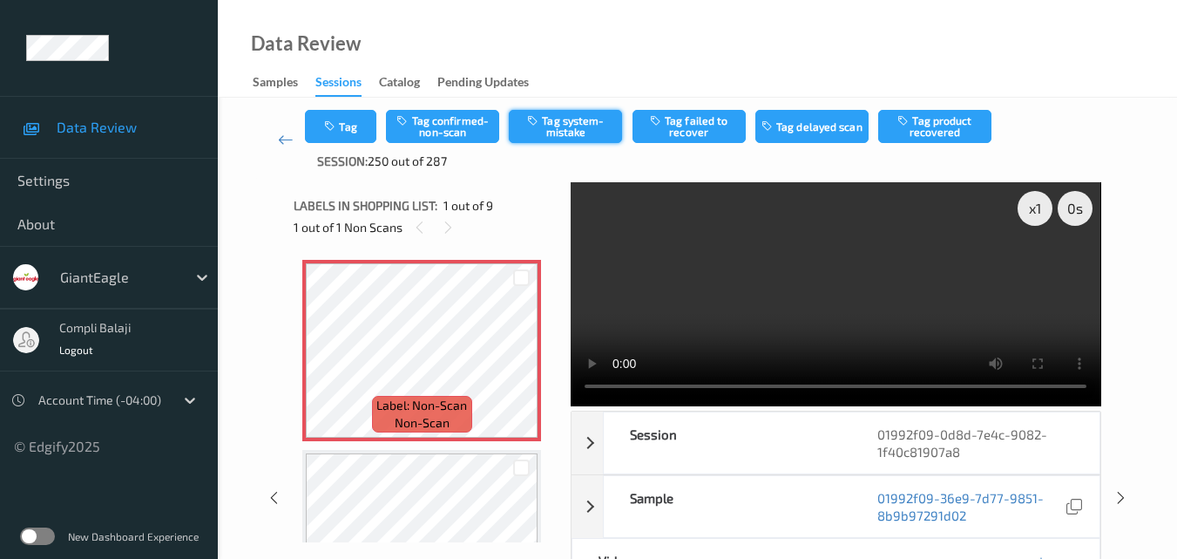
click at [573, 132] on button "Tag system-mistake" at bounding box center [565, 126] width 113 height 33
click at [356, 127] on button "Tag" at bounding box center [340, 126] width 71 height 33
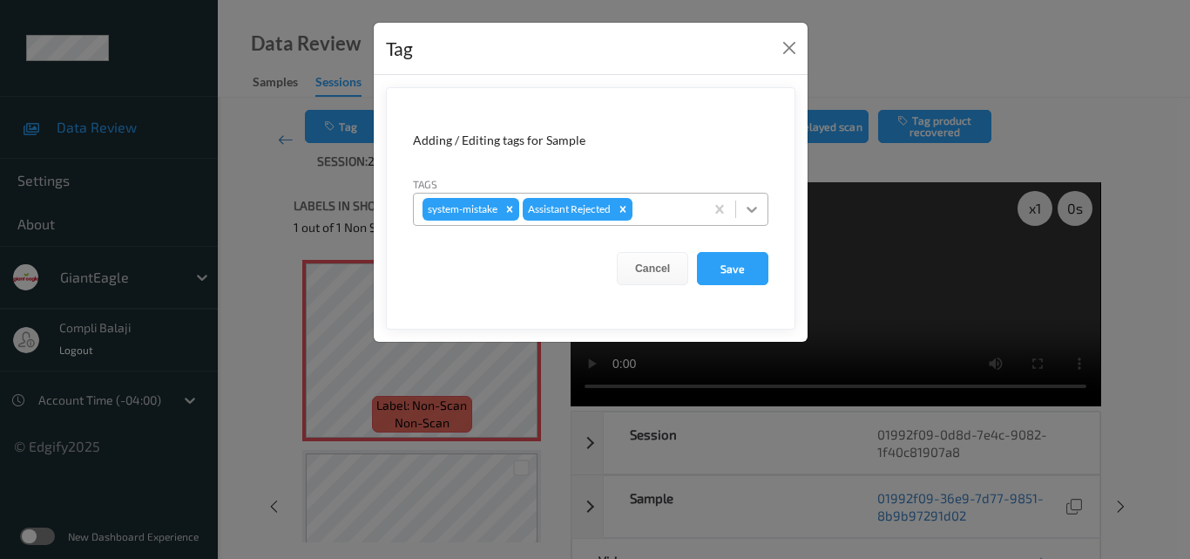
click at [752, 208] on icon at bounding box center [751, 208] width 17 height 17
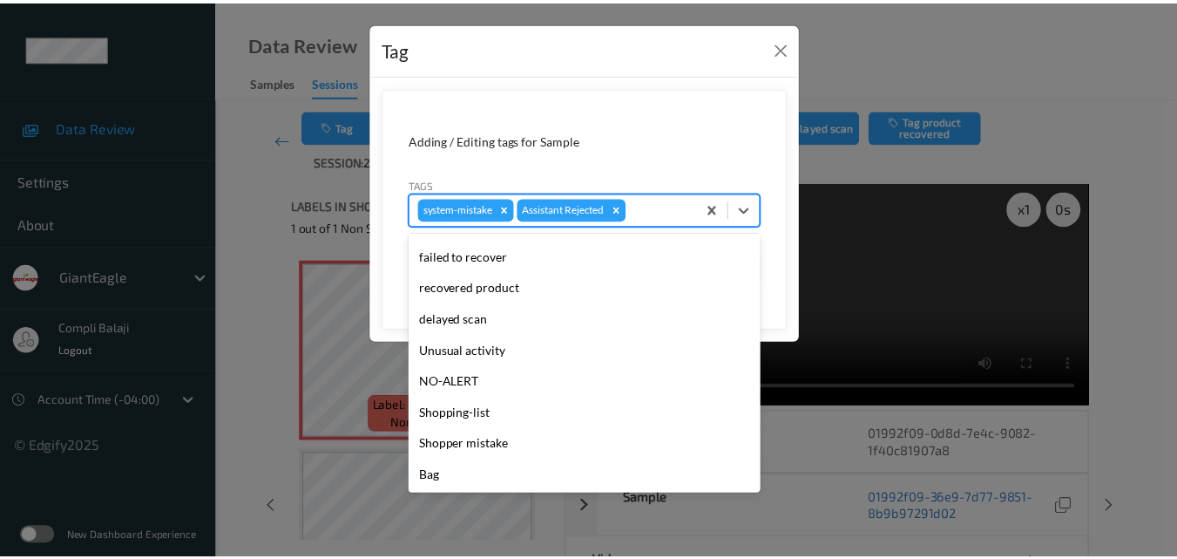
scroll to position [153, 0]
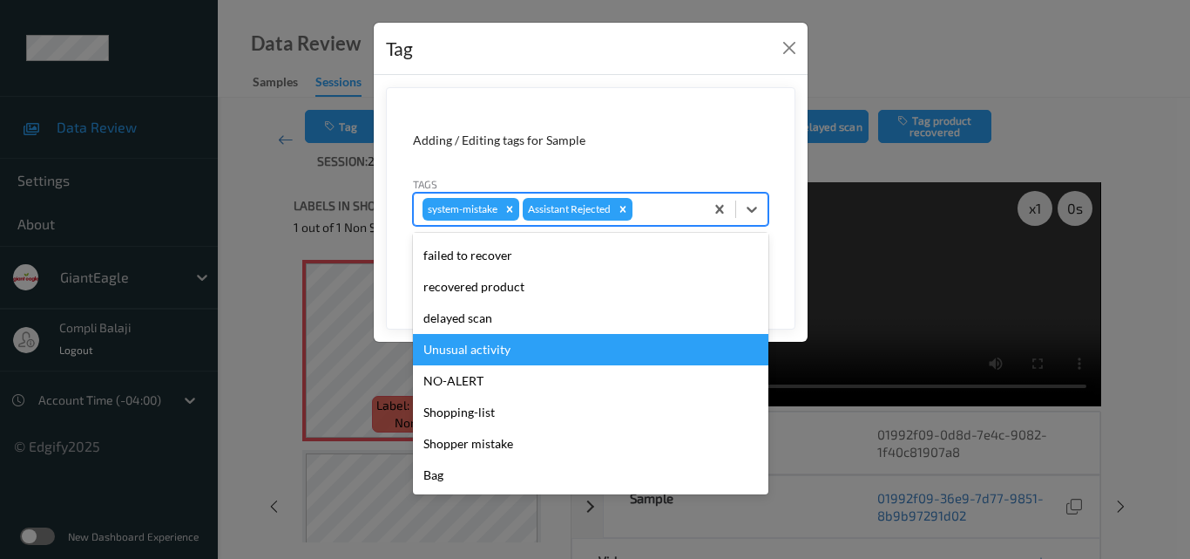
click at [471, 351] on div "Unusual activity" at bounding box center [591, 349] width 356 height 31
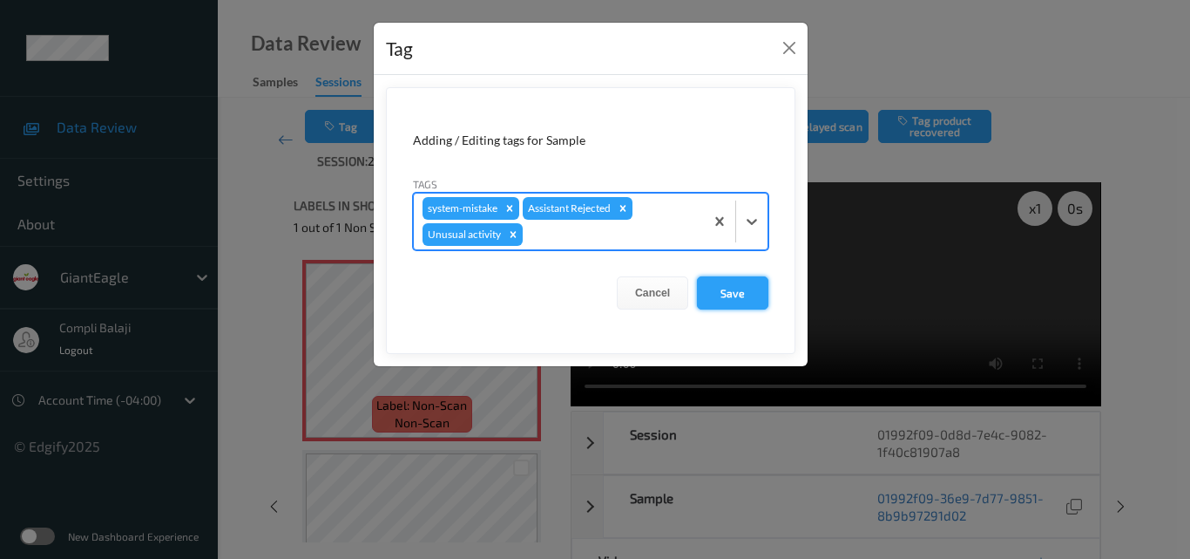
click at [738, 302] on button "Save" at bounding box center [732, 292] width 71 height 33
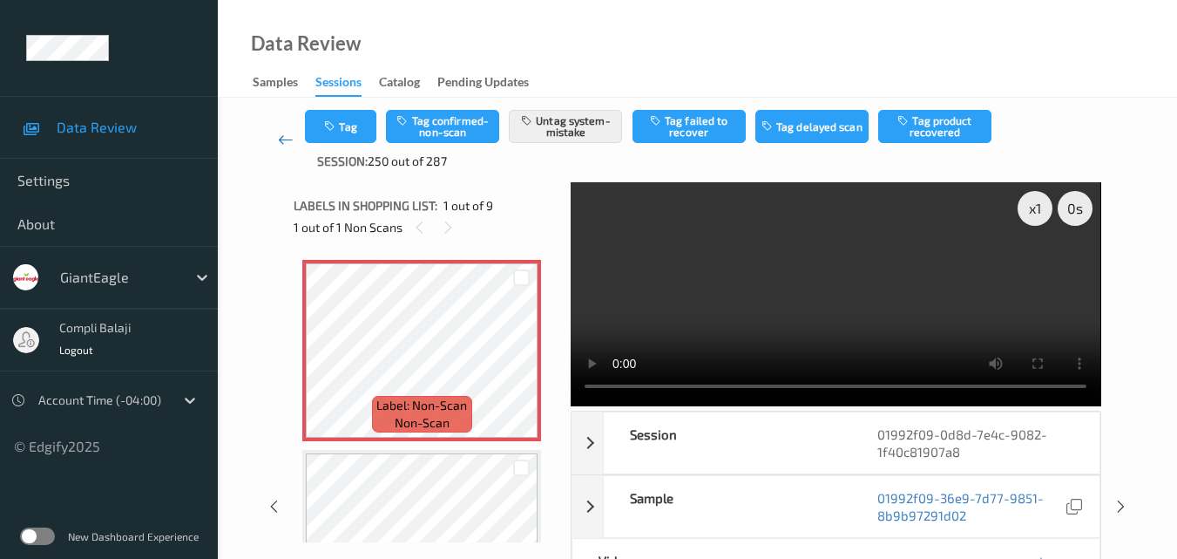
click at [276, 137] on link at bounding box center [285, 140] width 39 height 60
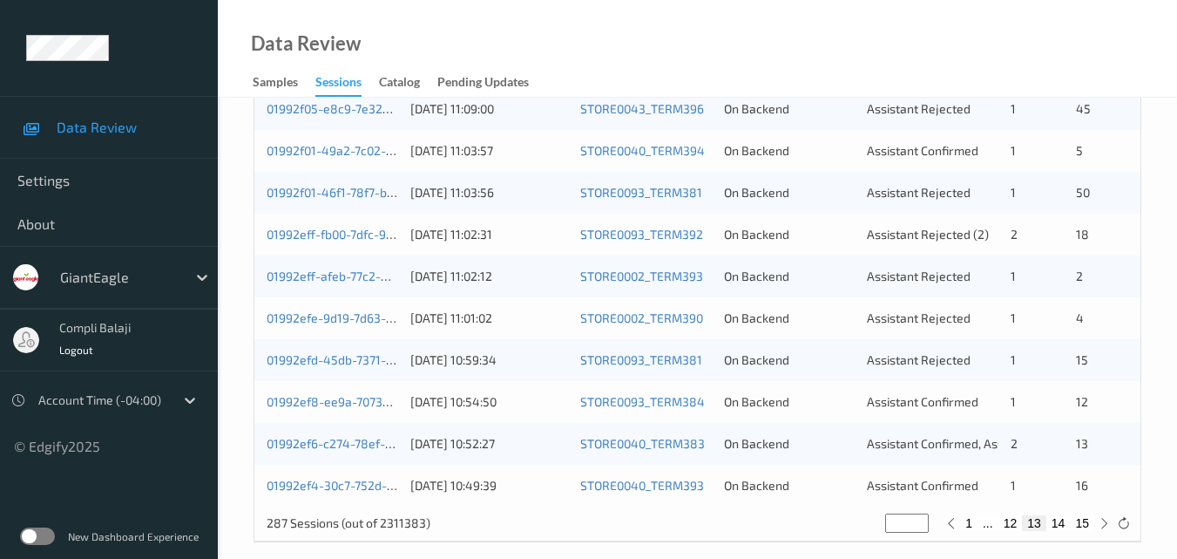
scroll to position [784, 0]
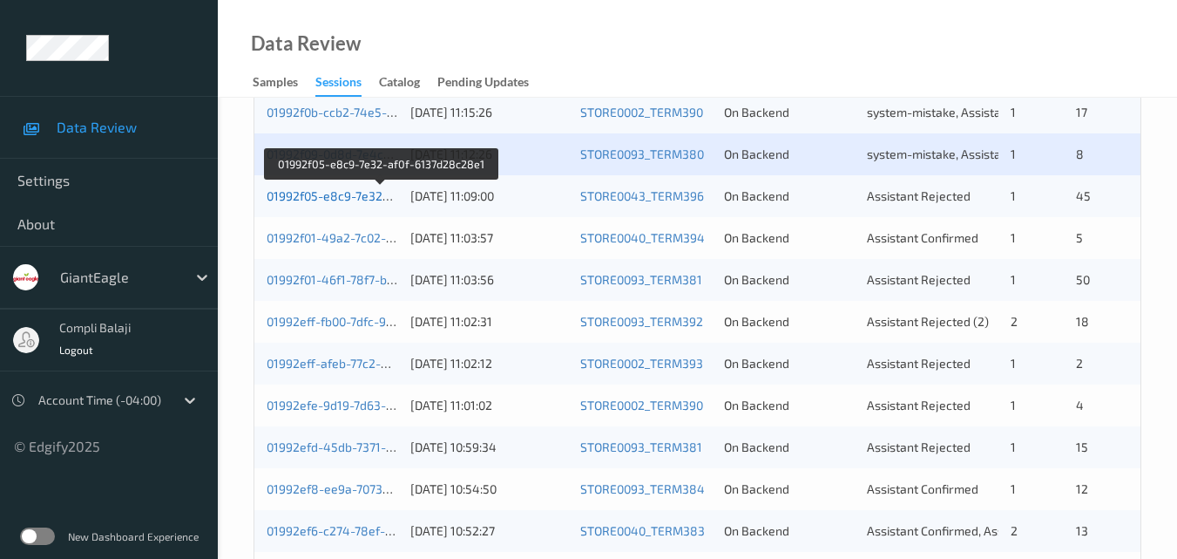
click at [348, 198] on link "01992f05-e8c9-7e32-af0f-6137d28c28e1" at bounding box center [381, 195] width 229 height 15
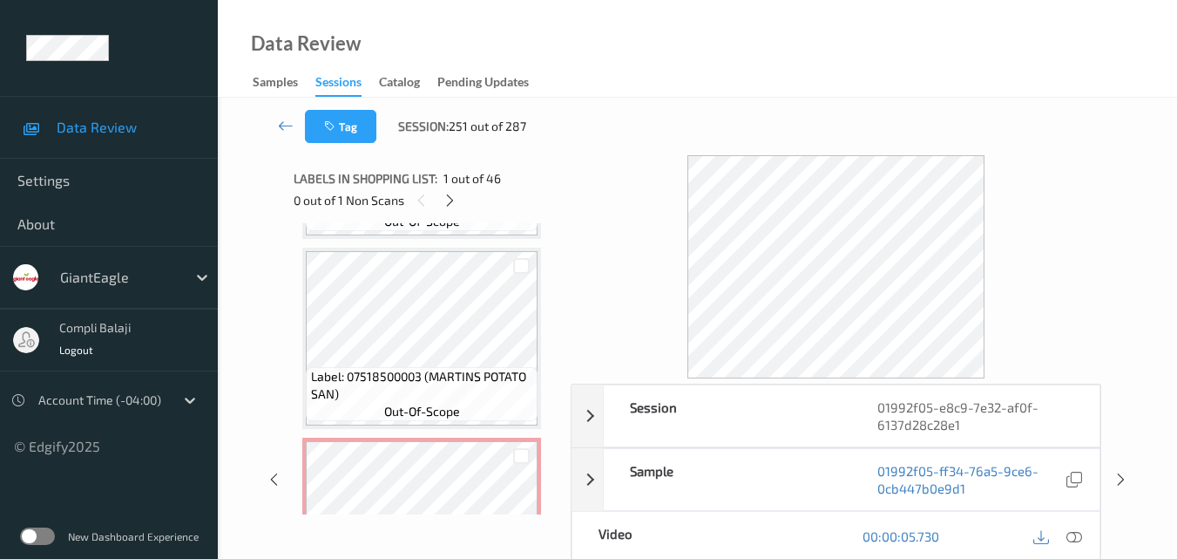
scroll to position [5019, 0]
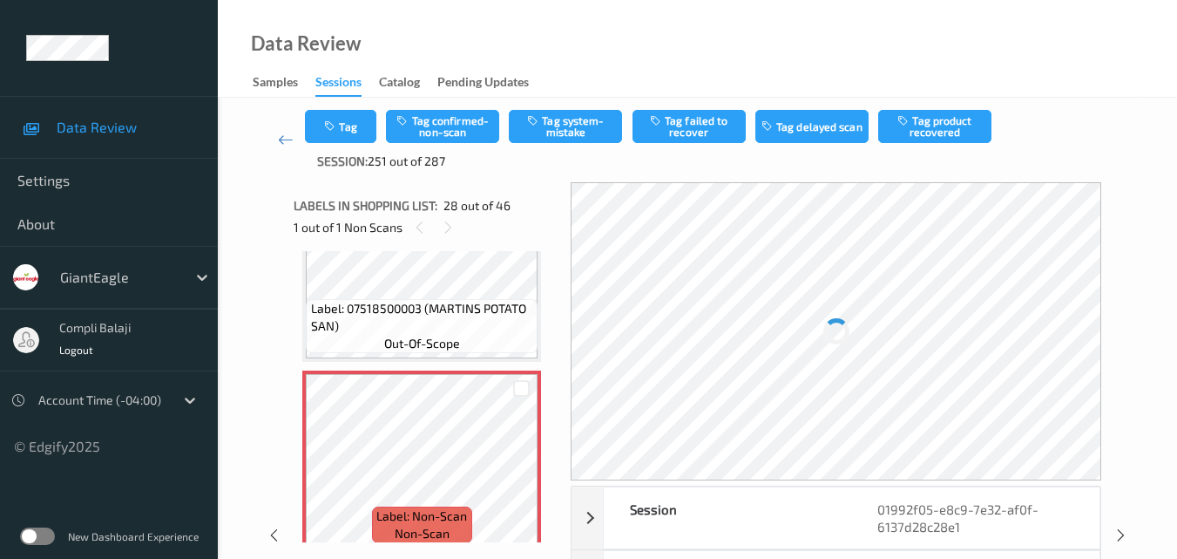
click at [919, 352] on div at bounding box center [836, 331] width 530 height 298
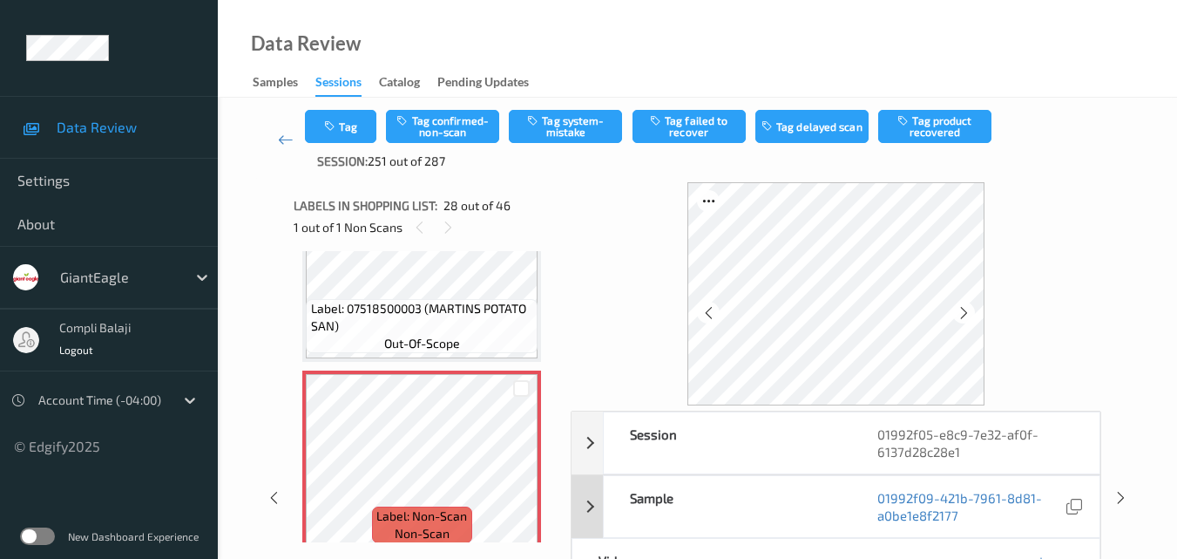
scroll to position [87, 0]
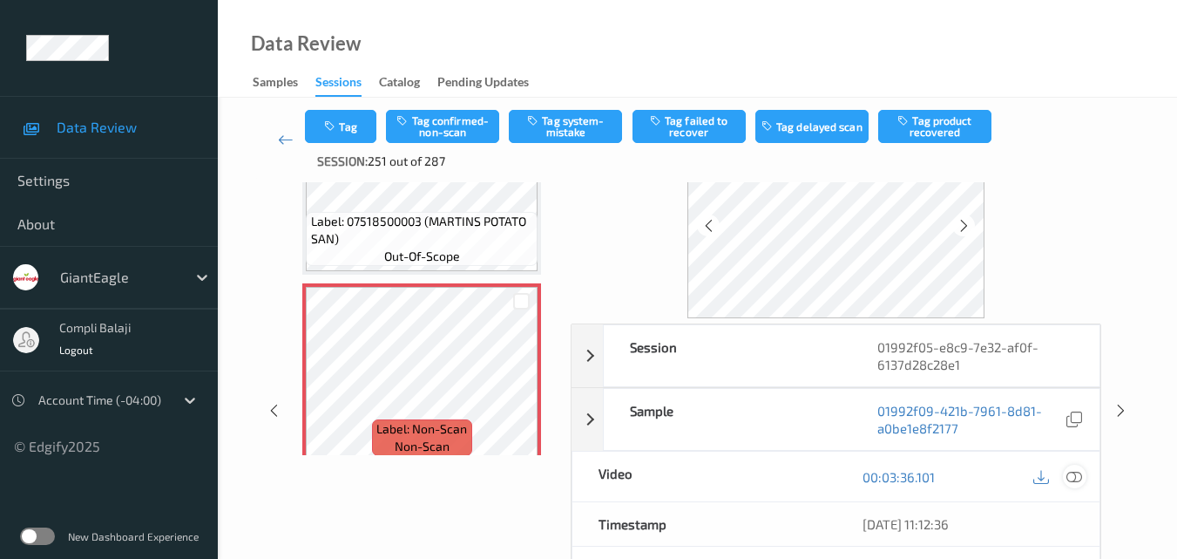
click at [1075, 475] on icon at bounding box center [1075, 476] width 16 height 16
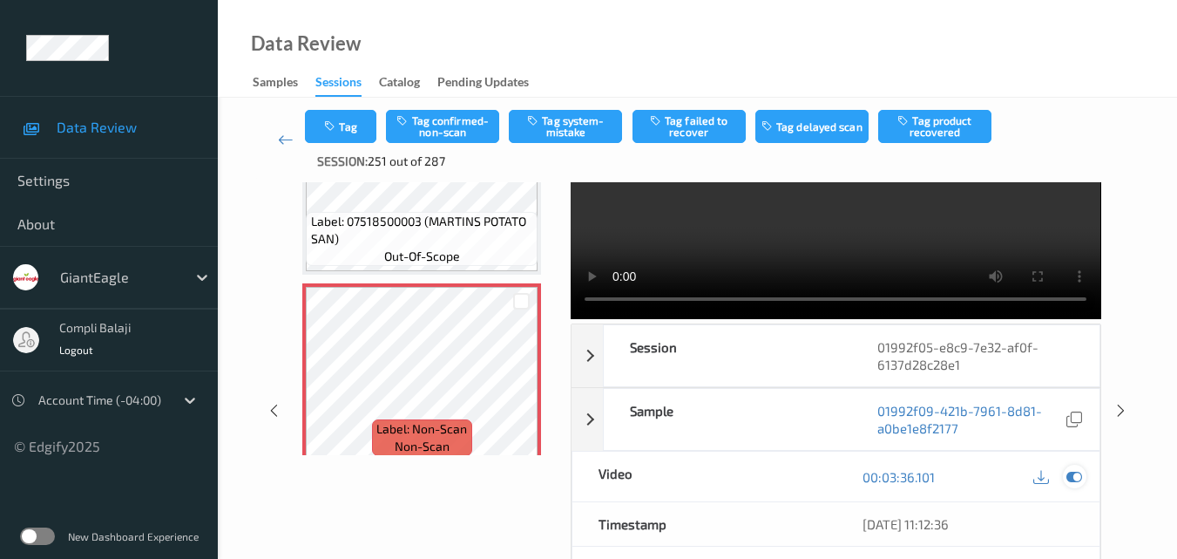
click at [1081, 477] on icon at bounding box center [1075, 477] width 16 height 16
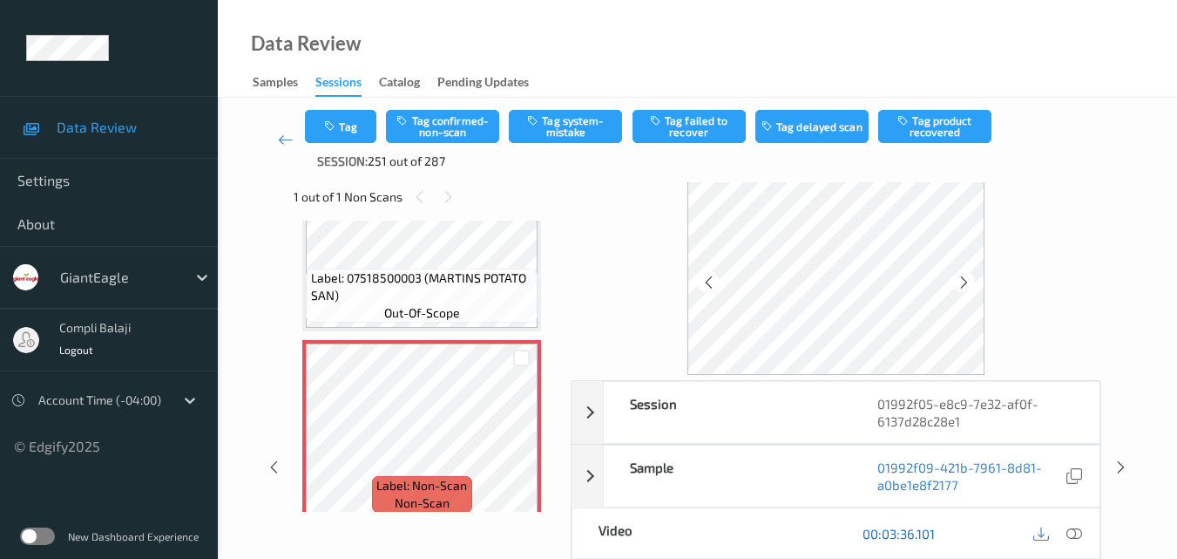
scroll to position [0, 0]
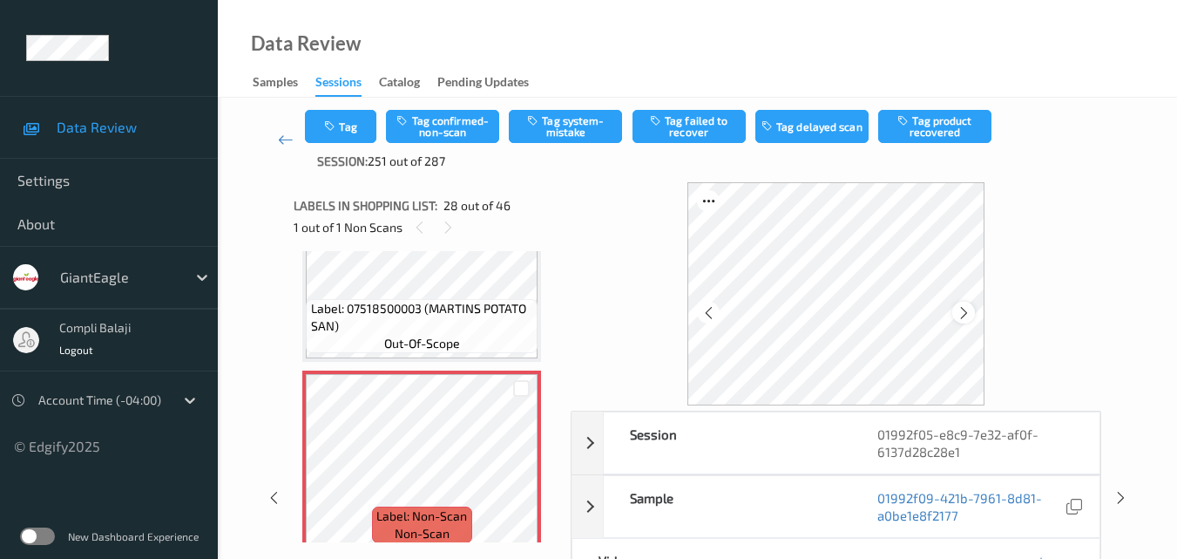
click at [970, 308] on icon at bounding box center [964, 313] width 15 height 16
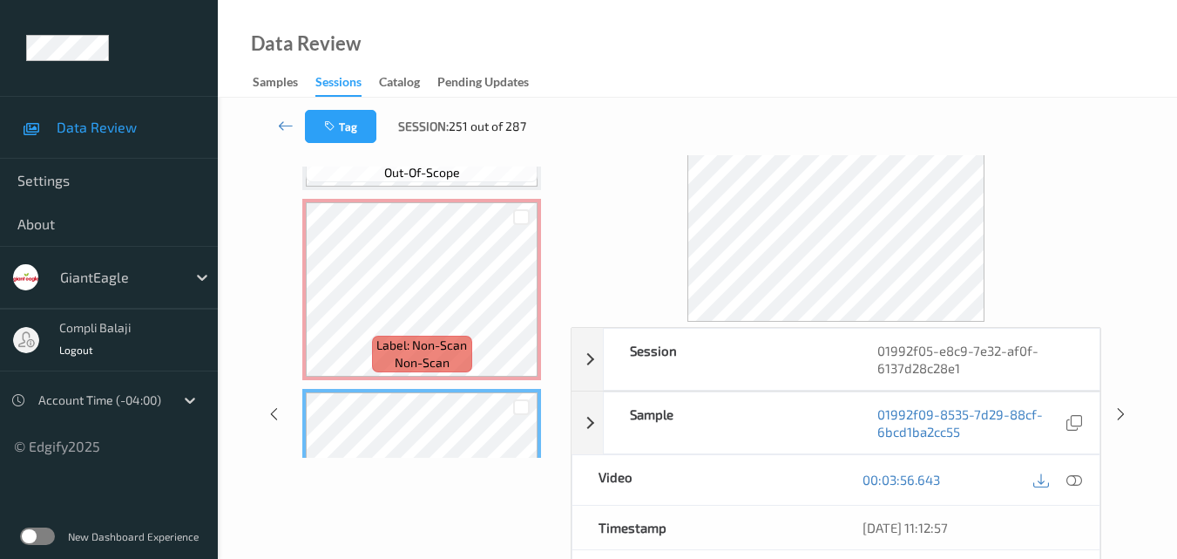
scroll to position [87, 0]
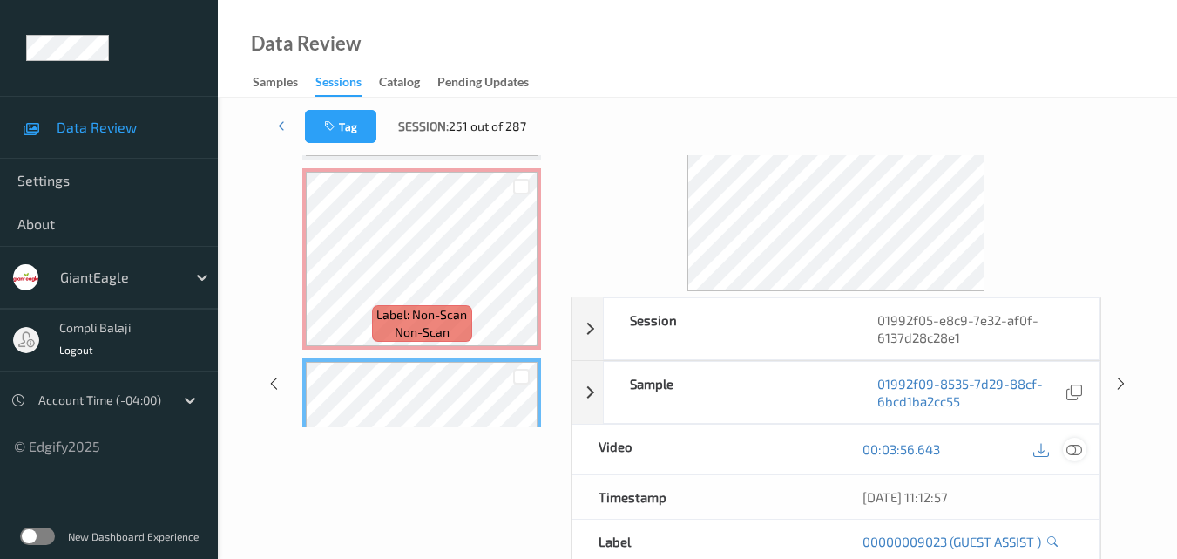
click at [1074, 447] on icon at bounding box center [1075, 449] width 16 height 16
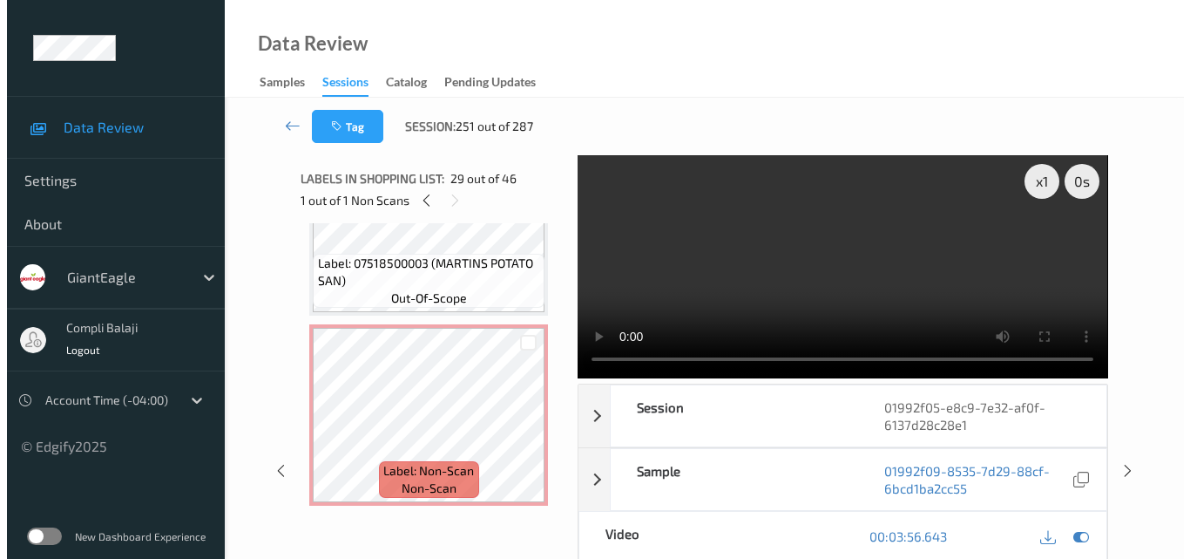
scroll to position [5063, 0]
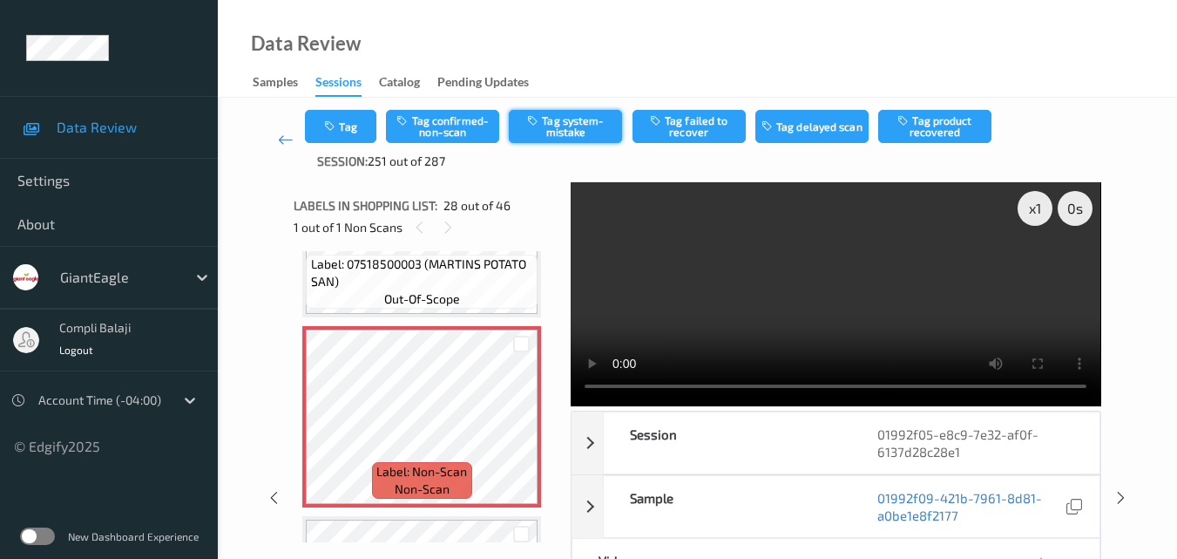
click at [568, 136] on button "Tag system-mistake" at bounding box center [565, 126] width 113 height 33
click at [349, 131] on button "Tag" at bounding box center [340, 126] width 71 height 33
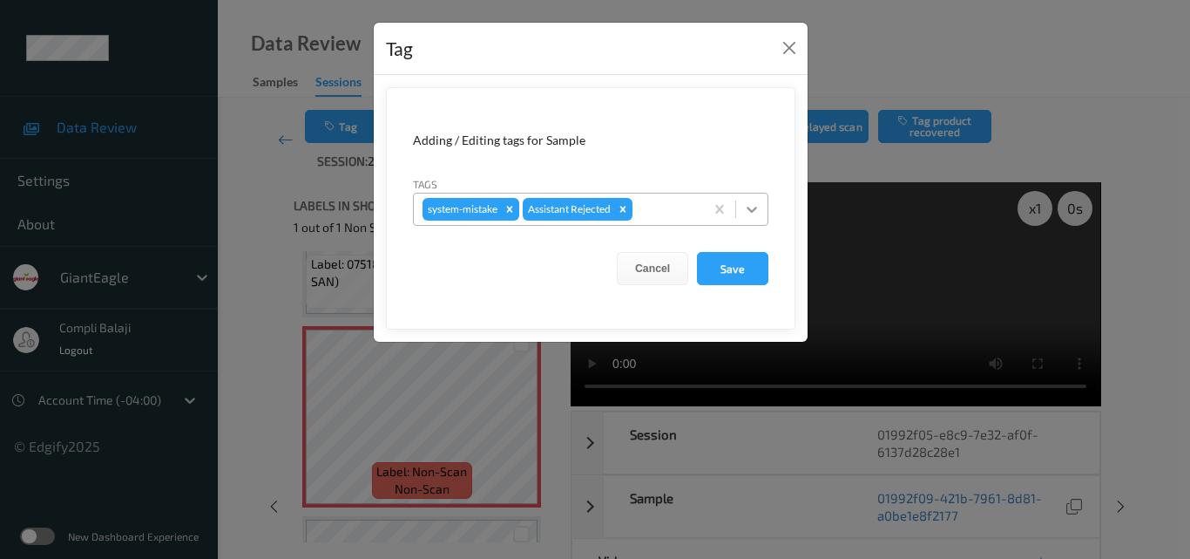
click at [755, 207] on icon at bounding box center [751, 208] width 17 height 17
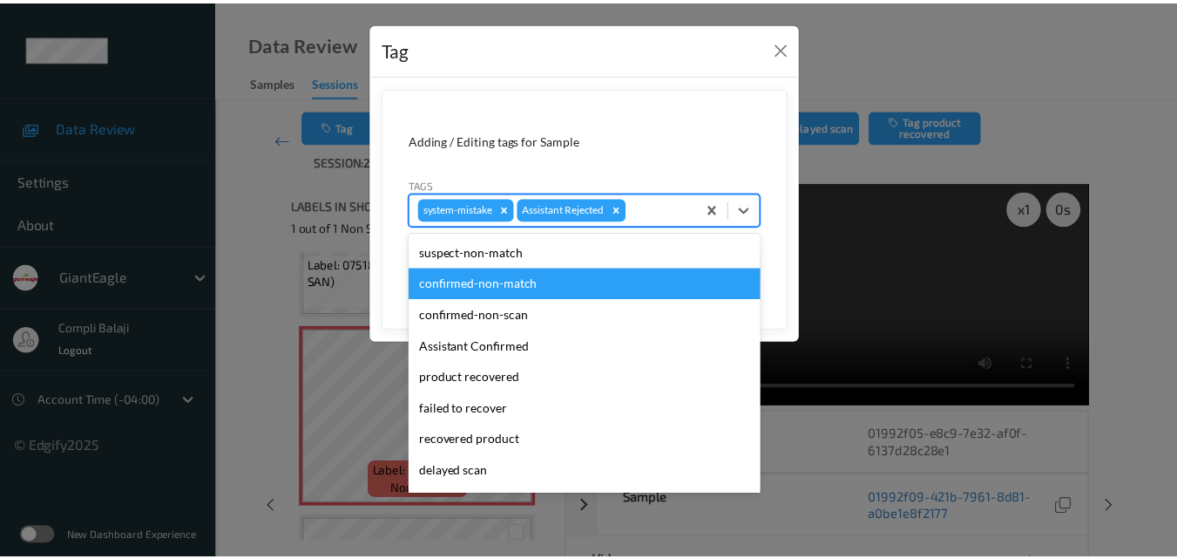
scroll to position [153, 0]
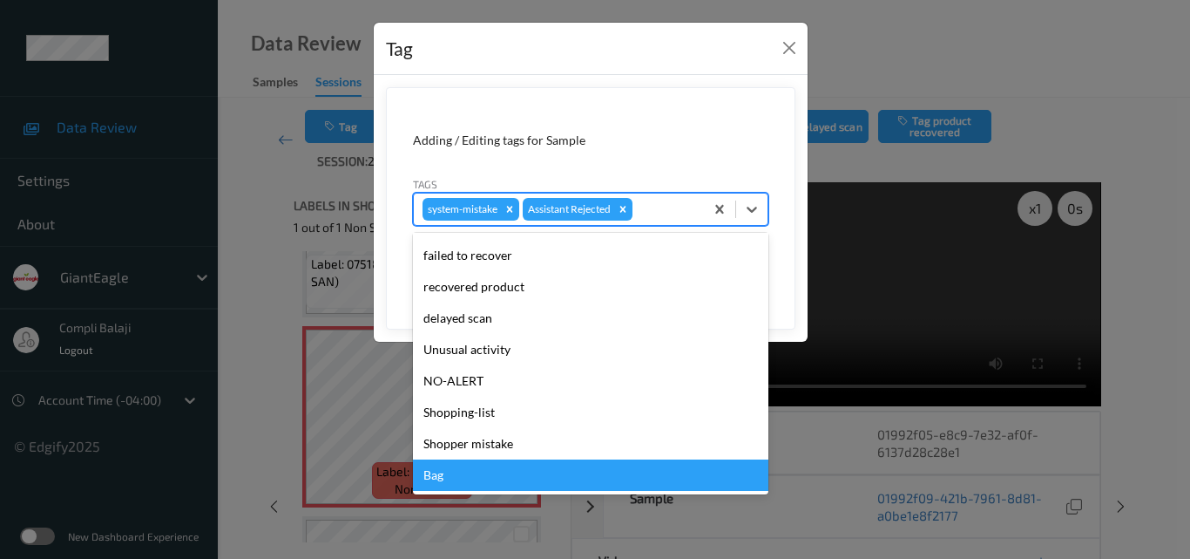
click at [443, 476] on div "Bag" at bounding box center [591, 474] width 356 height 31
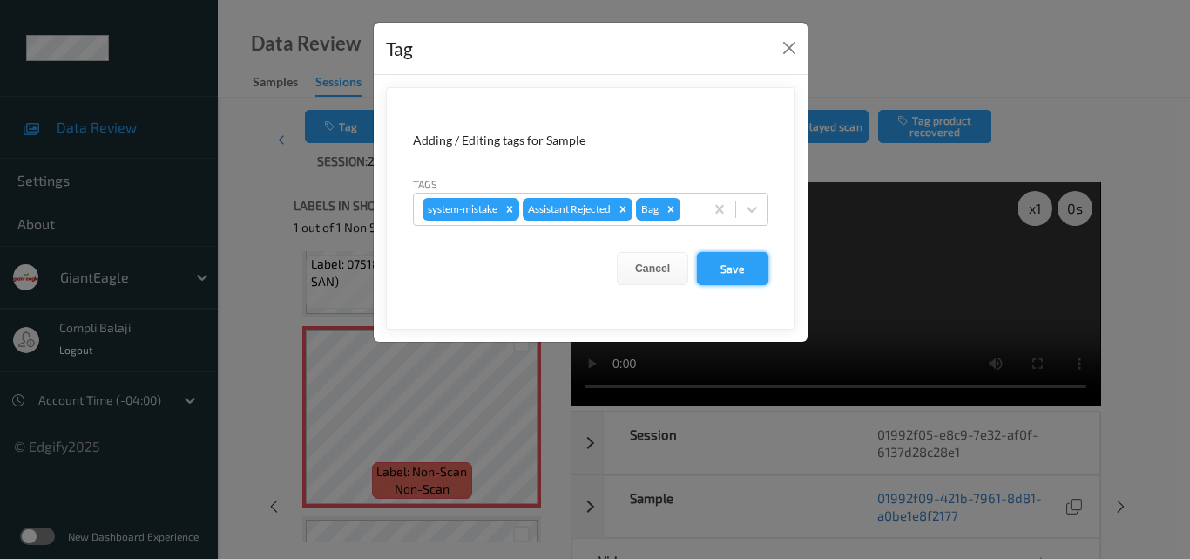
click at [751, 275] on button "Save" at bounding box center [732, 268] width 71 height 33
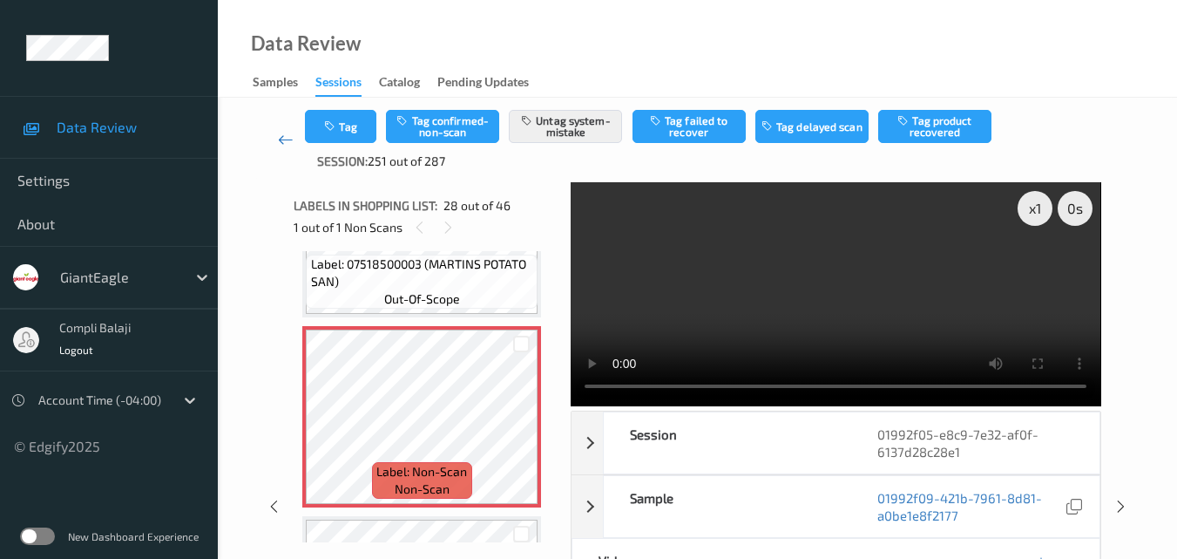
click at [281, 140] on icon at bounding box center [286, 139] width 16 height 17
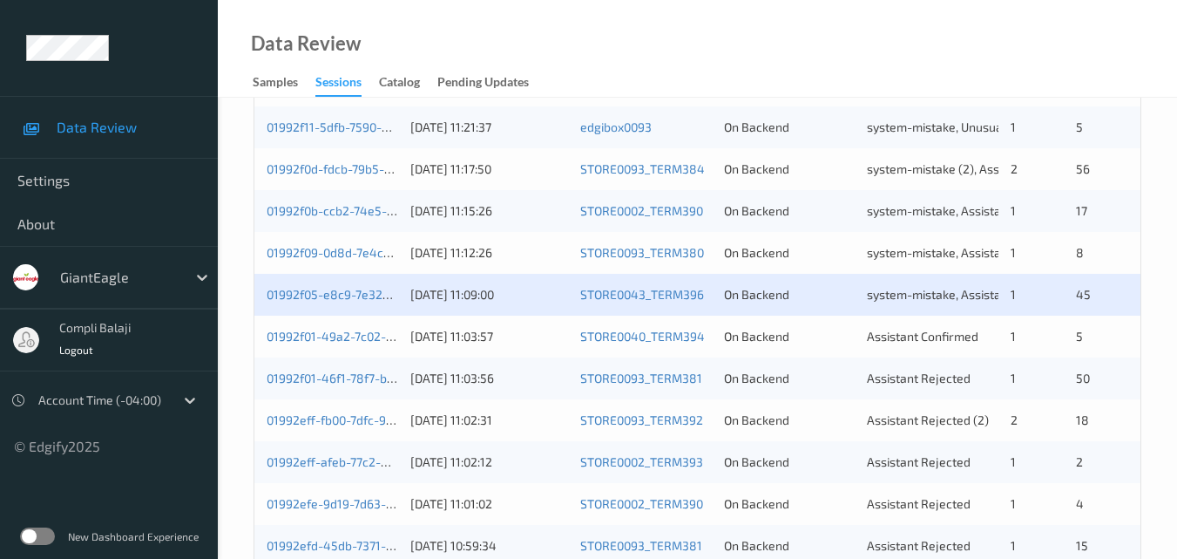
scroll to position [697, 0]
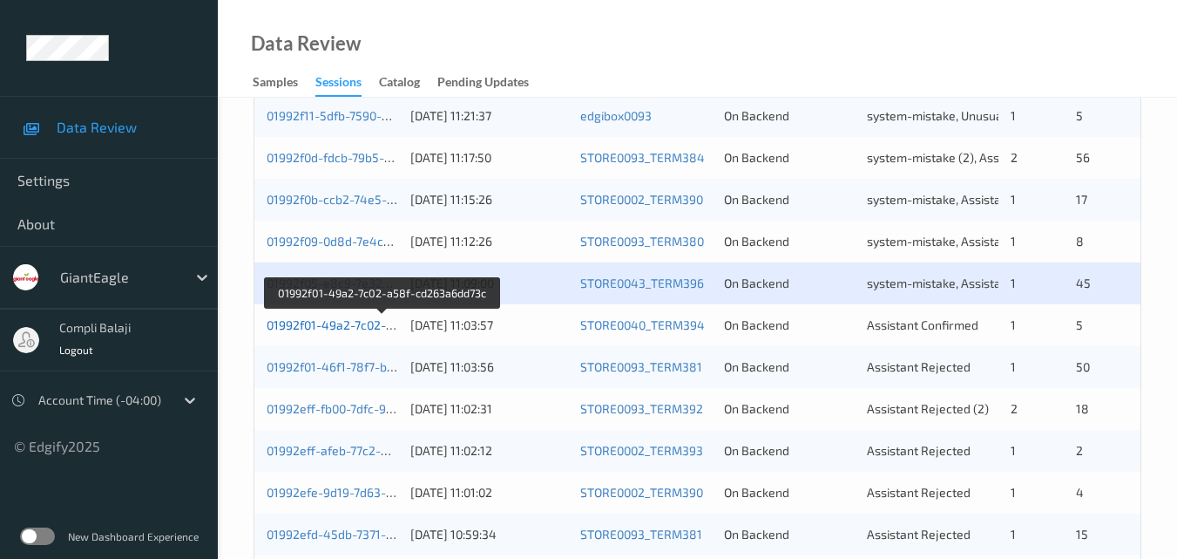
click at [339, 329] on link "01992f01-49a2-7c02-a58f-cd263a6dd73c" at bounding box center [383, 324] width 232 height 15
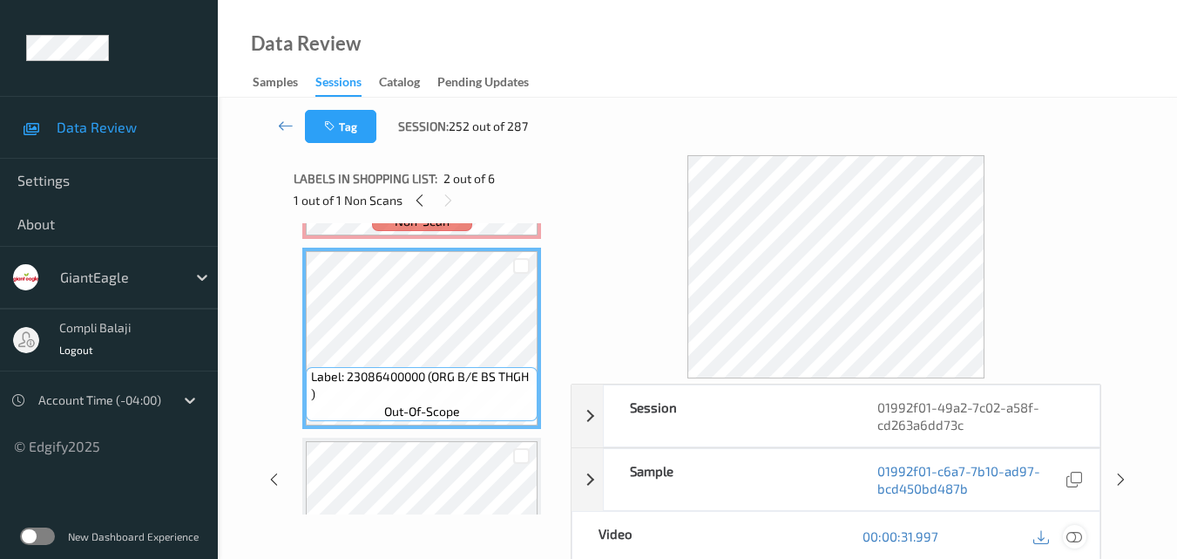
click at [1082, 538] on icon at bounding box center [1075, 536] width 16 height 16
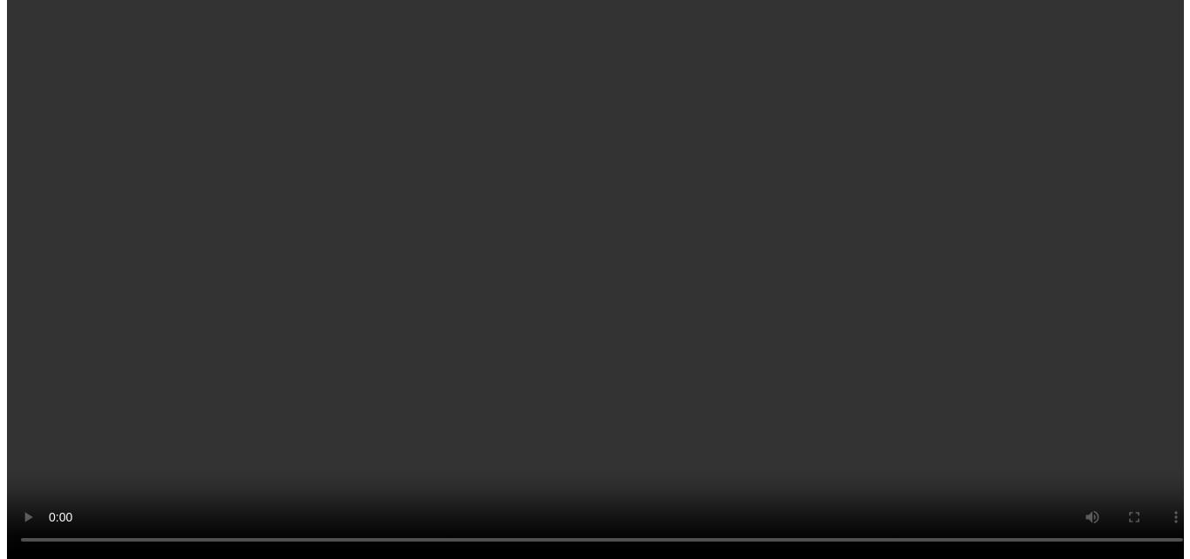
scroll to position [87, 0]
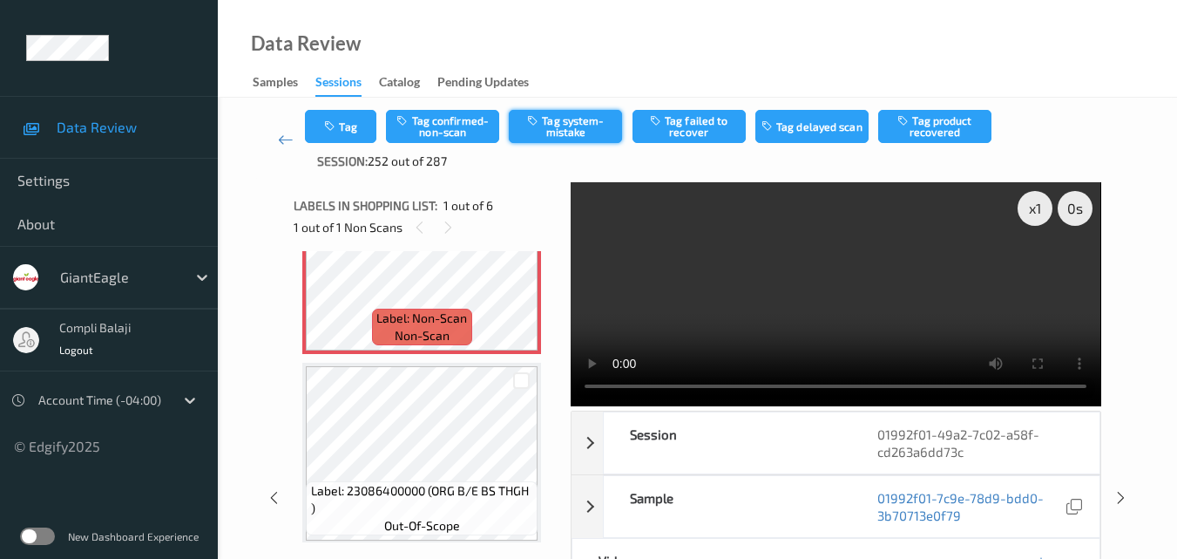
click at [580, 130] on button "Tag system-mistake" at bounding box center [565, 126] width 113 height 33
click at [357, 127] on button "Tag" at bounding box center [340, 126] width 71 height 33
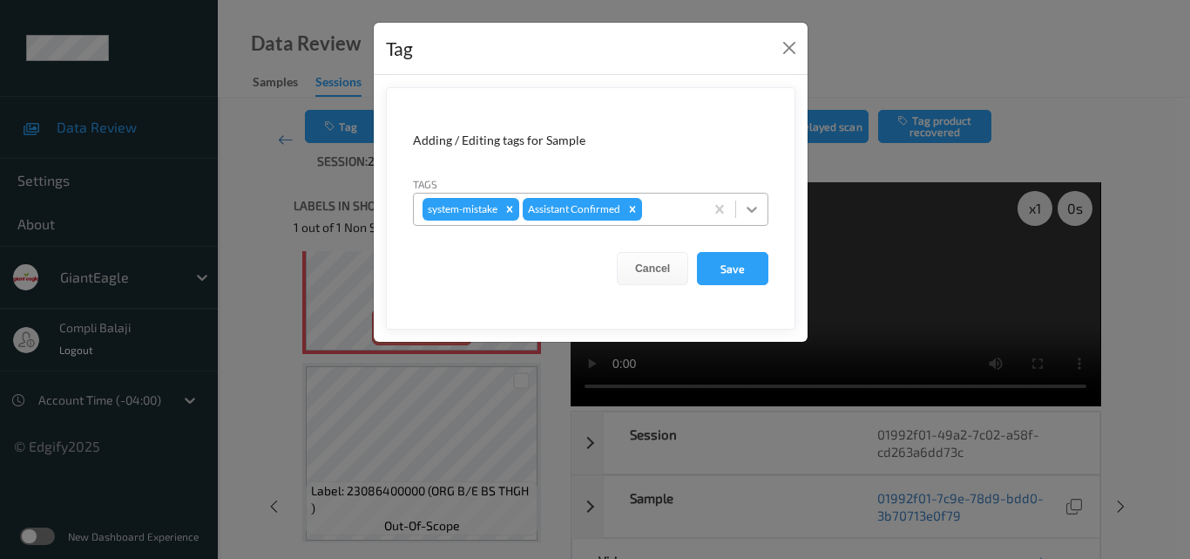
click at [758, 207] on icon at bounding box center [751, 208] width 17 height 17
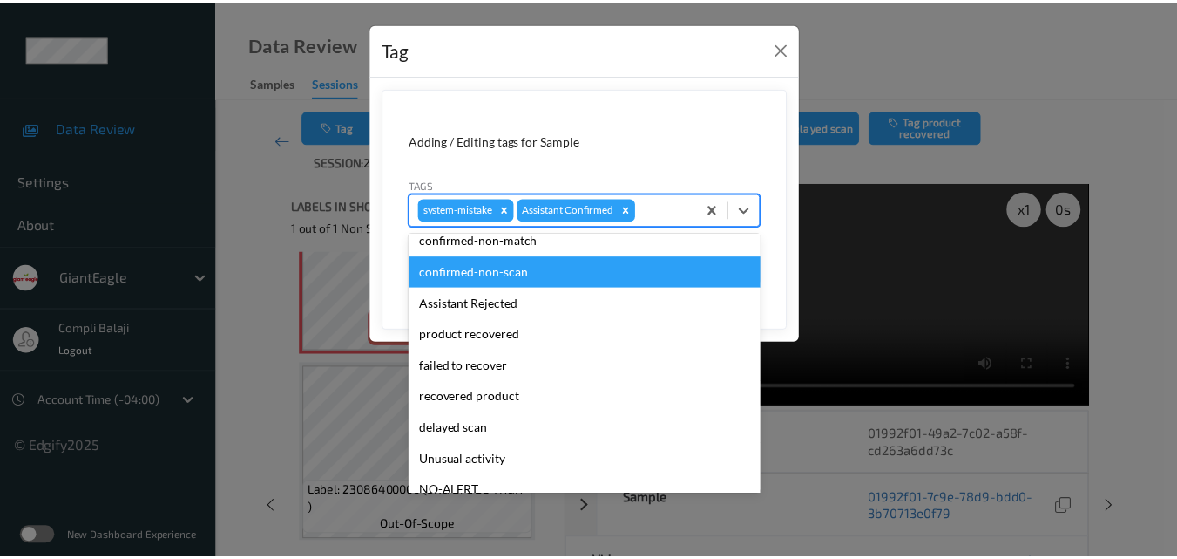
scroll to position [153, 0]
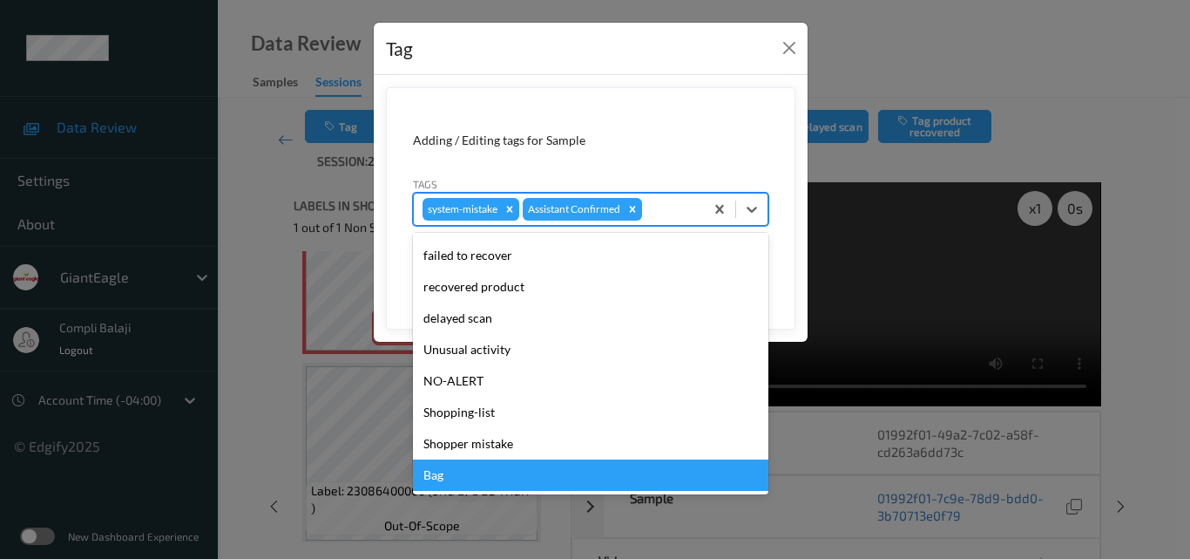
click at [448, 478] on div "Bag" at bounding box center [591, 474] width 356 height 31
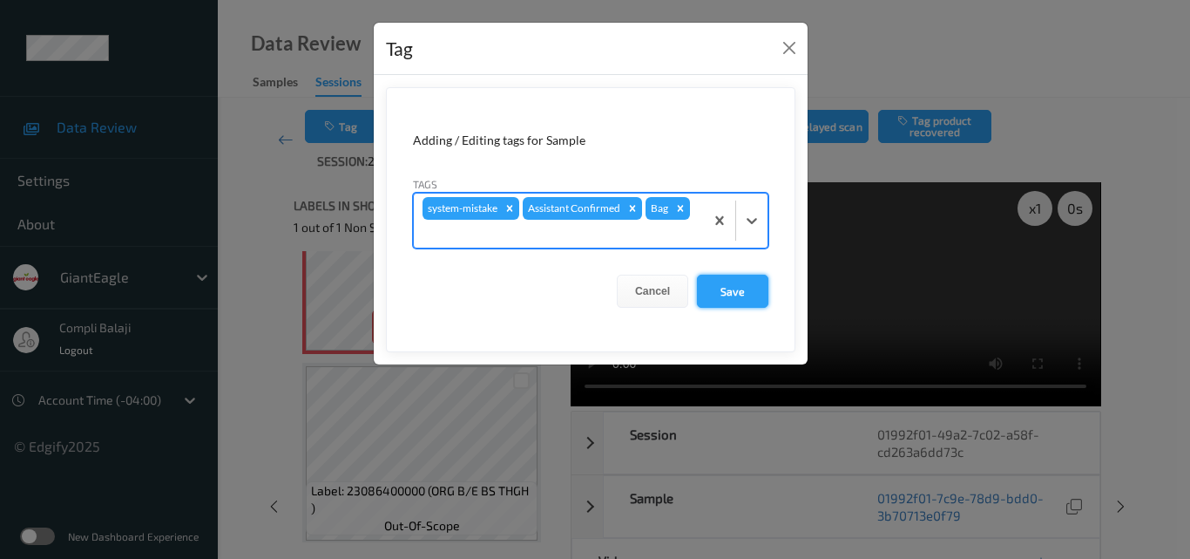
click at [738, 295] on button "Save" at bounding box center [732, 291] width 71 height 33
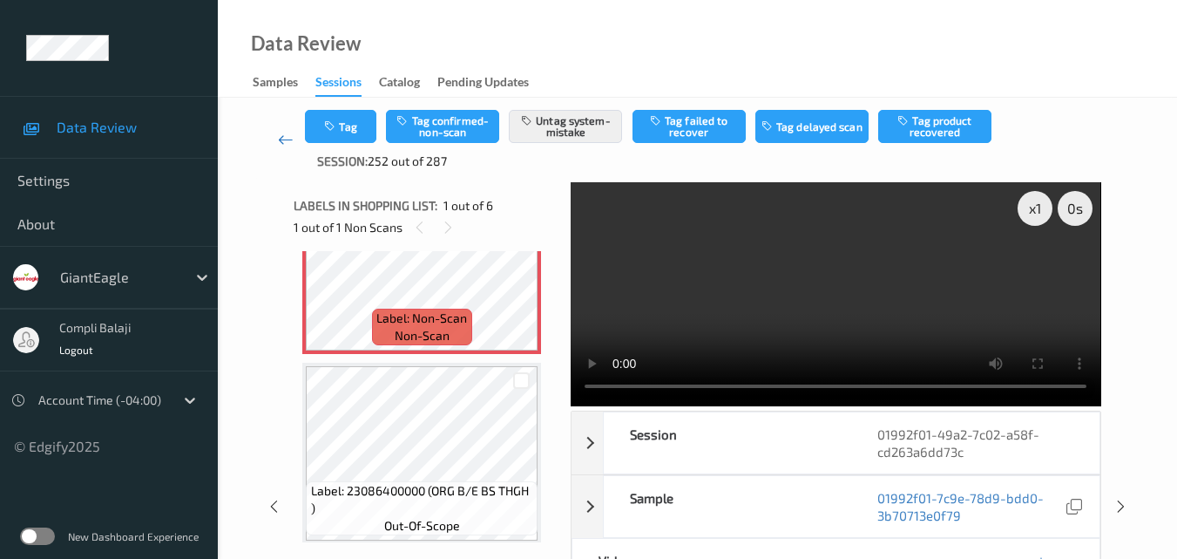
click at [284, 140] on icon at bounding box center [286, 139] width 16 height 17
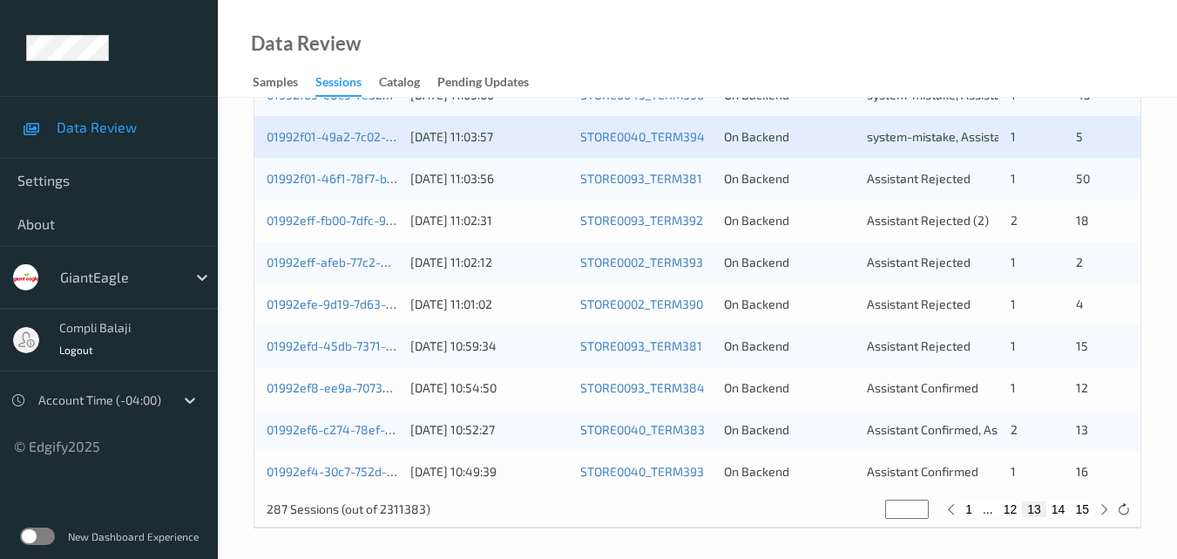
scroll to position [891, 0]
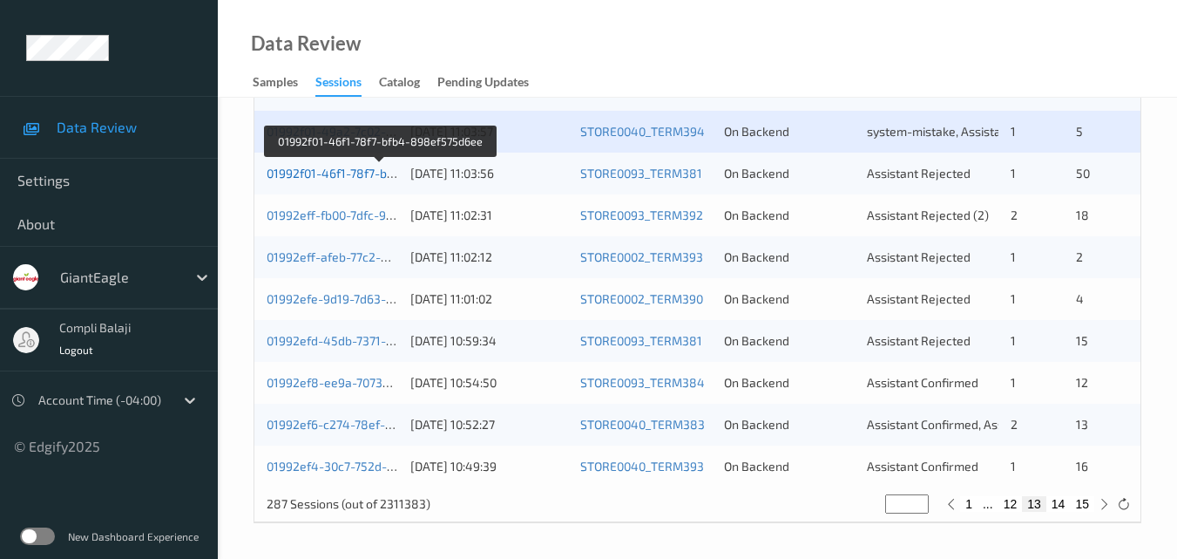
click at [363, 177] on link "01992f01-46f1-78f7-bfb4-898ef575d6ee" at bounding box center [380, 173] width 227 height 15
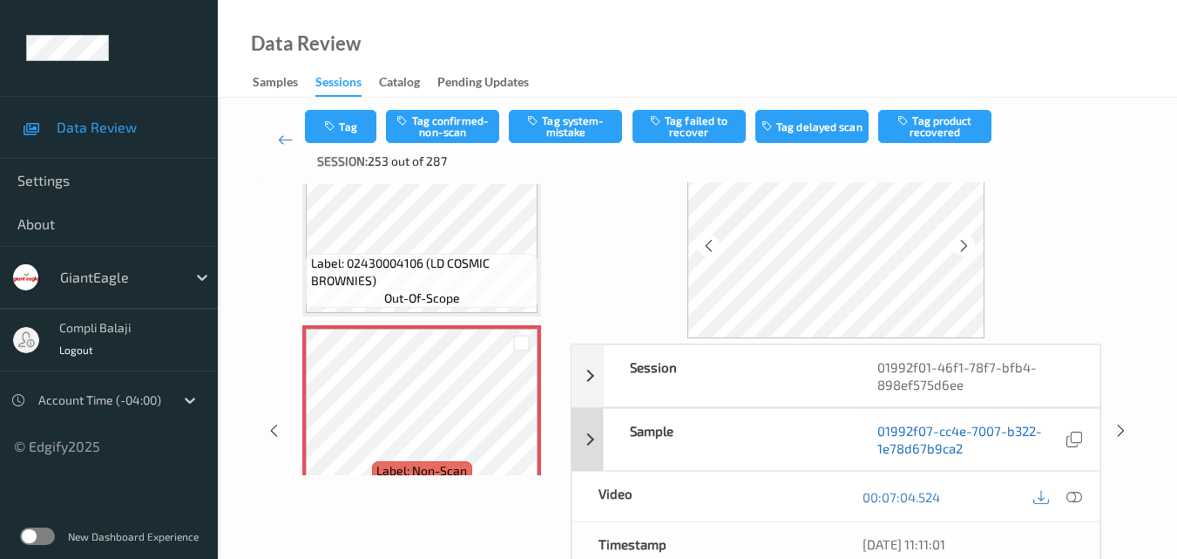
scroll to position [87, 0]
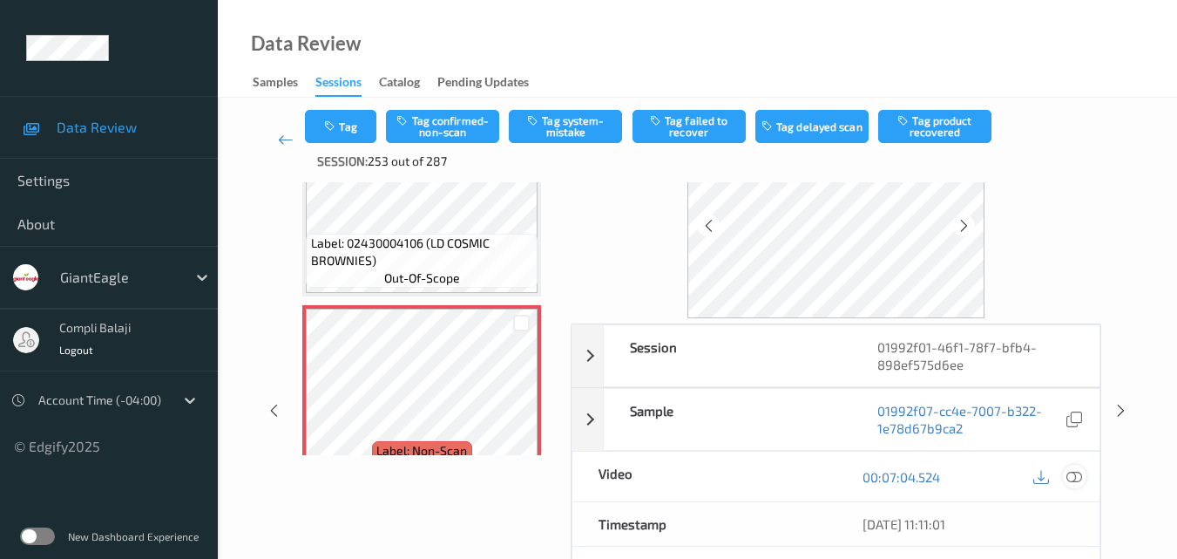
click at [1075, 476] on icon at bounding box center [1075, 476] width 16 height 16
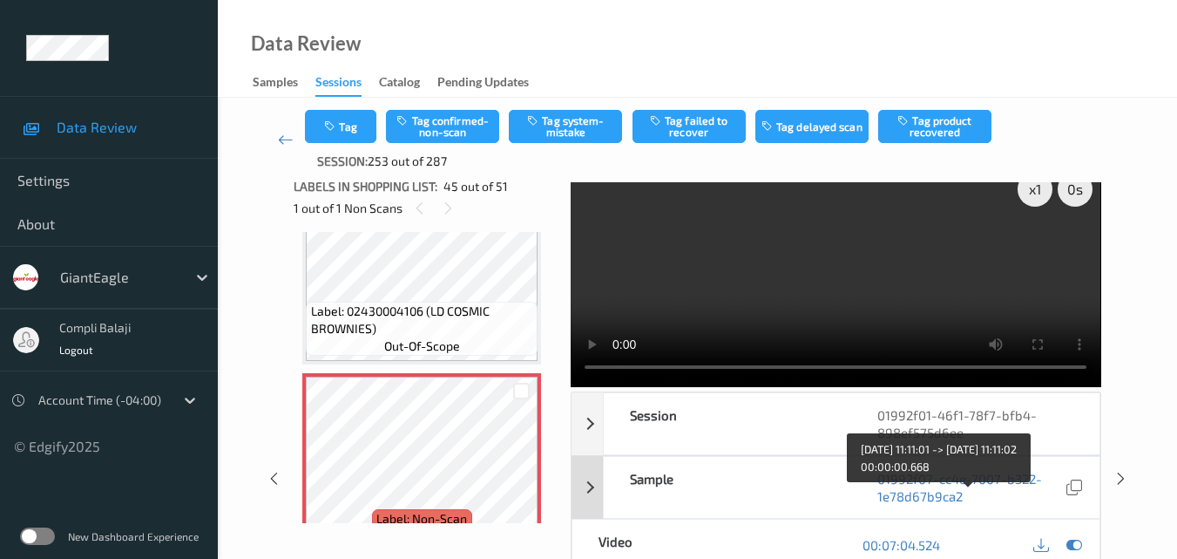
scroll to position [0, 0]
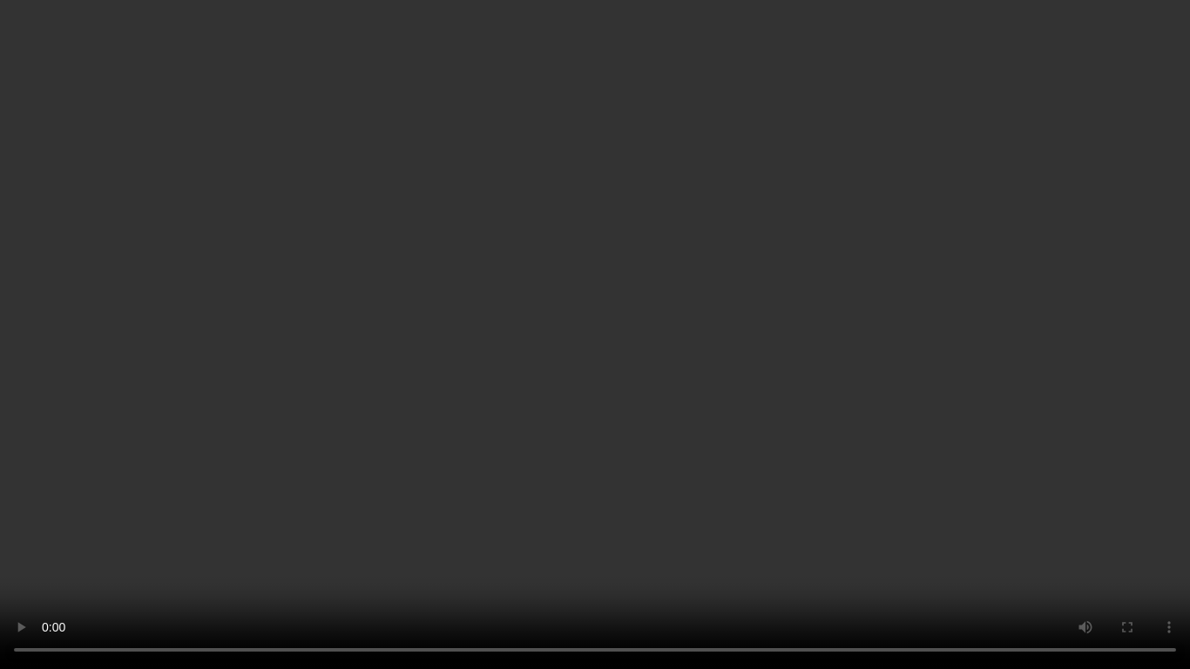
click at [905, 558] on video at bounding box center [595, 334] width 1190 height 669
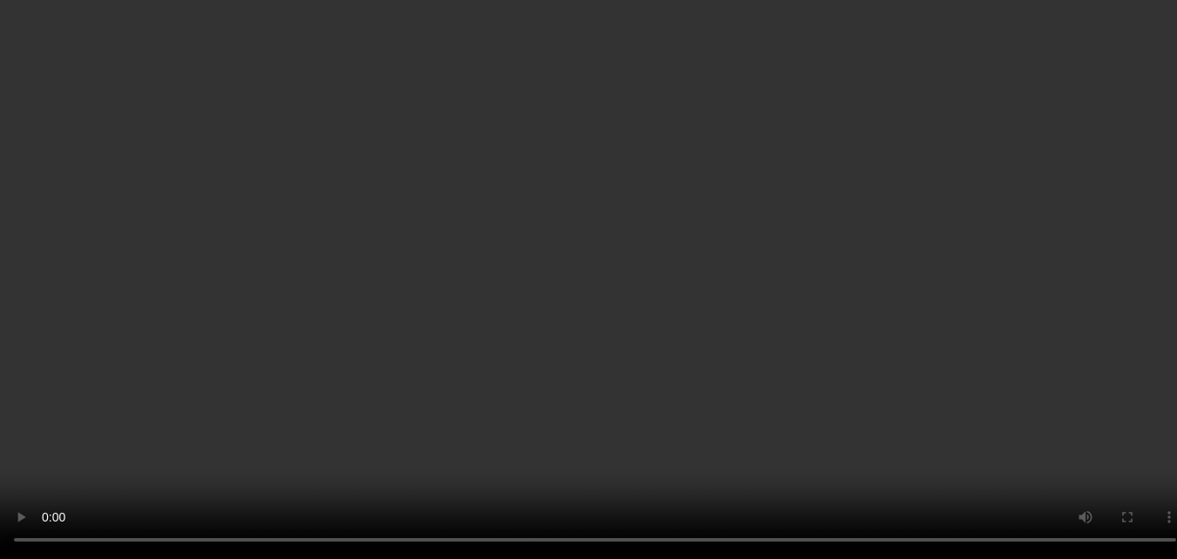
scroll to position [8313, 0]
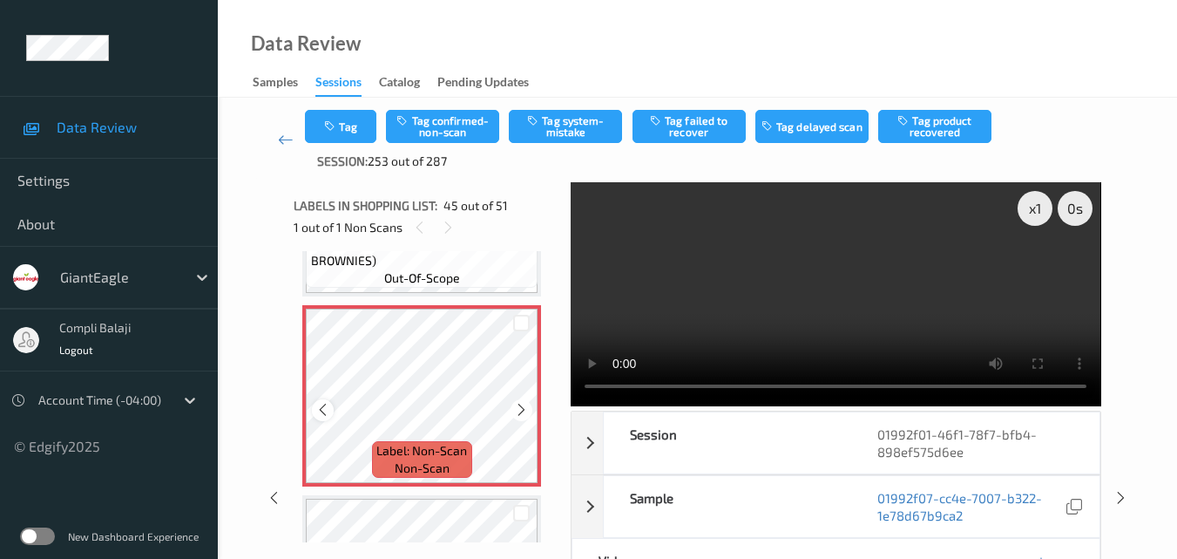
click at [322, 406] on icon at bounding box center [322, 410] width 15 height 16
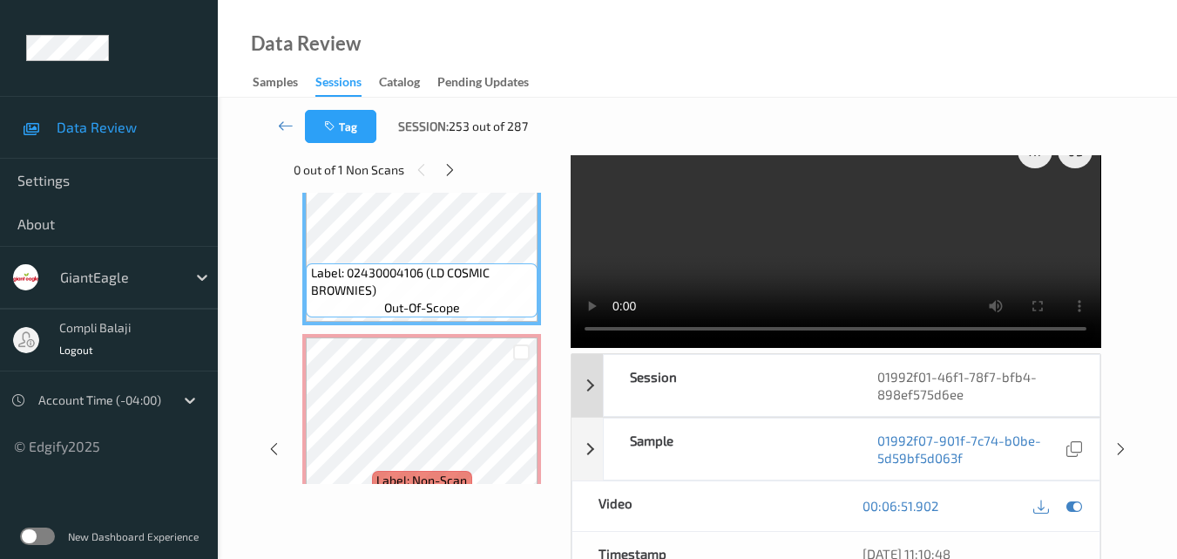
scroll to position [0, 0]
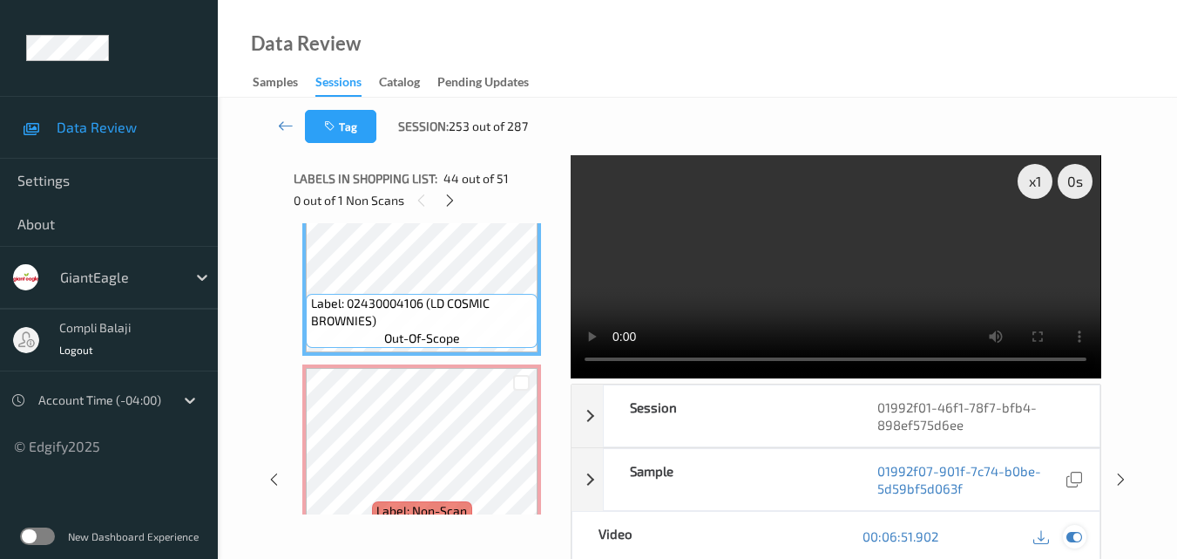
click at [1077, 532] on icon at bounding box center [1075, 536] width 16 height 16
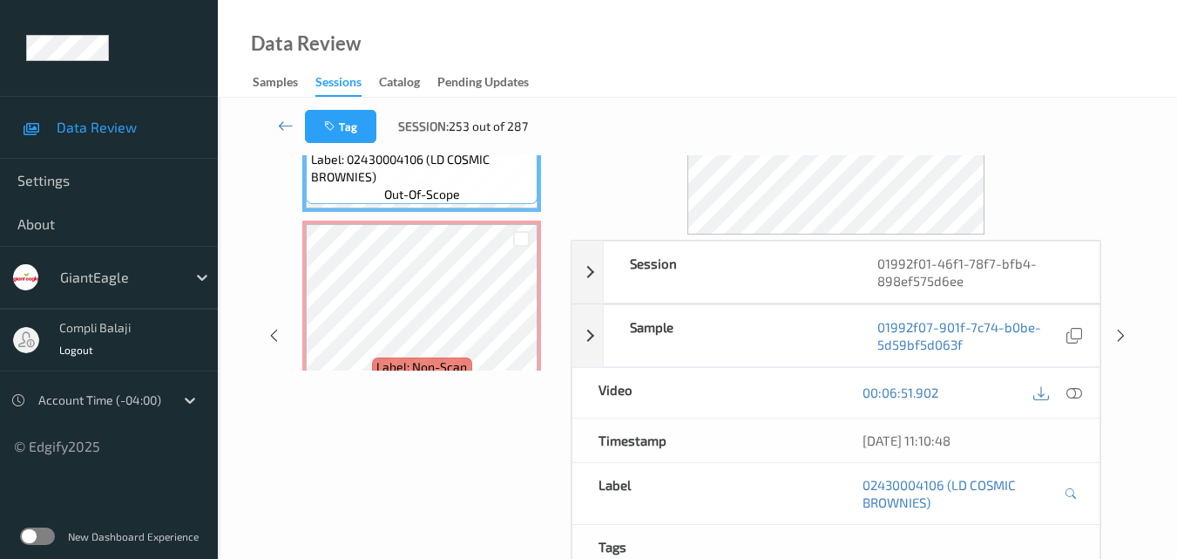
scroll to position [174, 0]
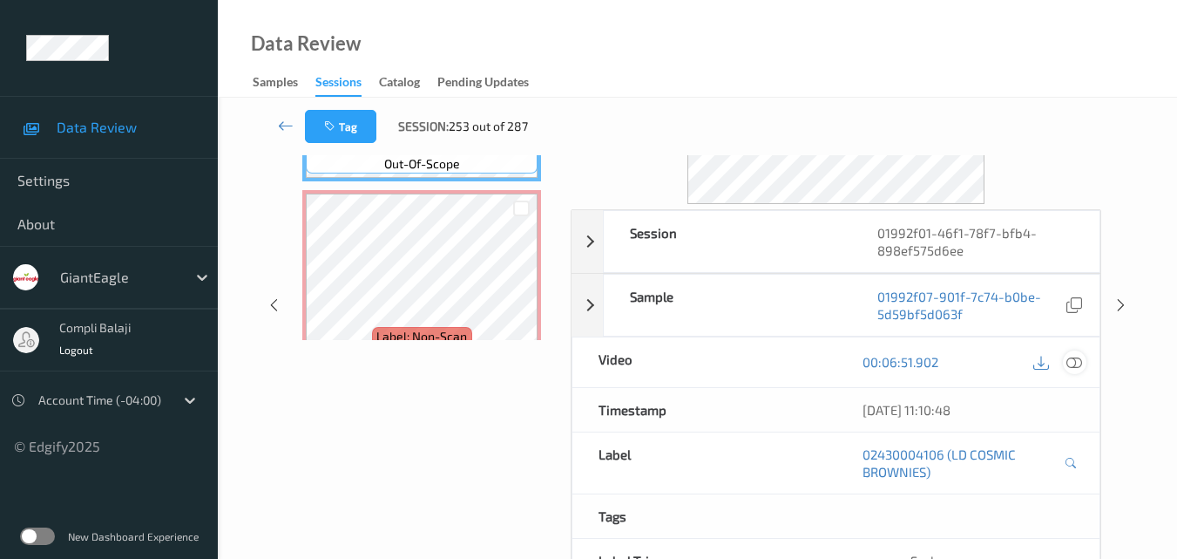
click at [1074, 363] on icon at bounding box center [1075, 362] width 16 height 16
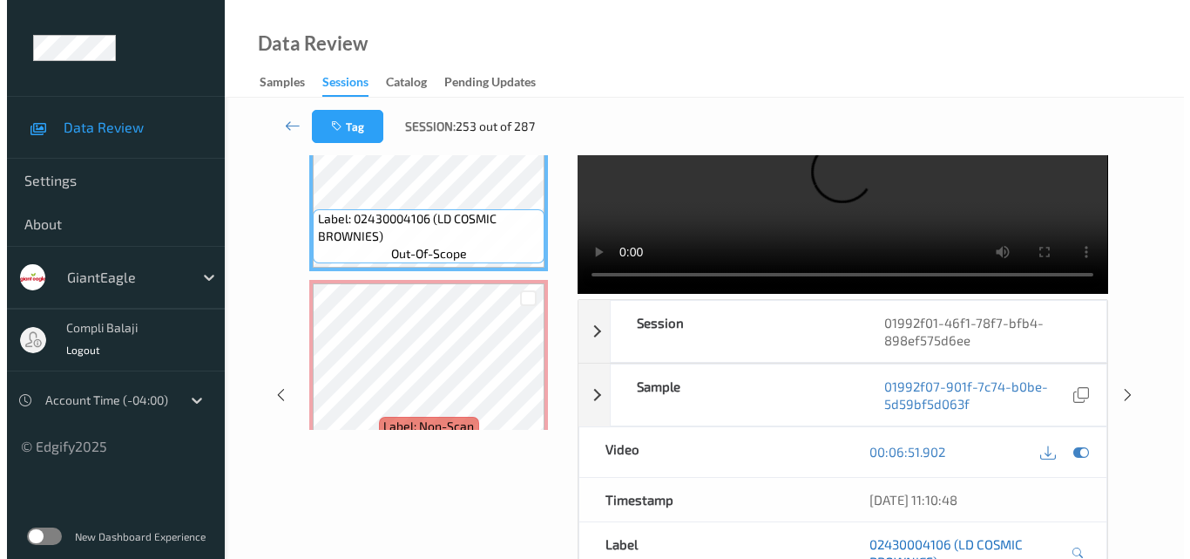
scroll to position [0, 0]
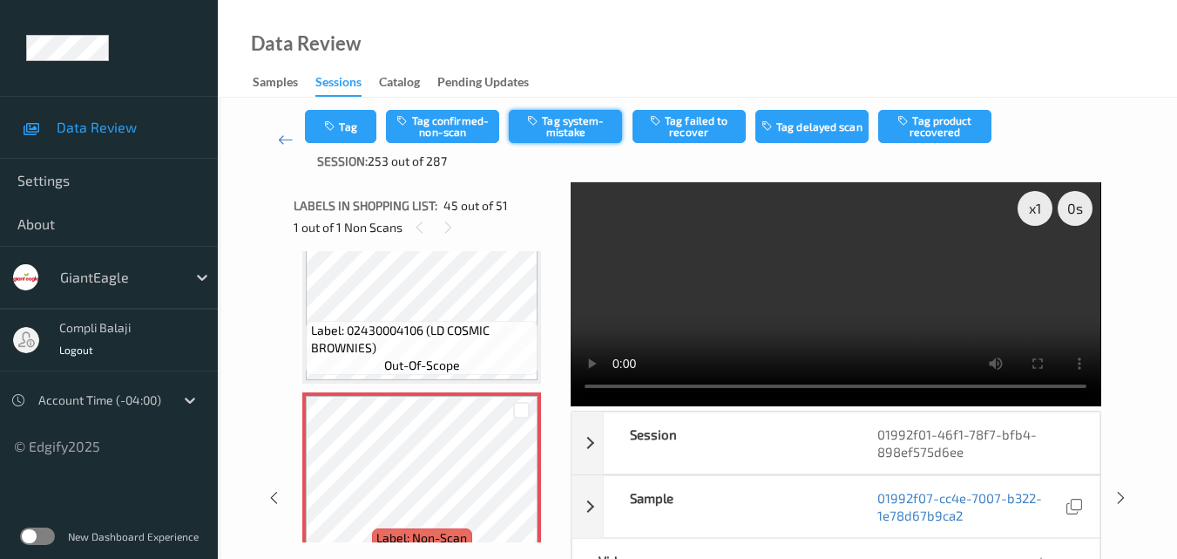
click at [571, 132] on button "Tag system-mistake" at bounding box center [565, 126] width 113 height 33
click at [344, 127] on button "Tag" at bounding box center [340, 126] width 71 height 33
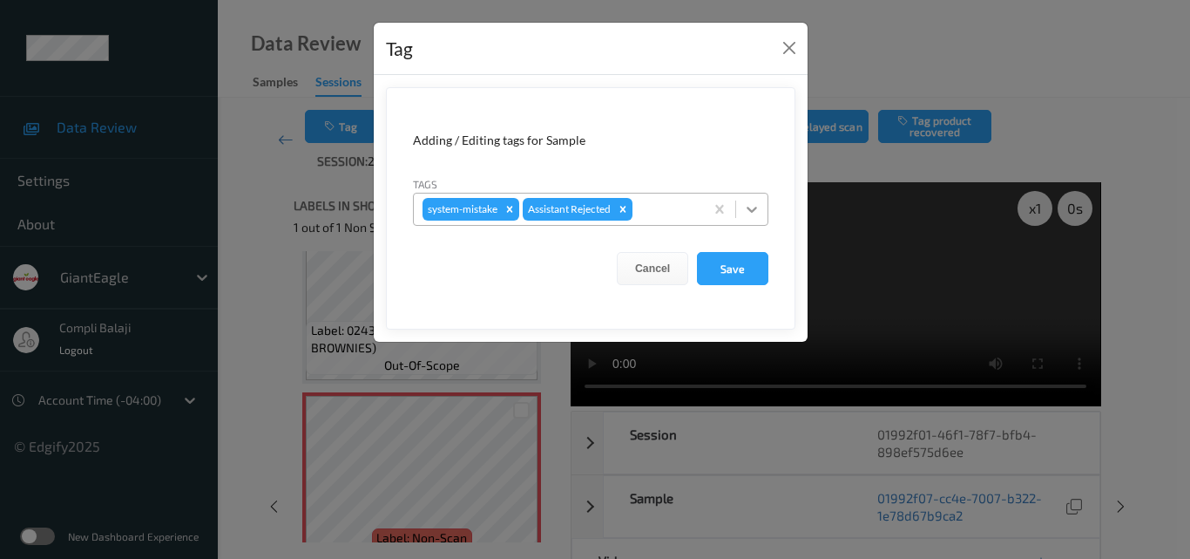
click at [750, 214] on icon at bounding box center [751, 208] width 17 height 17
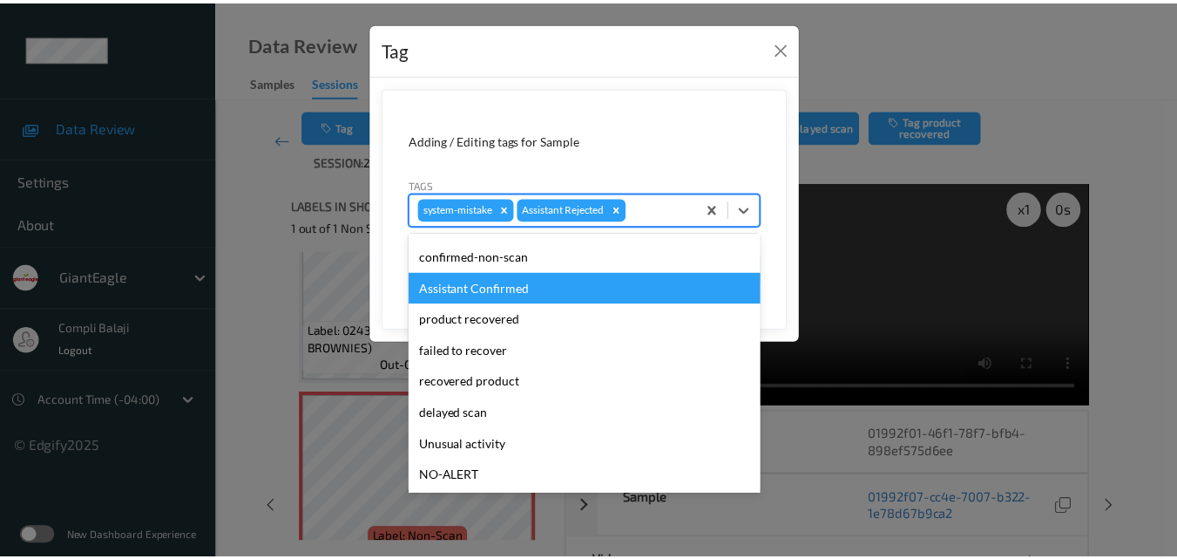
scroll to position [87, 0]
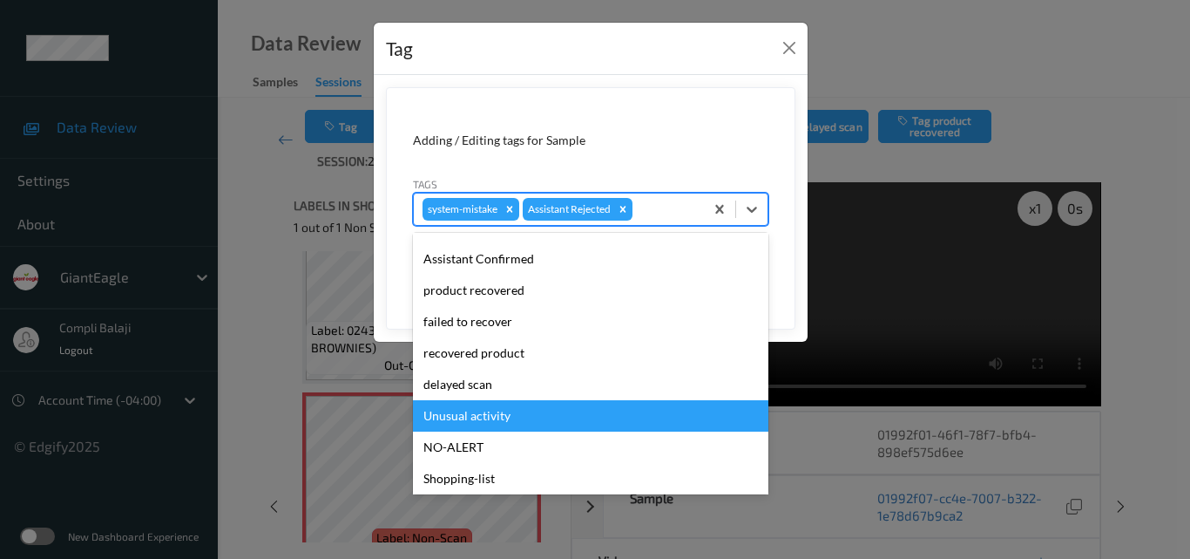
click at [509, 421] on div "Unusual activity" at bounding box center [591, 415] width 356 height 31
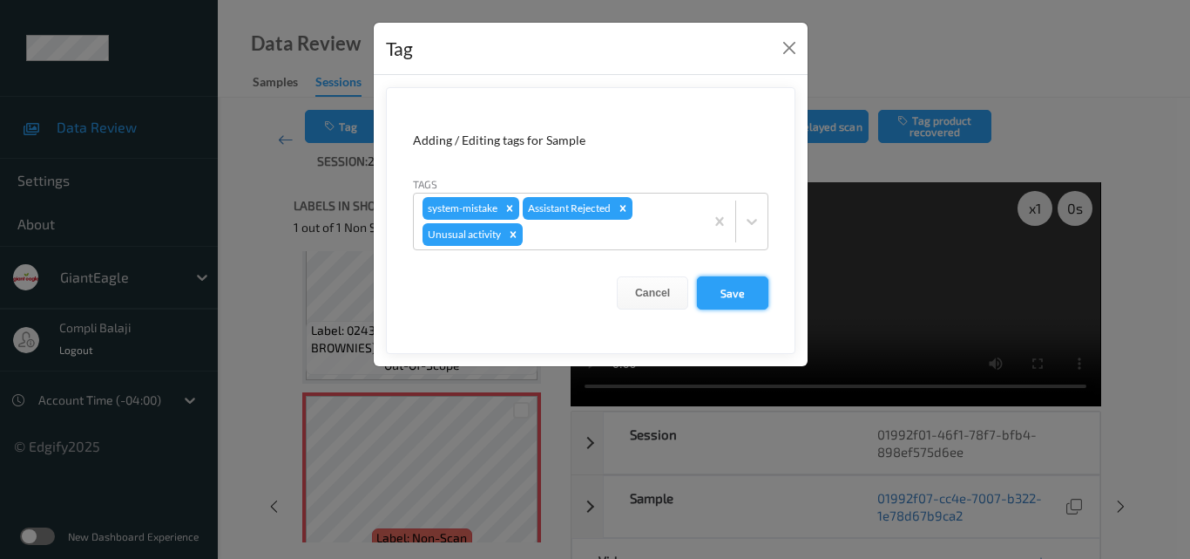
click at [746, 295] on button "Save" at bounding box center [732, 292] width 71 height 33
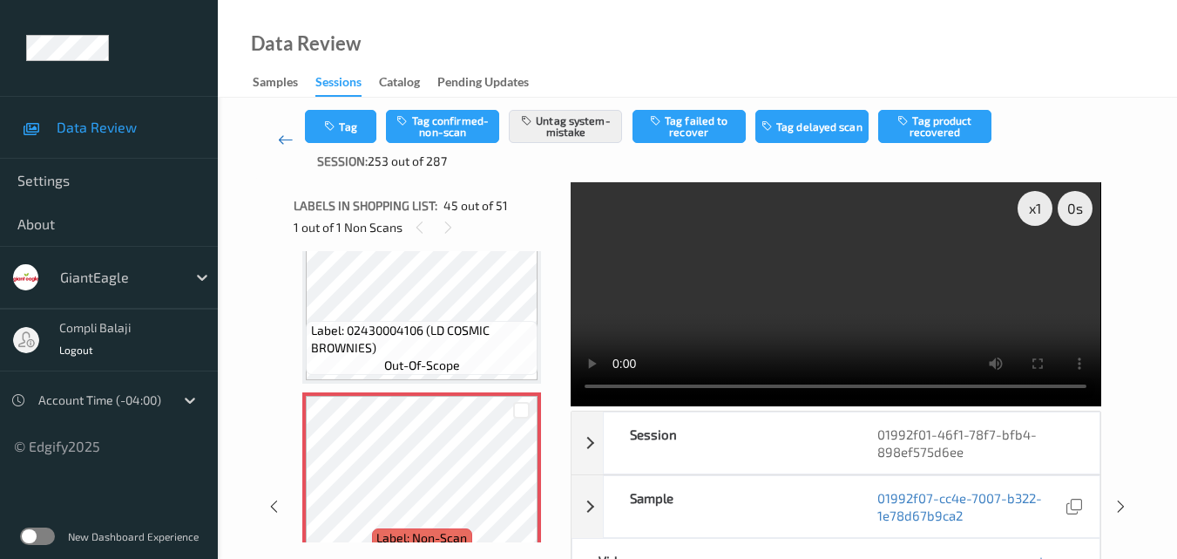
click at [280, 141] on icon at bounding box center [286, 139] width 16 height 17
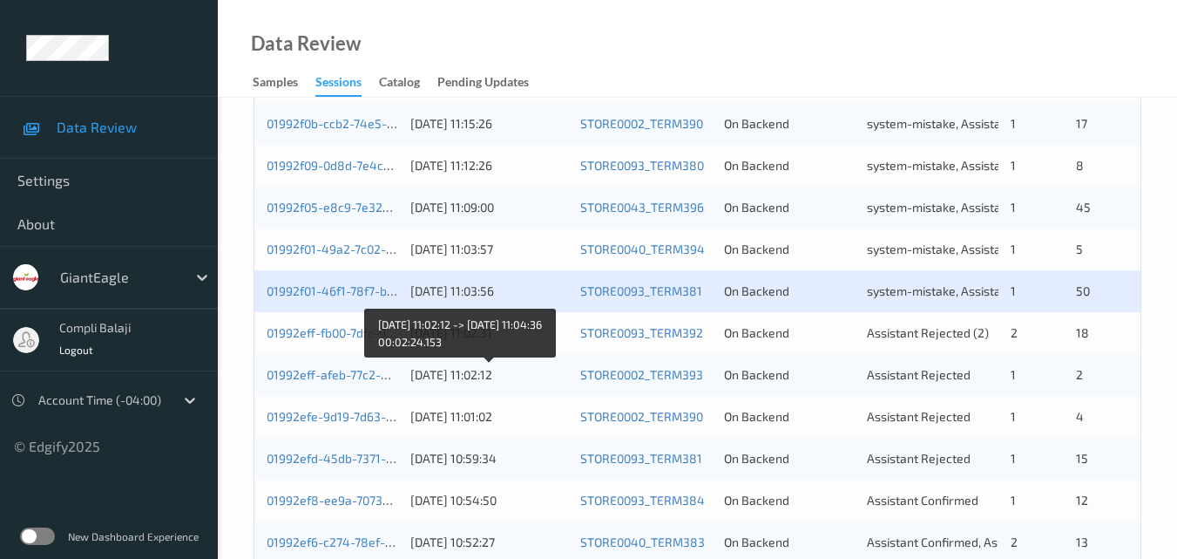
scroll to position [803, 0]
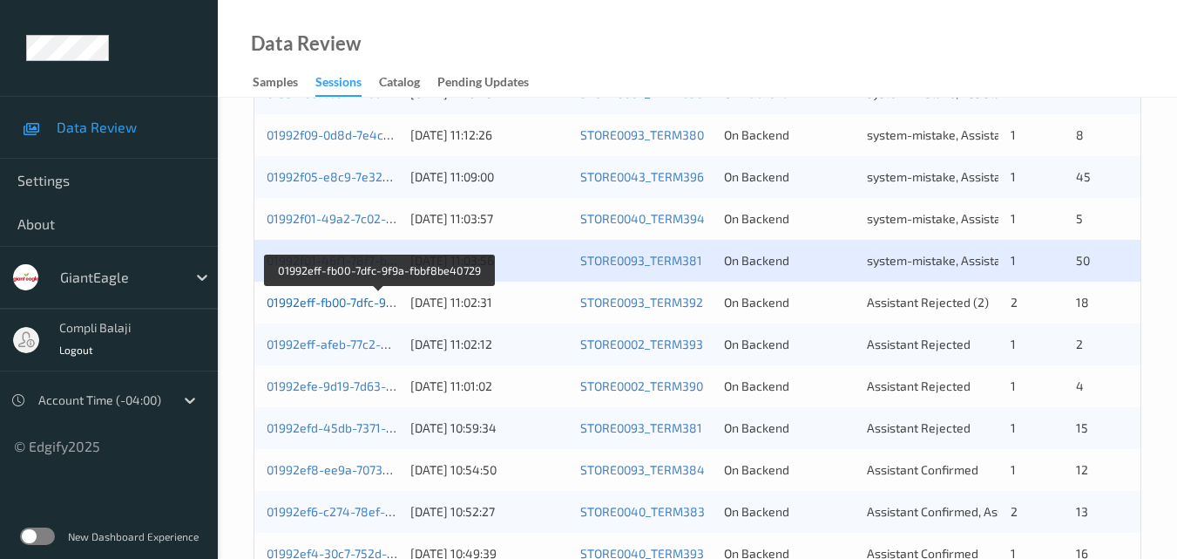
click at [356, 305] on link "01992eff-fb00-7dfc-9f9a-fbbf8be40729" at bounding box center [378, 302] width 222 height 15
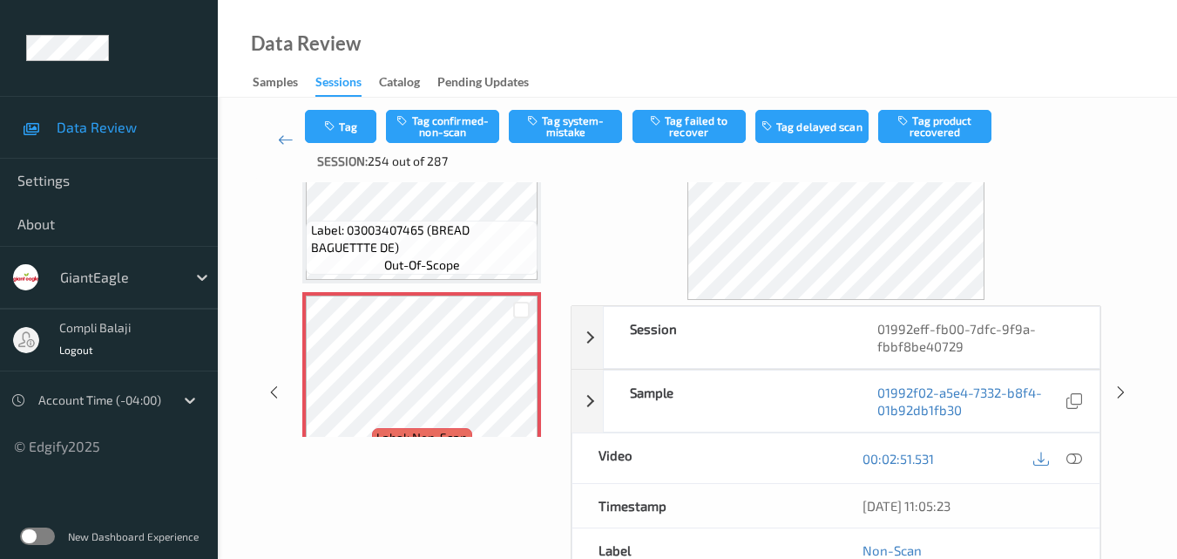
scroll to position [3256, 0]
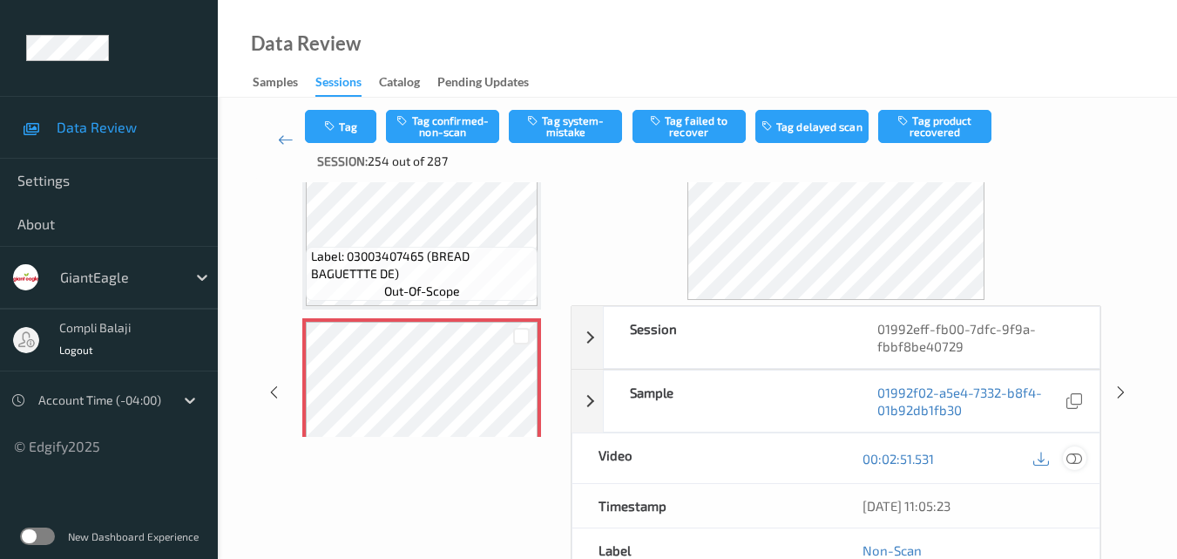
click at [1082, 460] on icon at bounding box center [1075, 458] width 16 height 16
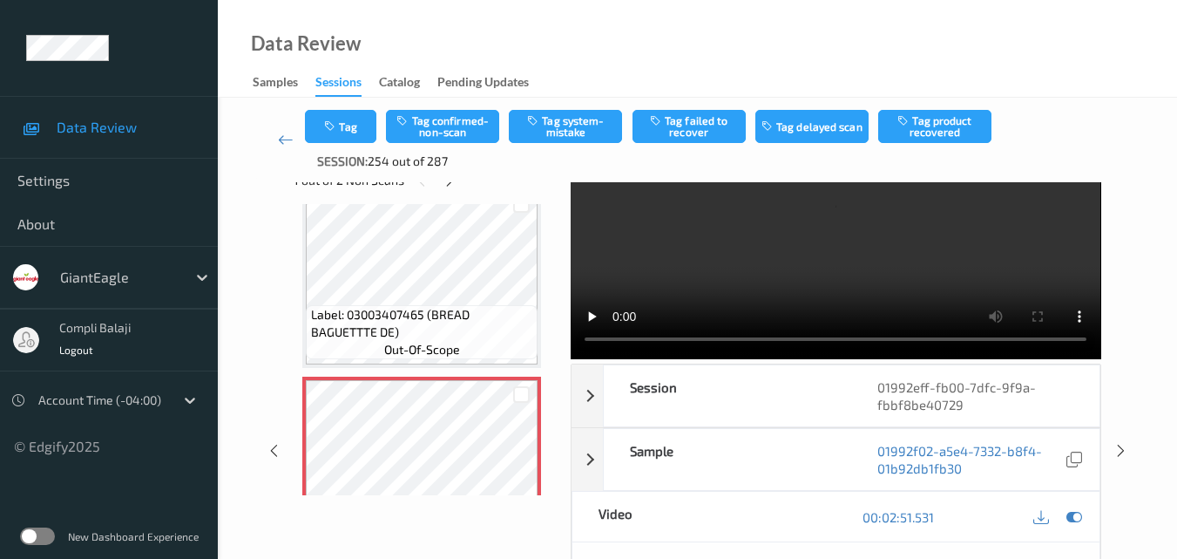
scroll to position [0, 0]
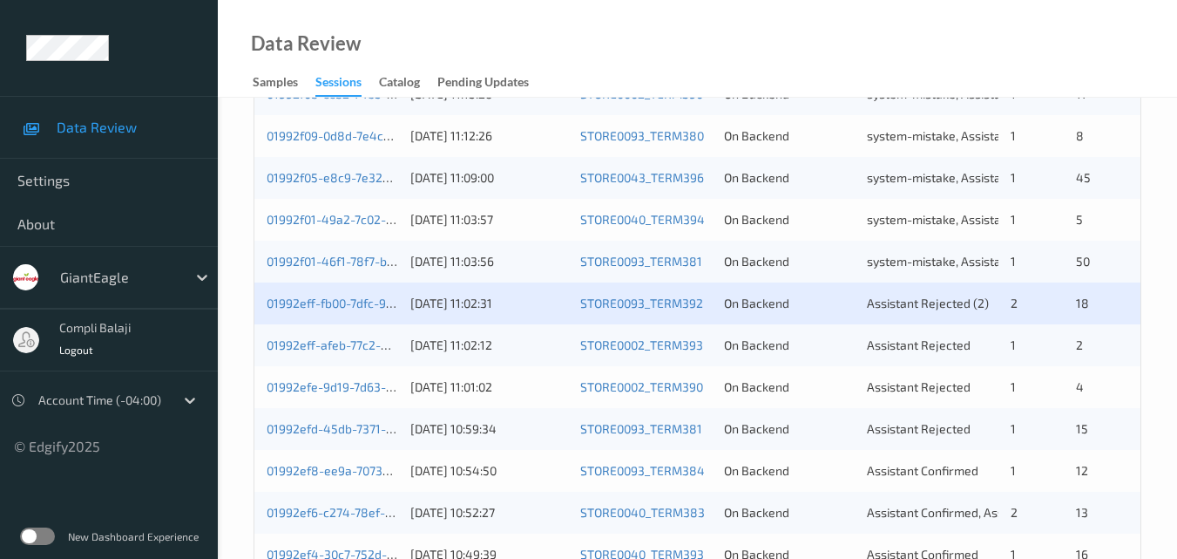
scroll to position [803, 0]
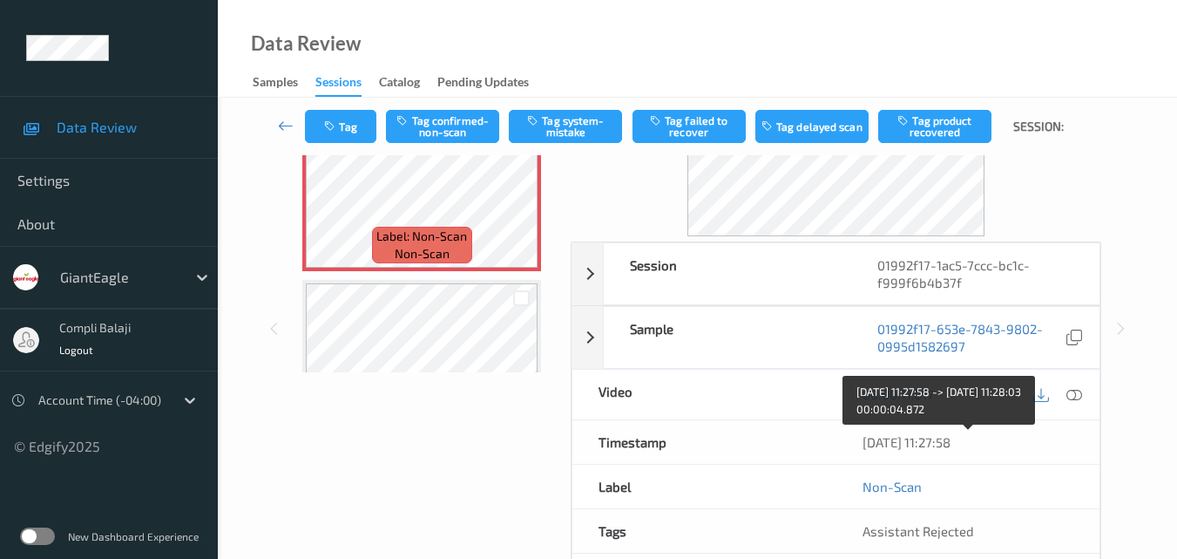
scroll to position [87, 0]
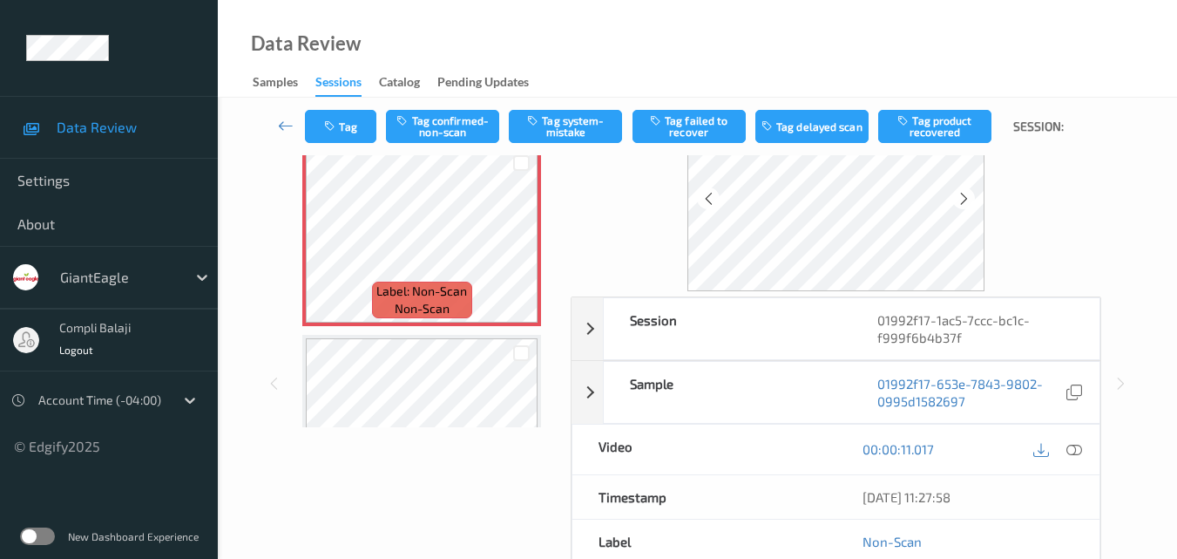
click at [1075, 447] on icon at bounding box center [1075, 449] width 16 height 16
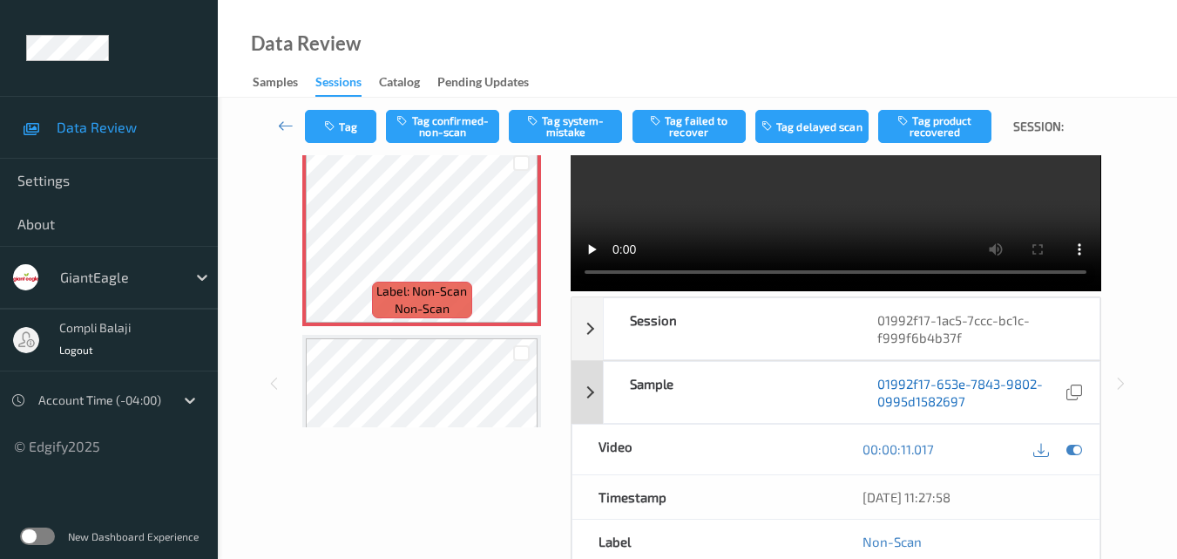
scroll to position [0, 0]
